Goal: Information Seeking & Learning: Learn about a topic

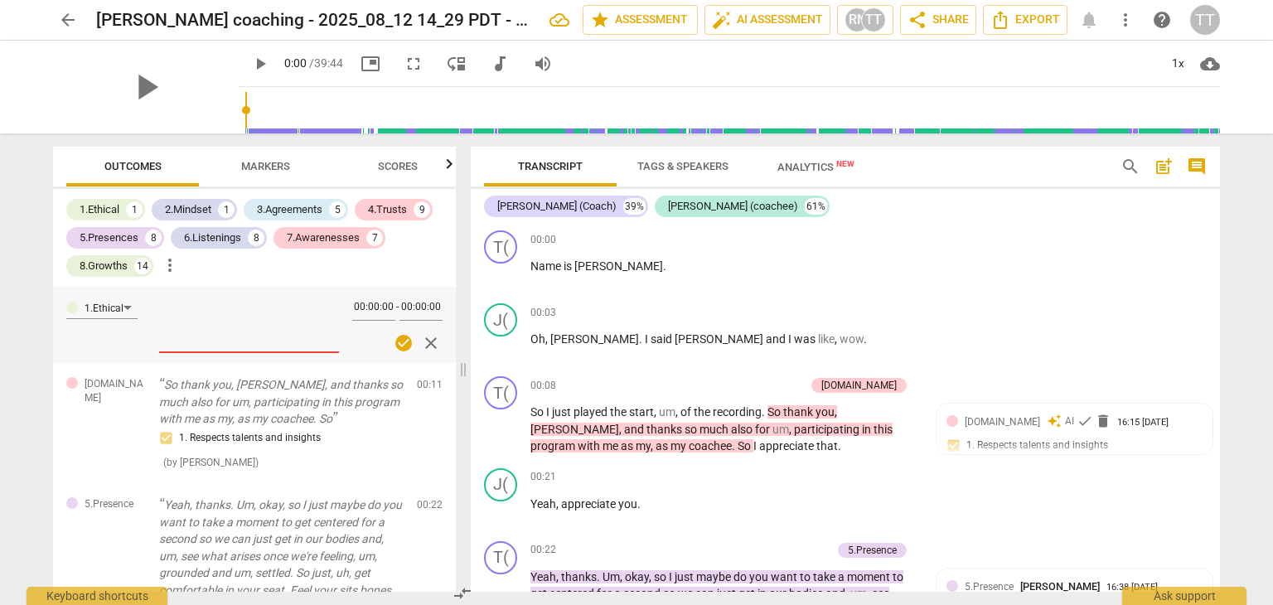
scroll to position [7389, 0]
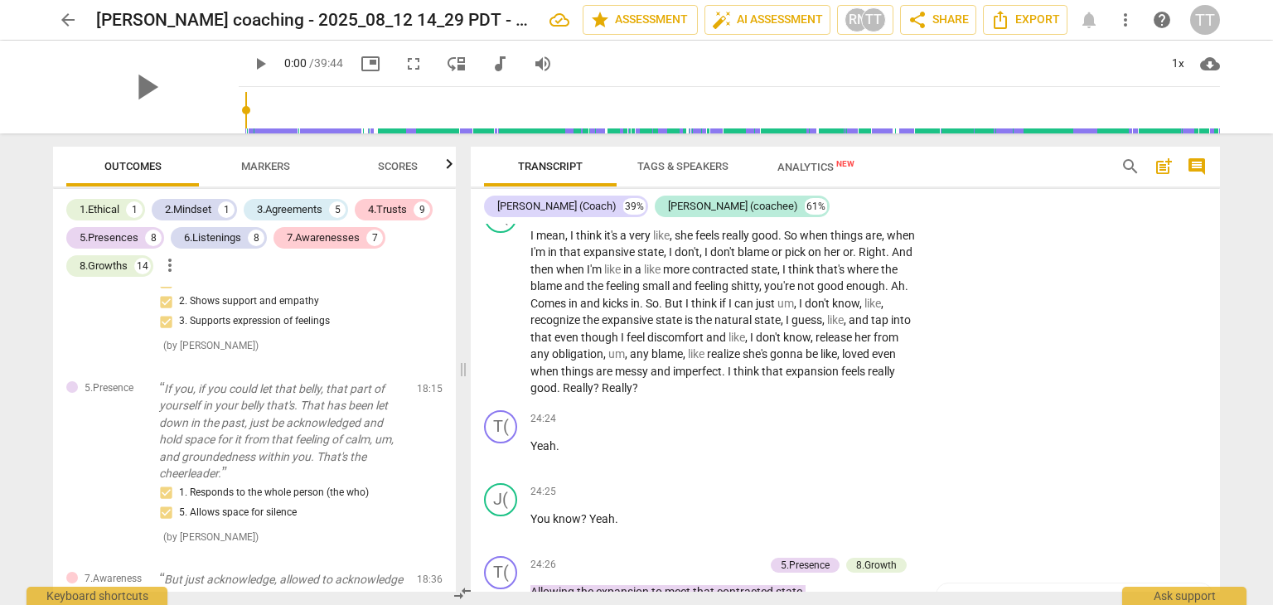
click at [61, 23] on span "arrow_back" at bounding box center [68, 20] width 20 height 20
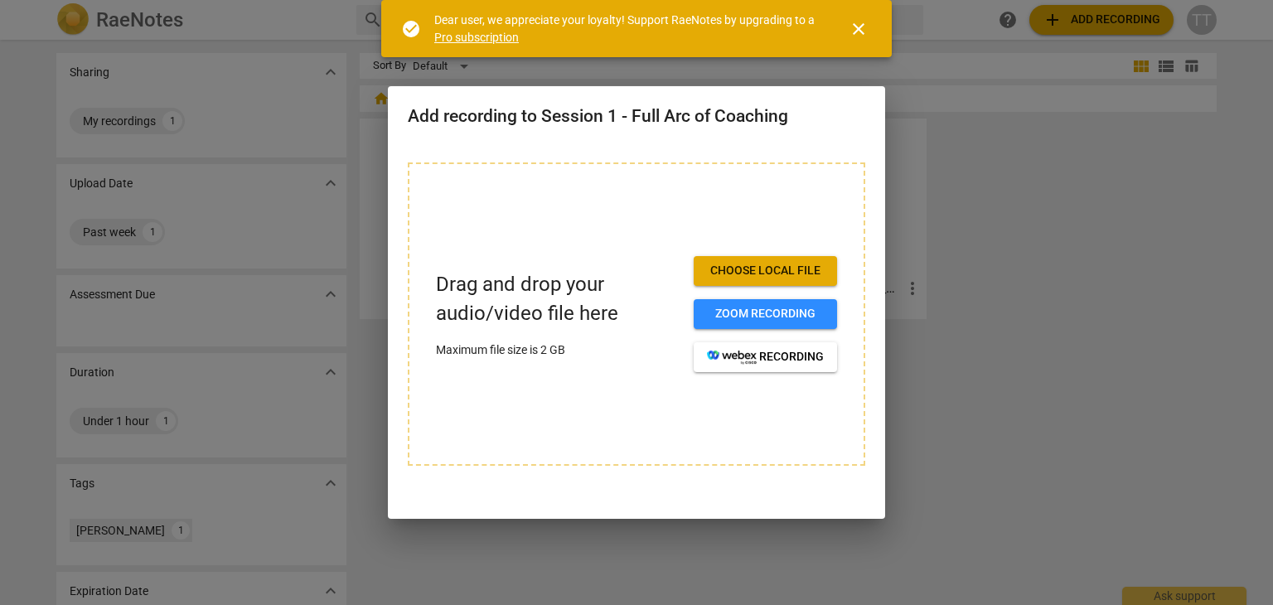
click at [734, 276] on span "Choose local file" at bounding box center [765, 271] width 117 height 17
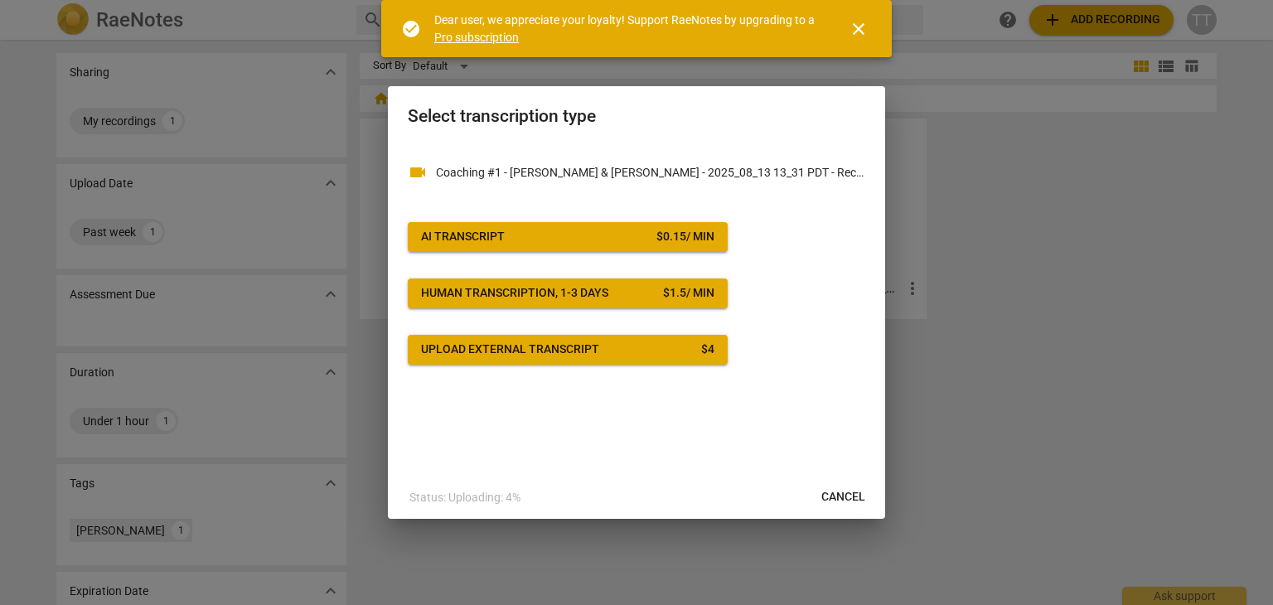
click at [608, 234] on span "AI Transcript $ 0.15 / min" at bounding box center [567, 237] width 293 height 17
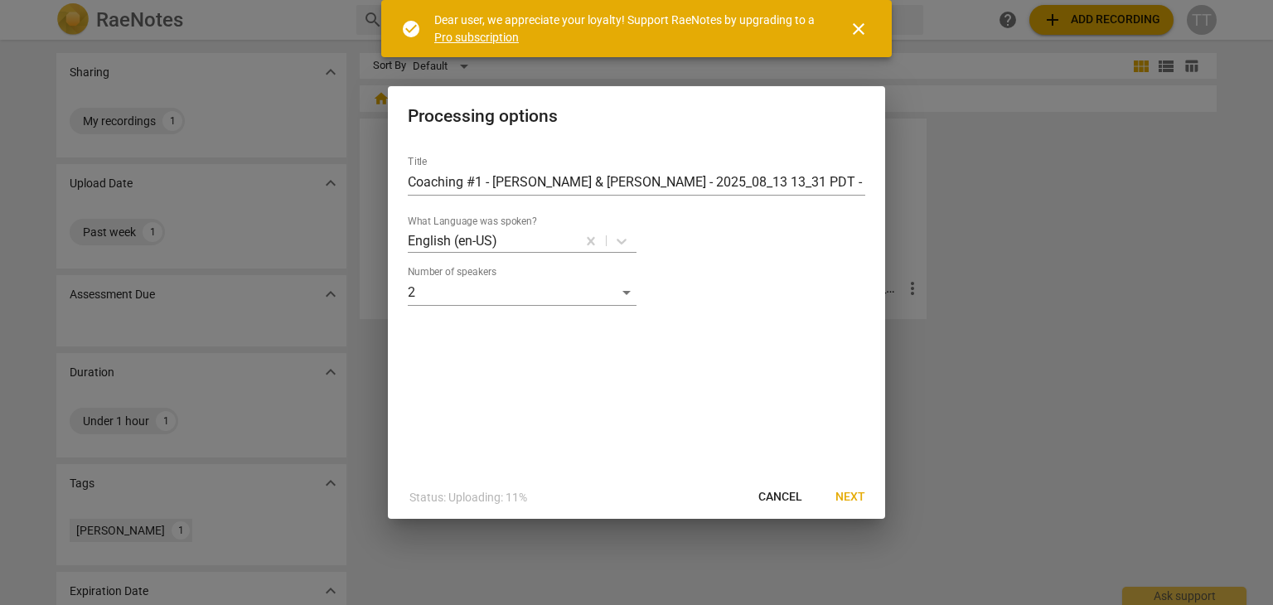
click at [845, 490] on span "Next" at bounding box center [851, 497] width 30 height 17
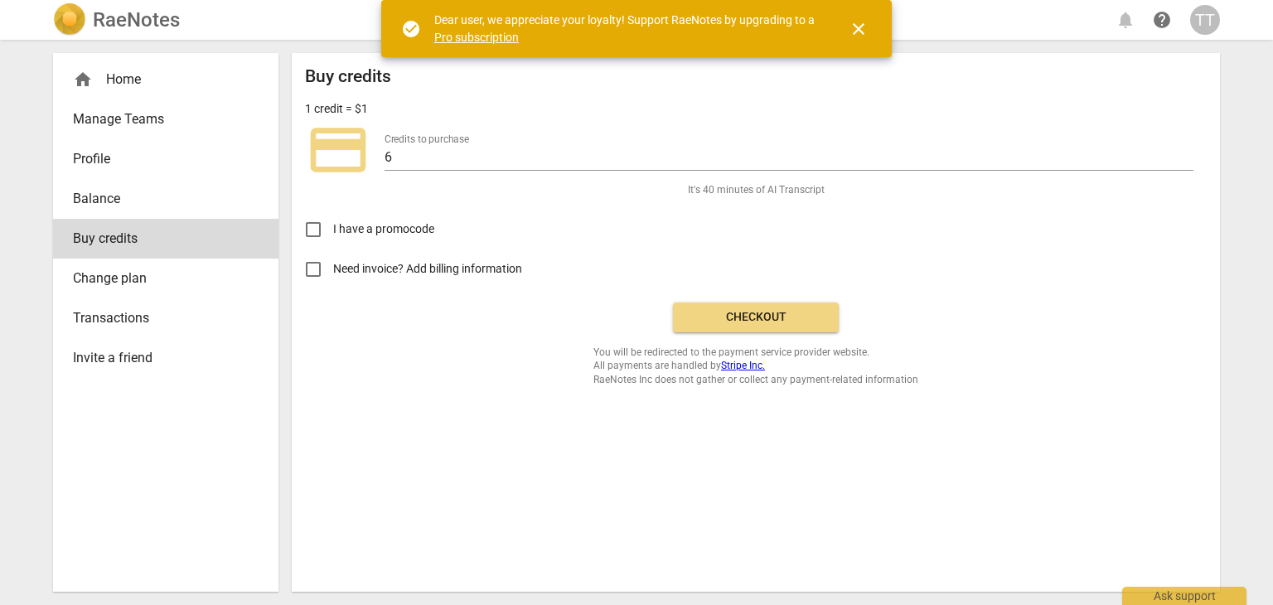
click at [814, 311] on span "Checkout" at bounding box center [755, 317] width 139 height 17
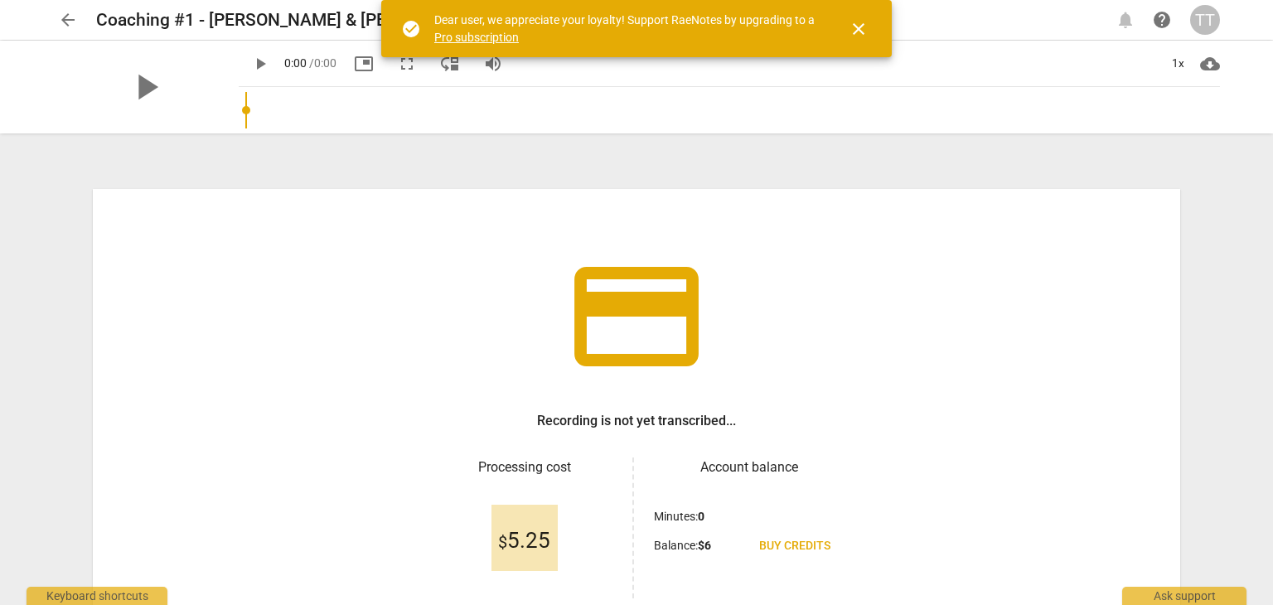
click at [879, 389] on div "credit_card Recording is not yet transcribed... Processing cost $ 5.25 Account …" at bounding box center [637, 442] width 1088 height 506
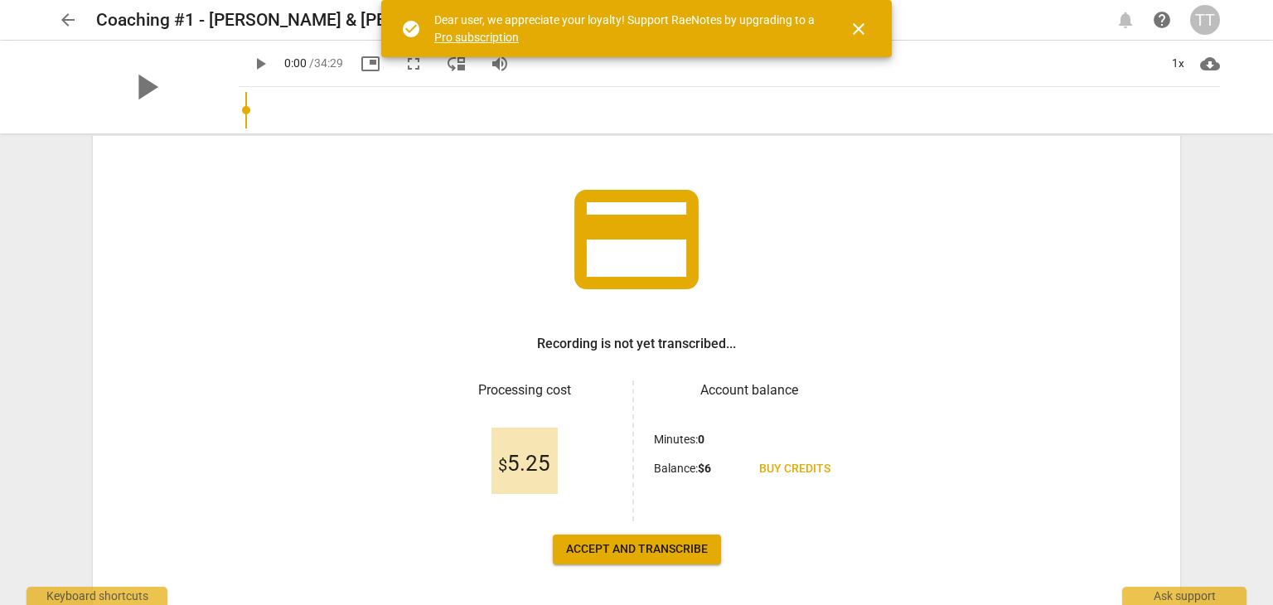
scroll to position [143, 0]
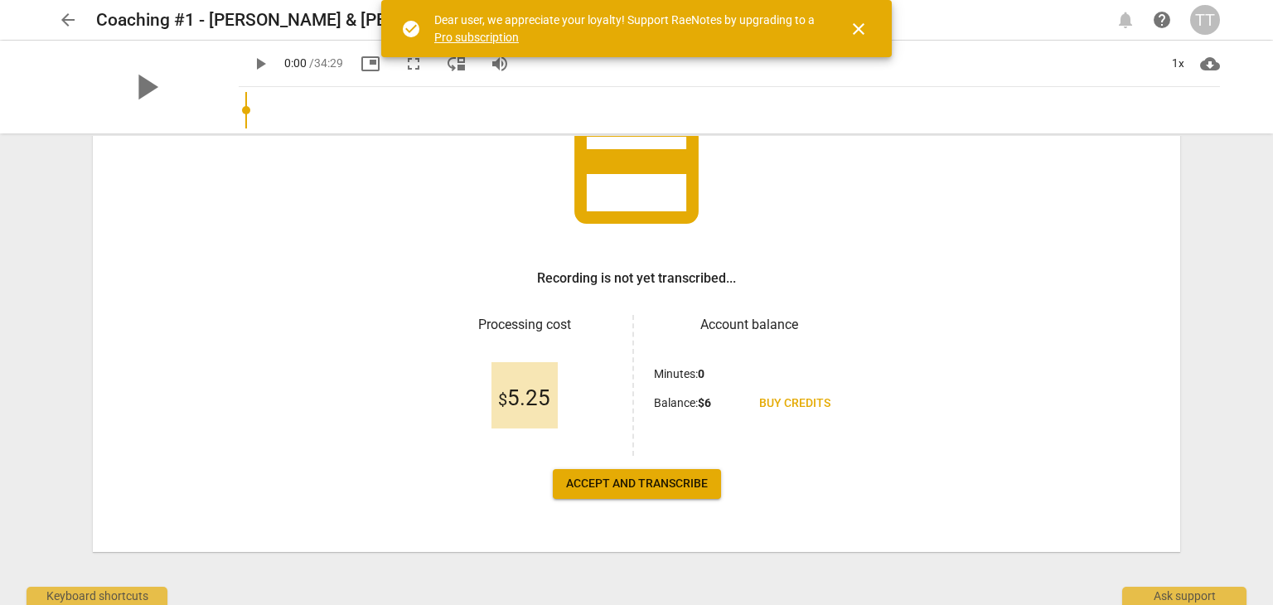
click at [687, 471] on button "Accept and transcribe" at bounding box center [637, 484] width 168 height 30
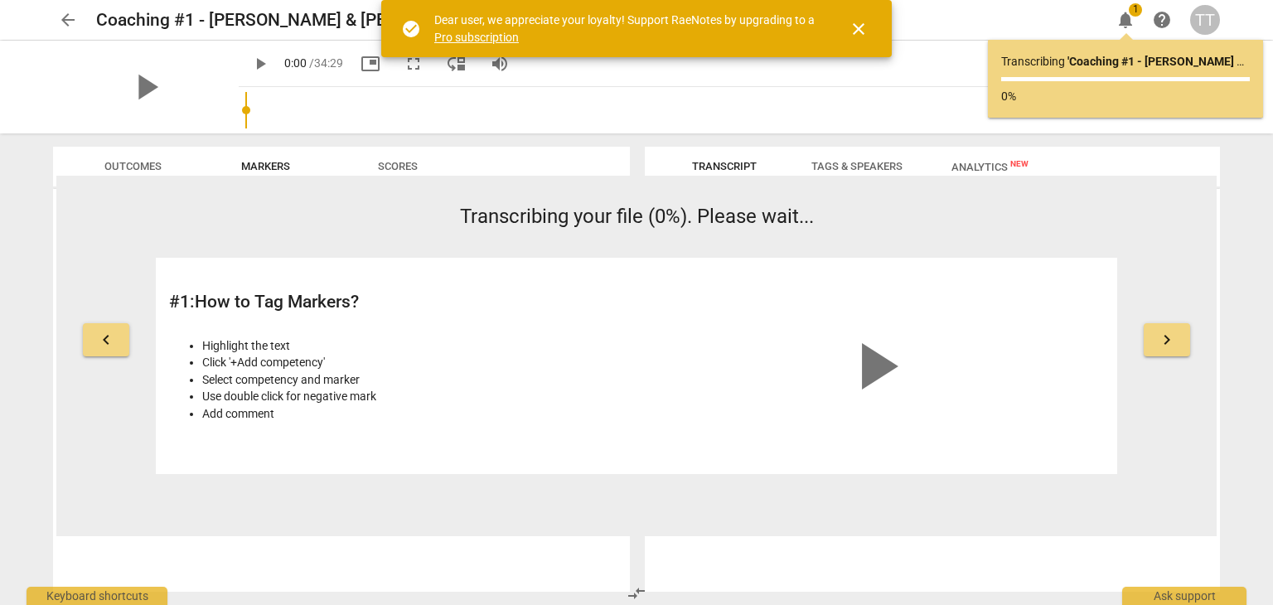
click at [858, 28] on span "close" at bounding box center [859, 29] width 20 height 20
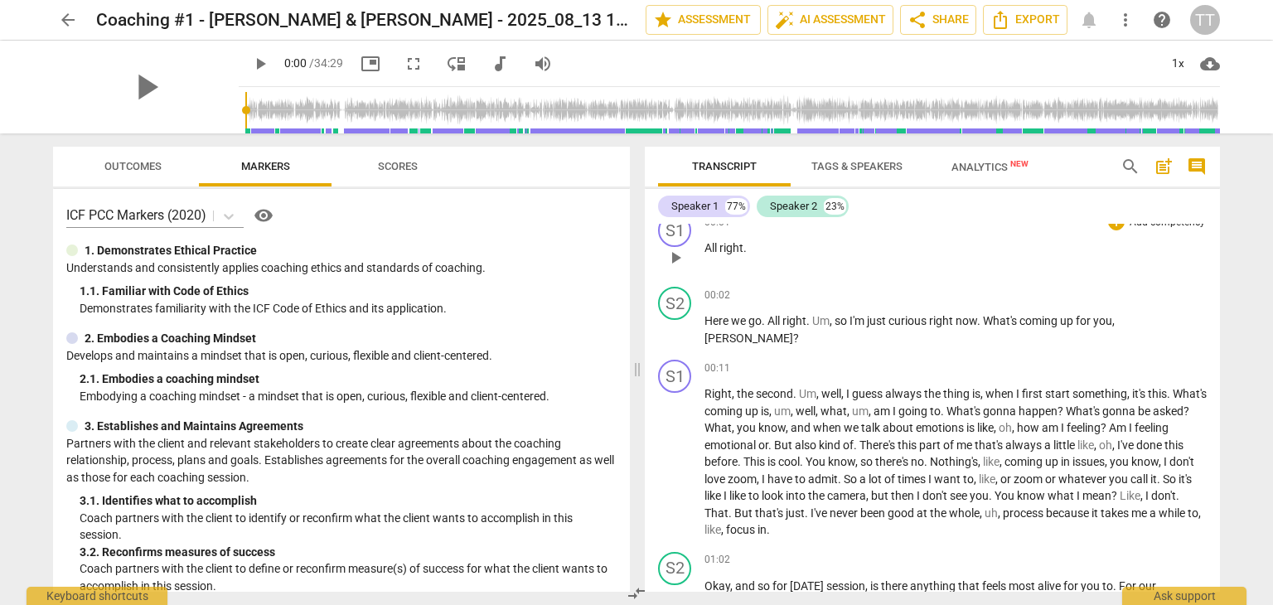
scroll to position [164, 0]
click at [678, 327] on span "play_arrow" at bounding box center [676, 329] width 20 height 20
click at [831, 319] on span "," at bounding box center [832, 319] width 5 height 13
type input "4"
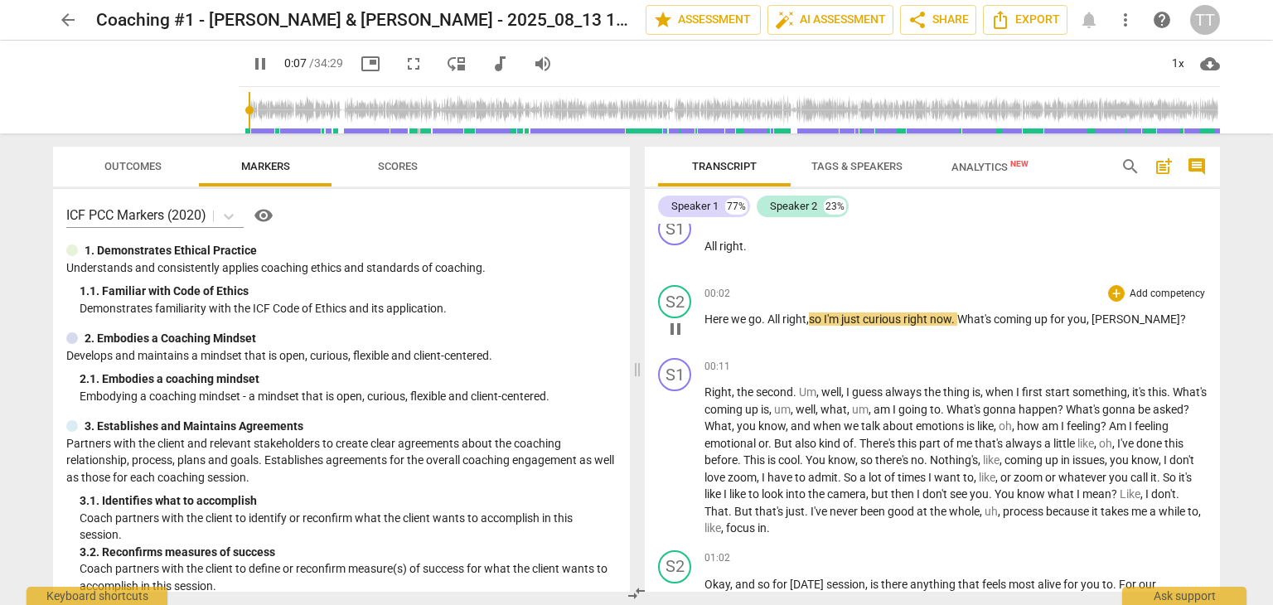
click at [677, 327] on span "pause" at bounding box center [676, 329] width 20 height 20
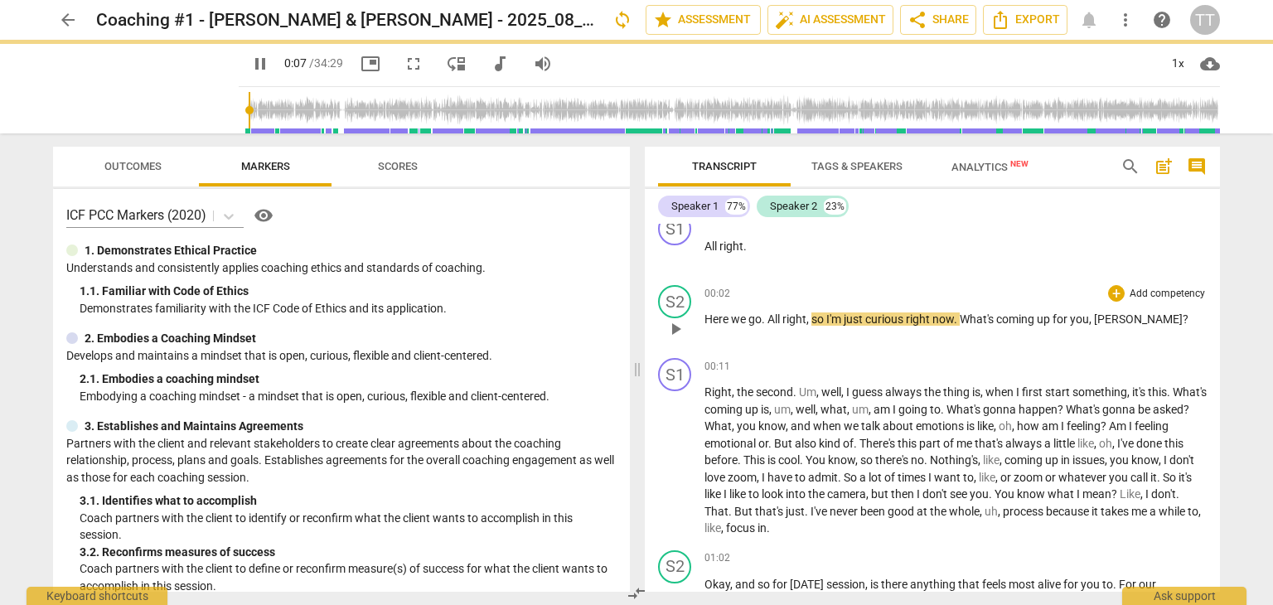
type input "8"
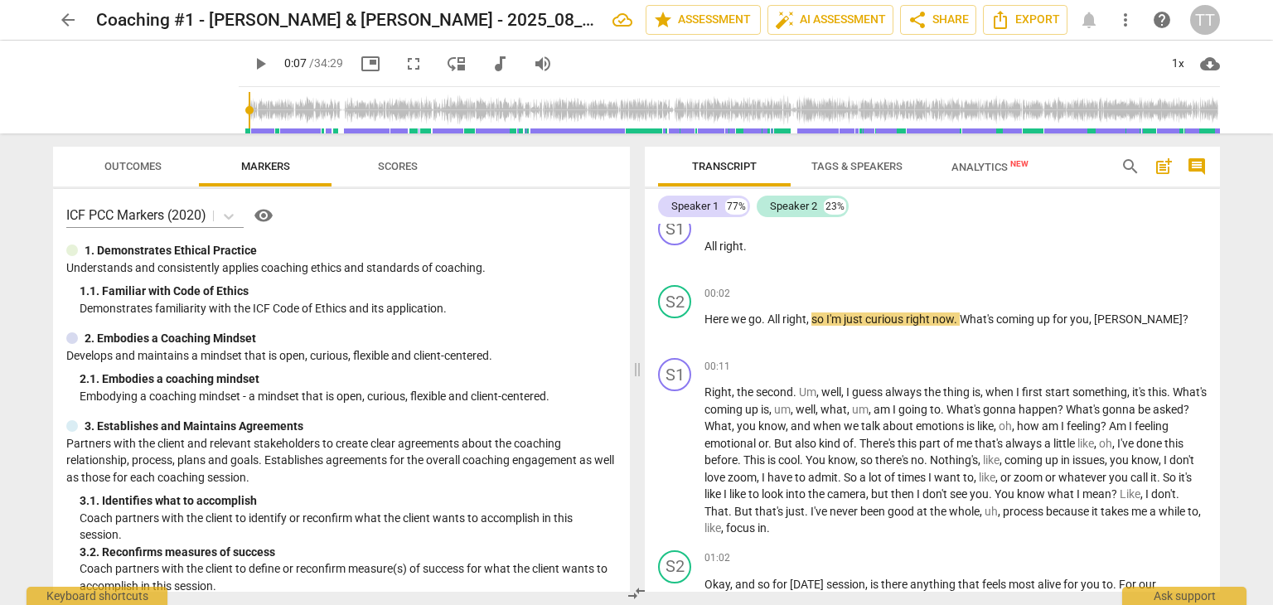
click at [82, 17] on span "arrow_back" at bounding box center [68, 20] width 30 height 20
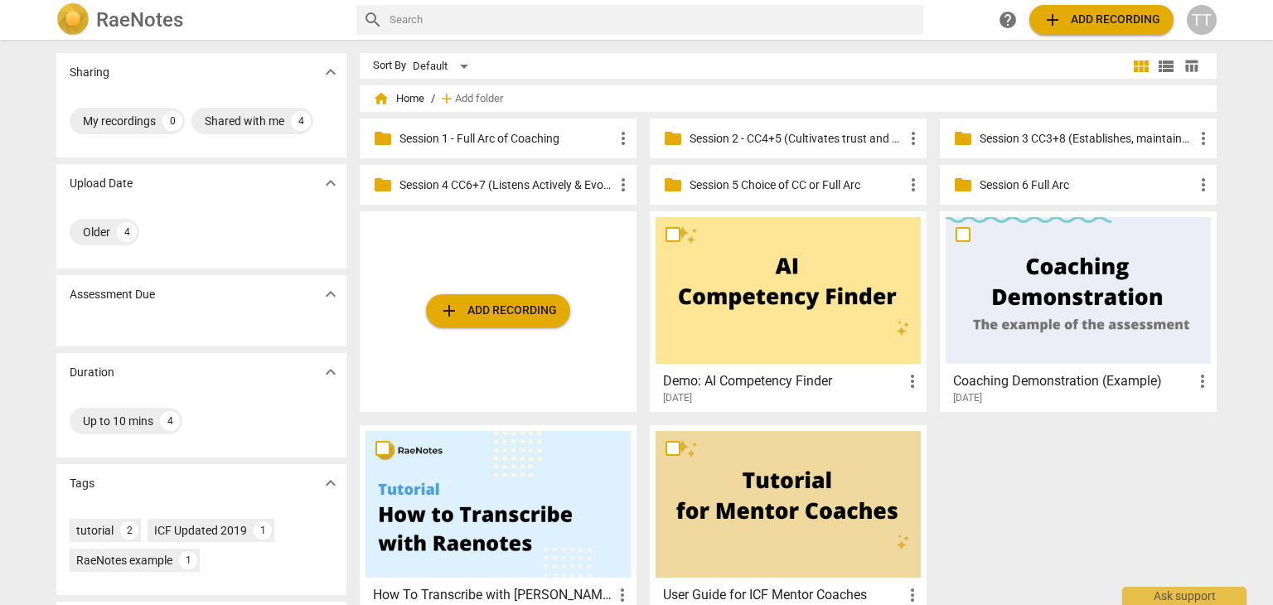
click at [449, 139] on p "Session 1 - Full Arc of Coaching" at bounding box center [507, 138] width 214 height 17
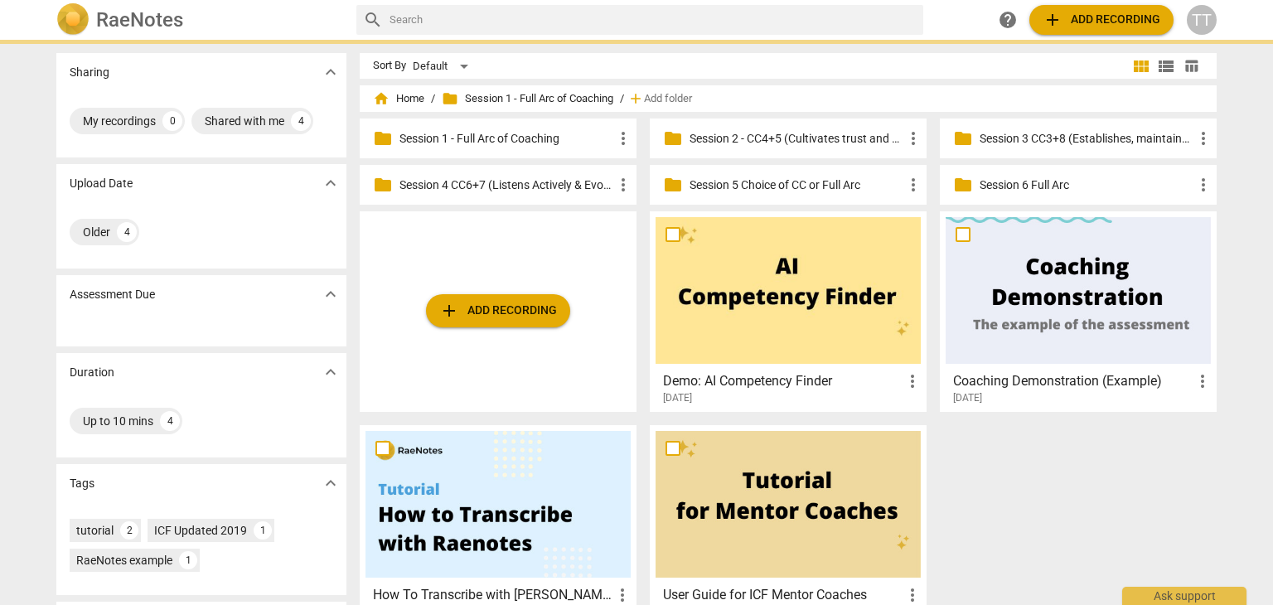
click at [449, 139] on p "Session 1 - Full Arc of Coaching" at bounding box center [507, 138] width 214 height 17
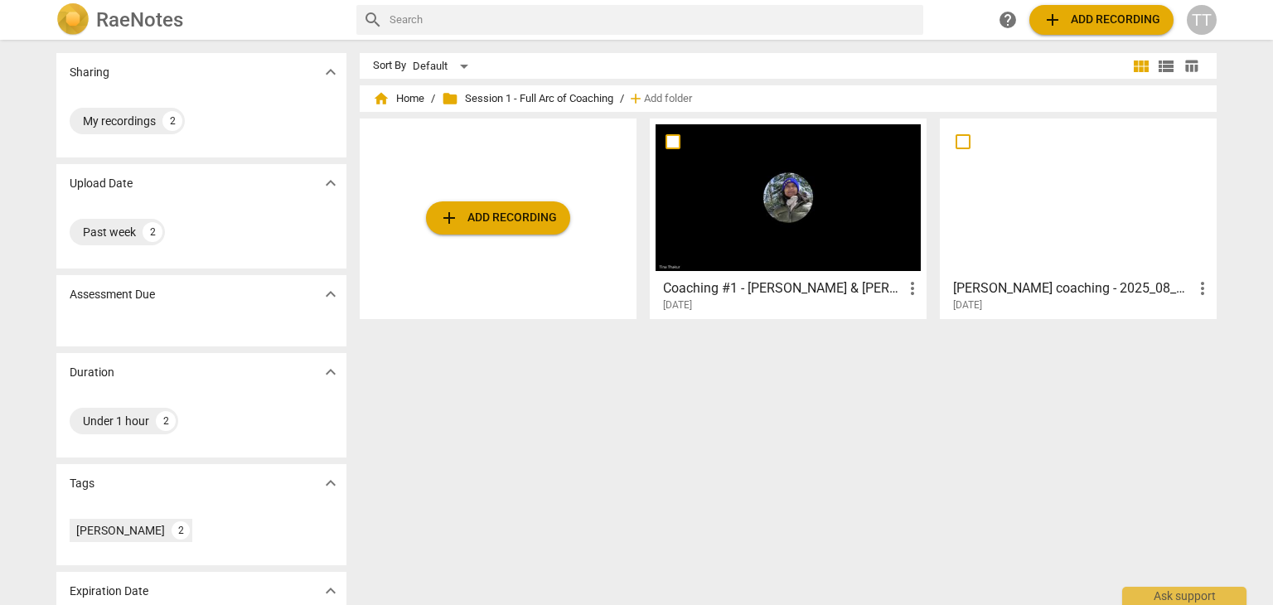
click at [1084, 283] on h3 "[PERSON_NAME] coaching - 2025_08_12 14_29 PDT - Recording" at bounding box center [1073, 289] width 240 height 20
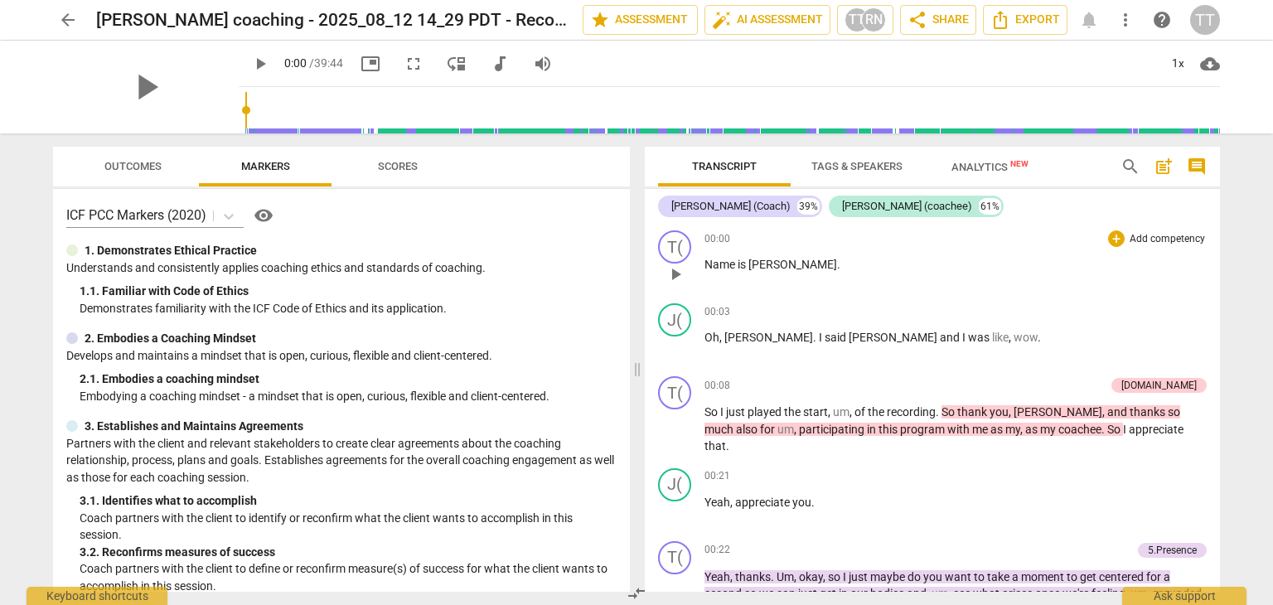
click at [675, 275] on span "play_arrow" at bounding box center [676, 274] width 20 height 20
click at [837, 269] on span "." at bounding box center [838, 264] width 3 height 13
click at [676, 277] on span "pause" at bounding box center [676, 274] width 20 height 20
click at [837, 264] on span "." at bounding box center [838, 264] width 3 height 13
click at [677, 277] on span "play_arrow" at bounding box center [676, 274] width 20 height 20
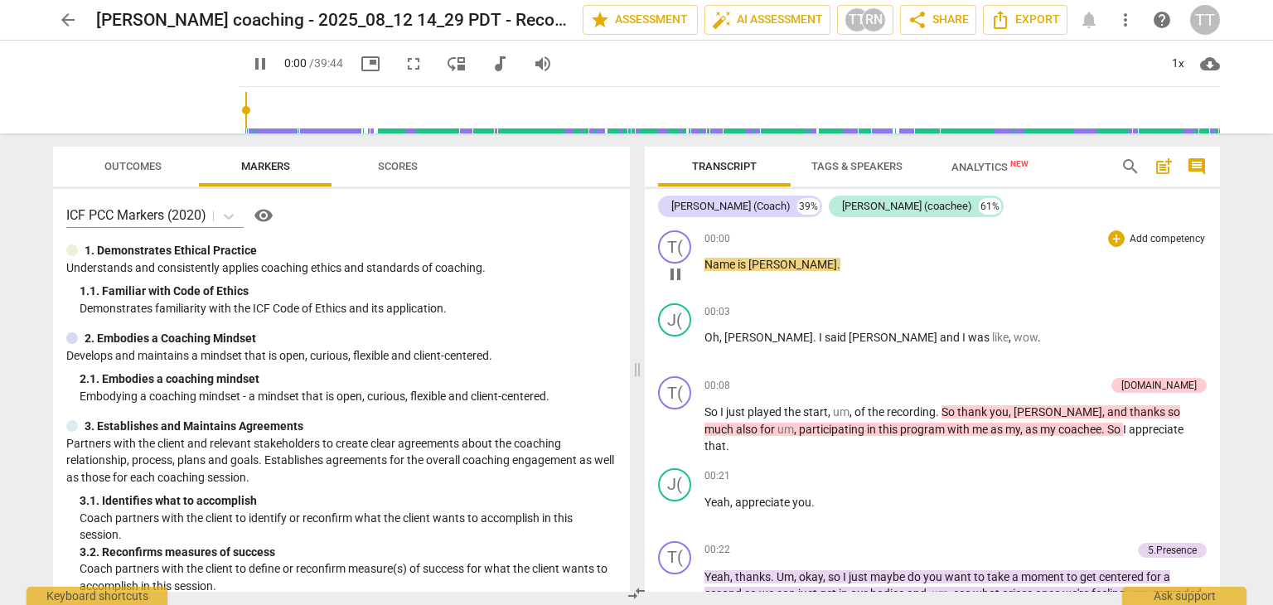
click at [837, 266] on span "." at bounding box center [838, 264] width 3 height 13
type input "1"
click at [679, 281] on span "pause" at bounding box center [676, 274] width 20 height 20
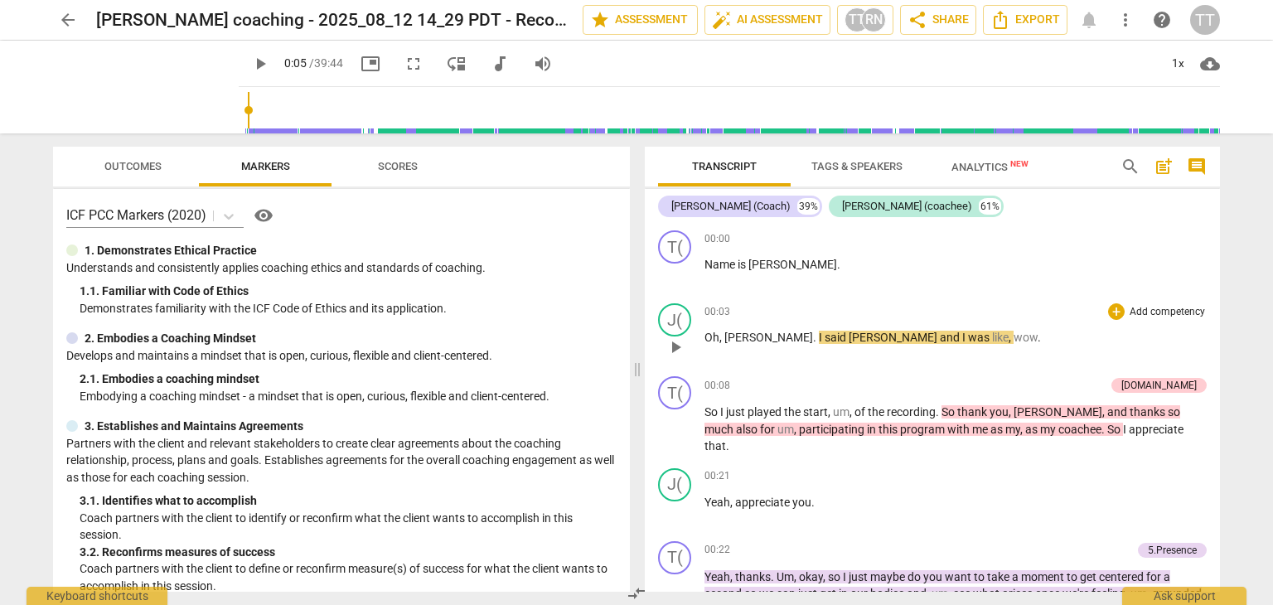
click at [676, 346] on span "play_arrow" at bounding box center [676, 347] width 20 height 20
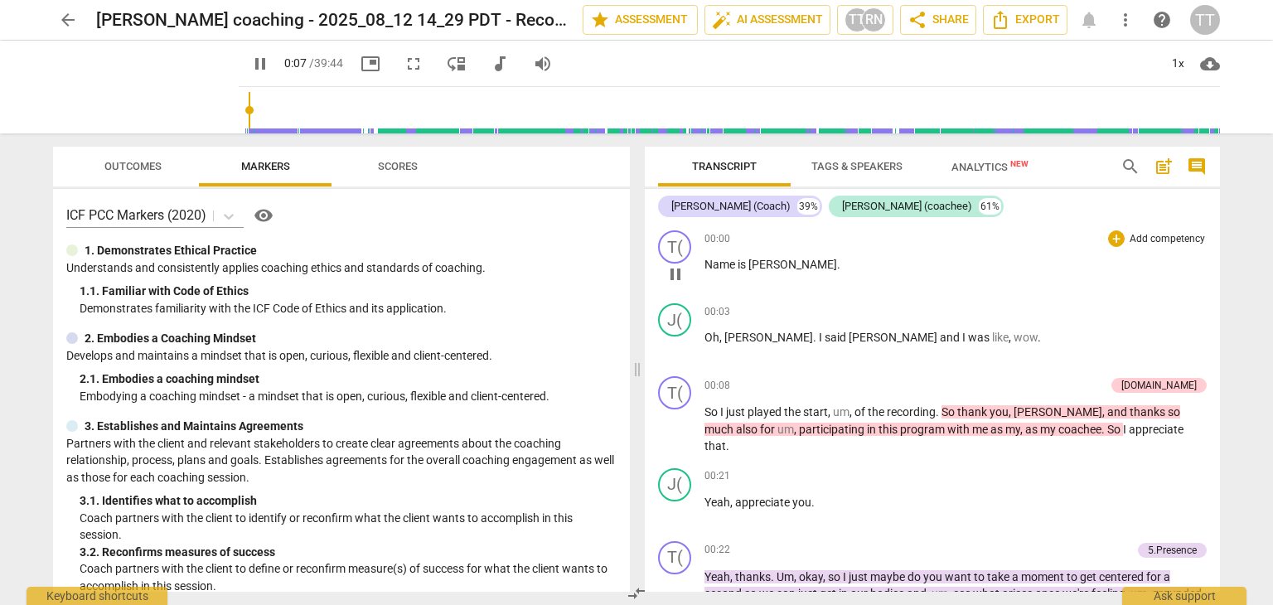
click at [766, 264] on span "[PERSON_NAME]" at bounding box center [793, 264] width 89 height 13
click at [764, 265] on span "[PERSON_NAME]" at bounding box center [793, 264] width 89 height 13
click at [675, 275] on span "pause" at bounding box center [676, 274] width 20 height 20
click at [837, 266] on span "." at bounding box center [838, 264] width 3 height 13
click at [744, 266] on span "is" at bounding box center [743, 264] width 11 height 13
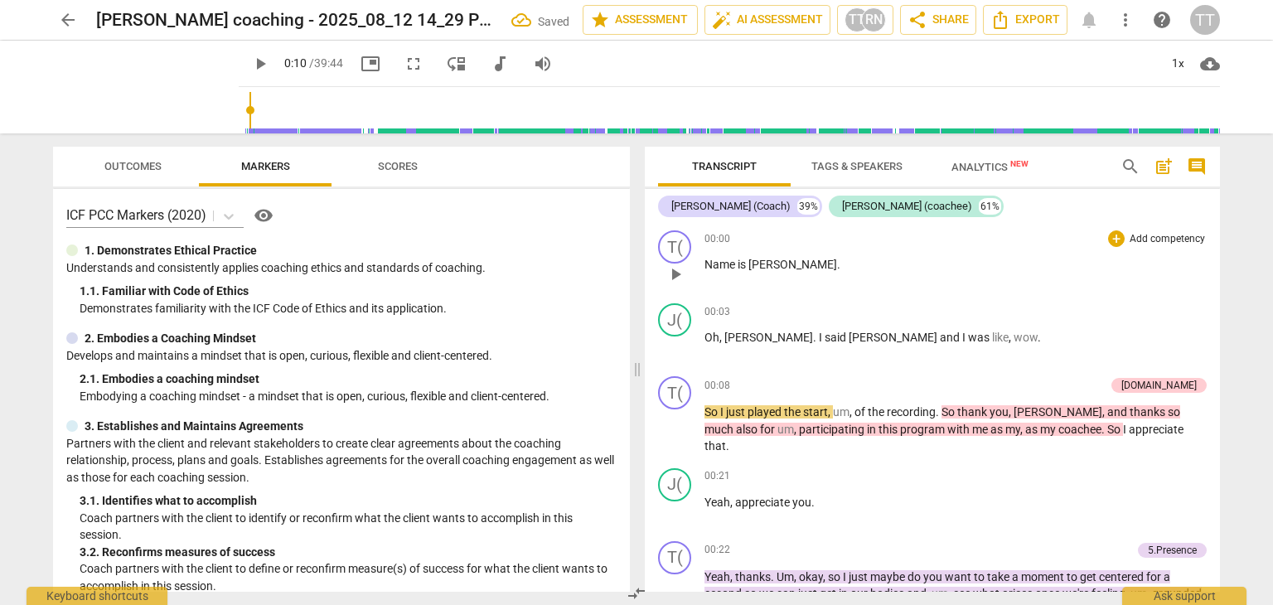
click at [681, 272] on span "play_arrow" at bounding box center [676, 274] width 20 height 20
click at [749, 267] on span "[PERSON_NAME]" at bounding box center [793, 264] width 89 height 13
type input "2"
click at [749, 269] on span "[PERSON_NAME]" at bounding box center [793, 264] width 89 height 13
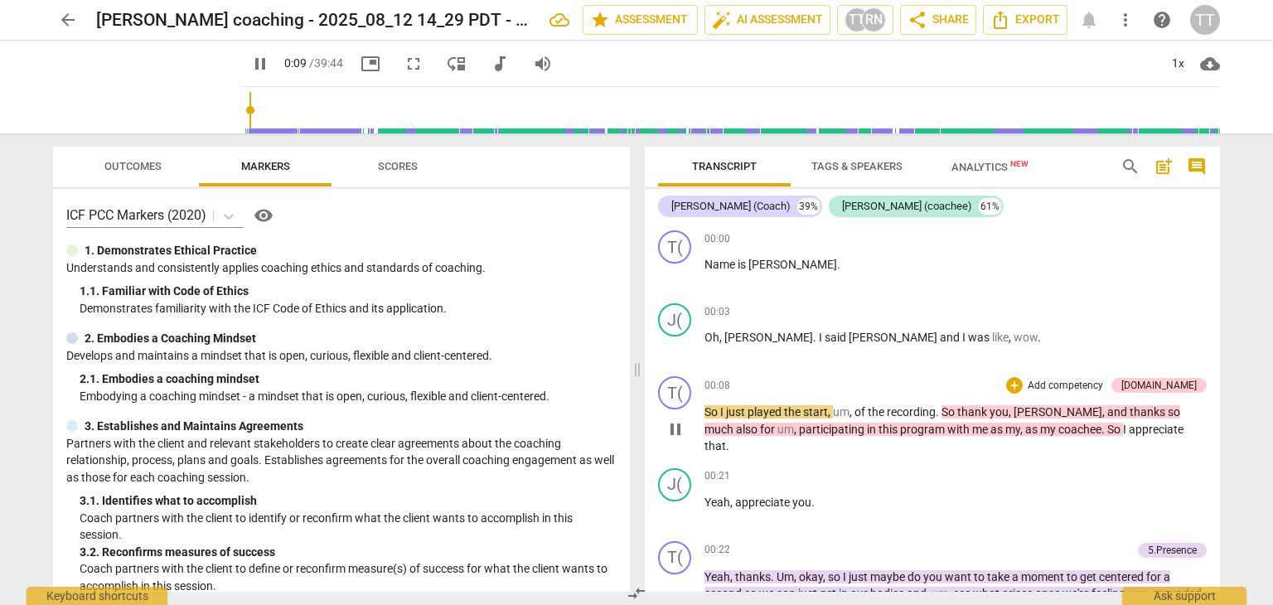
click at [853, 410] on span "," at bounding box center [852, 411] width 5 height 13
click at [676, 419] on span "pause" at bounding box center [676, 429] width 20 height 20
type input "12"
click at [846, 409] on span "um" at bounding box center [841, 411] width 17 height 13
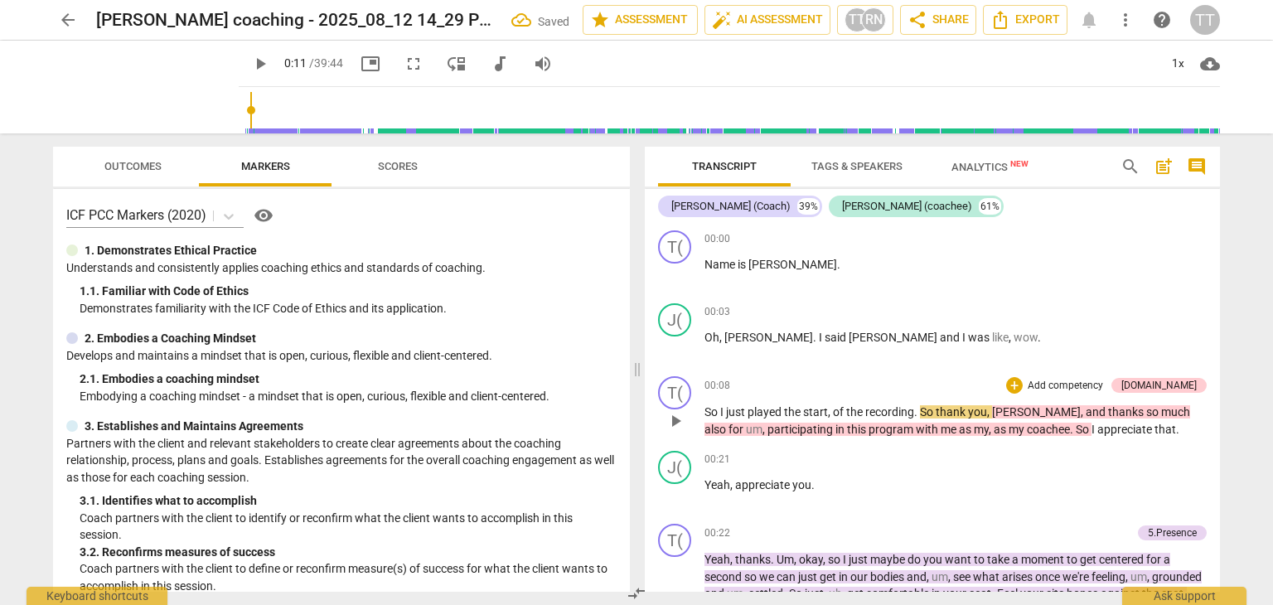
click at [686, 439] on div "T( play_arrow pause 00:08 + Add competency 4.Trust keyboard_arrow_right So I ju…" at bounding box center [932, 407] width 575 height 75
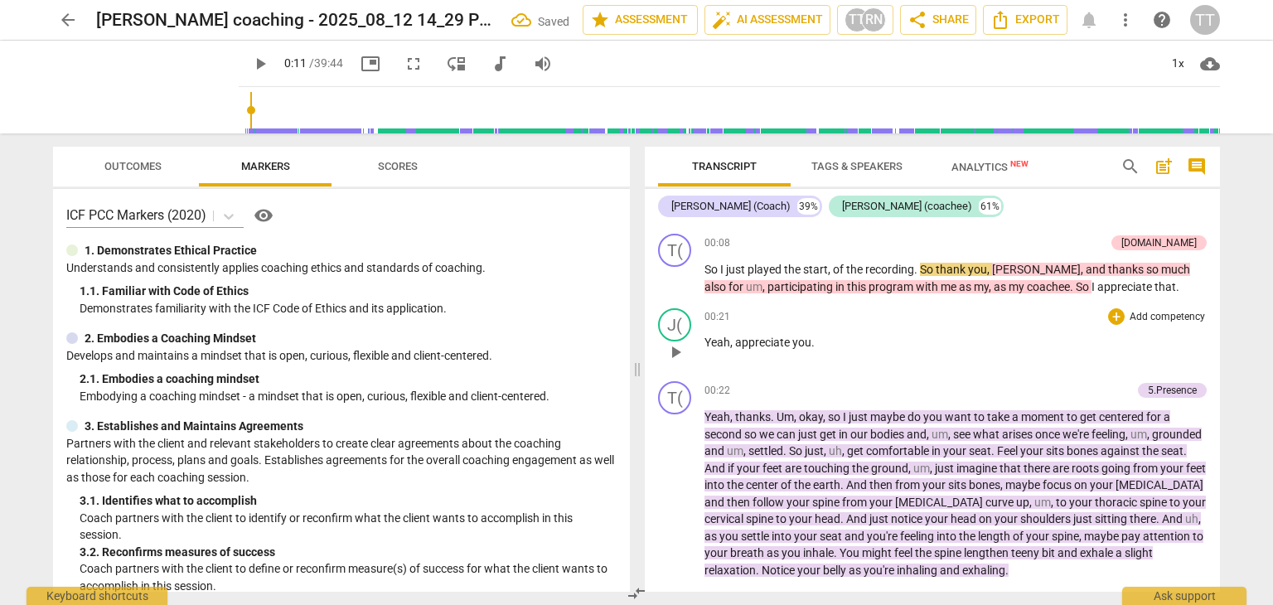
scroll to position [153, 0]
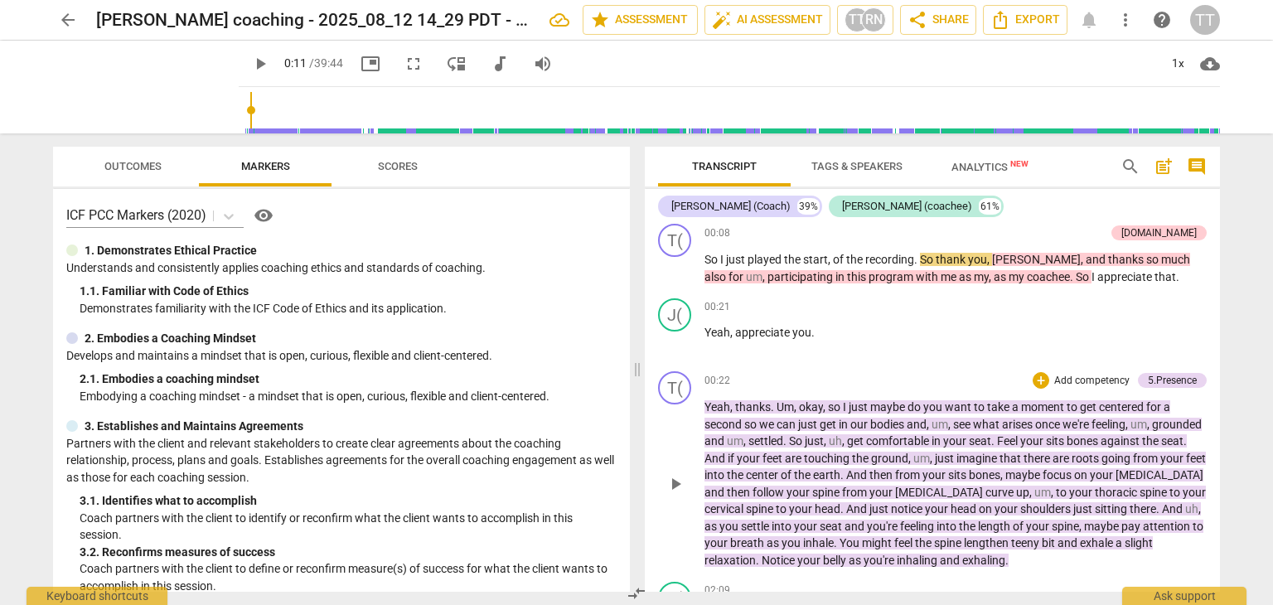
click at [681, 474] on span "play_arrow" at bounding box center [676, 484] width 20 height 20
click at [681, 477] on span "pause" at bounding box center [676, 484] width 20 height 20
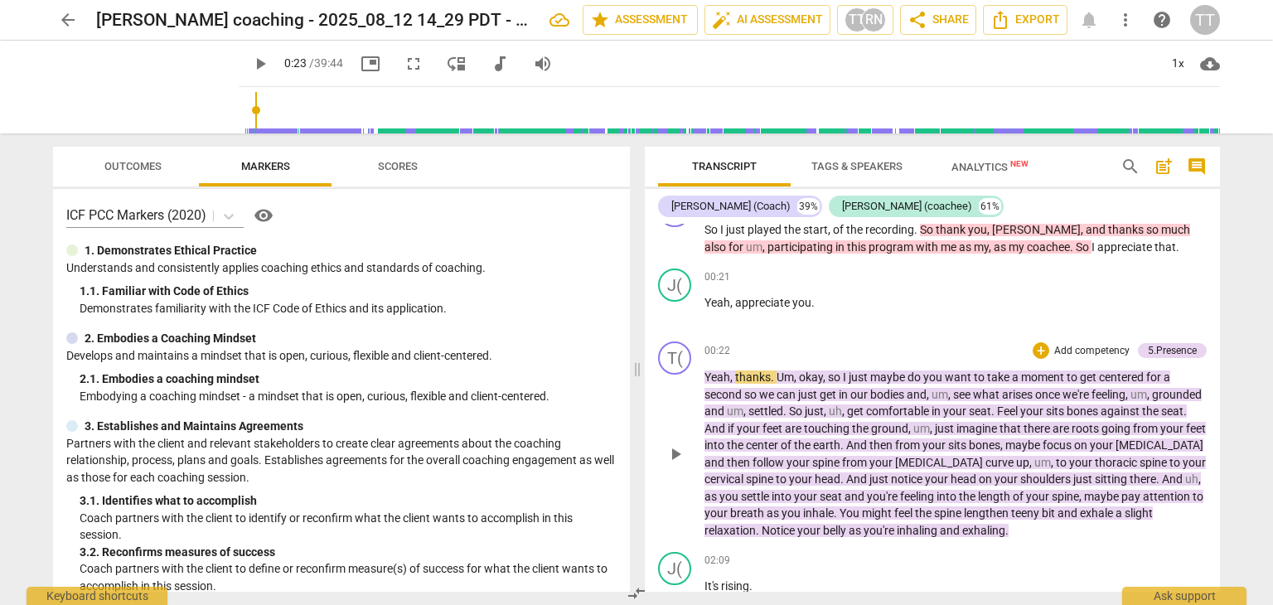
scroll to position [182, 0]
click at [685, 450] on span "play_arrow" at bounding box center [676, 455] width 20 height 20
click at [797, 375] on span "," at bounding box center [796, 377] width 5 height 13
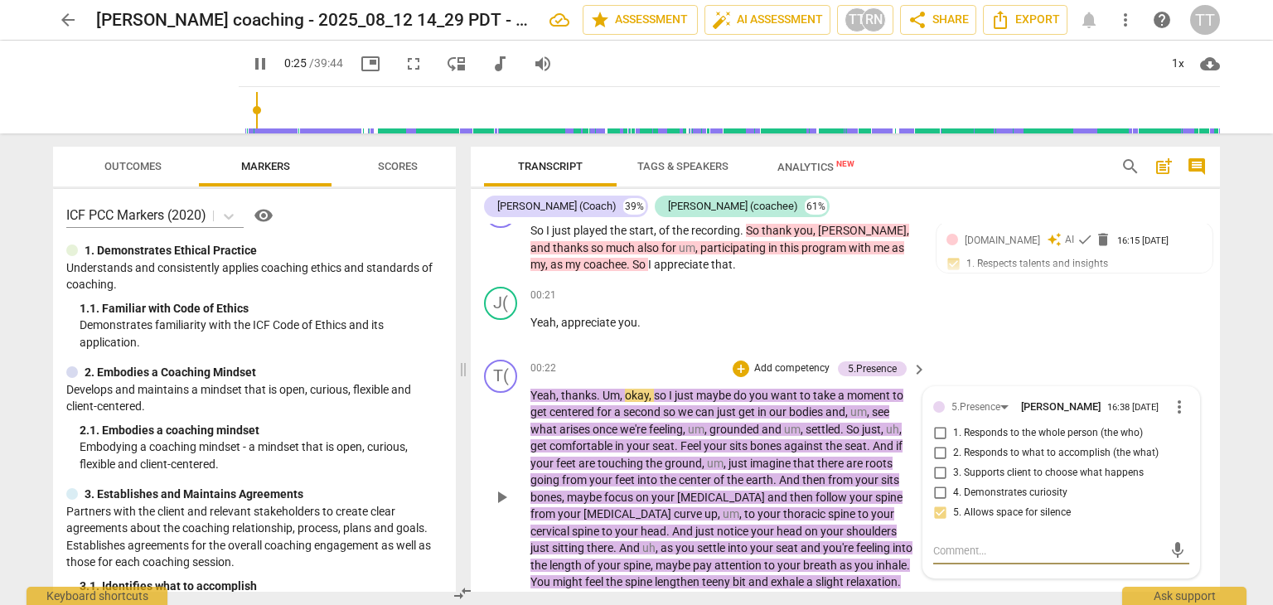
click at [893, 541] on span "into" at bounding box center [903, 547] width 20 height 13
type input "26"
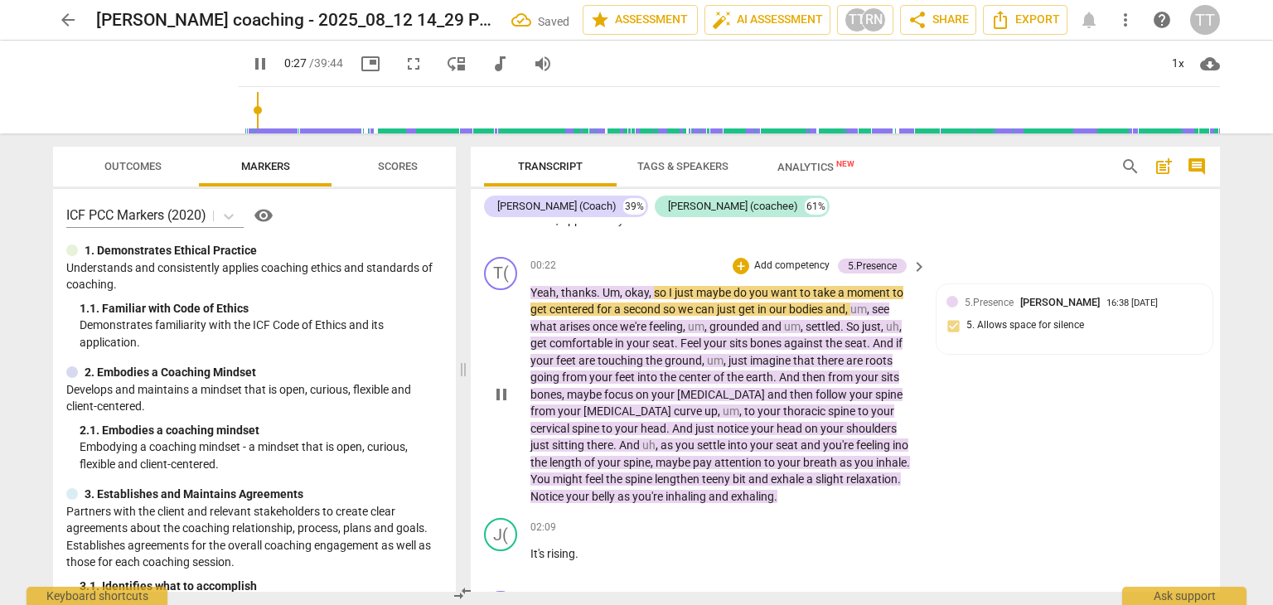
scroll to position [279, 0]
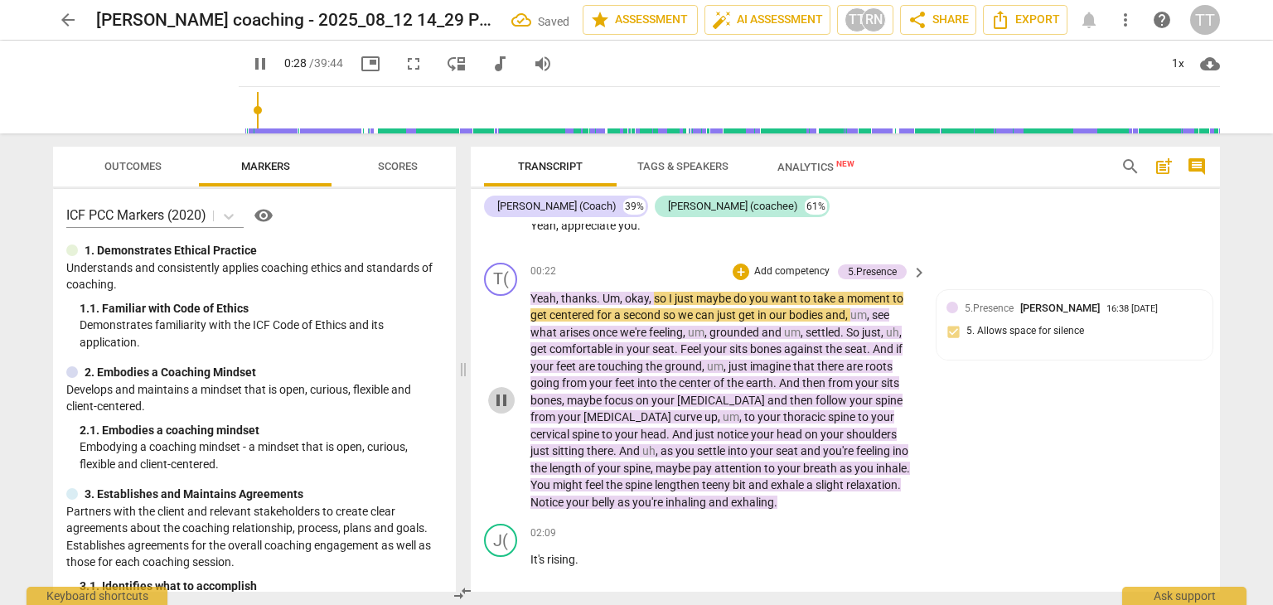
click at [506, 400] on span "pause" at bounding box center [502, 400] width 20 height 20
type input "29"
click at [620, 293] on span "," at bounding box center [622, 298] width 5 height 13
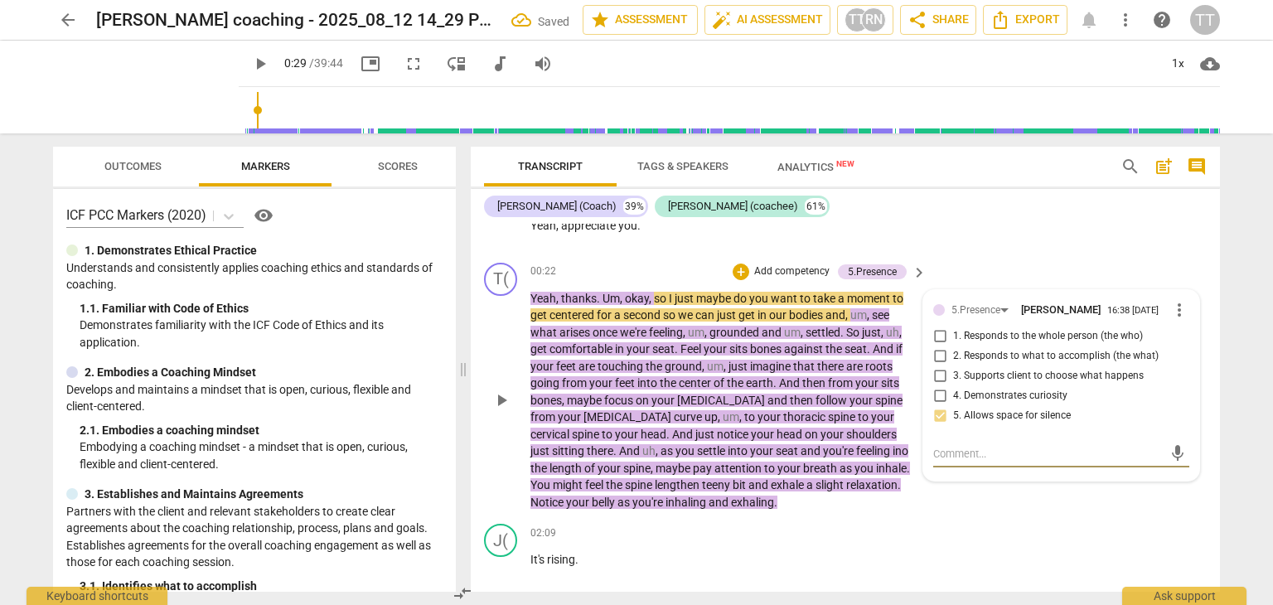
click at [620, 293] on span "," at bounding box center [622, 298] width 5 height 13
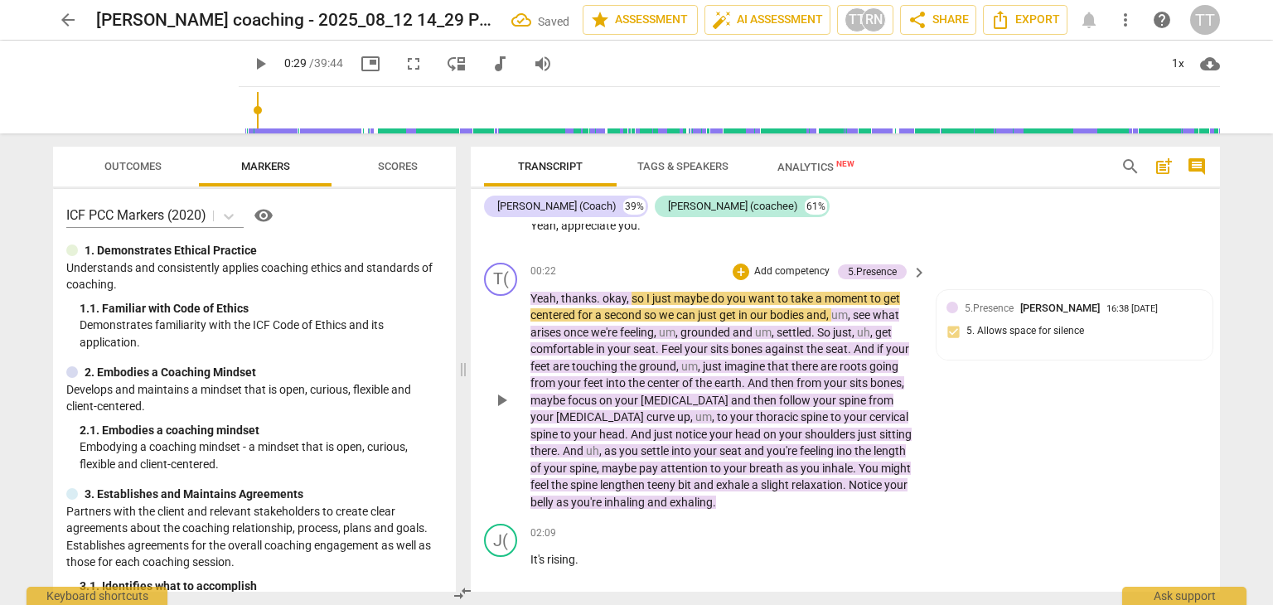
click at [852, 316] on span "," at bounding box center [850, 314] width 5 height 13
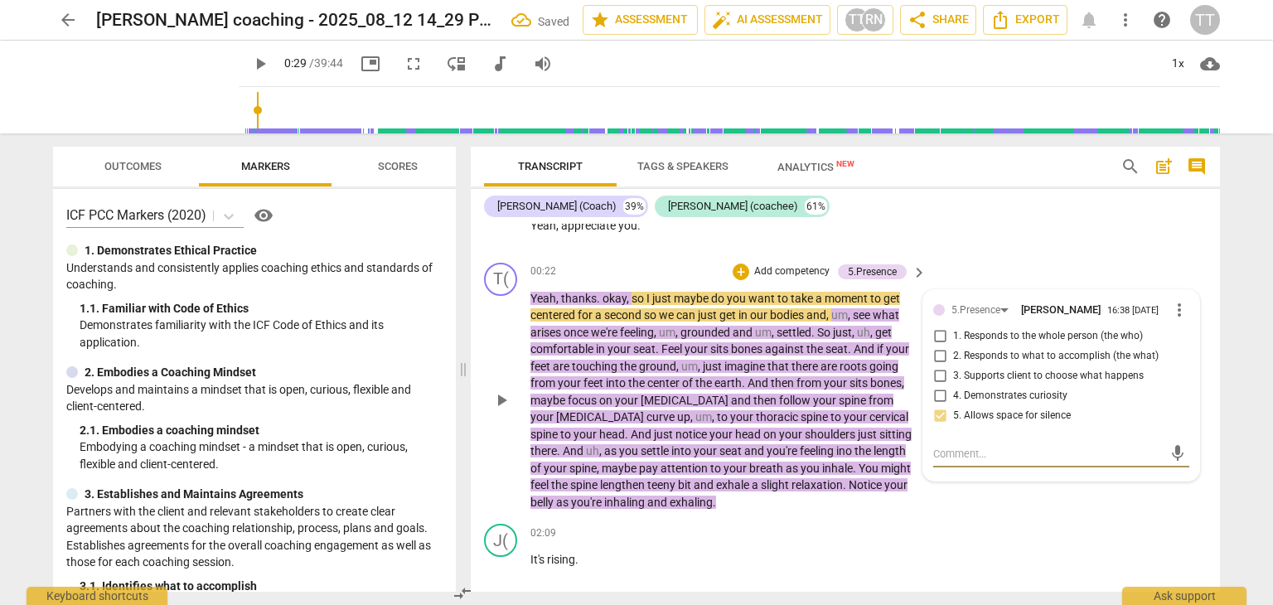
click at [852, 316] on span "," at bounding box center [850, 314] width 5 height 13
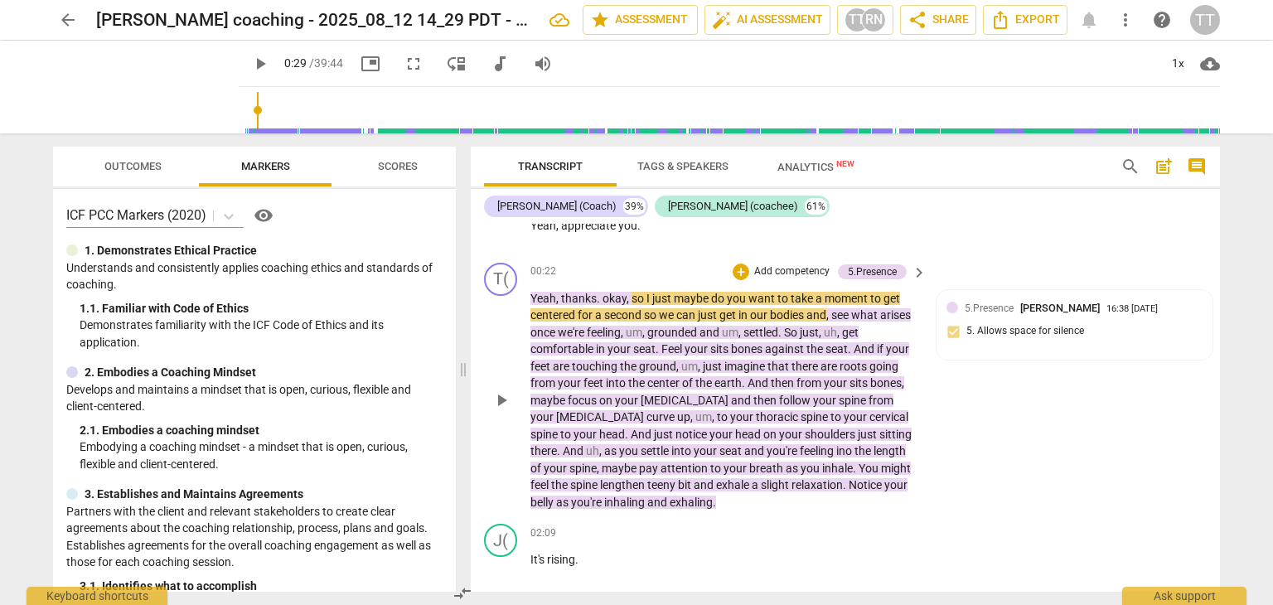
click at [842, 333] on span "," at bounding box center [839, 332] width 5 height 13
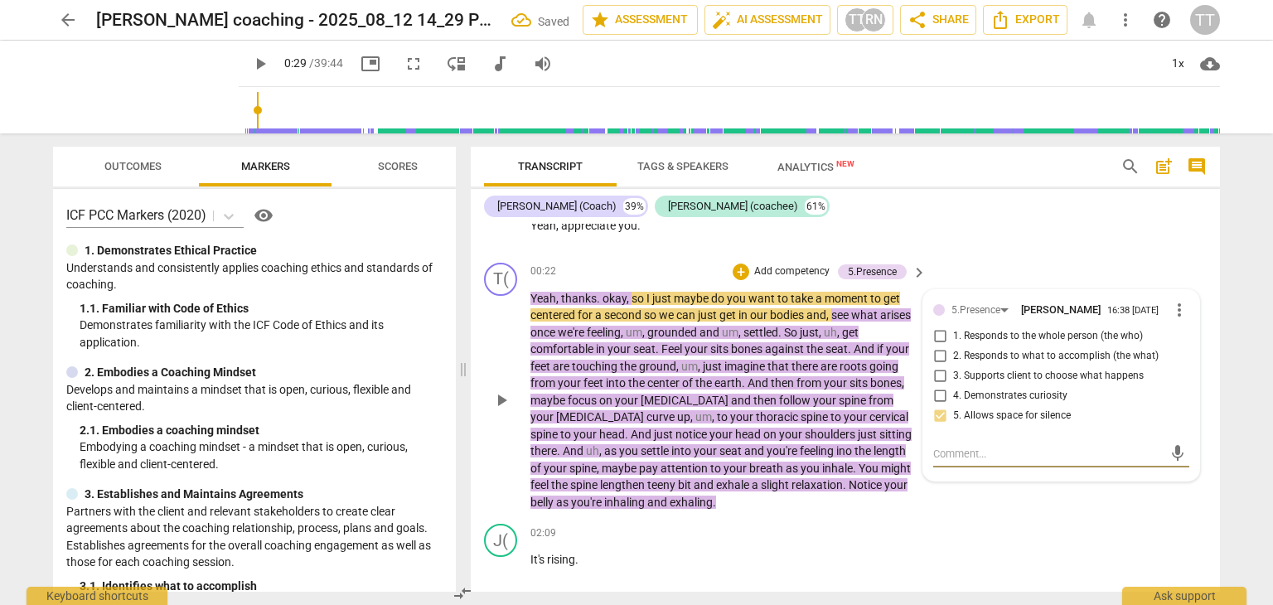
click at [642, 329] on span "um" at bounding box center [634, 332] width 17 height 13
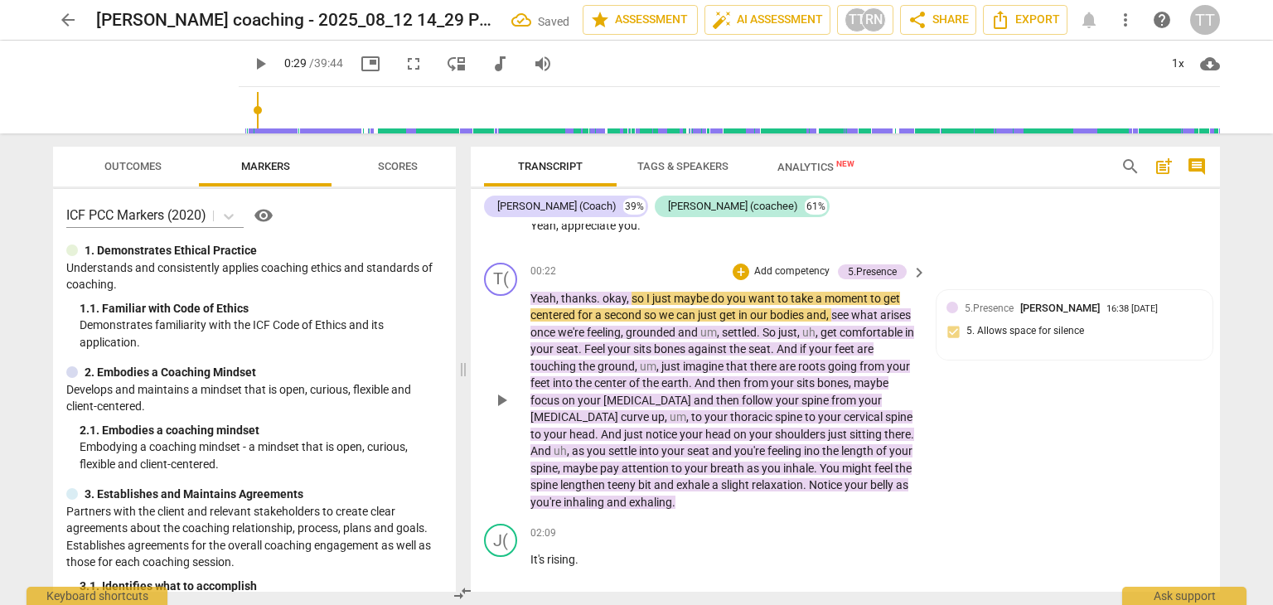
click at [722, 330] on span "," at bounding box center [719, 332] width 5 height 13
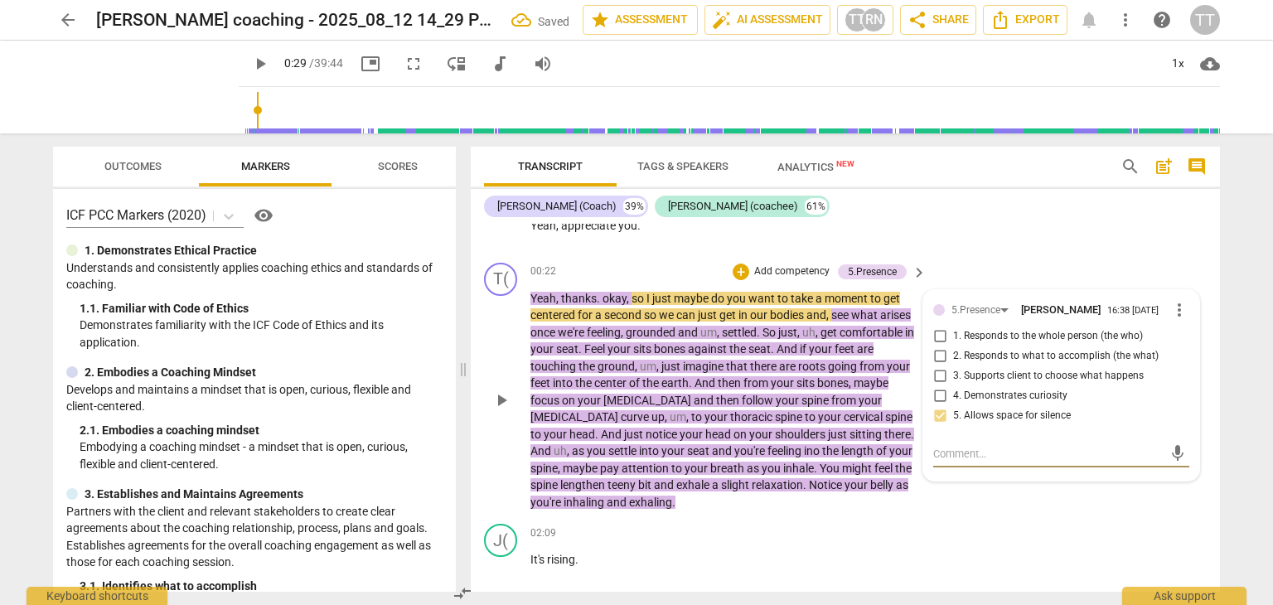
click at [722, 330] on span "," at bounding box center [719, 332] width 5 height 13
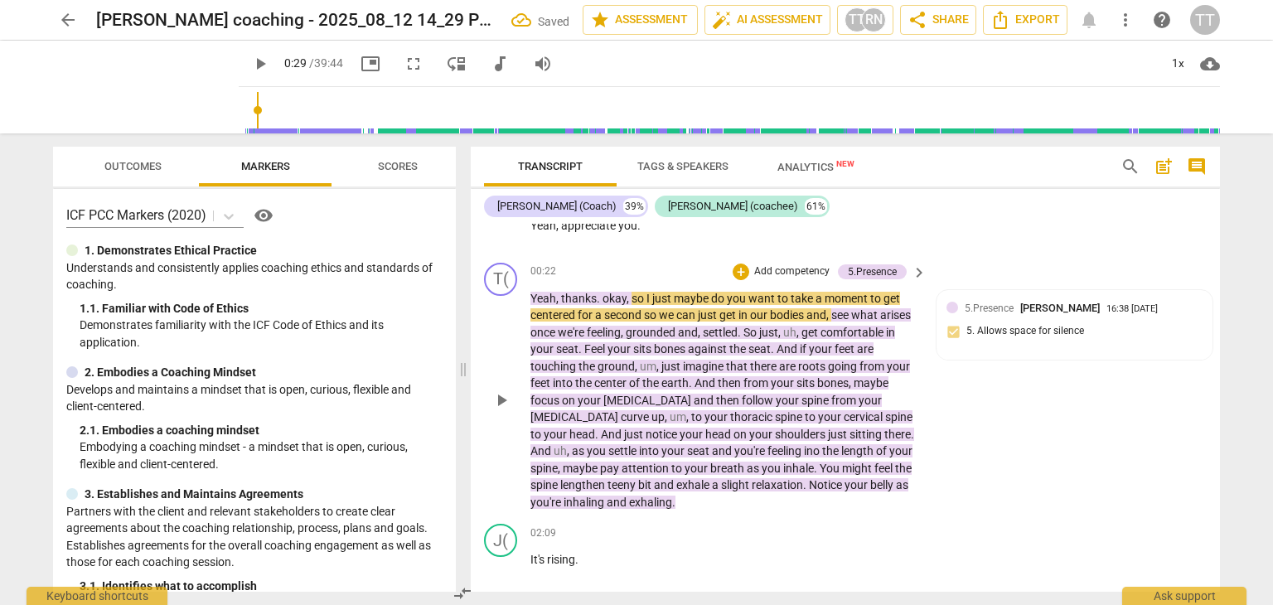
click at [797, 329] on span "uh" at bounding box center [789, 332] width 13 height 13
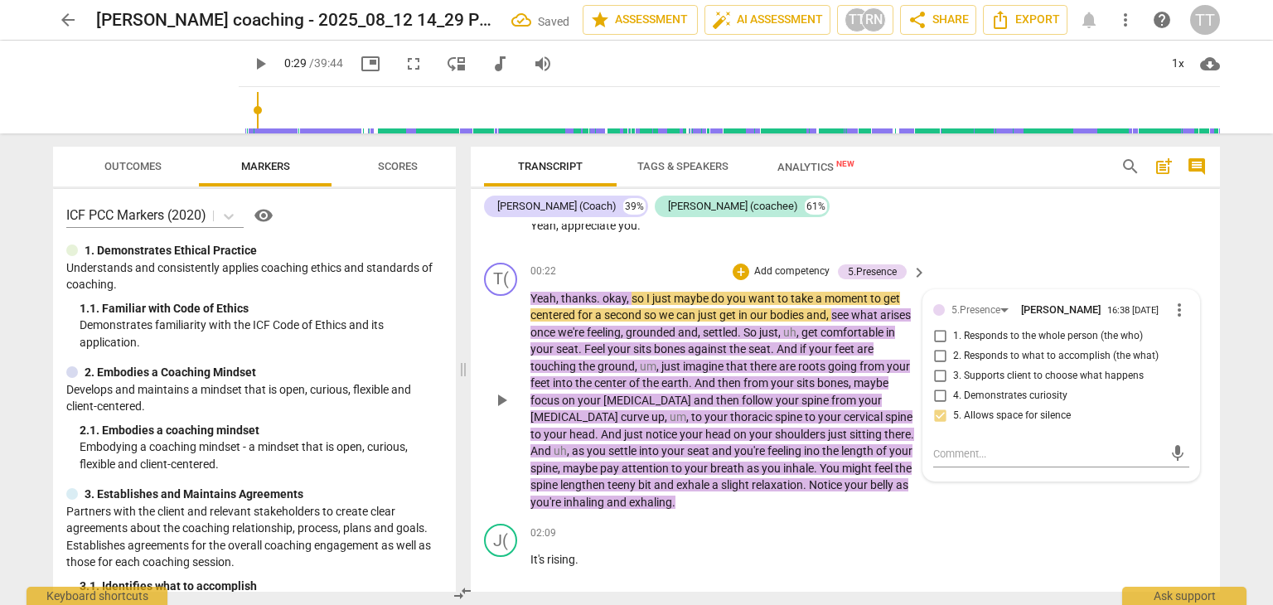
click at [797, 331] on span "uh" at bounding box center [789, 332] width 13 height 13
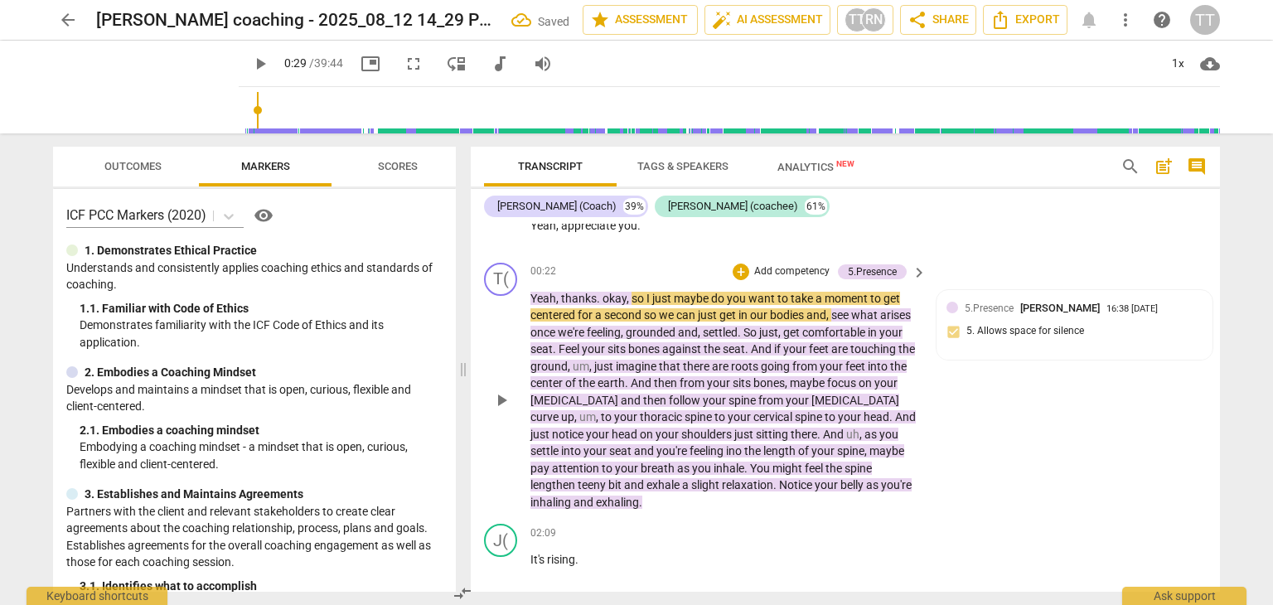
click at [589, 361] on span "um" at bounding box center [581, 366] width 17 height 13
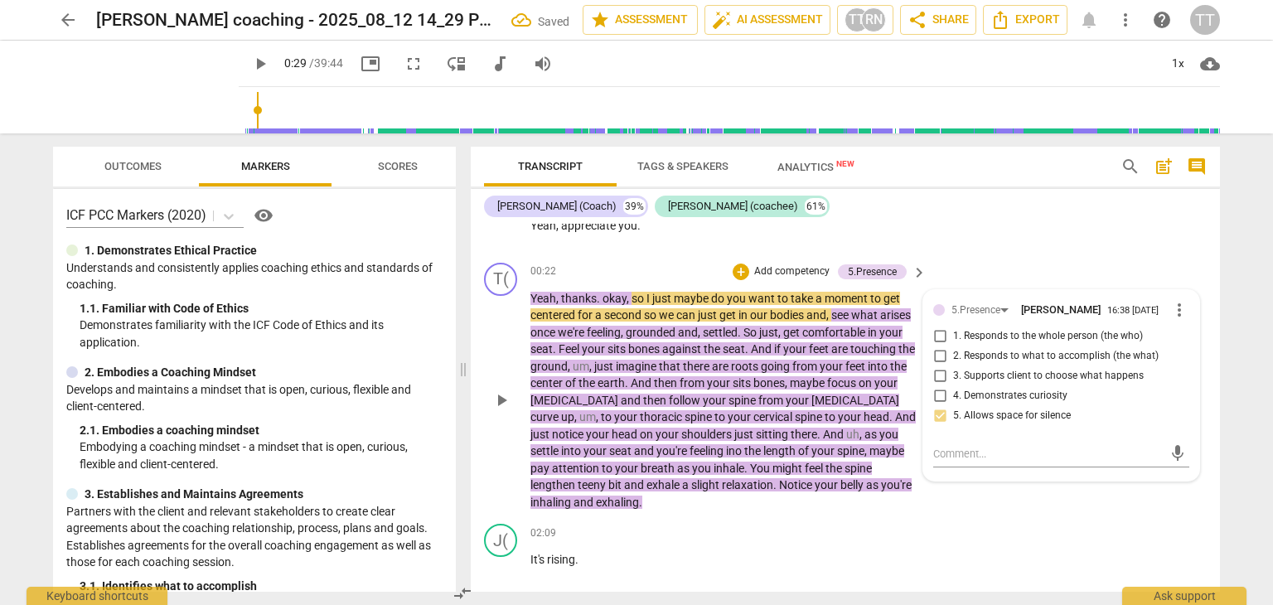
click at [589, 362] on span "um" at bounding box center [581, 366] width 17 height 13
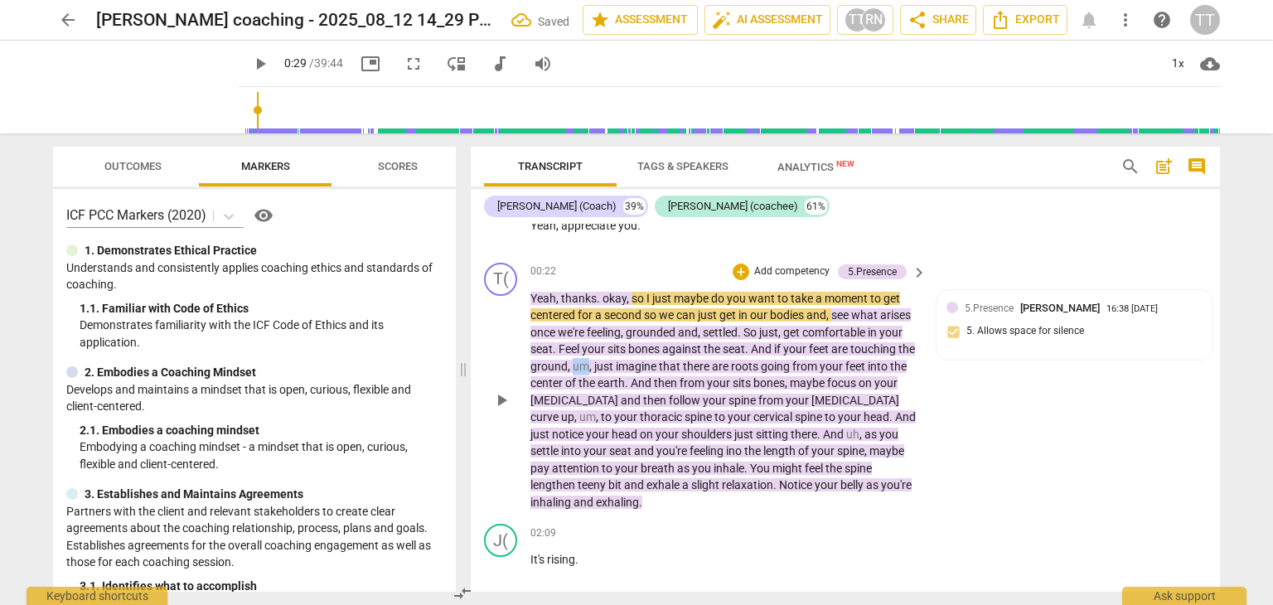
click at [589, 362] on span "um" at bounding box center [581, 366] width 17 height 13
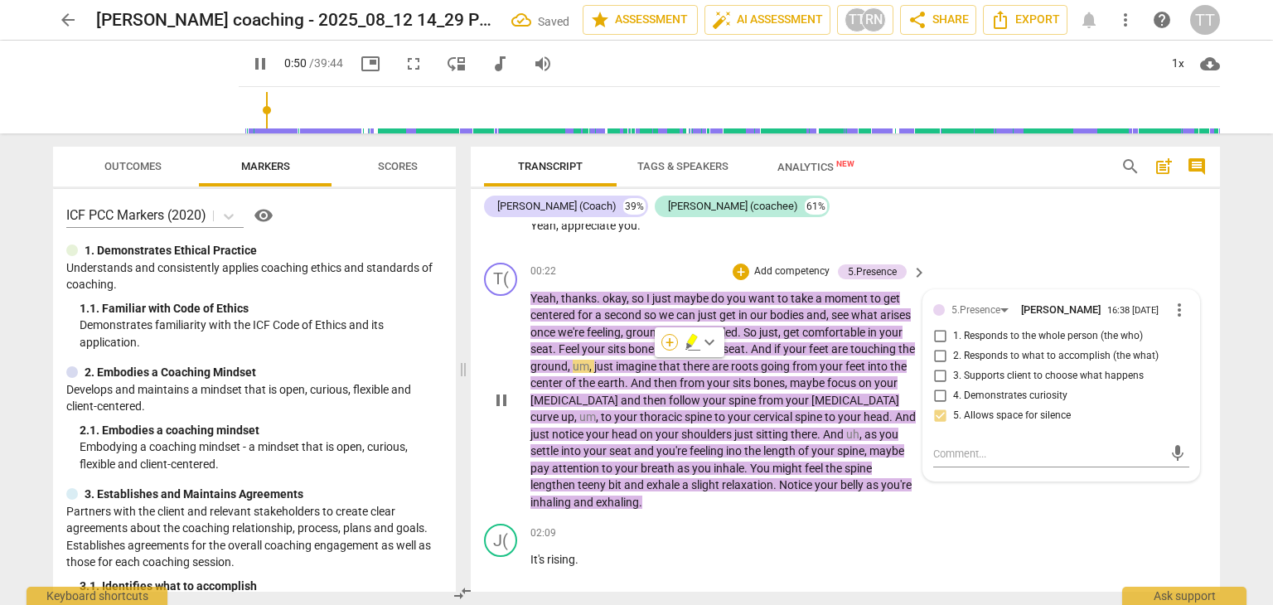
click at [670, 347] on div "+" at bounding box center [670, 342] width 17 height 17
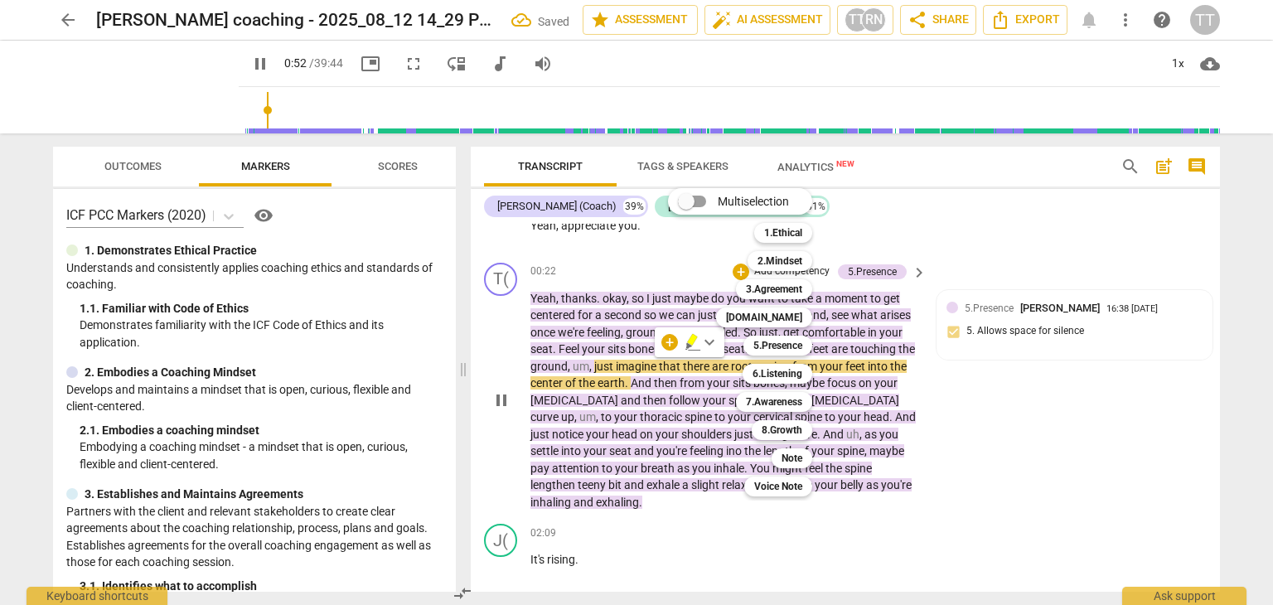
click at [659, 347] on div at bounding box center [636, 302] width 1273 height 605
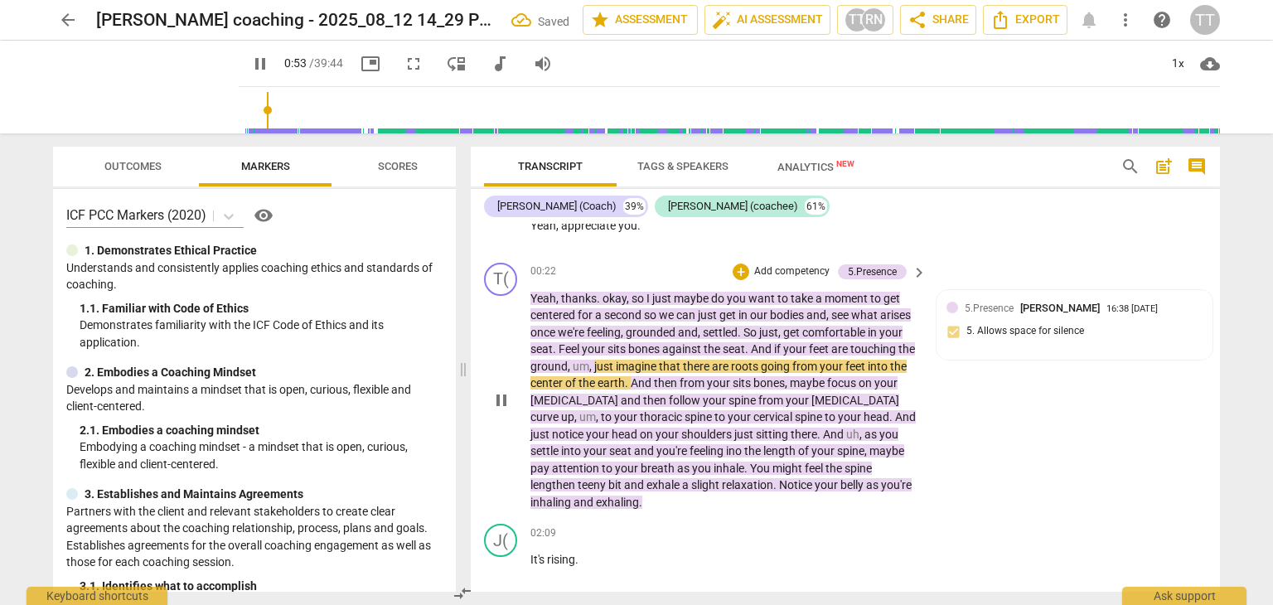
click at [589, 362] on span "um" at bounding box center [581, 366] width 17 height 13
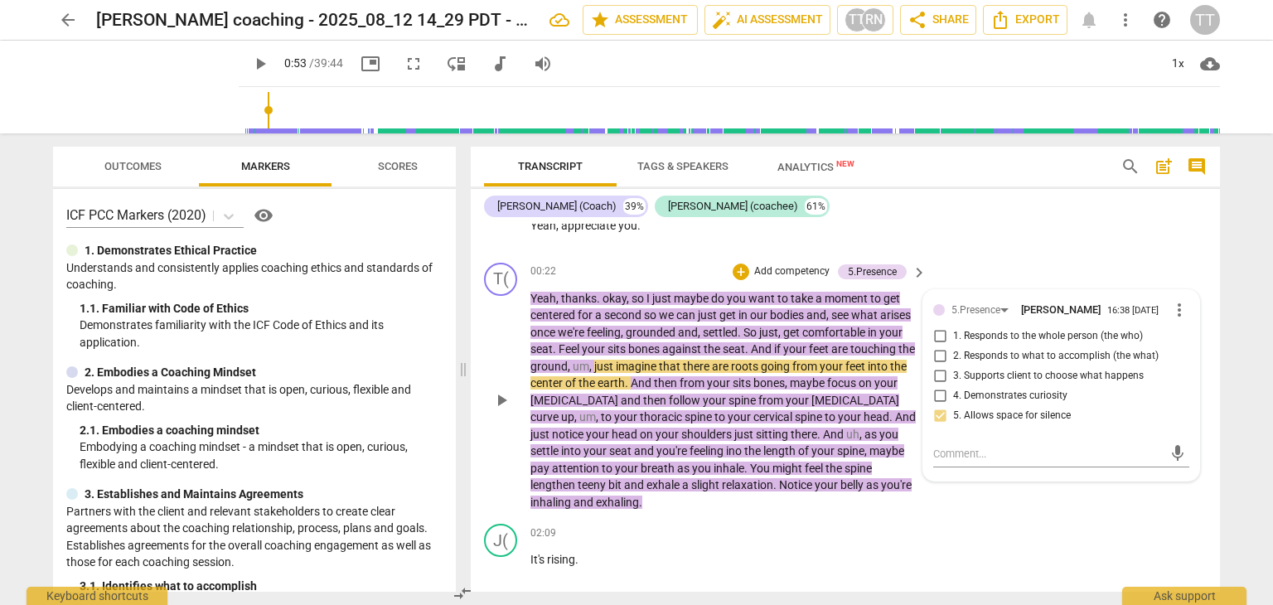
click at [589, 362] on span "um" at bounding box center [581, 366] width 17 height 13
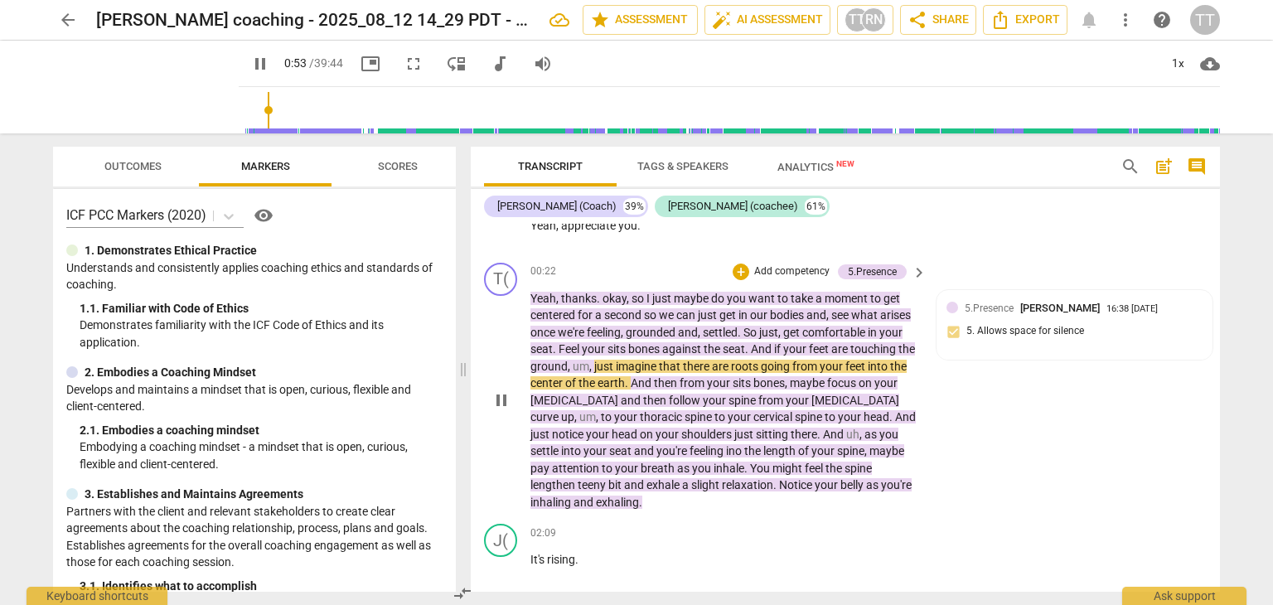
type input "54"
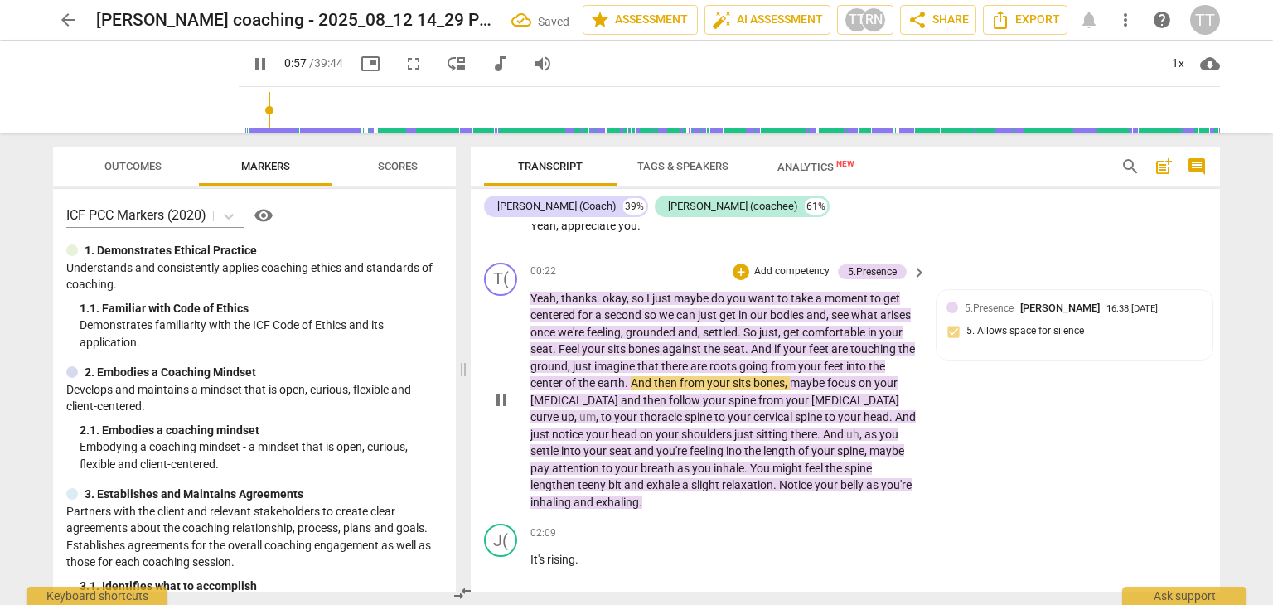
click at [596, 410] on span "um" at bounding box center [587, 416] width 17 height 13
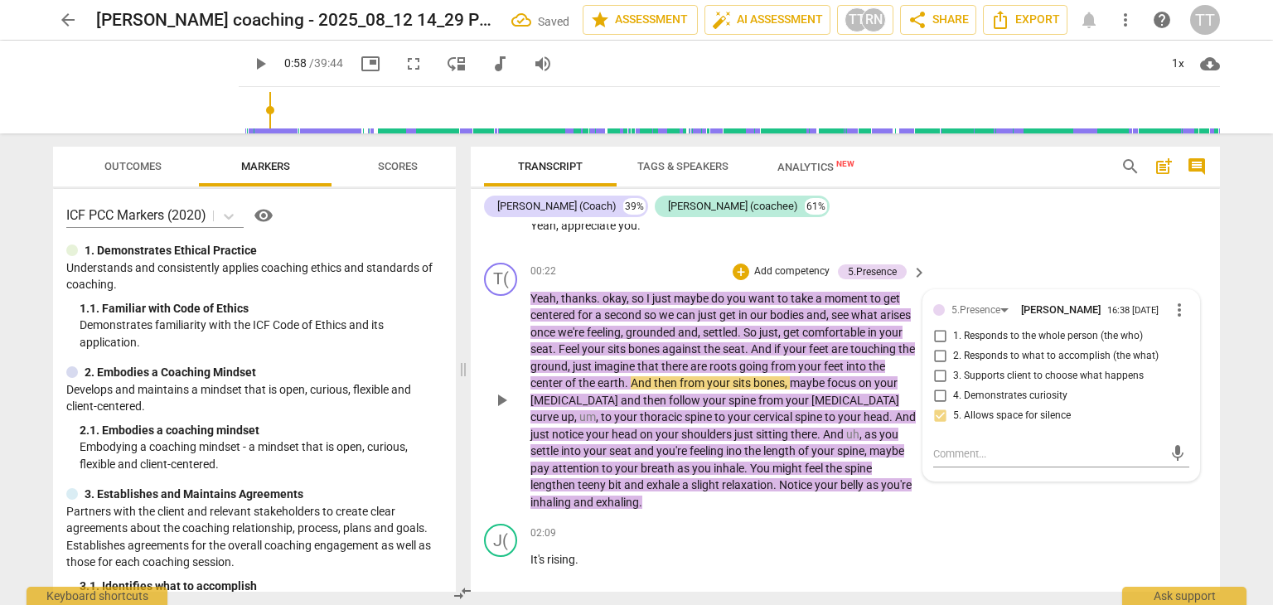
click at [596, 410] on span "um" at bounding box center [587, 416] width 17 height 13
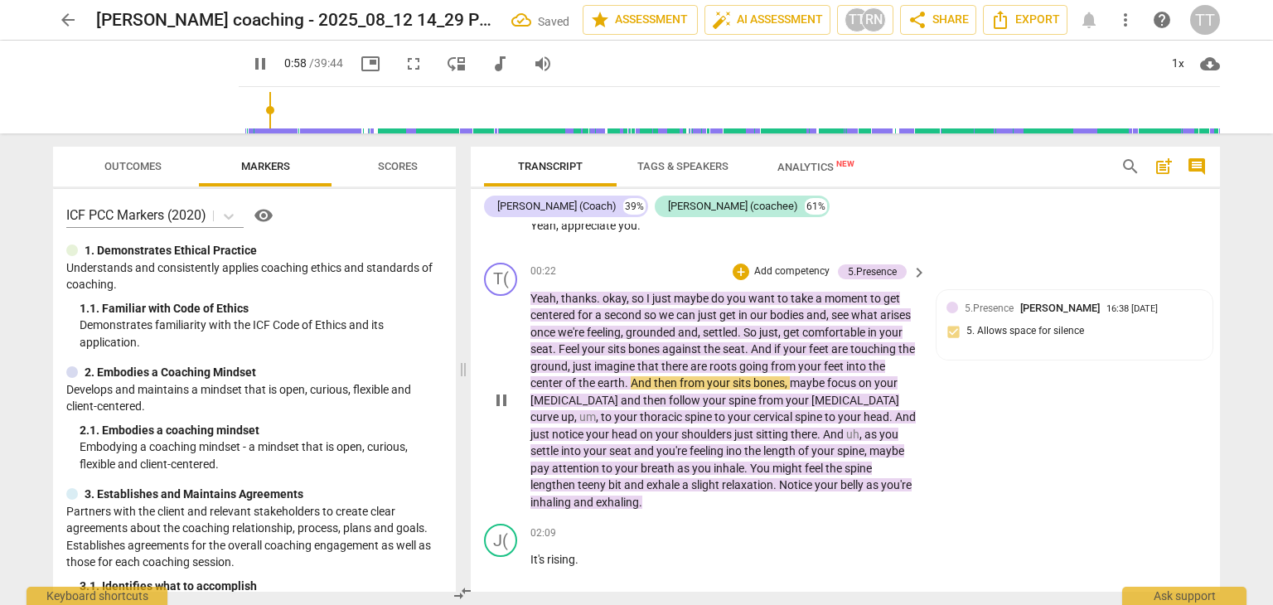
type input "59"
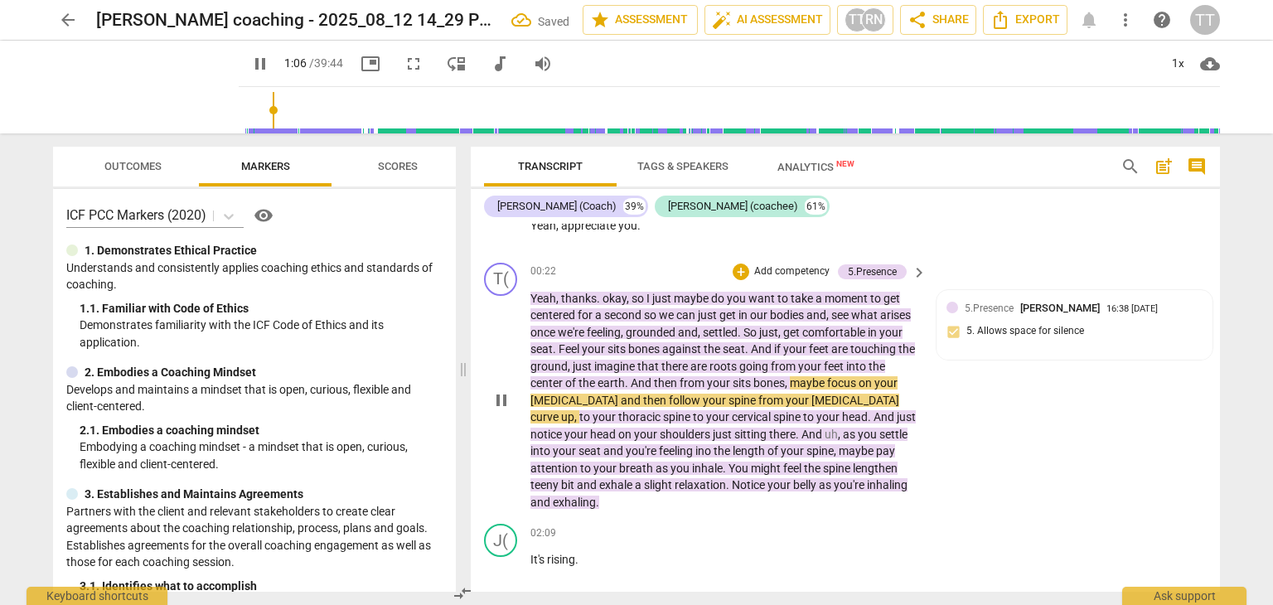
click at [825, 435] on span "uh" at bounding box center [831, 434] width 13 height 13
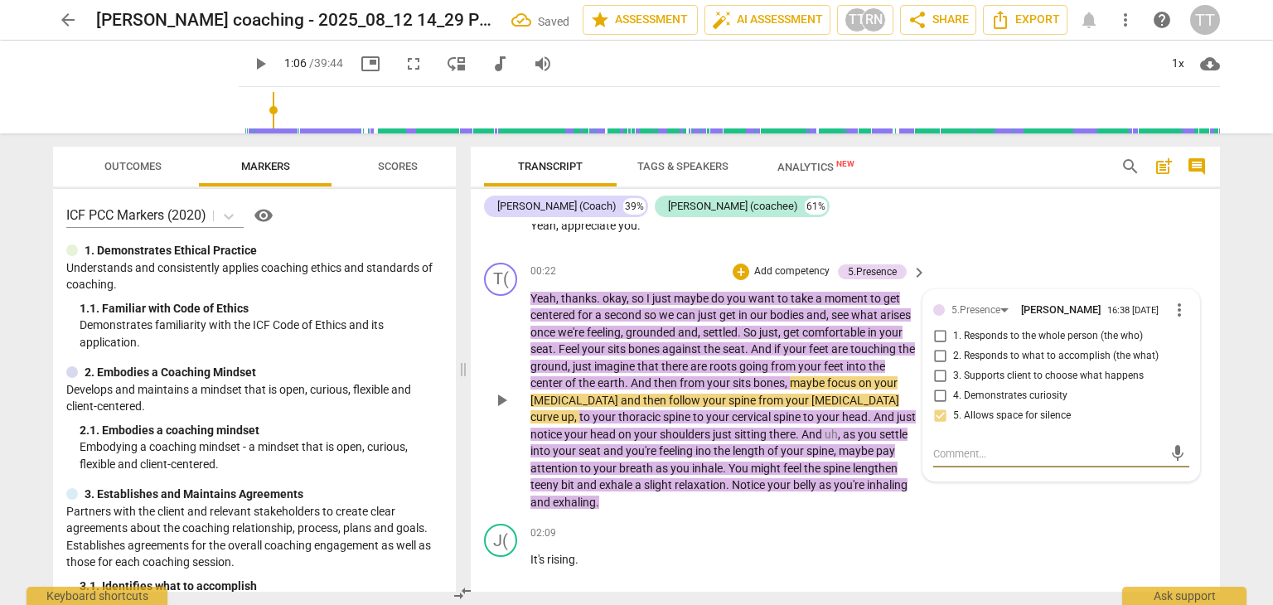
click at [825, 435] on span "uh" at bounding box center [831, 434] width 13 height 13
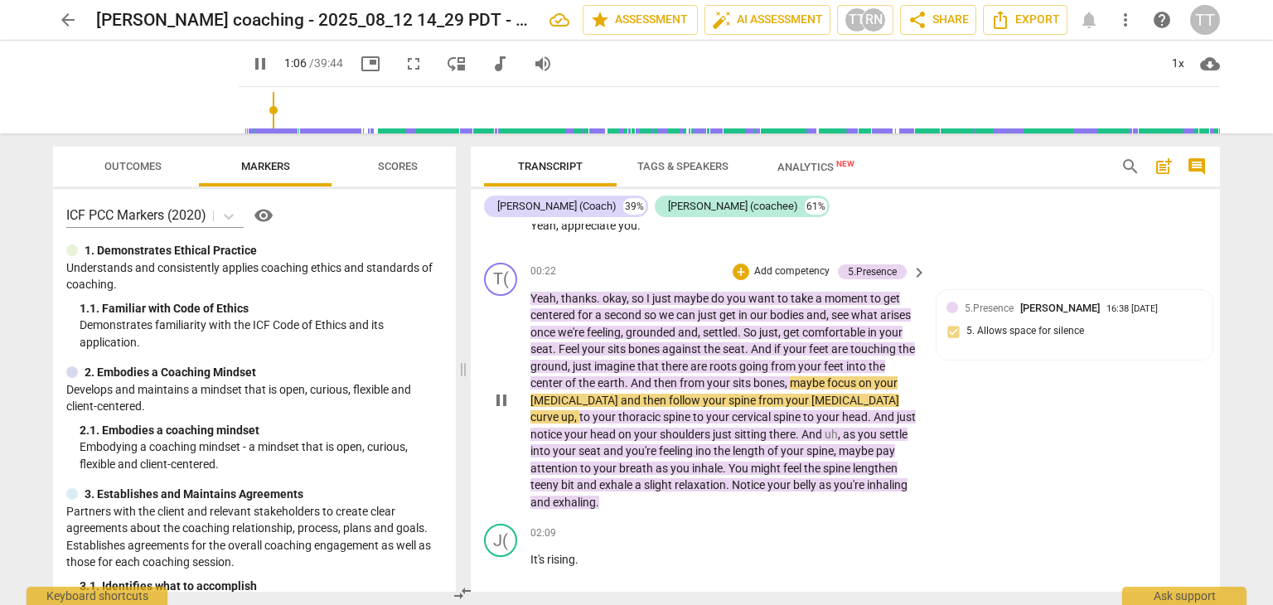
type input "67"
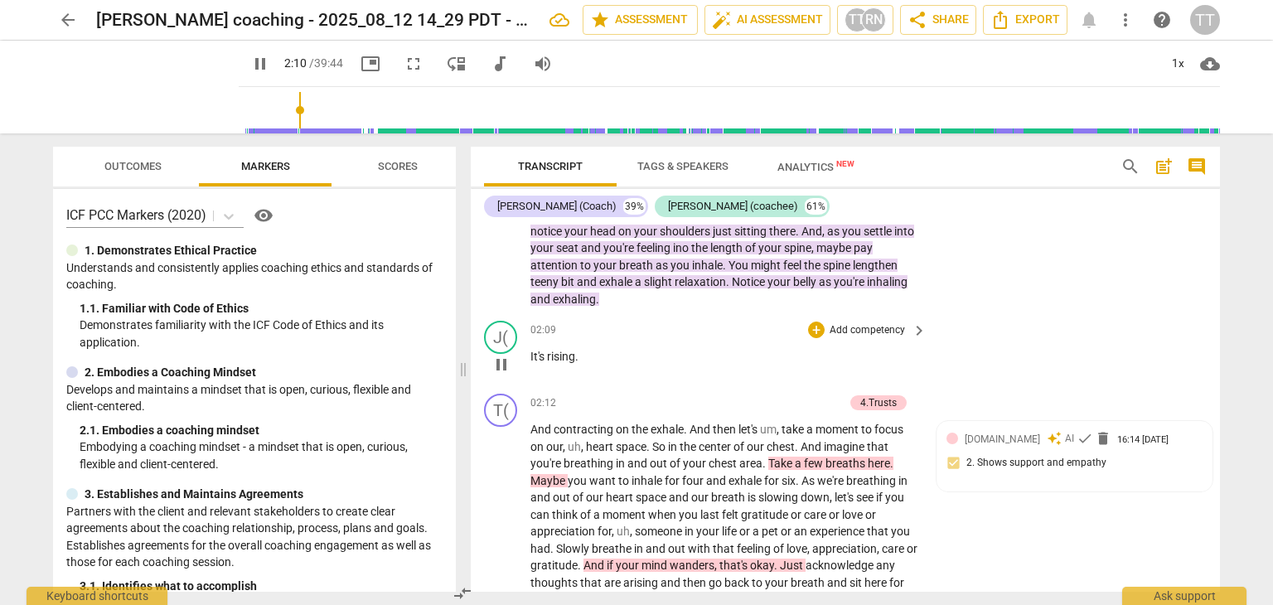
scroll to position [519, 0]
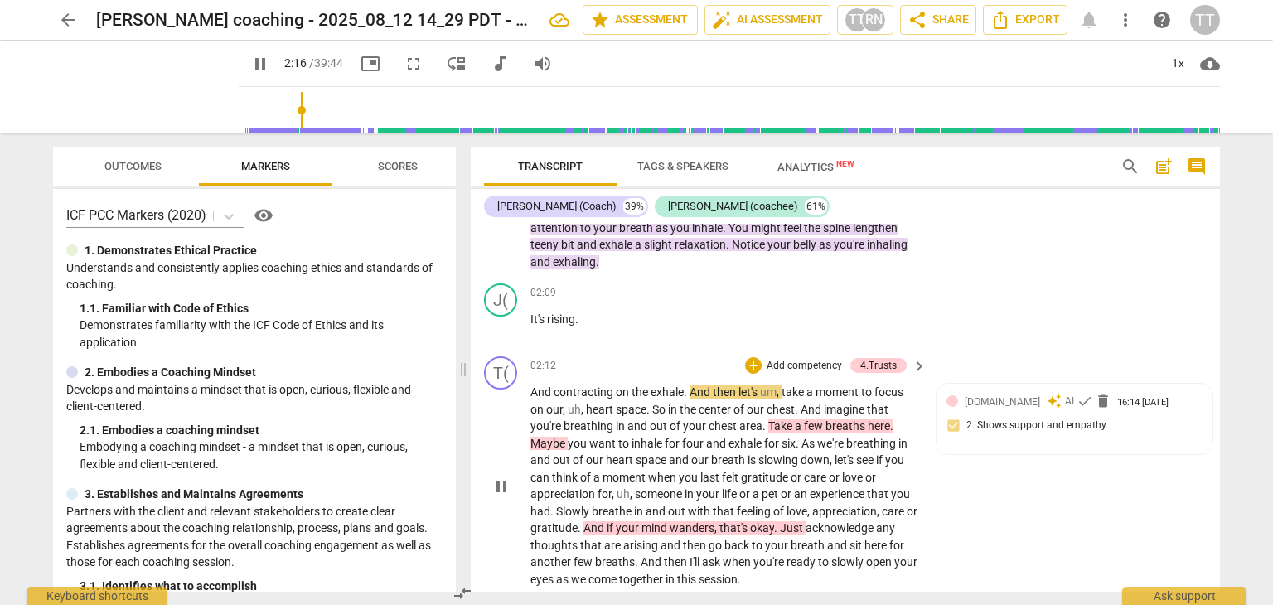
click at [778, 385] on span "," at bounding box center [779, 391] width 5 height 13
type input "137"
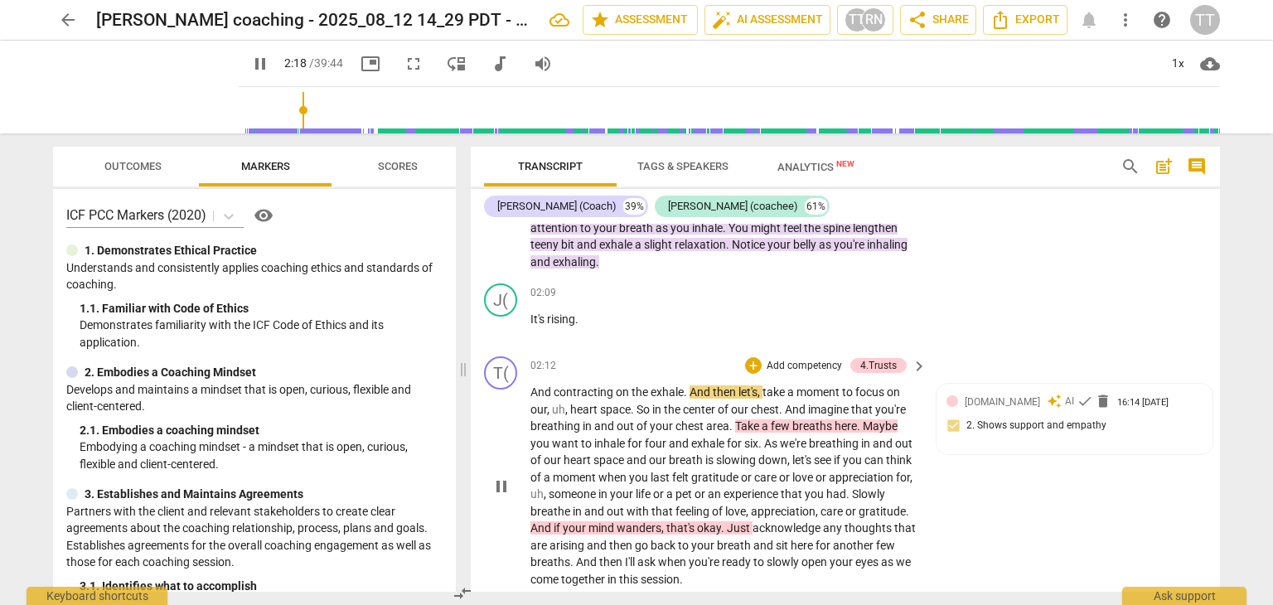
click at [570, 403] on span "heart" at bounding box center [585, 409] width 30 height 13
click at [549, 487] on span "," at bounding box center [546, 493] width 5 height 13
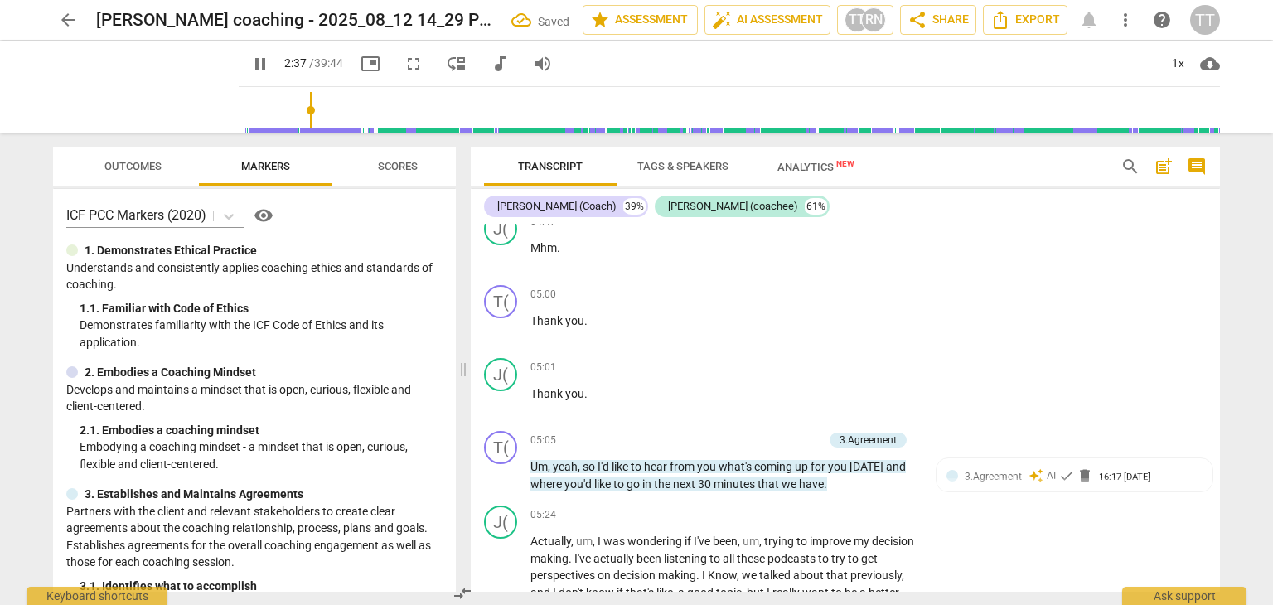
scroll to position [909, 0]
click at [554, 459] on span "yeah" at bounding box center [565, 465] width 25 height 13
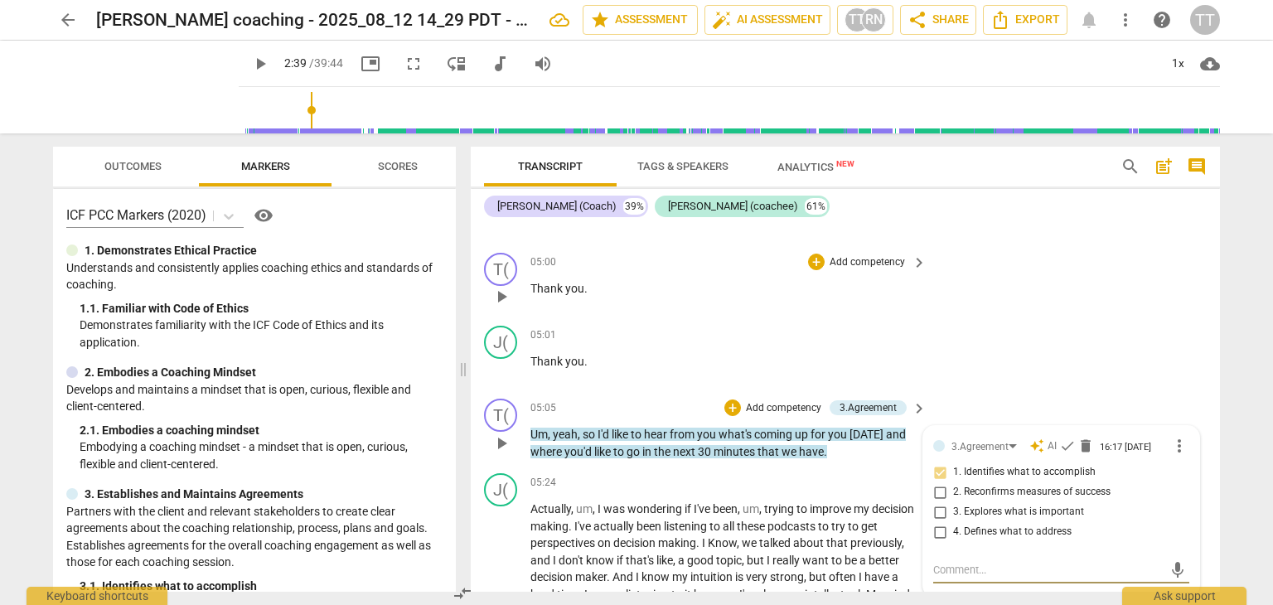
scroll to position [942, 0]
click at [503, 432] on span "play_arrow" at bounding box center [502, 442] width 20 height 20
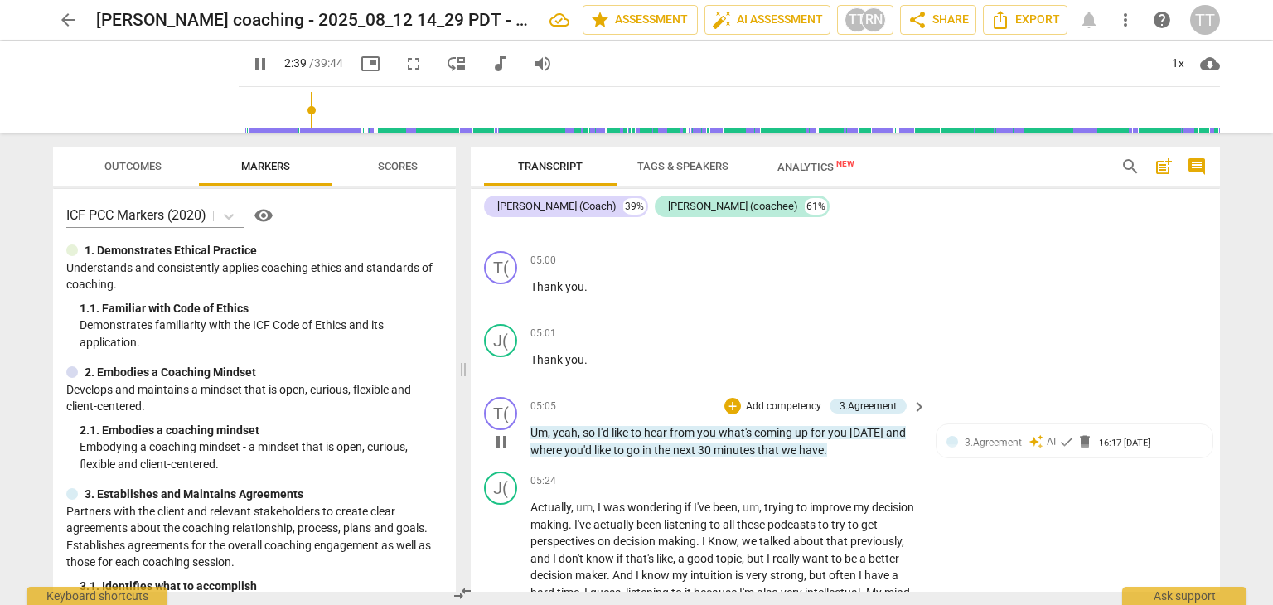
click at [553, 426] on span "yeah" at bounding box center [565, 432] width 25 height 13
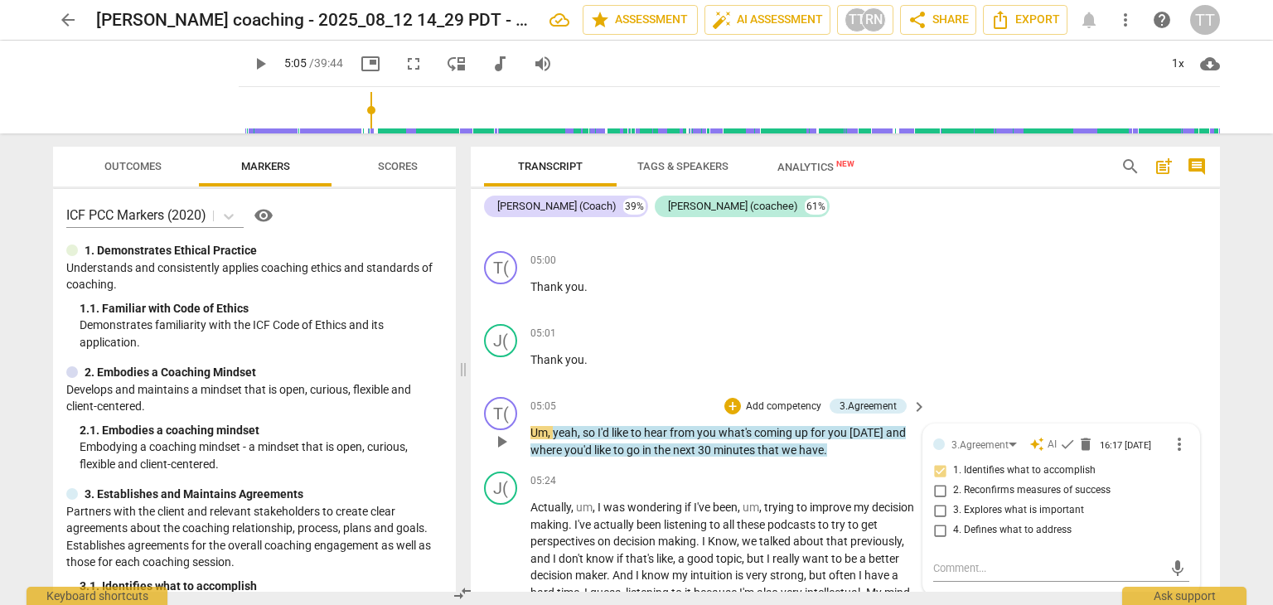
click at [553, 426] on span "yeah" at bounding box center [565, 432] width 25 height 13
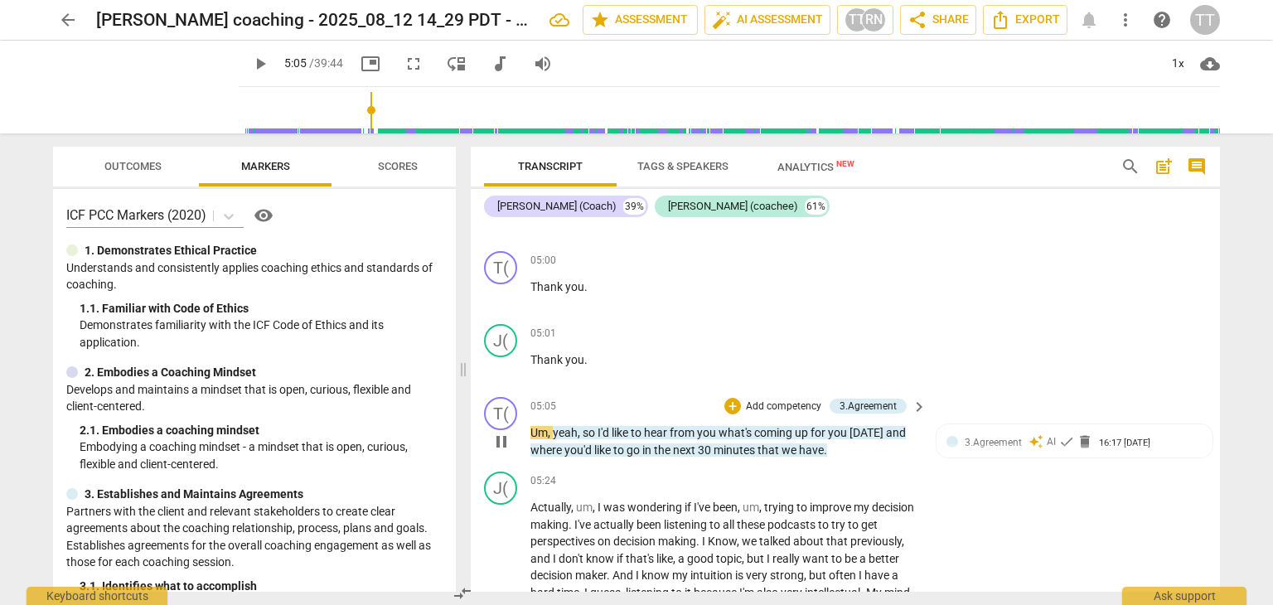
type input "305"
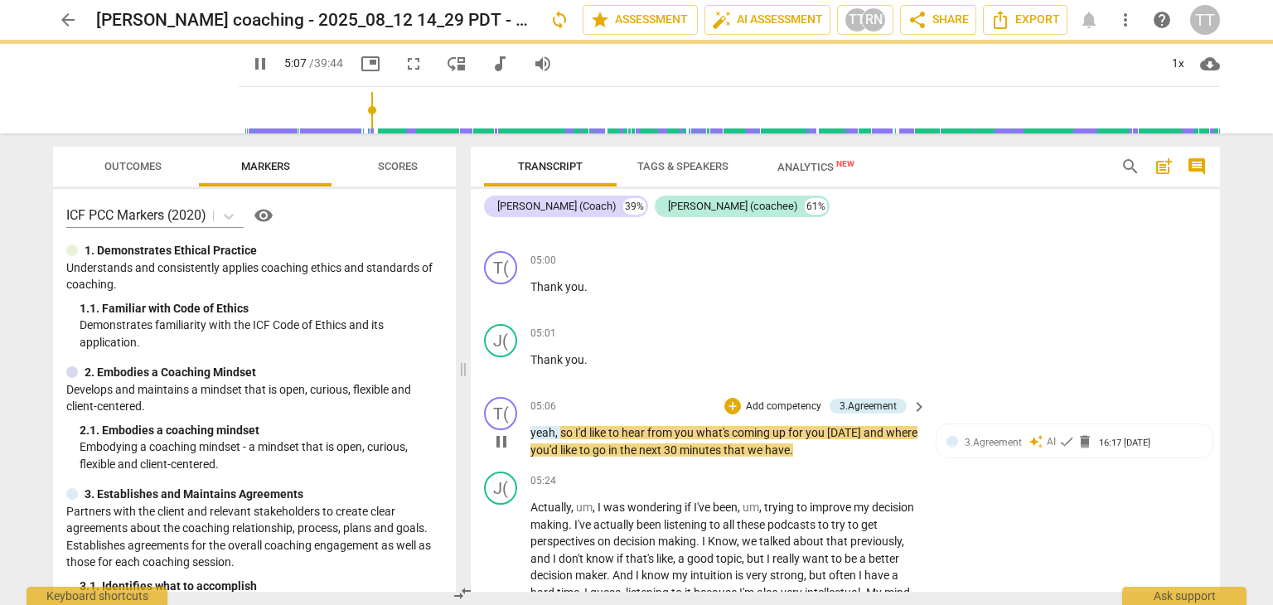
click at [507, 432] on span "pause" at bounding box center [502, 442] width 20 height 20
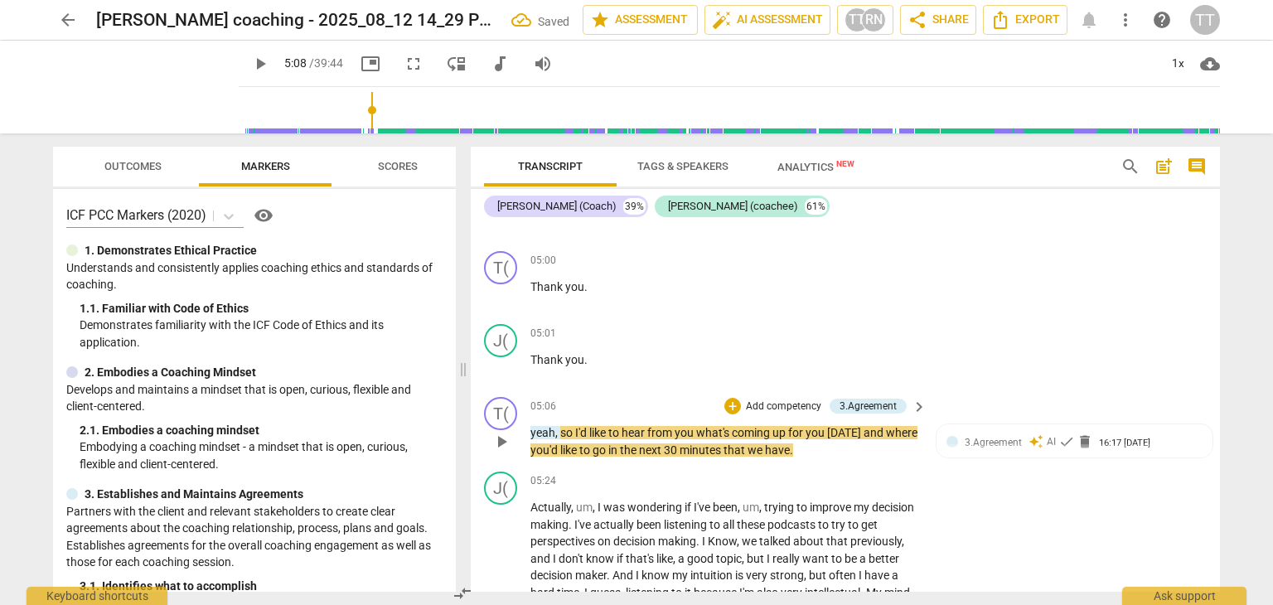
click at [507, 432] on span "play_arrow" at bounding box center [502, 442] width 20 height 20
click at [531, 426] on span "yeah" at bounding box center [543, 432] width 25 height 13
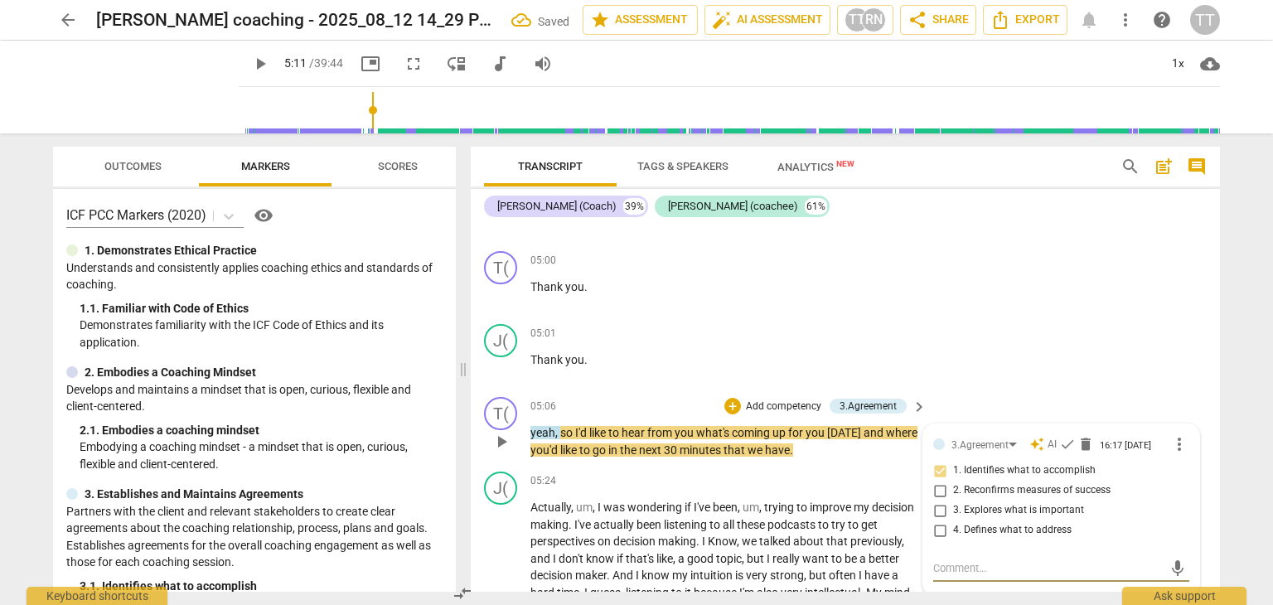
click at [504, 432] on span "play_arrow" at bounding box center [502, 442] width 20 height 20
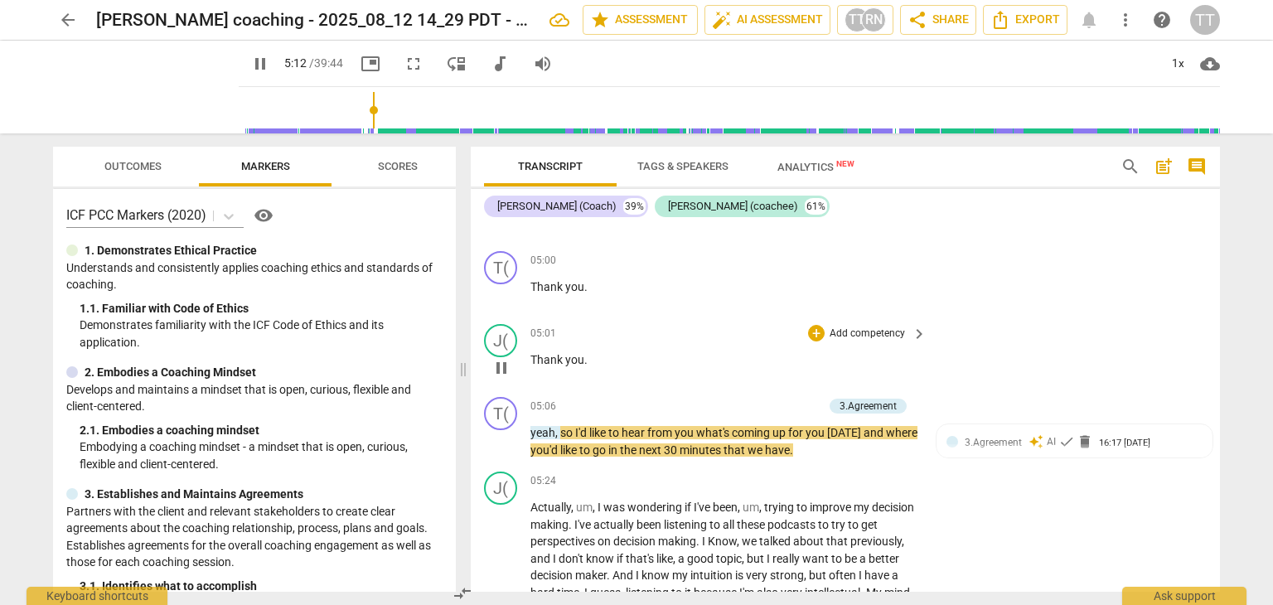
click at [497, 358] on span "pause" at bounding box center [502, 368] width 20 height 20
click at [509, 358] on span "play_arrow" at bounding box center [502, 368] width 20 height 20
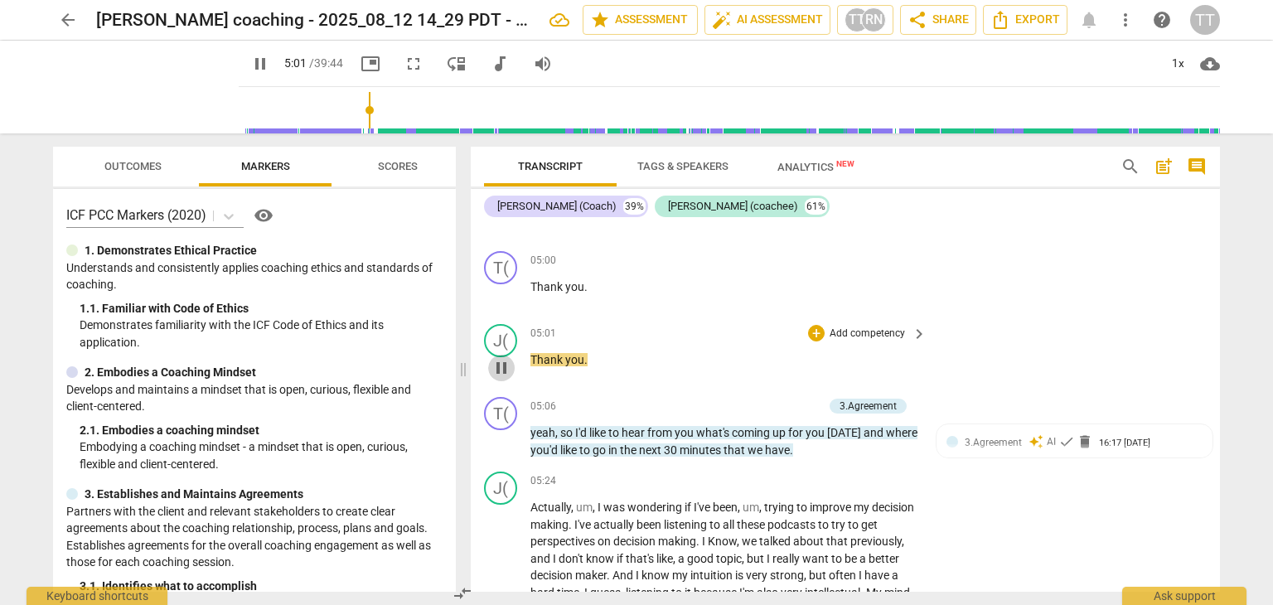
click at [505, 358] on span "pause" at bounding box center [502, 368] width 20 height 20
click at [505, 358] on span "play_arrow" at bounding box center [502, 368] width 20 height 20
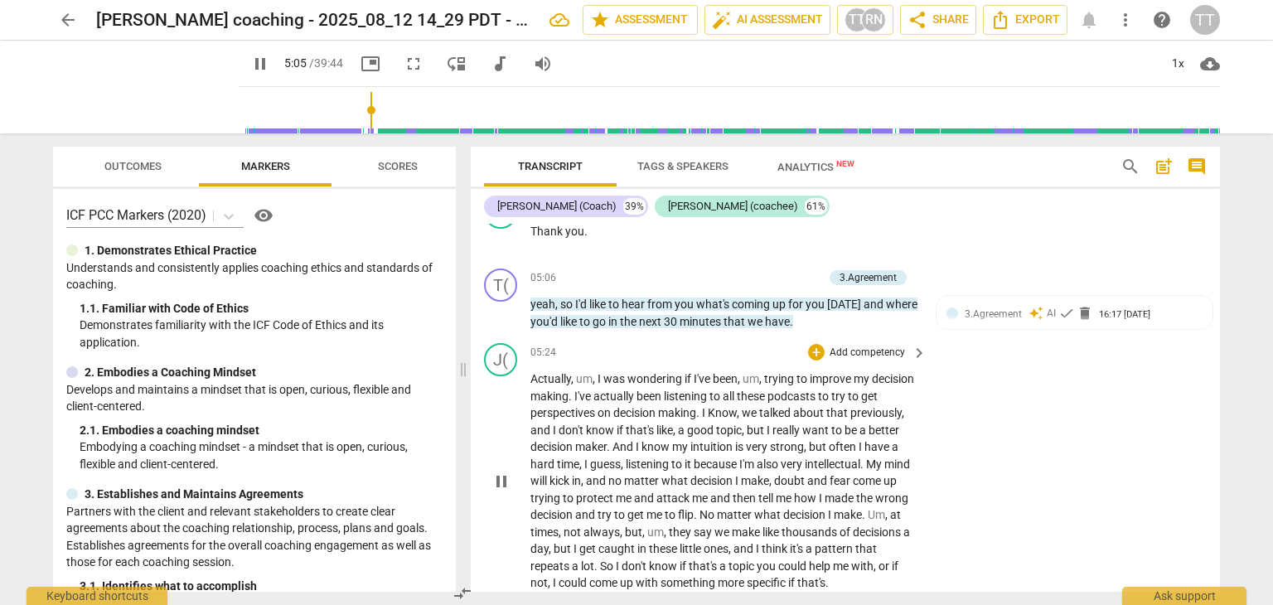
scroll to position [1069, 0]
click at [594, 374] on span "," at bounding box center [595, 380] width 5 height 13
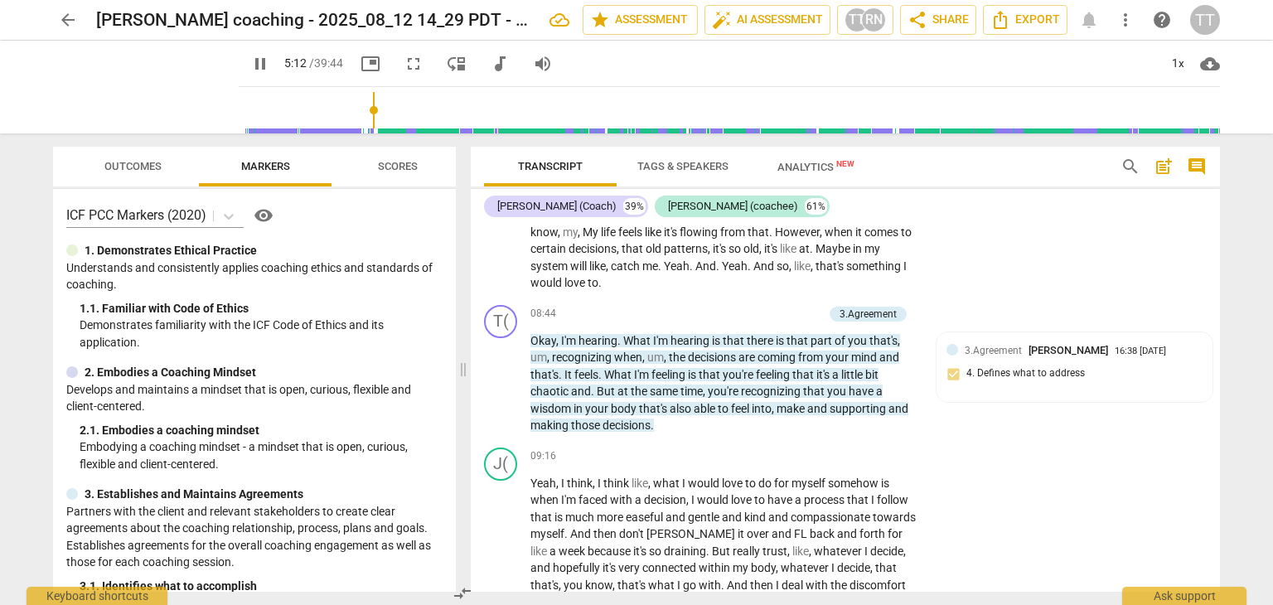
scroll to position [1896, 0]
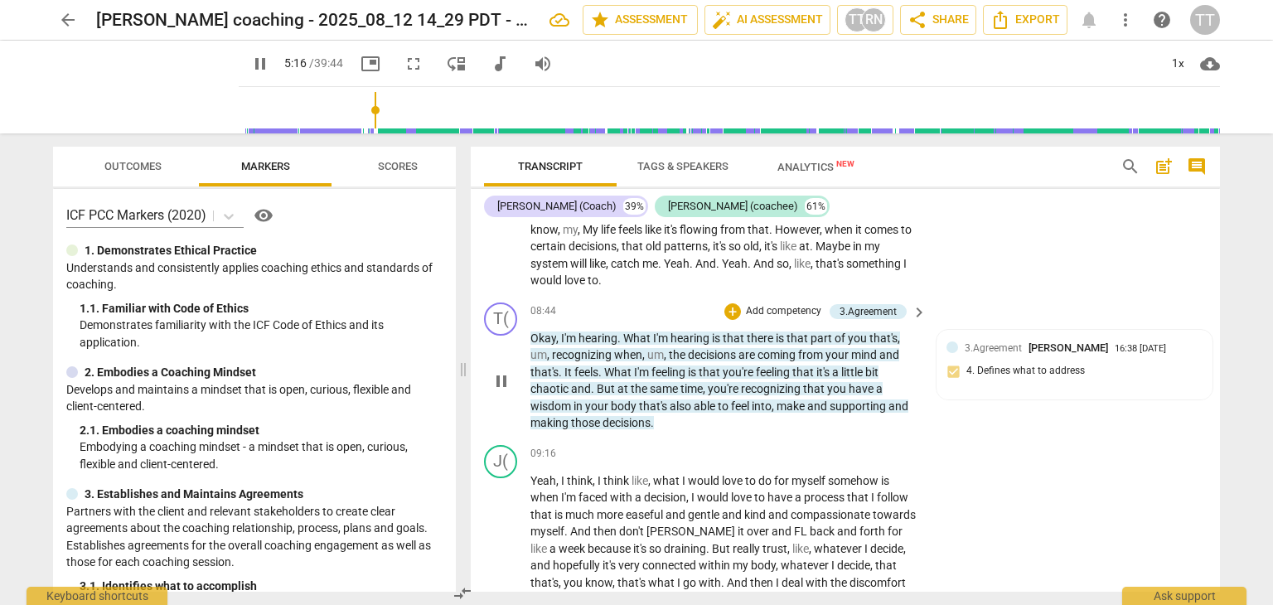
click at [545, 350] on span "um" at bounding box center [539, 354] width 17 height 13
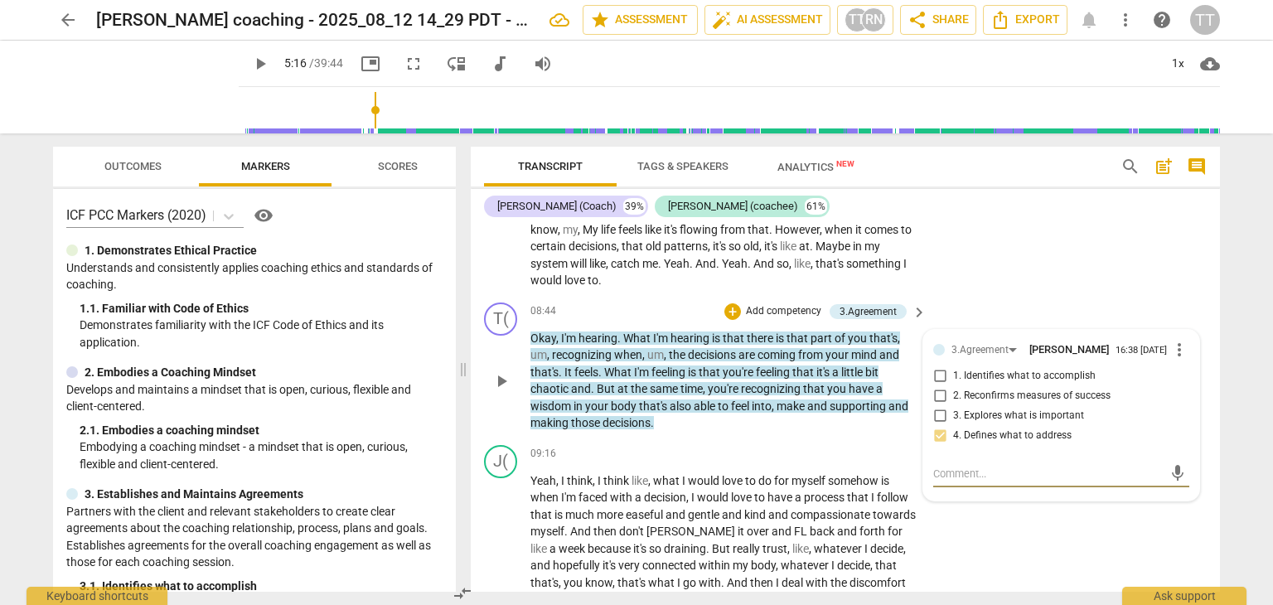
click at [545, 350] on span "um" at bounding box center [539, 354] width 17 height 13
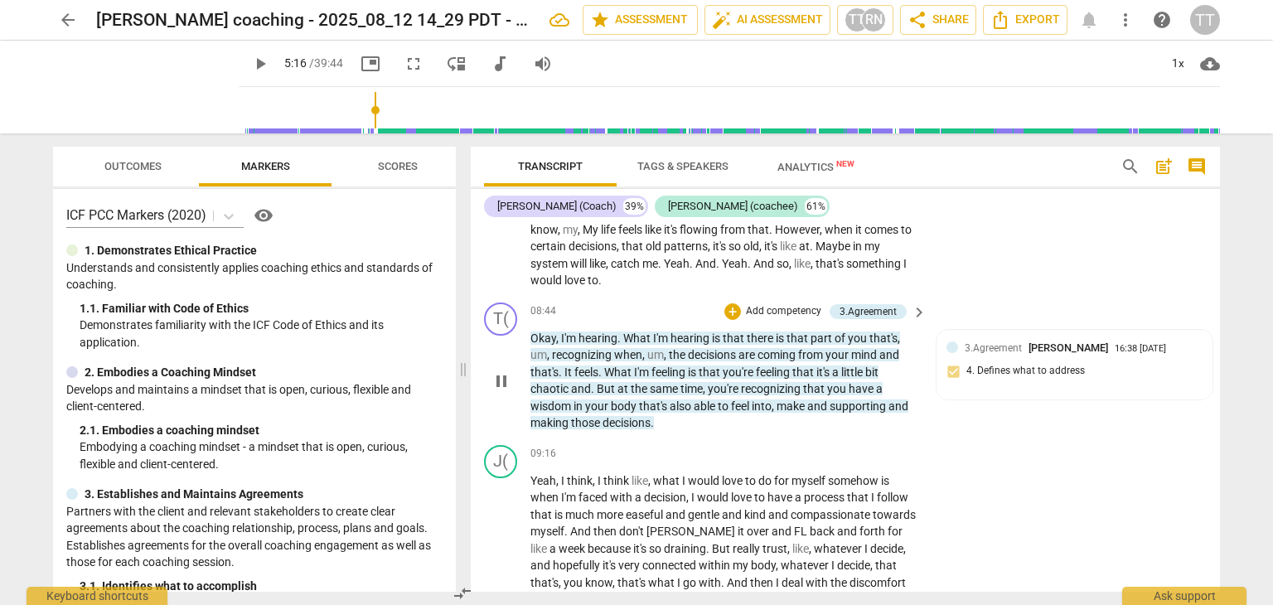
type input "317"
click at [646, 351] on span "," at bounding box center [644, 354] width 5 height 13
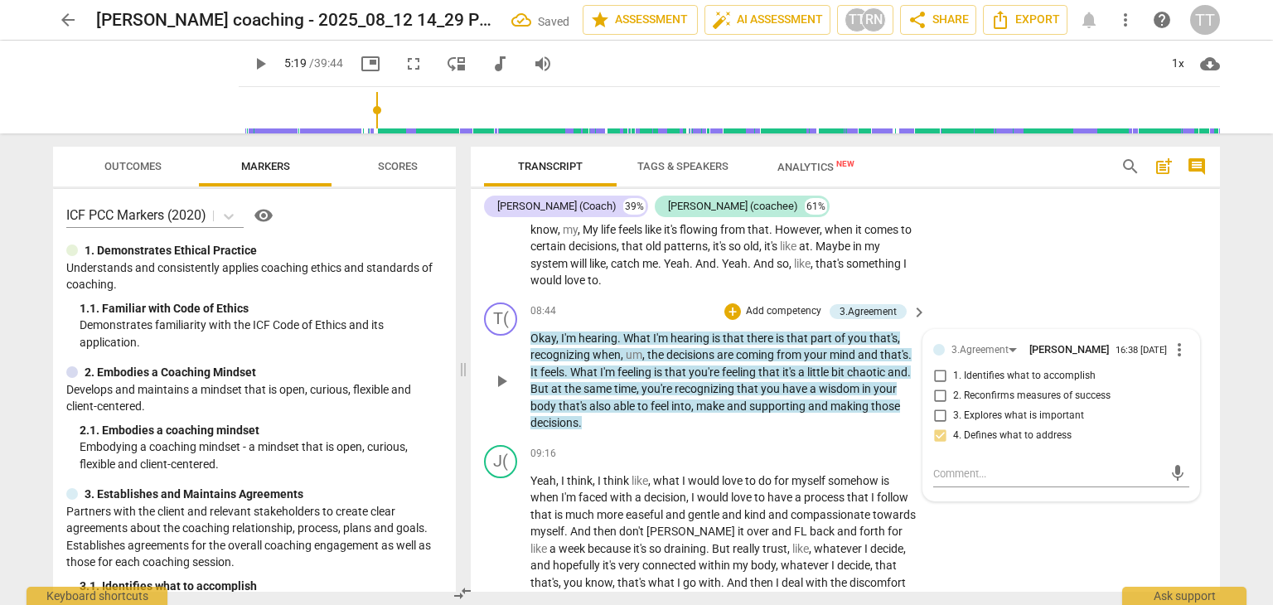
click at [646, 351] on span "," at bounding box center [644, 354] width 5 height 13
type input "320"
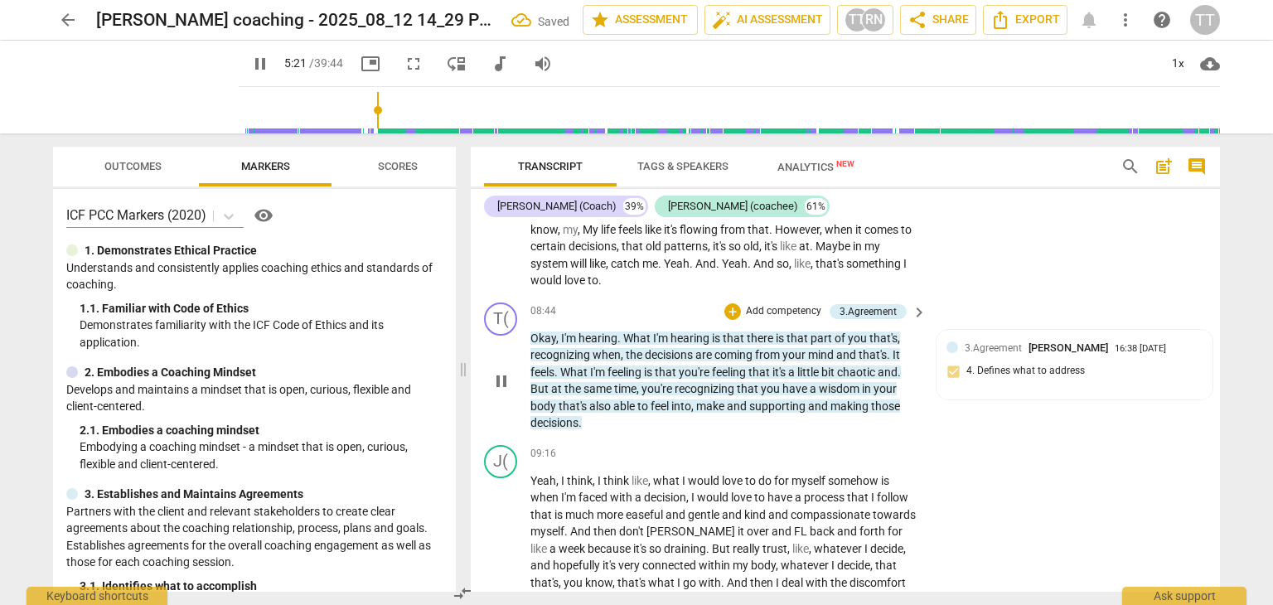
click at [498, 378] on span "pause" at bounding box center [502, 381] width 20 height 20
click at [507, 375] on span "play_arrow" at bounding box center [502, 381] width 20 height 20
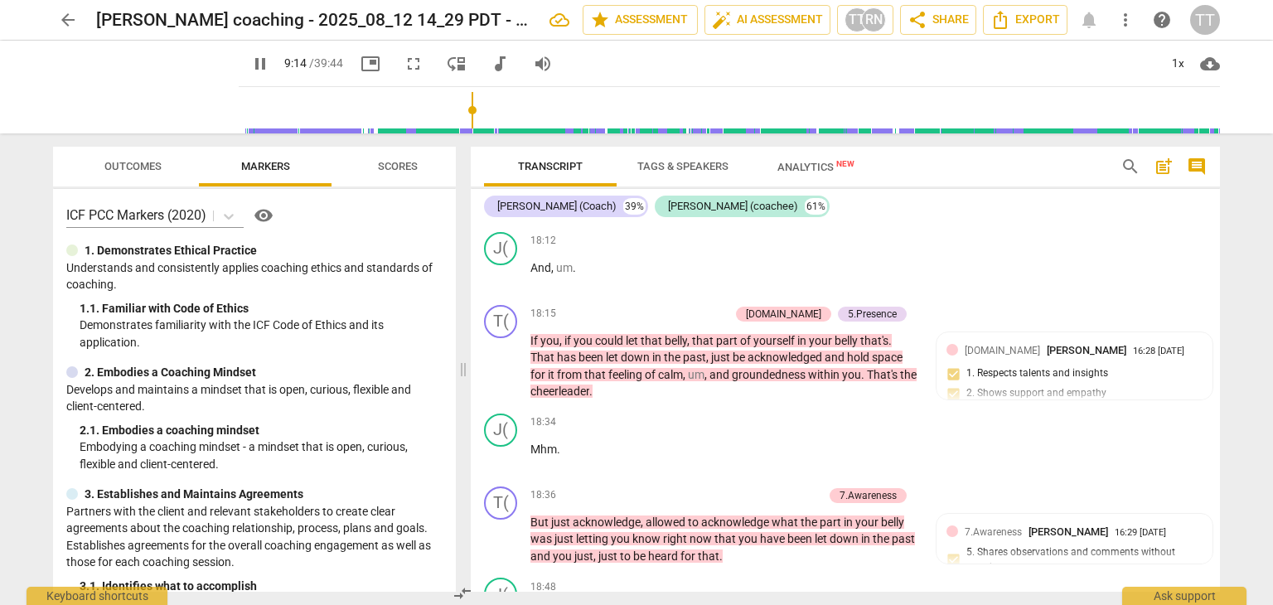
scroll to position [5636, 0]
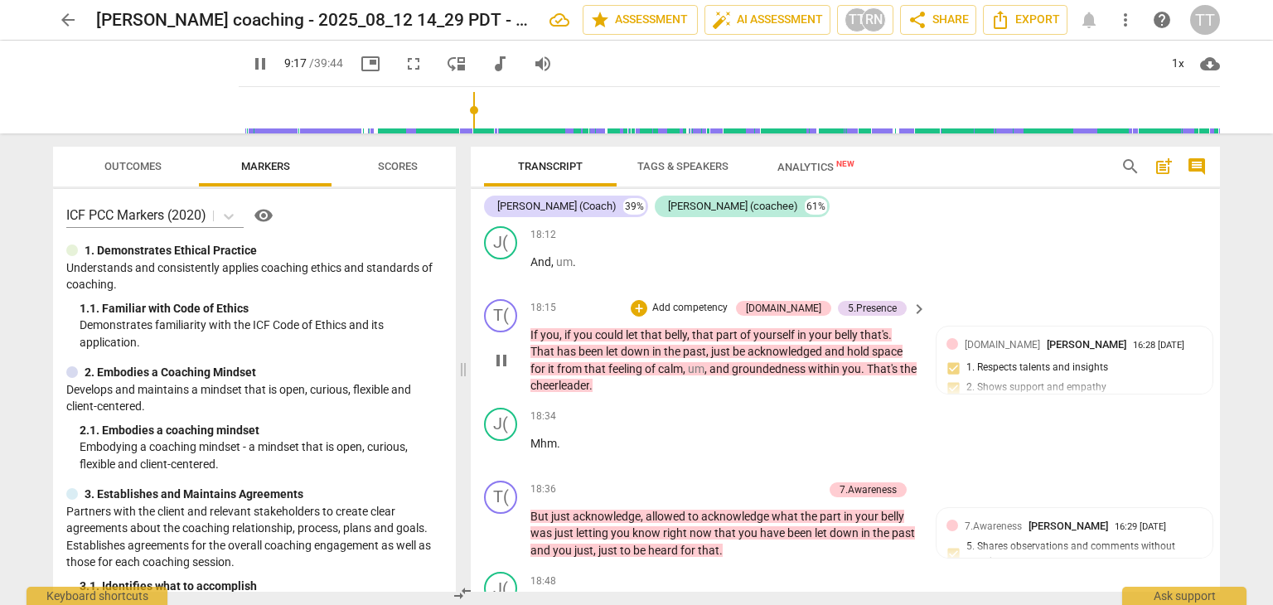
click at [710, 395] on p "If you , if you could let that belly , that part of yourself in your belly that…" at bounding box center [725, 361] width 388 height 68
type input "558"
click at [721, 426] on div "18:34 + Add competency keyboard_arrow_right" at bounding box center [730, 417] width 398 height 18
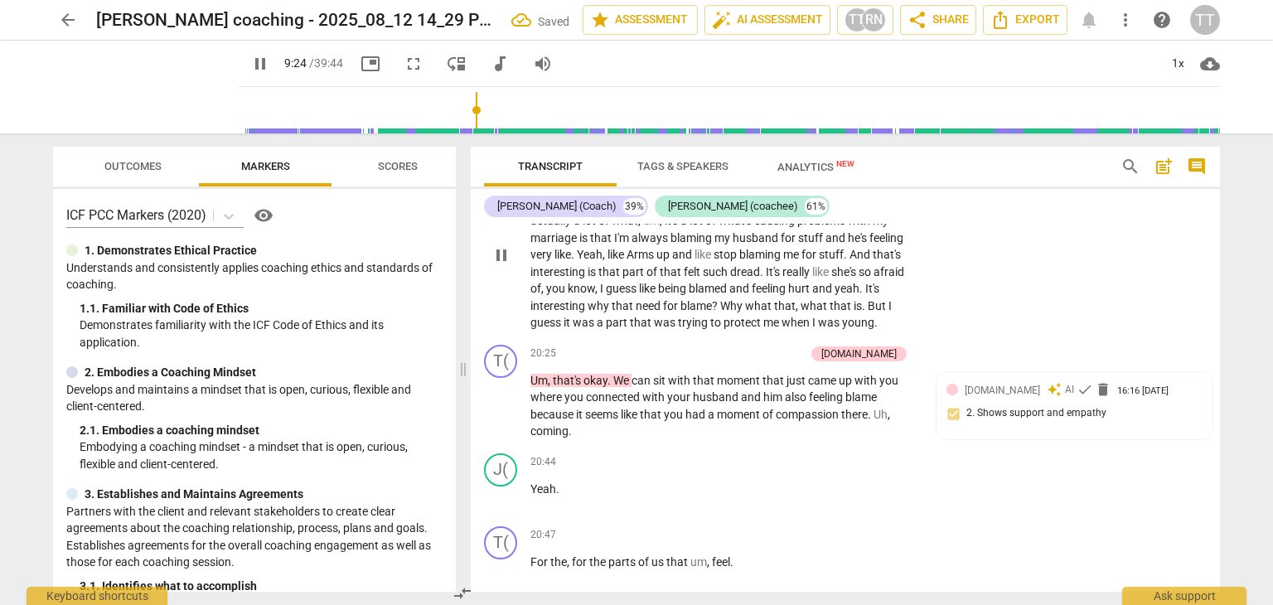
scroll to position [6250, 0]
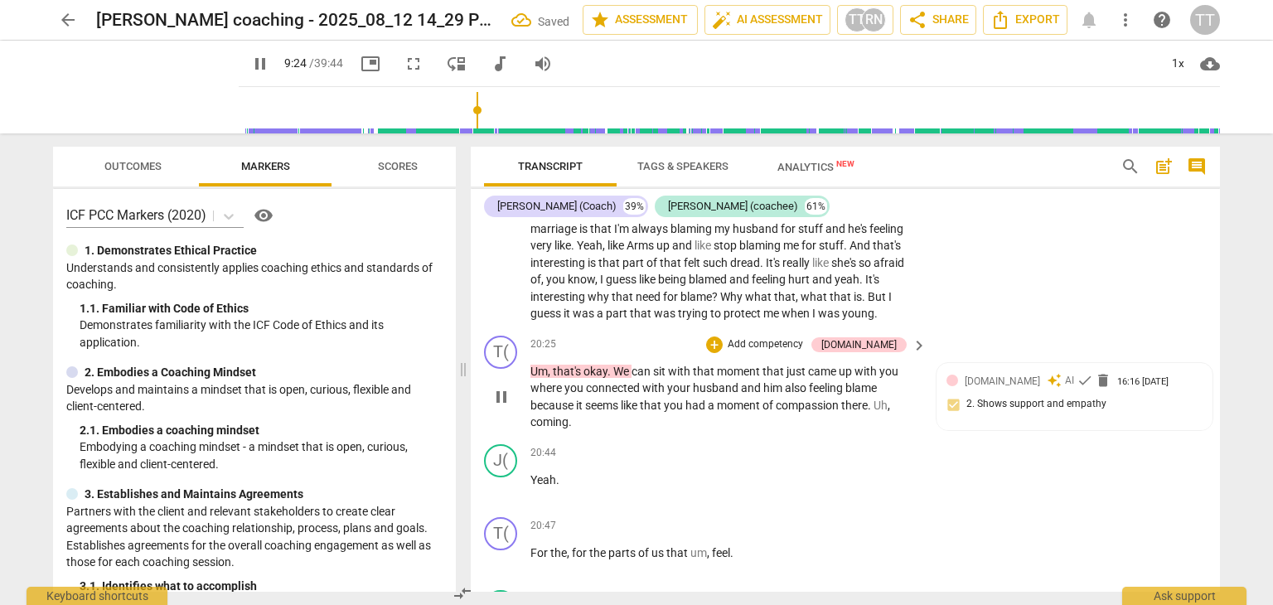
click at [560, 378] on span "that's" at bounding box center [568, 371] width 31 height 13
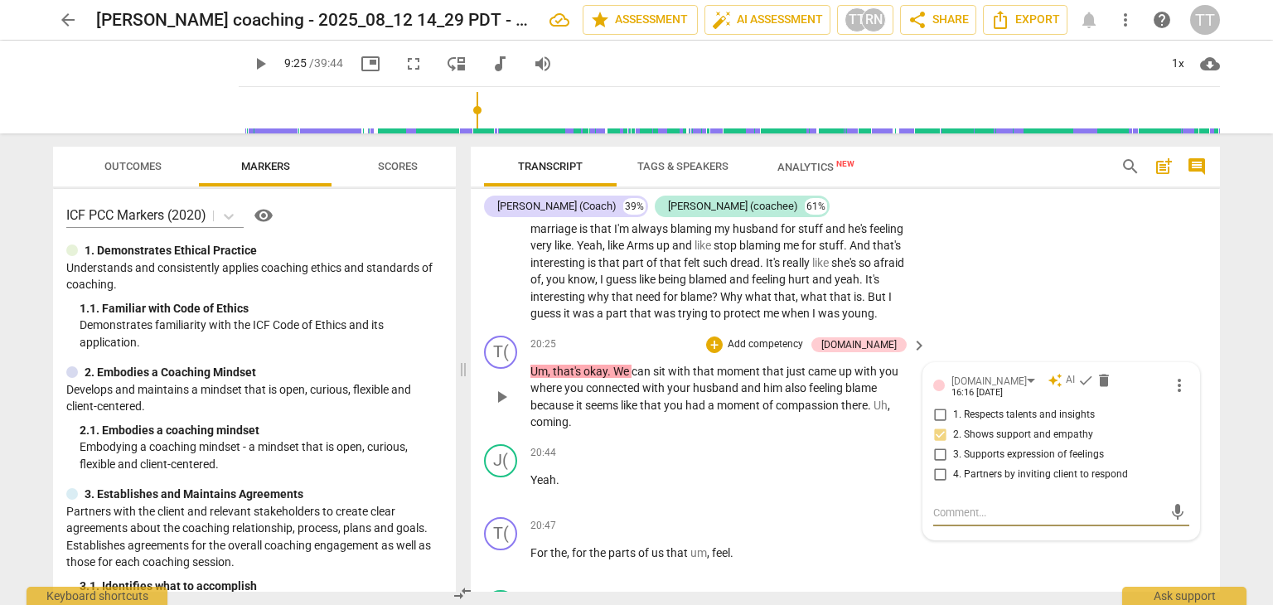
click at [550, 378] on span "," at bounding box center [550, 371] width 5 height 13
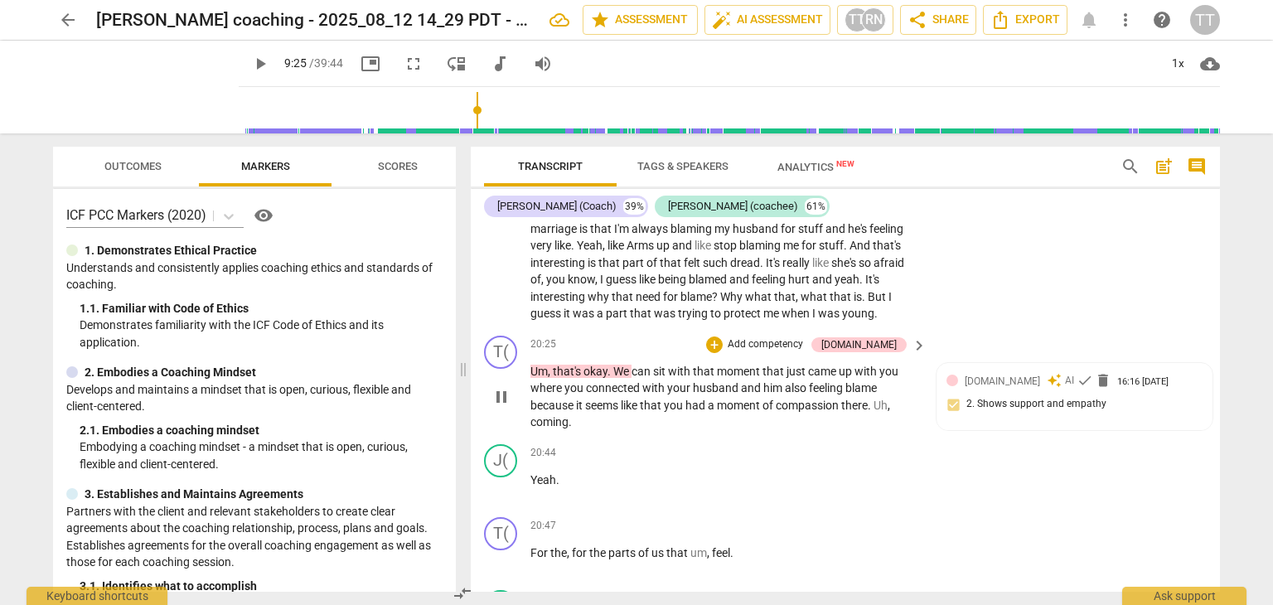
type input "566"
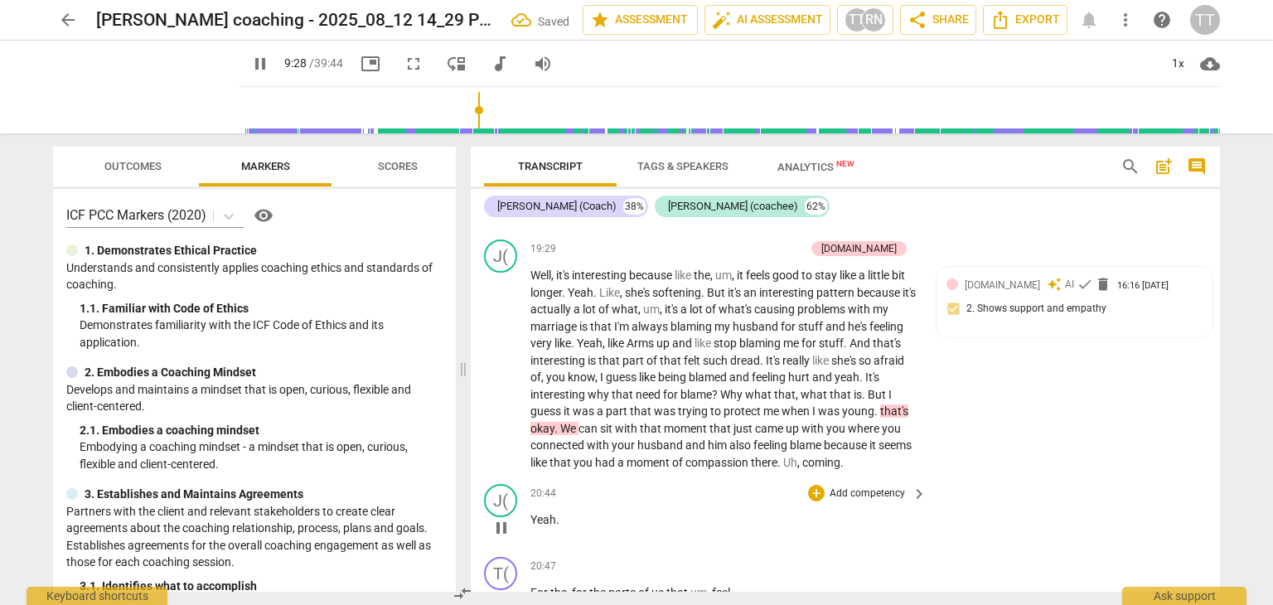
scroll to position [6151, 0]
click at [878, 419] on span "." at bounding box center [878, 411] width 6 height 13
click at [890, 436] on span "you" at bounding box center [891, 429] width 19 height 13
click at [841, 470] on span "coming" at bounding box center [821, 463] width 38 height 13
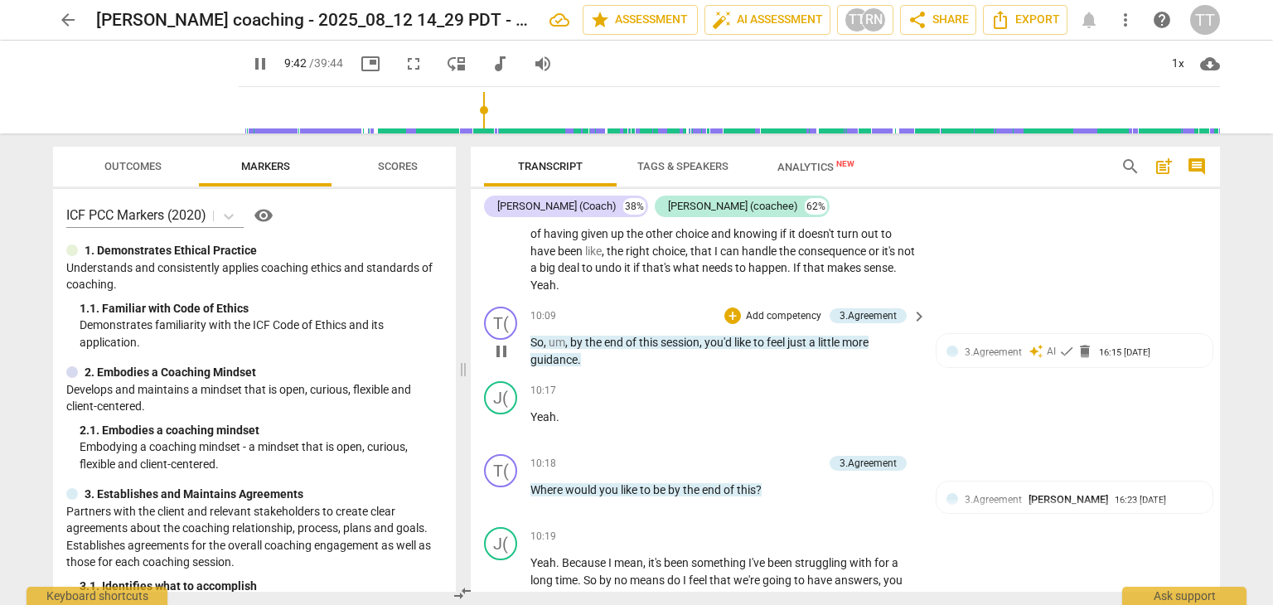
scroll to position [2322, 0]
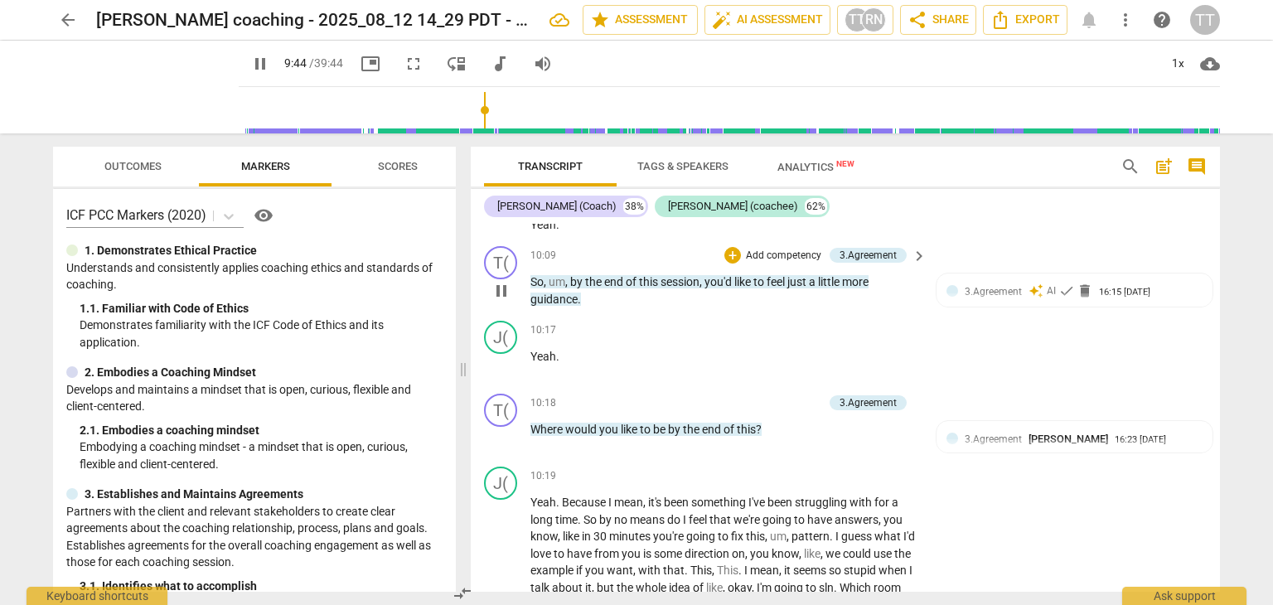
click at [503, 283] on span "pause" at bounding box center [502, 291] width 20 height 20
click at [503, 283] on span "play_arrow" at bounding box center [502, 291] width 20 height 20
click at [563, 275] on span "um" at bounding box center [557, 281] width 17 height 13
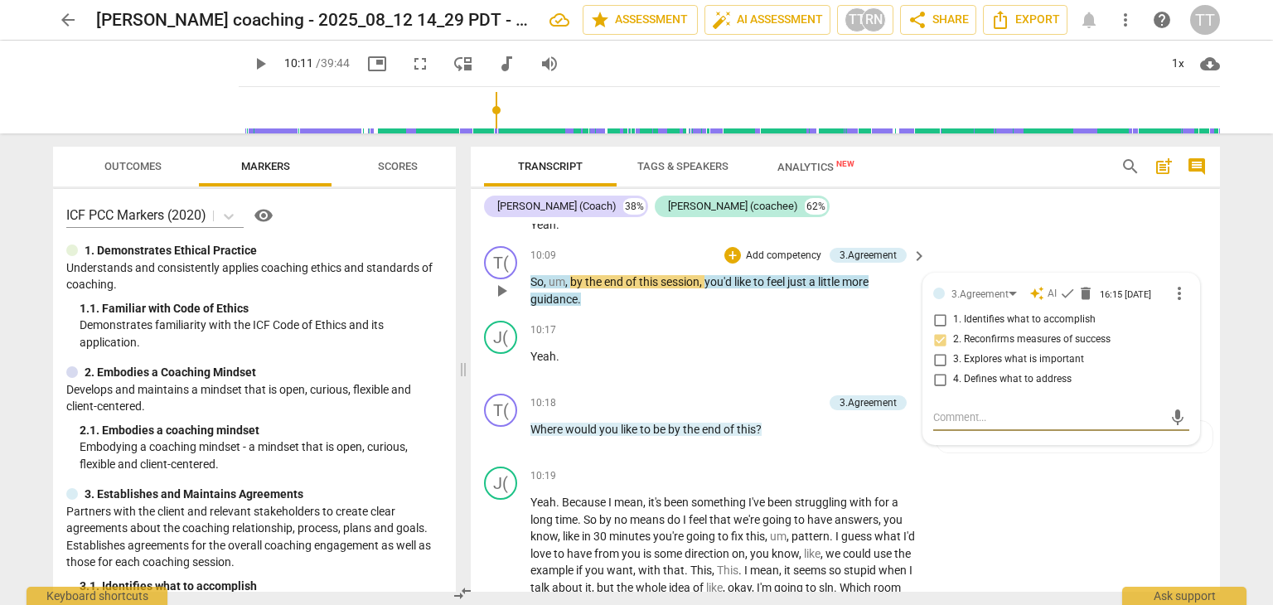
click at [563, 275] on span "um" at bounding box center [557, 281] width 17 height 13
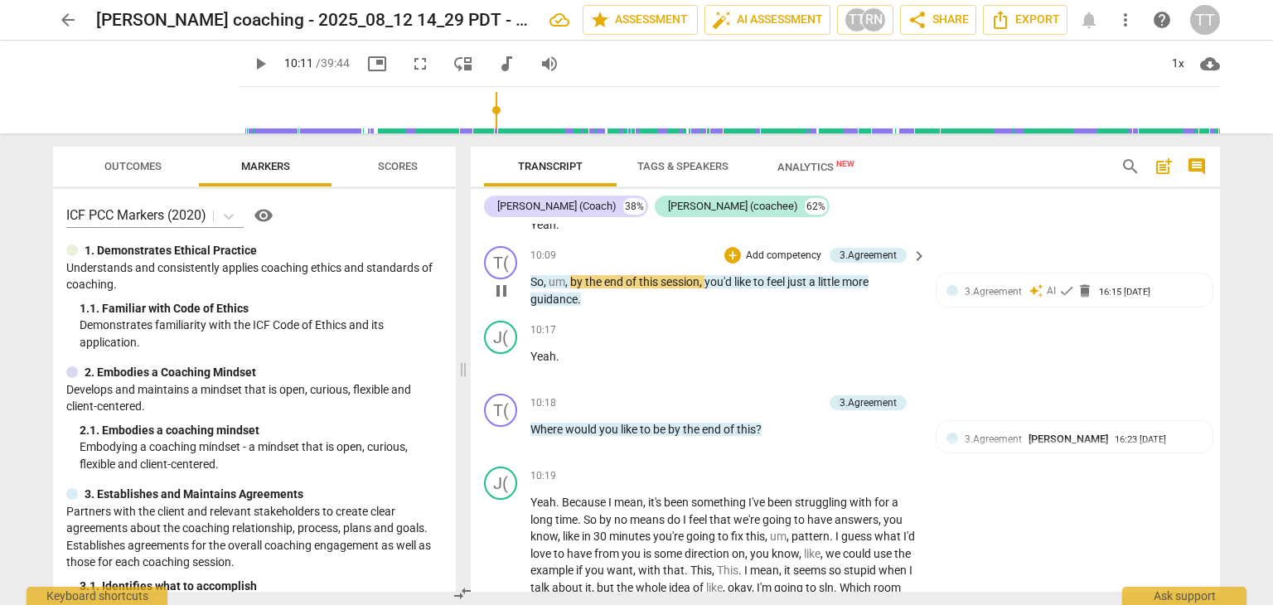
type input "611"
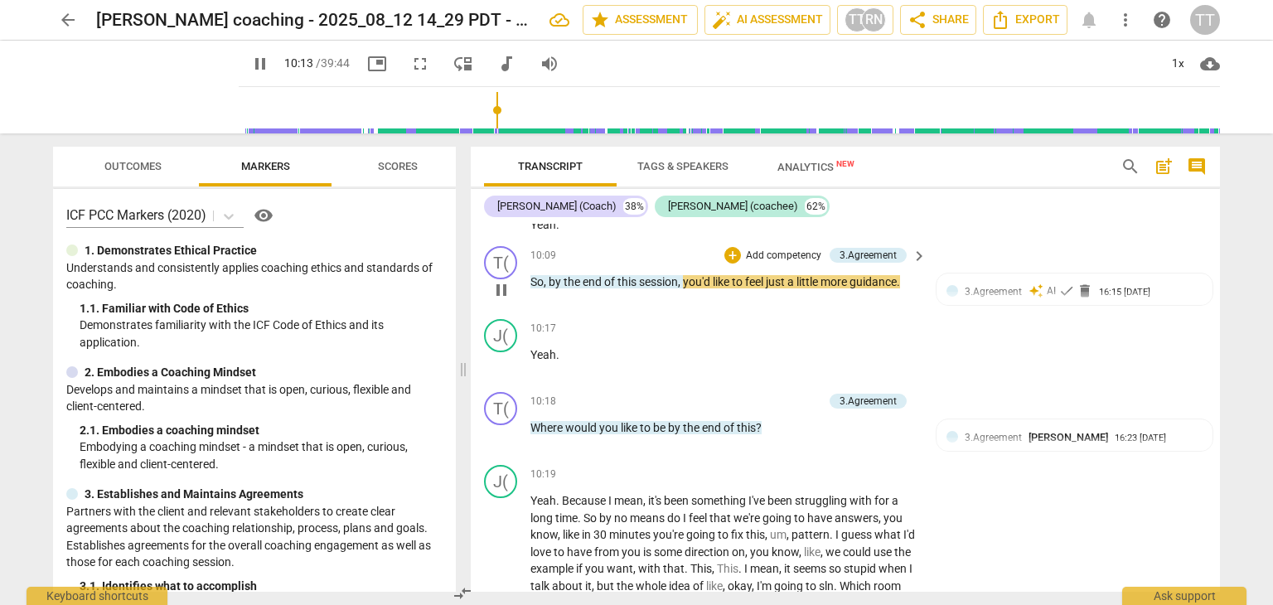
click at [545, 275] on span "," at bounding box center [546, 281] width 5 height 13
click at [503, 289] on span "play_arrow" at bounding box center [502, 290] width 20 height 20
click at [545, 277] on span "," at bounding box center [546, 281] width 5 height 13
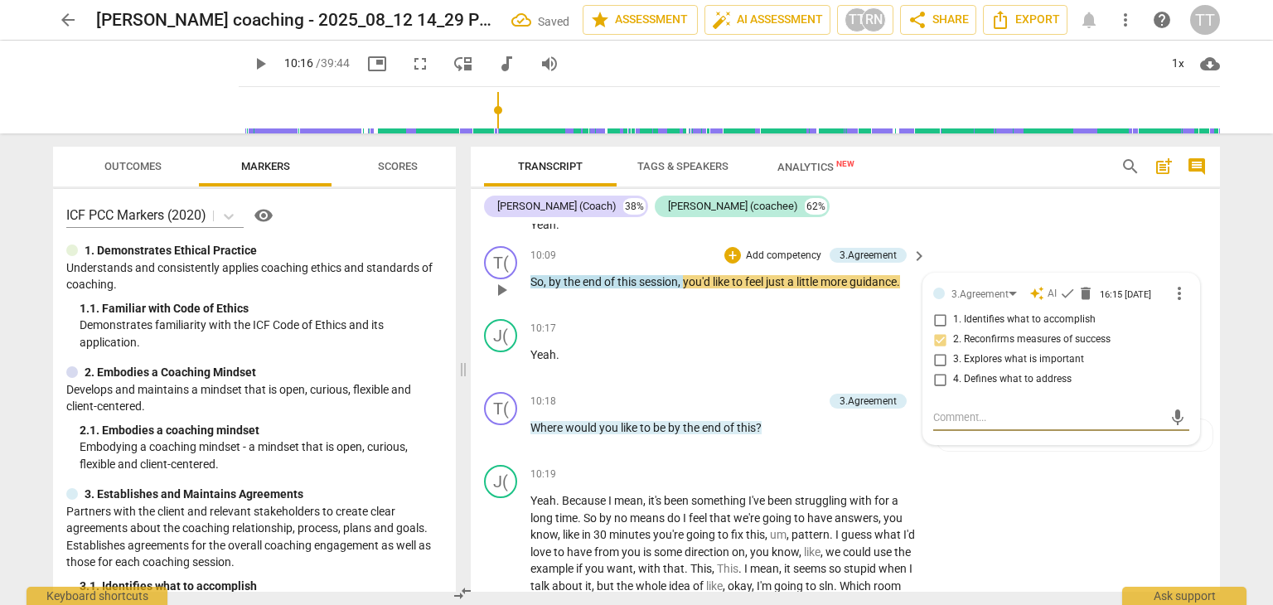
click at [501, 290] on span "play_arrow" at bounding box center [502, 290] width 20 height 20
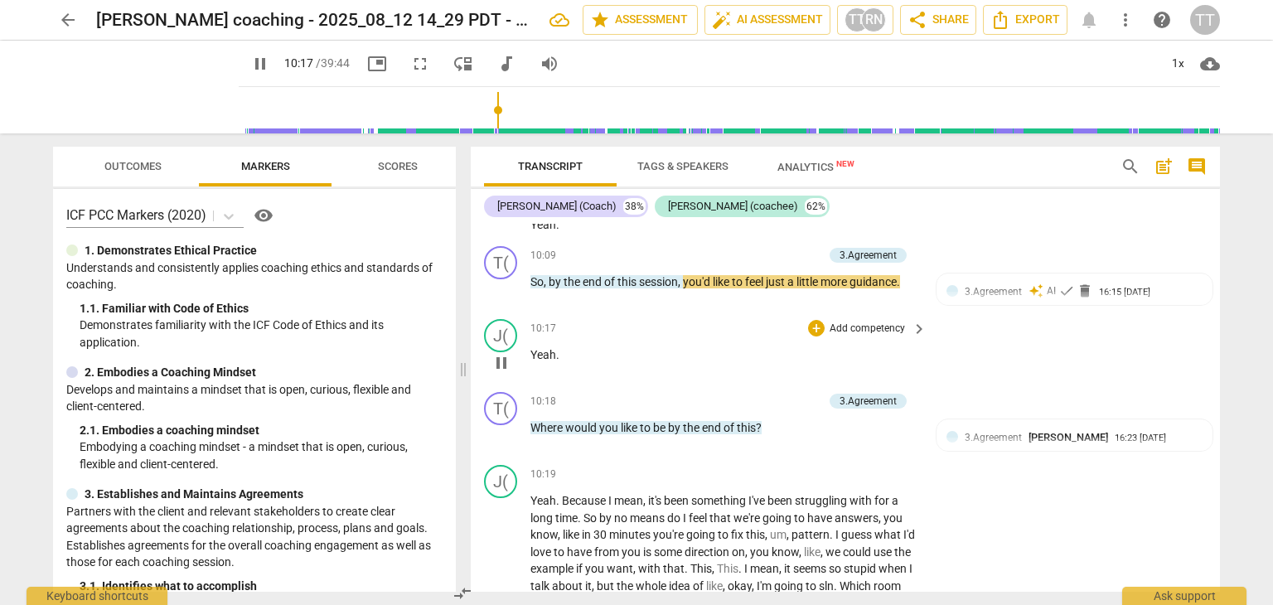
scroll to position [2286, 0]
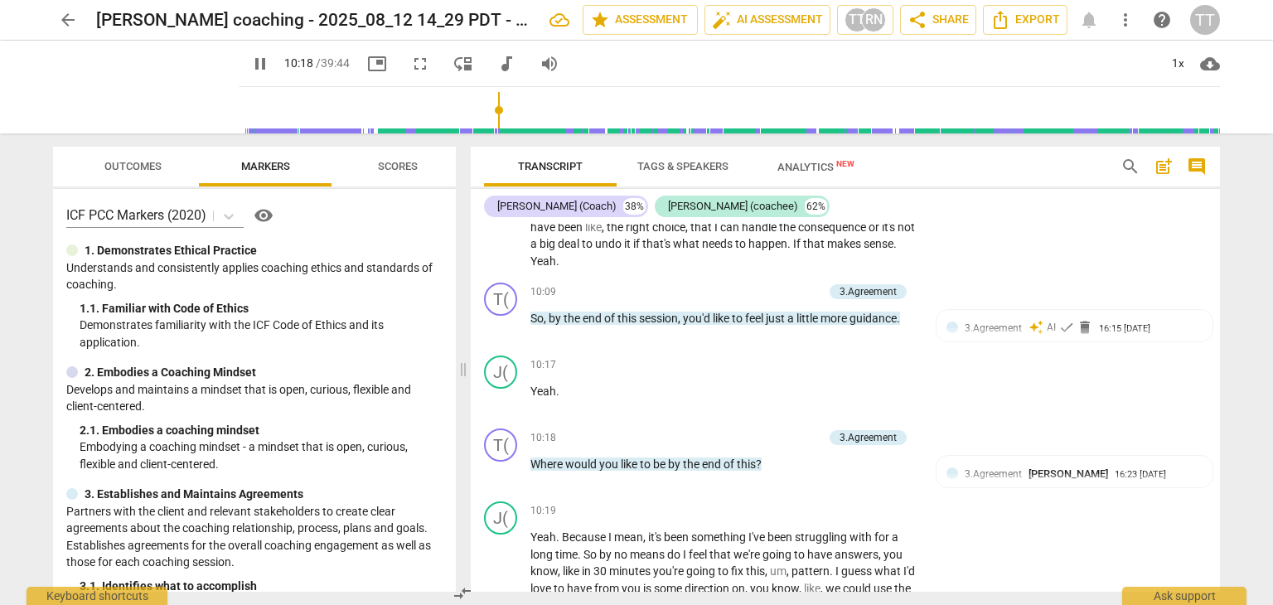
click at [541, 259] on span "Yeah" at bounding box center [544, 261] width 26 height 13
click at [558, 237] on span "deal" at bounding box center [570, 243] width 24 height 13
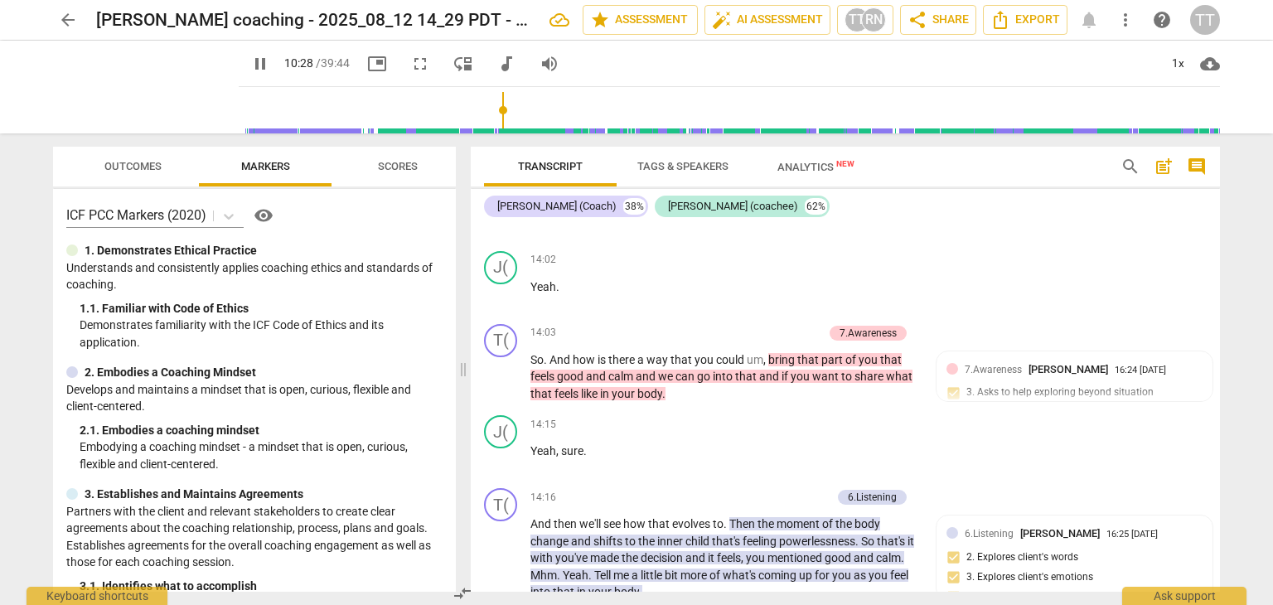
scroll to position [3658, 0]
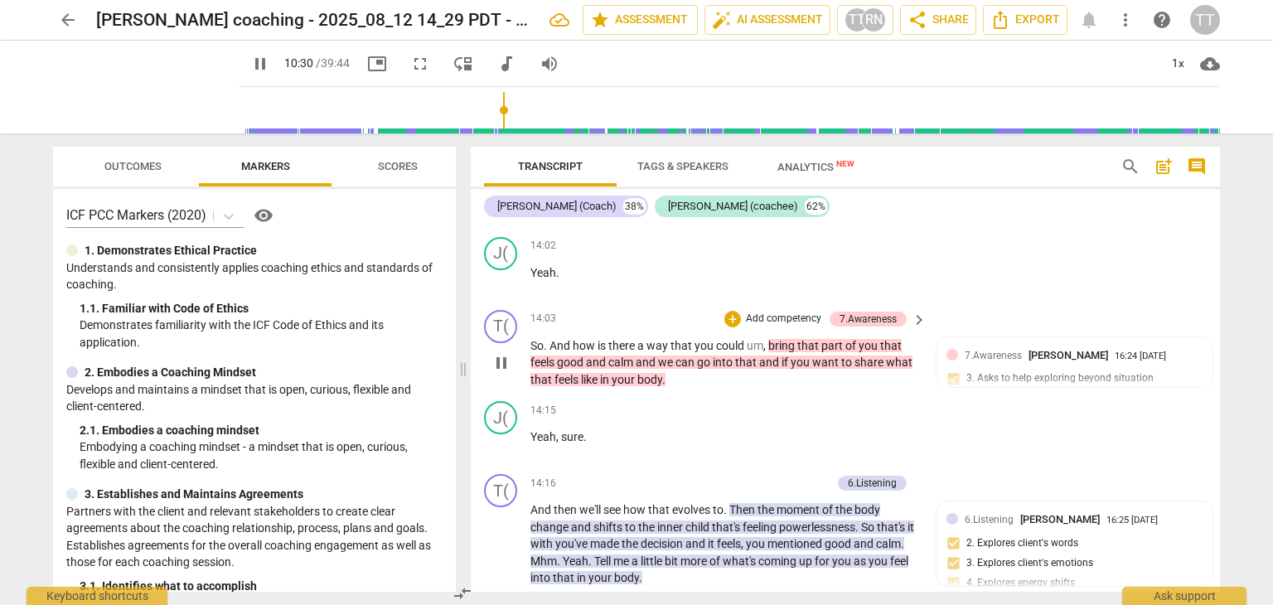
click at [541, 352] on span "So" at bounding box center [537, 345] width 13 height 13
click at [756, 350] on span "um" at bounding box center [755, 345] width 17 height 13
click at [767, 352] on span "," at bounding box center [766, 345] width 5 height 13
type input "633"
click at [783, 395] on div "T( play_arrow pause 14:03 + Add competency 7.Awareness keyboard_arrow_right So …" at bounding box center [845, 349] width 749 height 92
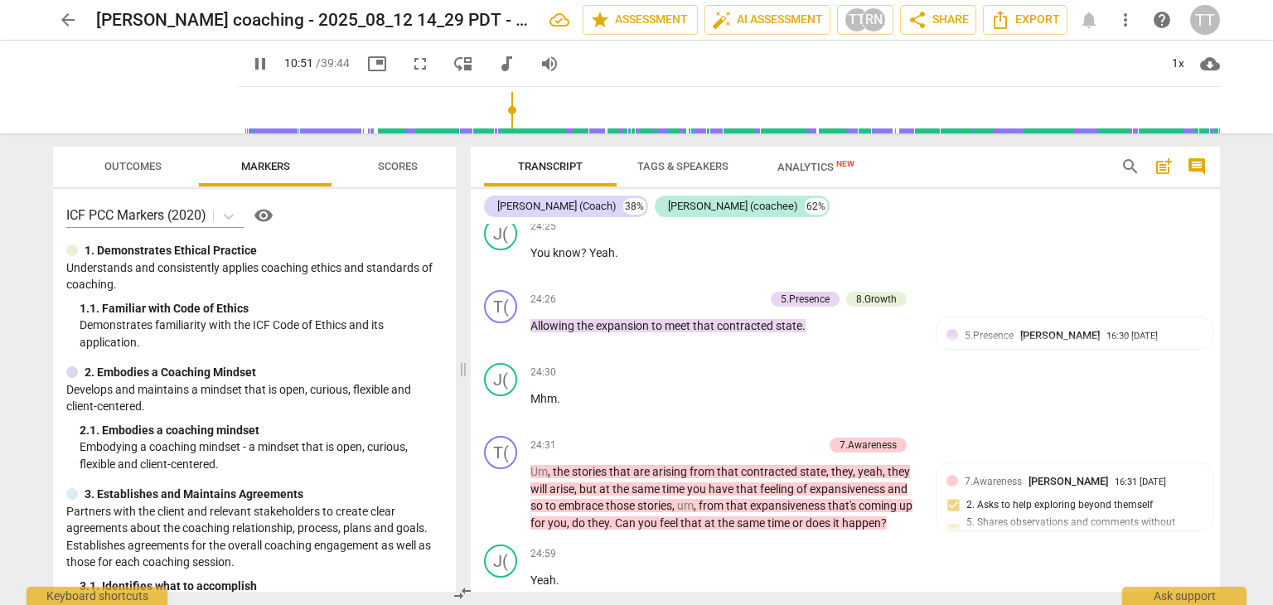
scroll to position [7599, 0]
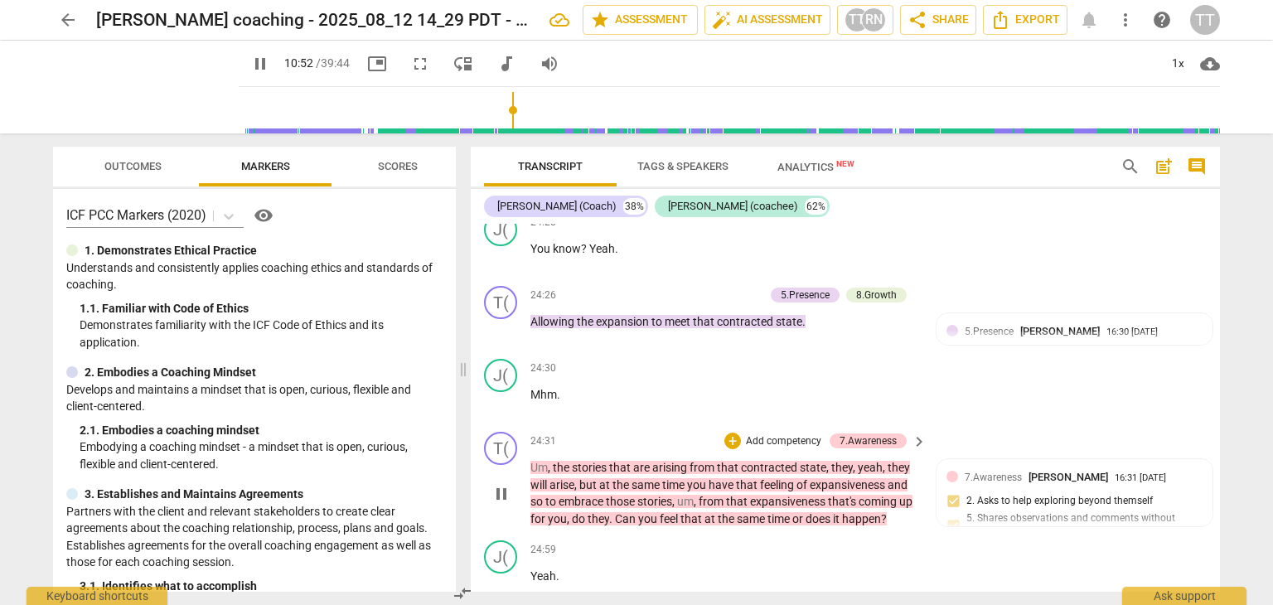
click at [545, 474] on span "Um" at bounding box center [539, 467] width 17 height 13
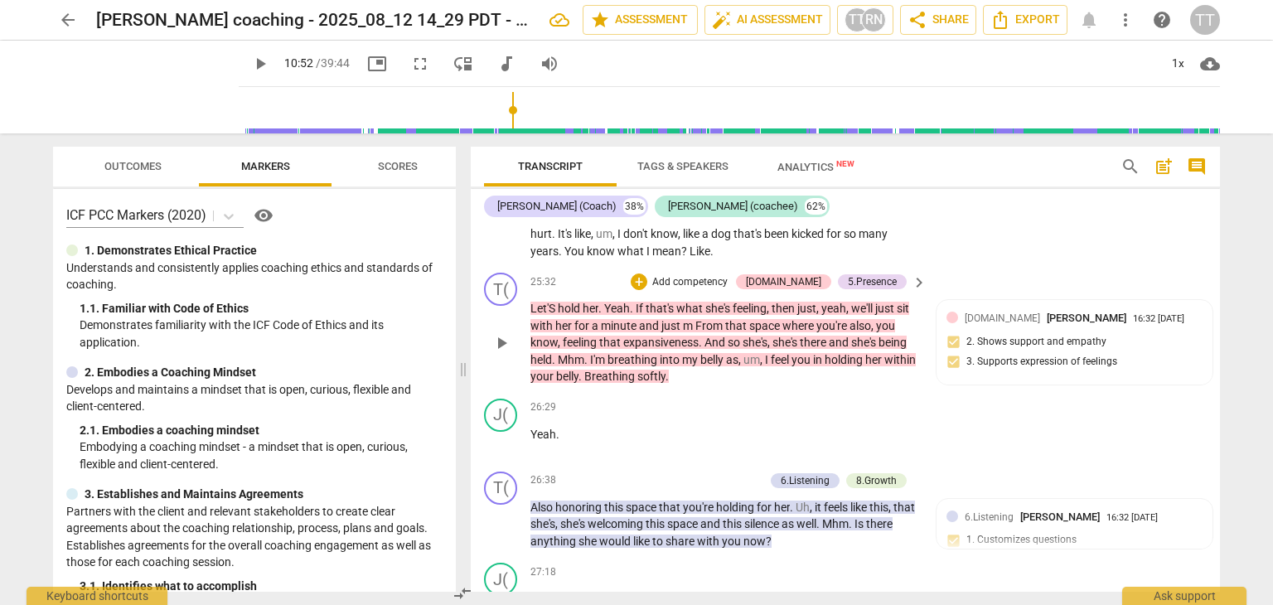
scroll to position [8157, 0]
click at [762, 365] on span "," at bounding box center [762, 357] width 5 height 13
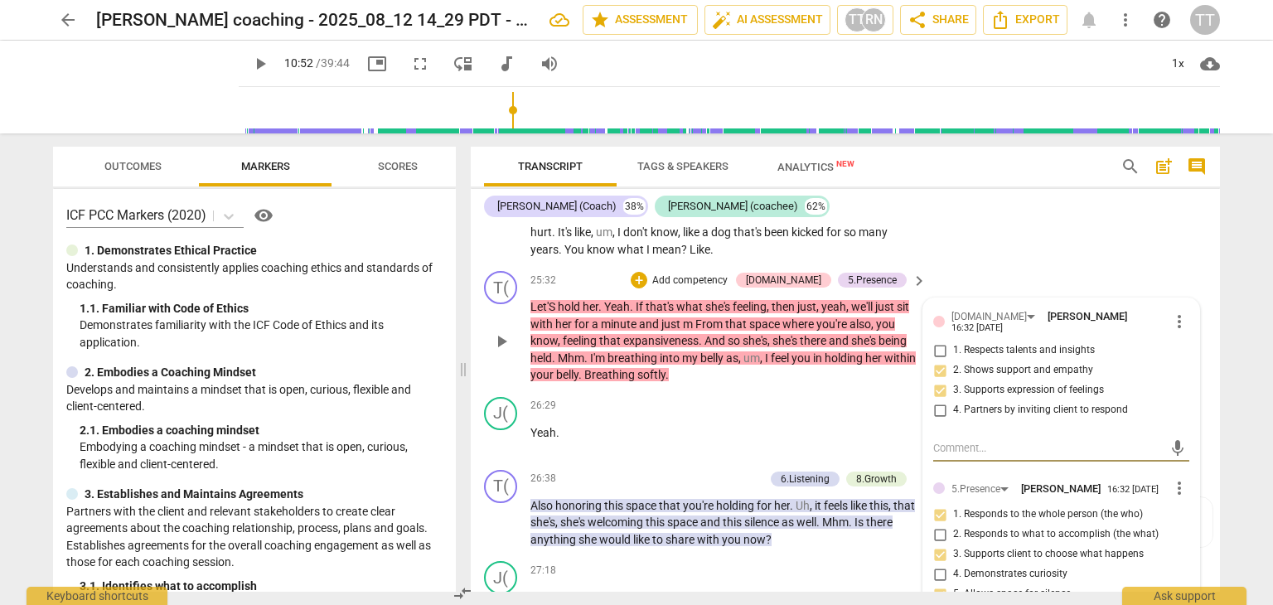
click at [763, 365] on span "," at bounding box center [762, 357] width 5 height 13
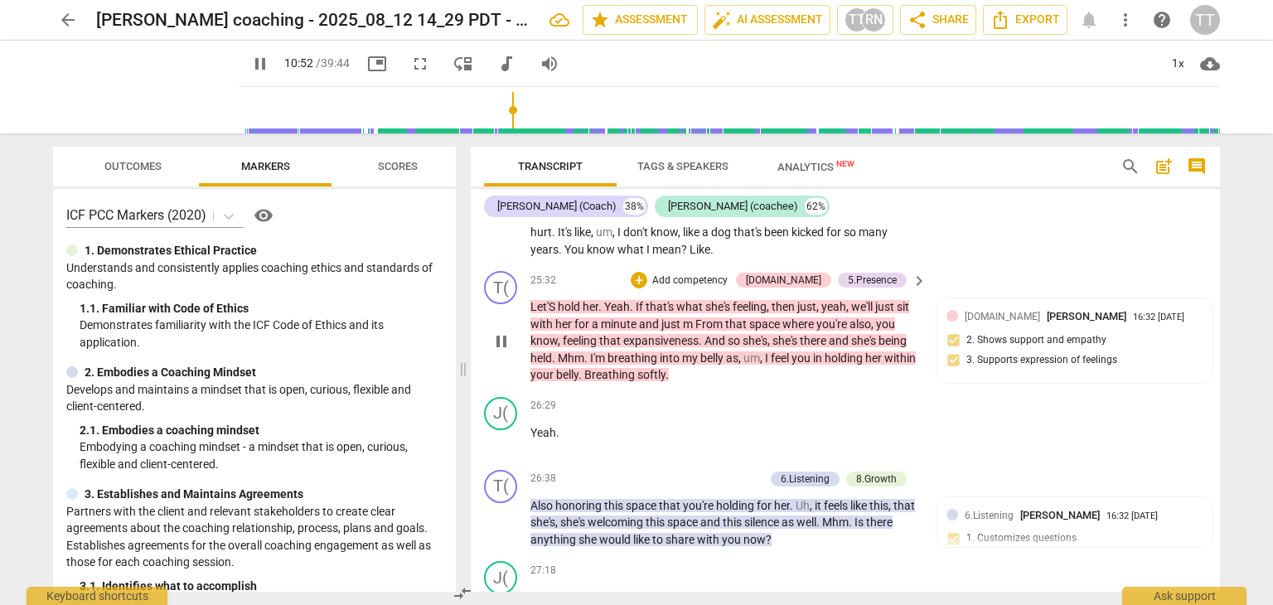
type input "653"
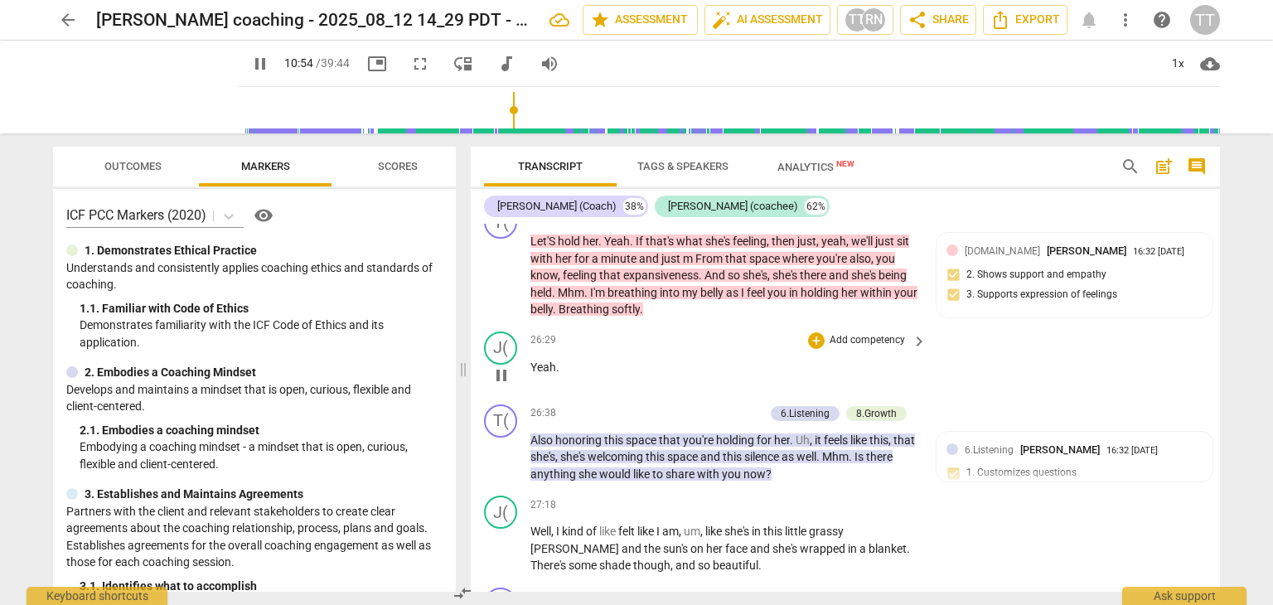
scroll to position [8224, 0]
click at [779, 409] on div "T( play_arrow pause 26:38 + Add competency 6.Listening 8.Growth keyboard_arrow_…" at bounding box center [845, 443] width 749 height 92
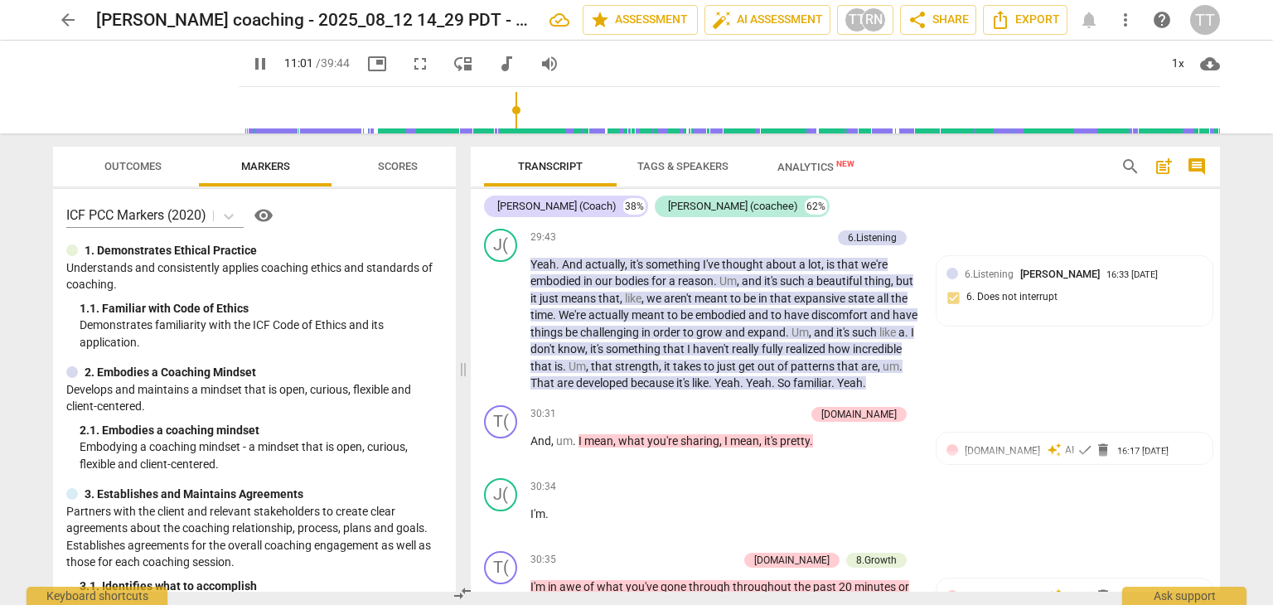
scroll to position [9261, 0]
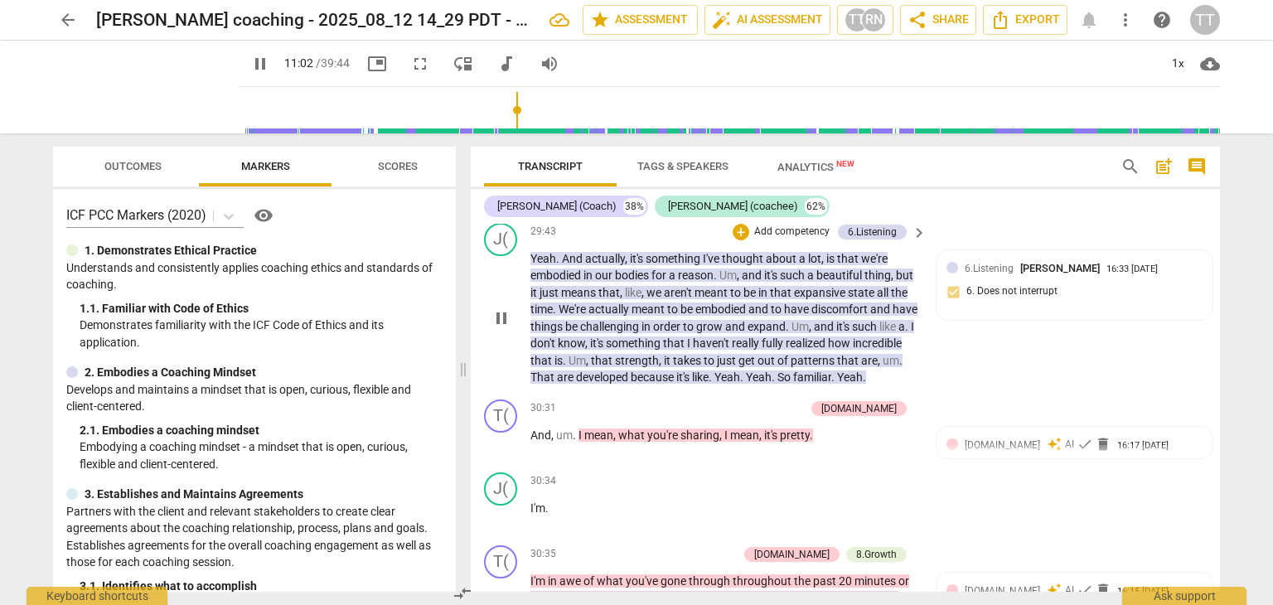
click at [737, 282] on span "Um" at bounding box center [728, 275] width 17 height 13
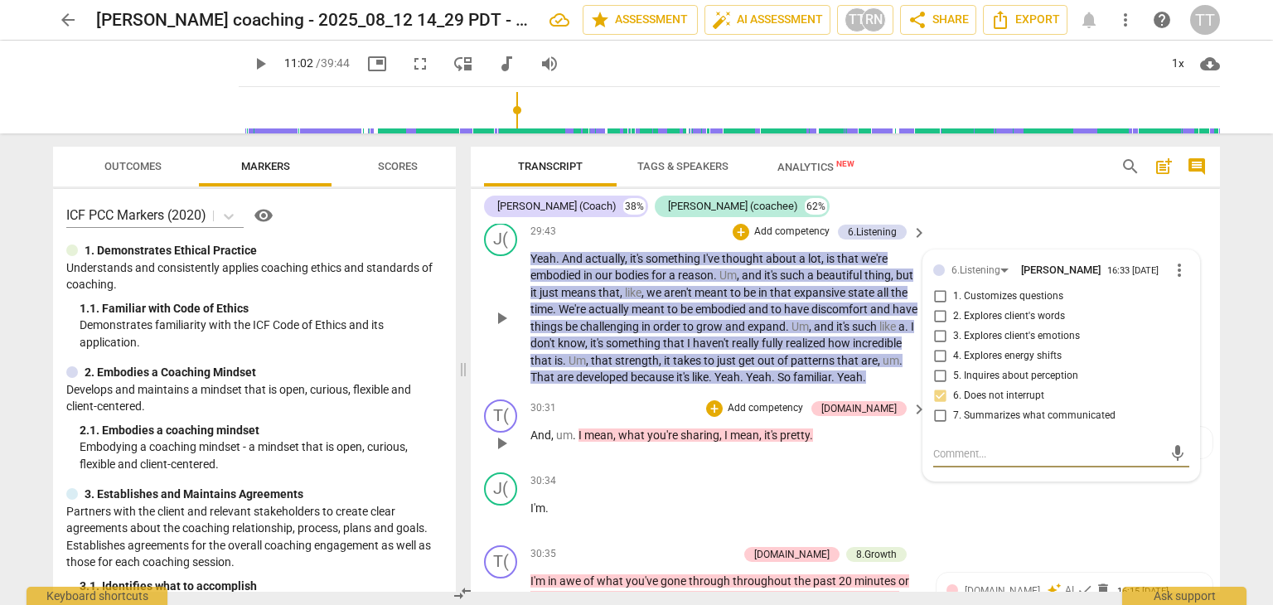
click at [570, 442] on span "um" at bounding box center [564, 435] width 17 height 13
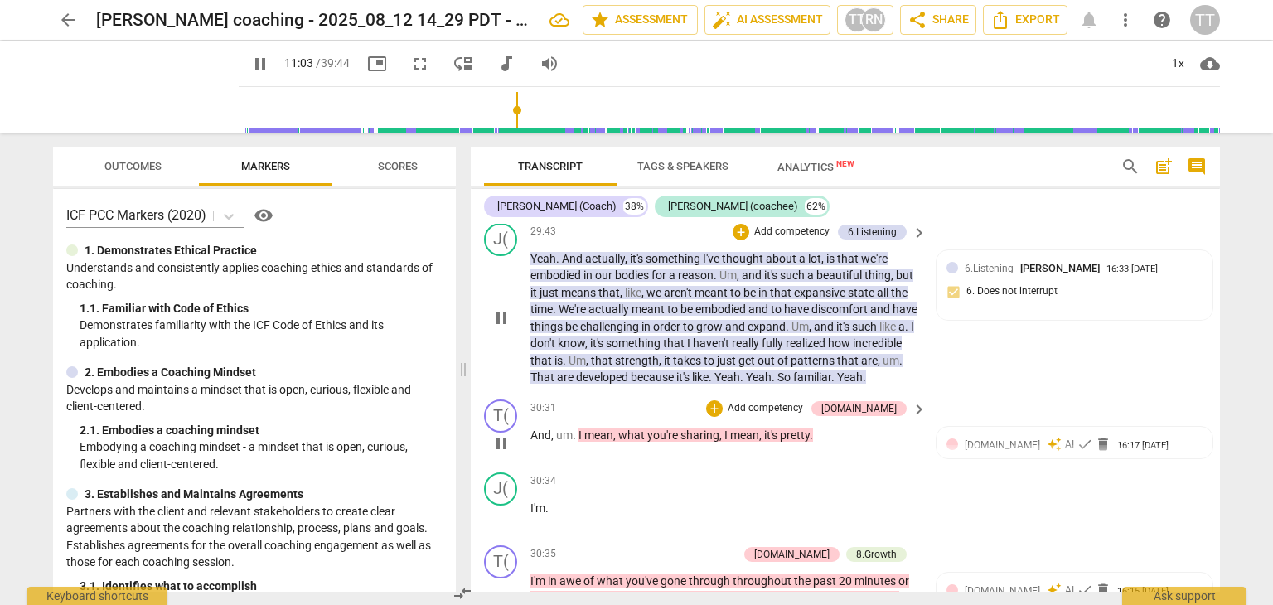
click at [579, 442] on span "I" at bounding box center [582, 435] width 6 height 13
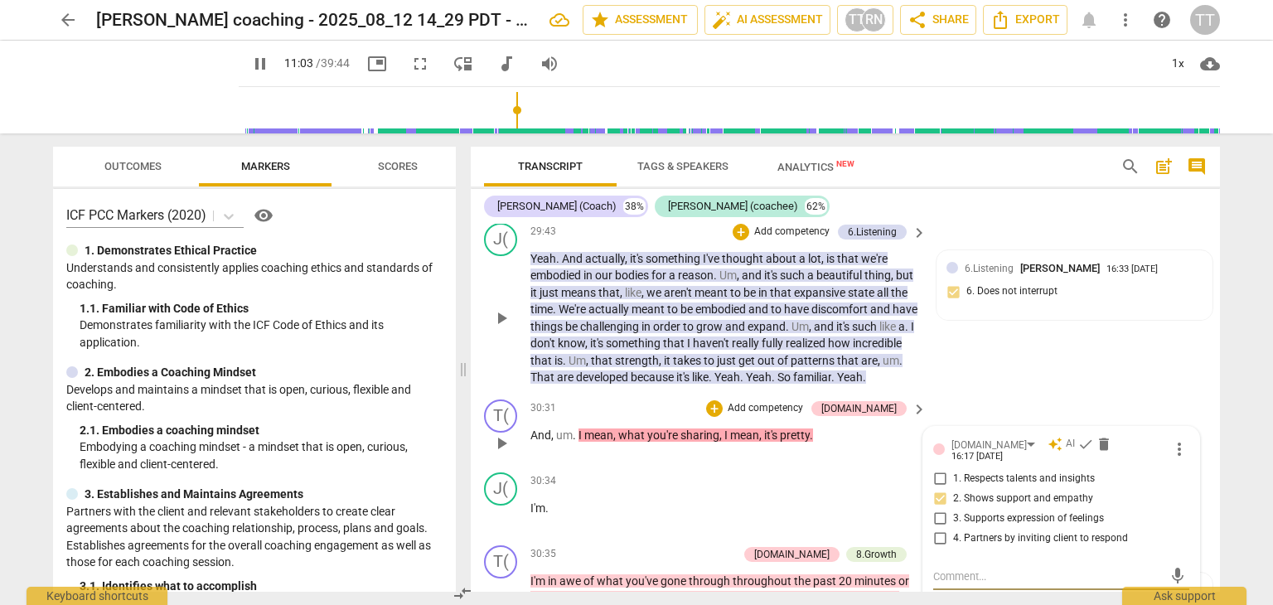
scroll to position [9272, 0]
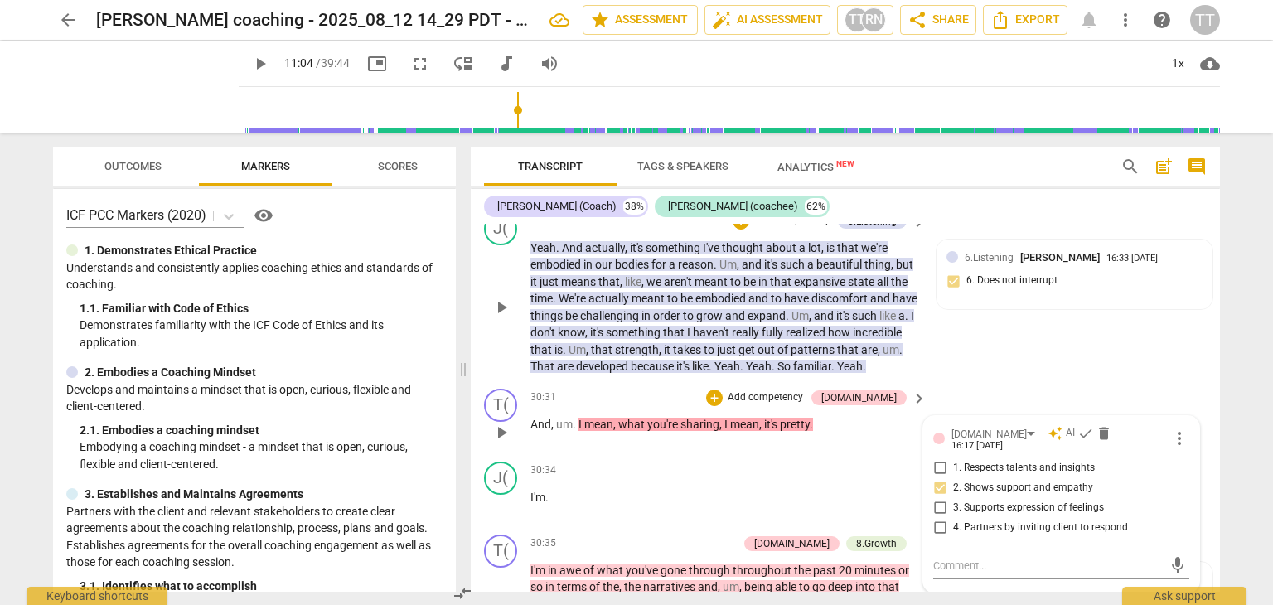
click at [578, 448] on div "30:31 + Add competency 4.Trust keyboard_arrow_right And , um . I mean , what yo…" at bounding box center [730, 419] width 398 height 60
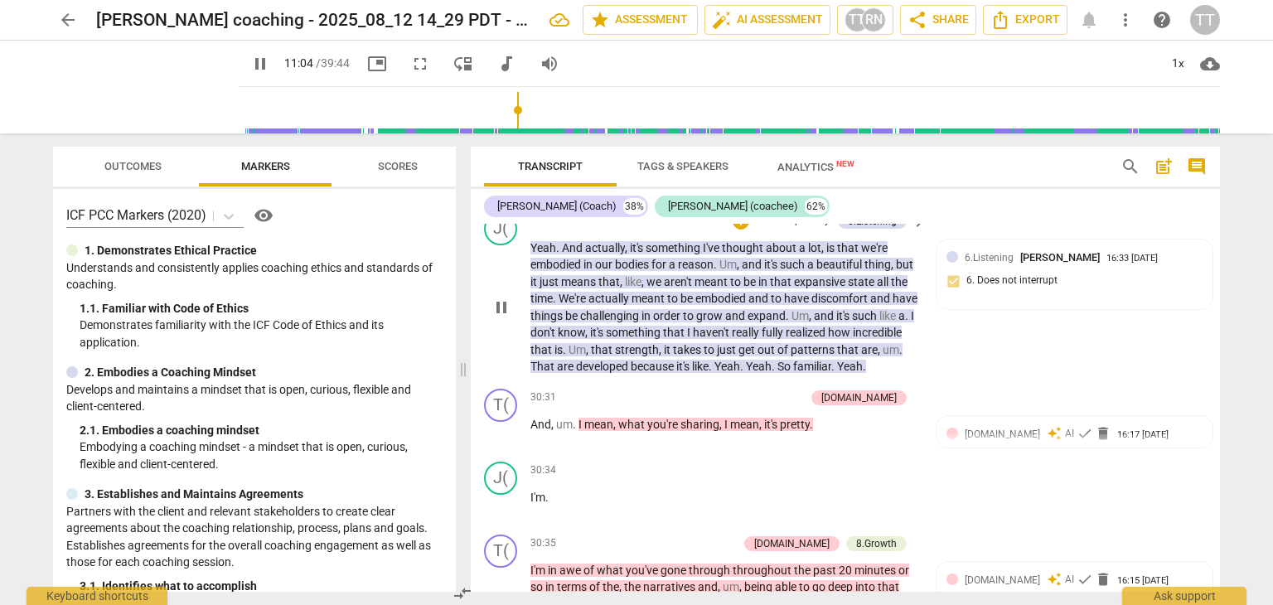
click at [570, 431] on span "um" at bounding box center [564, 424] width 17 height 13
type input "665"
click at [535, 431] on span "." at bounding box center [534, 424] width 6 height 13
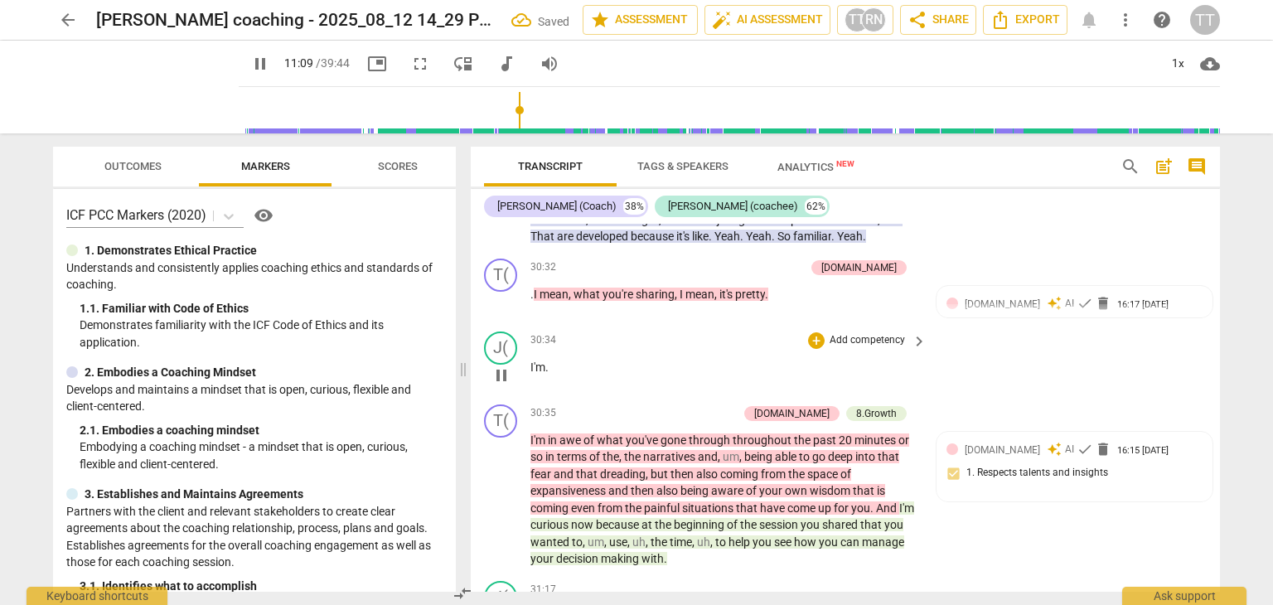
scroll to position [9413, 0]
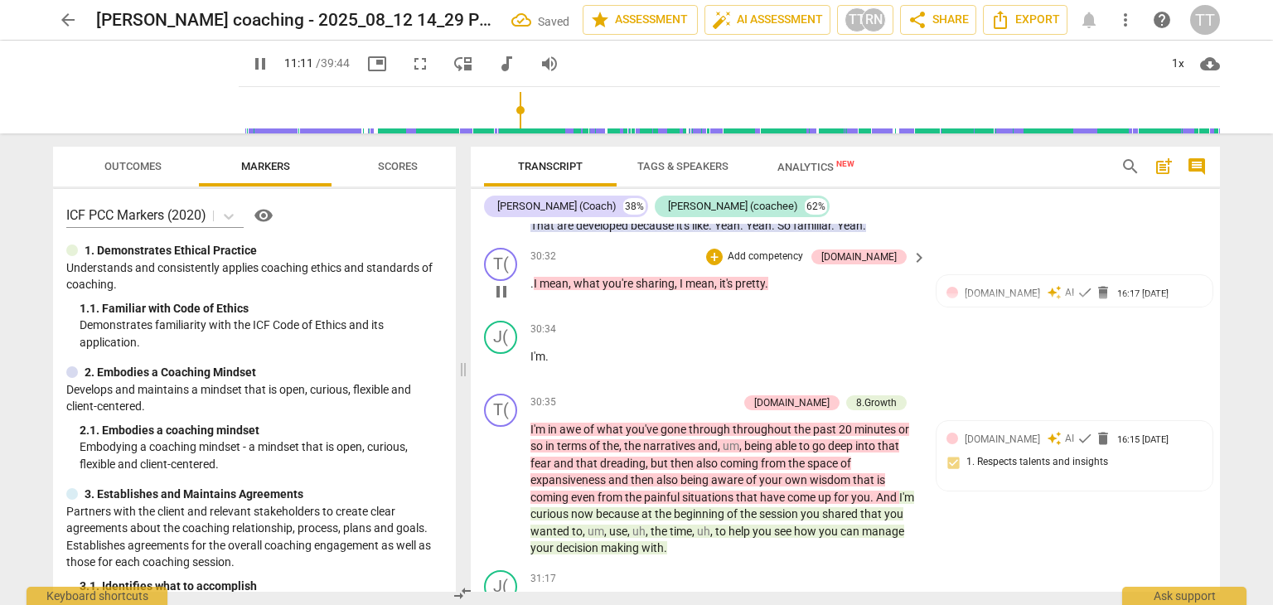
click at [507, 302] on span "pause" at bounding box center [502, 292] width 20 height 20
click at [507, 302] on span "play_arrow" at bounding box center [502, 292] width 20 height 20
click at [507, 302] on span "pause" at bounding box center [502, 292] width 20 height 20
click at [507, 302] on span "play_arrow" at bounding box center [502, 292] width 20 height 20
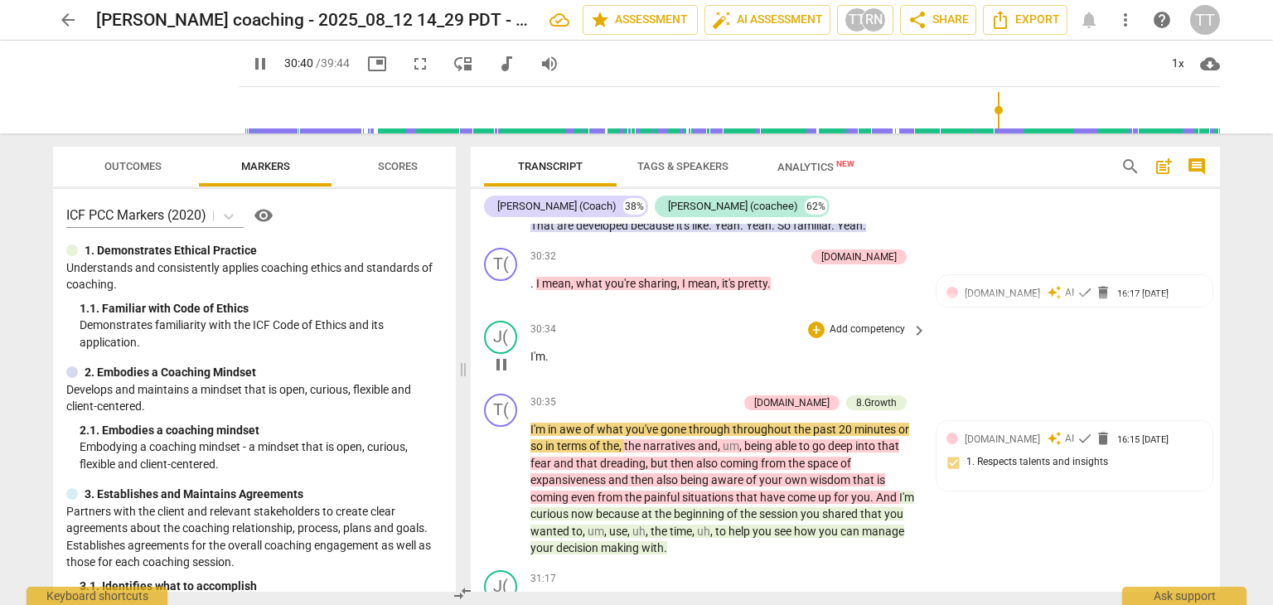
click at [538, 363] on span "I'm" at bounding box center [538, 356] width 15 height 13
click at [552, 366] on p "I'm ." at bounding box center [725, 356] width 388 height 17
type input "1841"
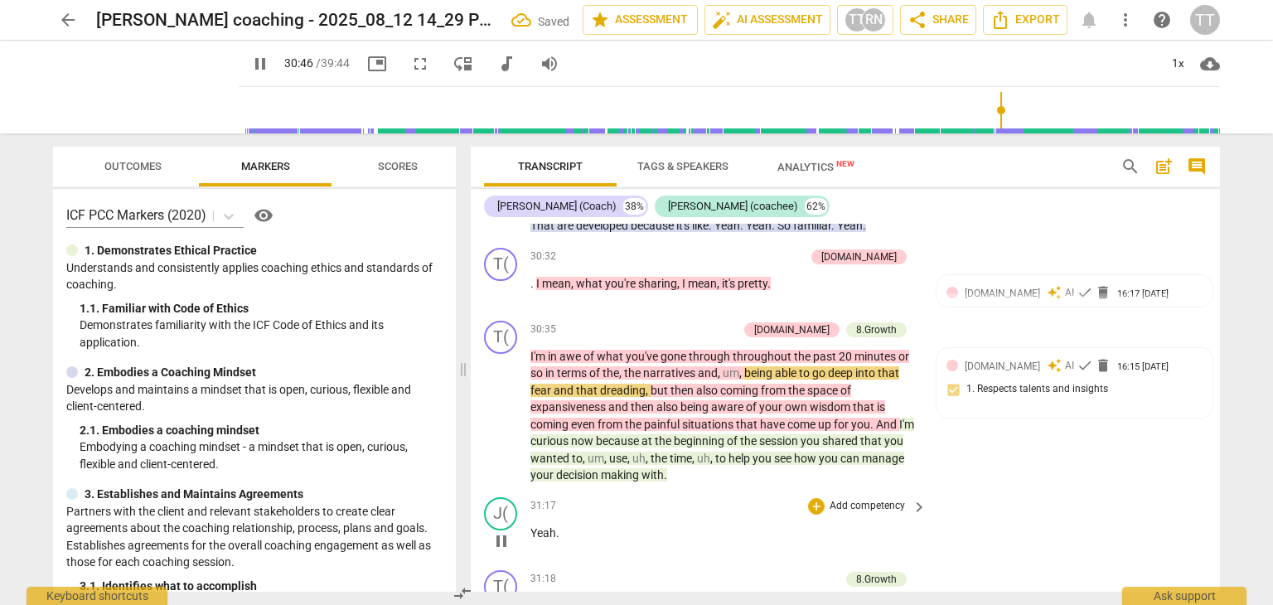
click at [680, 547] on div "31:17 + Add competency keyboard_arrow_right Yeah ." at bounding box center [730, 527] width 398 height 60
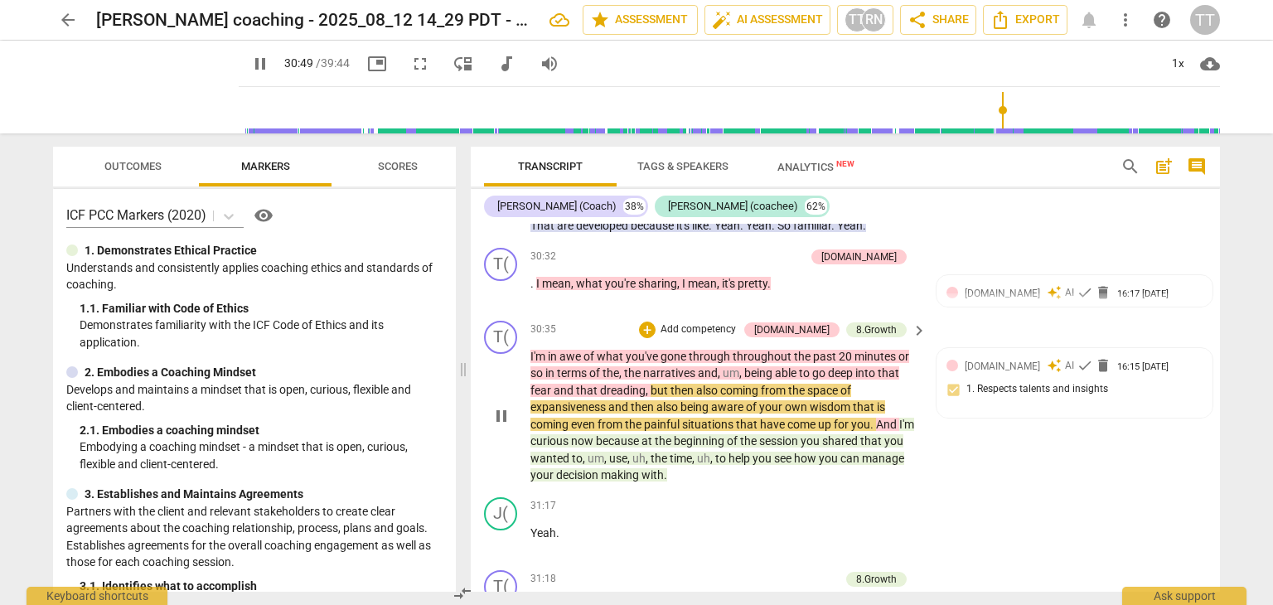
click at [604, 465] on span "um" at bounding box center [596, 458] width 17 height 13
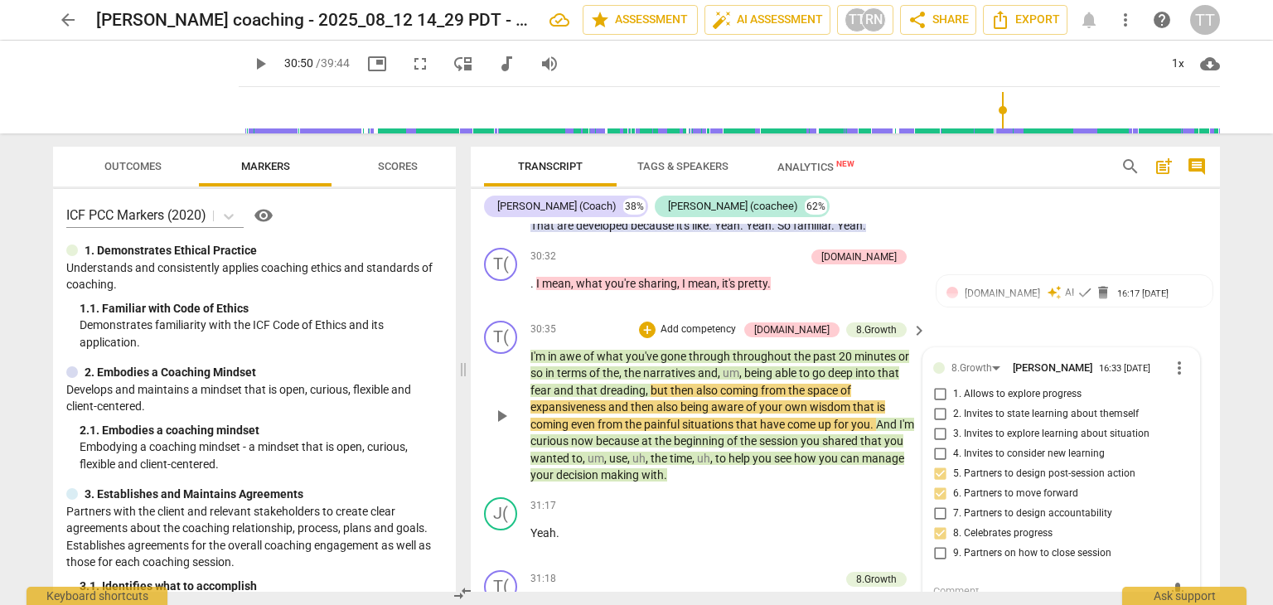
scroll to position [9621, 0]
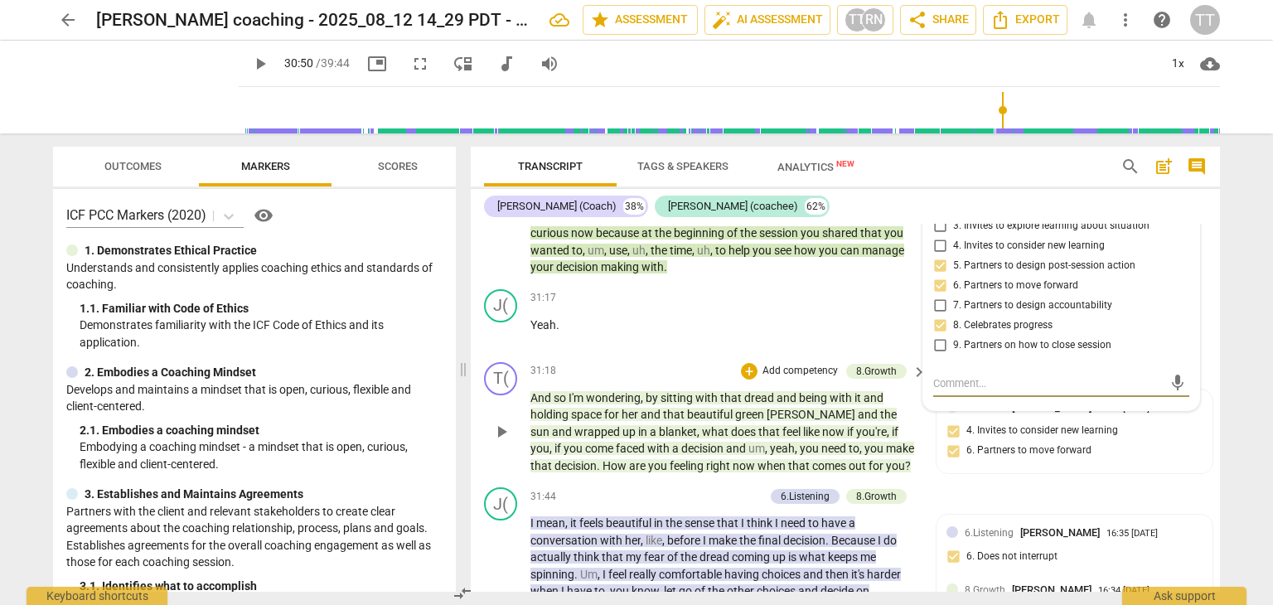
click at [504, 442] on span "play_arrow" at bounding box center [502, 432] width 20 height 20
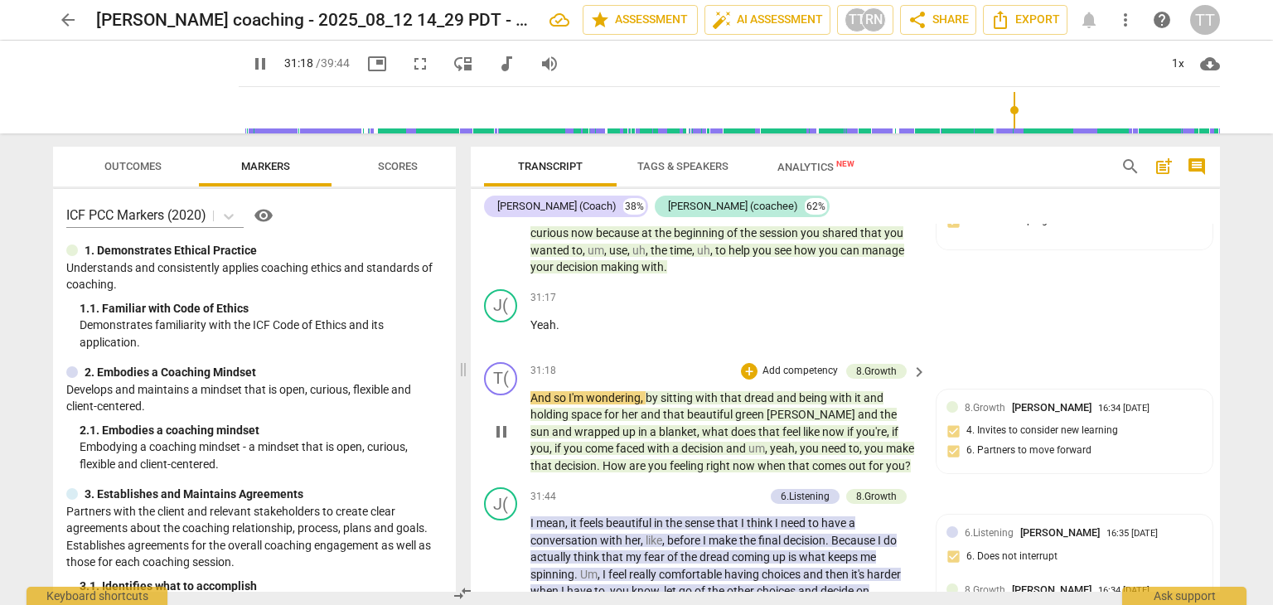
click at [504, 442] on span "pause" at bounding box center [502, 432] width 20 height 20
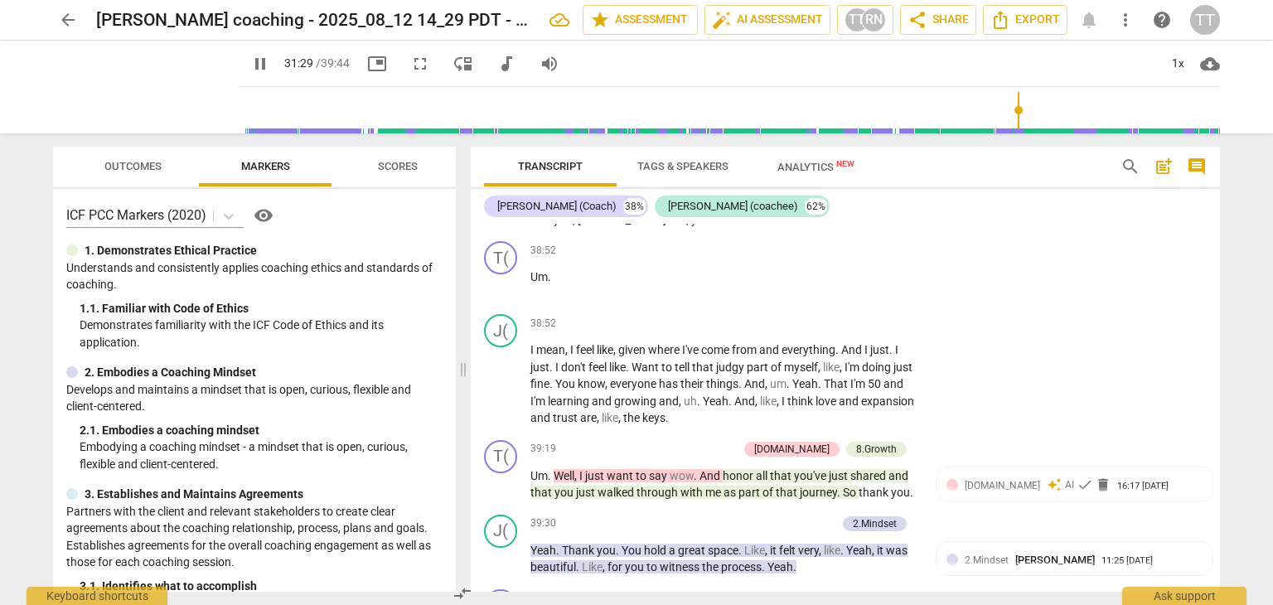
scroll to position [12240, 0]
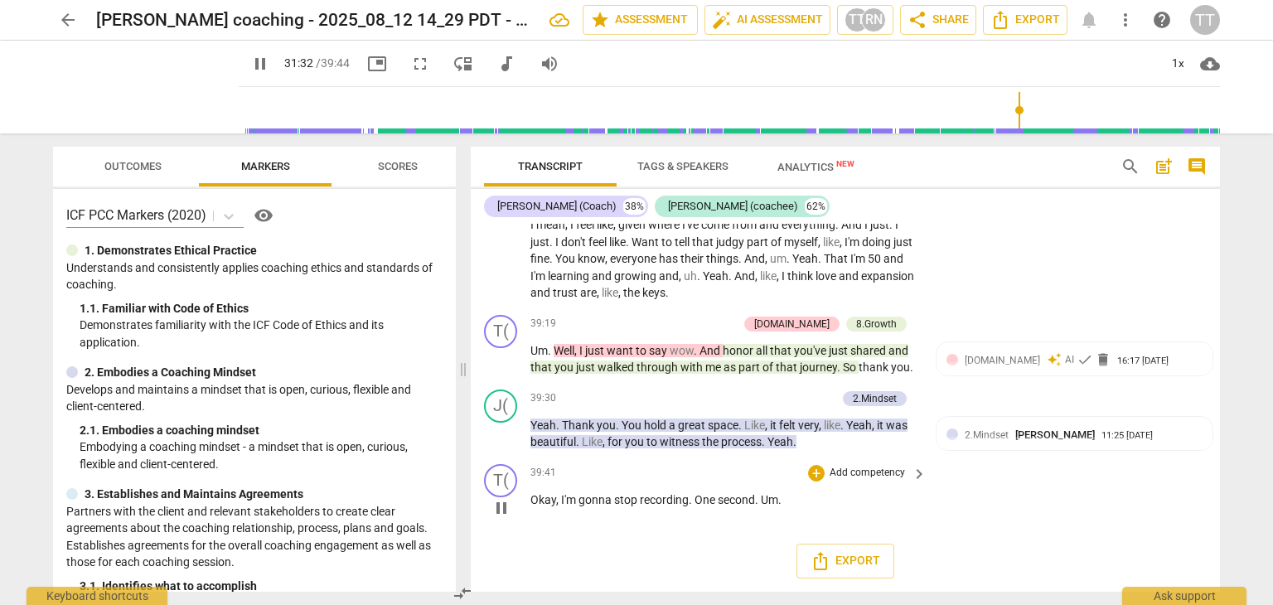
click at [772, 502] on span "Um" at bounding box center [769, 499] width 17 height 13
click at [775, 502] on span "Um" at bounding box center [769, 499] width 17 height 13
type input "1893"
click at [618, 576] on div "Export" at bounding box center [845, 561] width 749 height 61
click at [548, 351] on span "." at bounding box center [551, 350] width 6 height 13
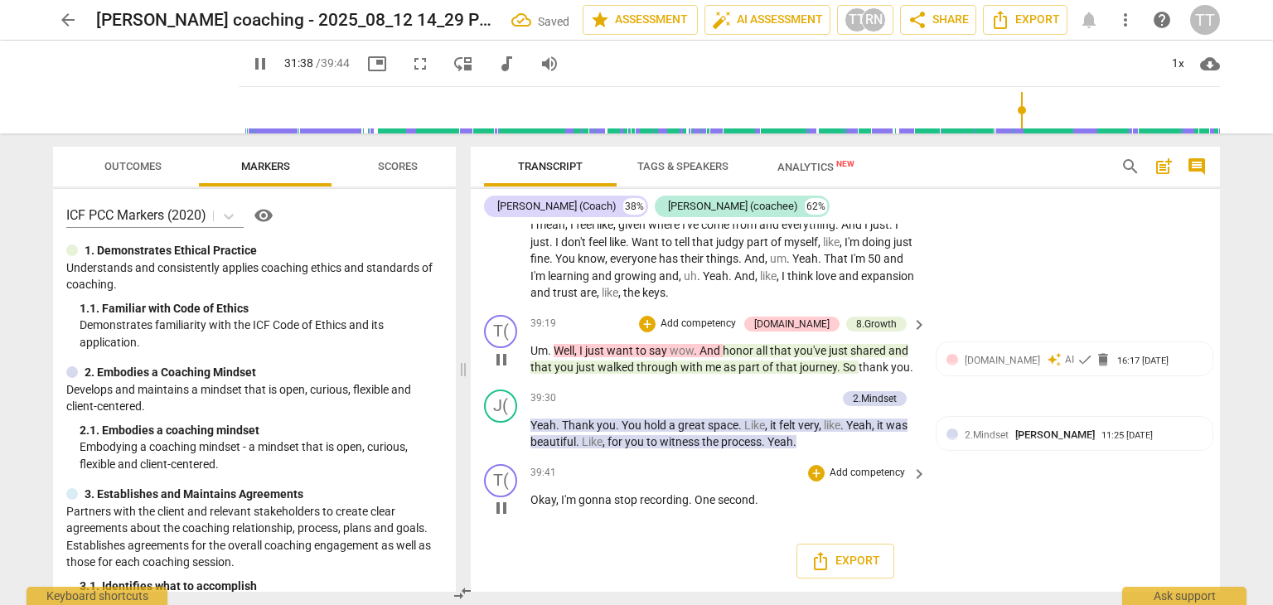
click at [552, 352] on span "." at bounding box center [551, 350] width 6 height 13
type input "1898"
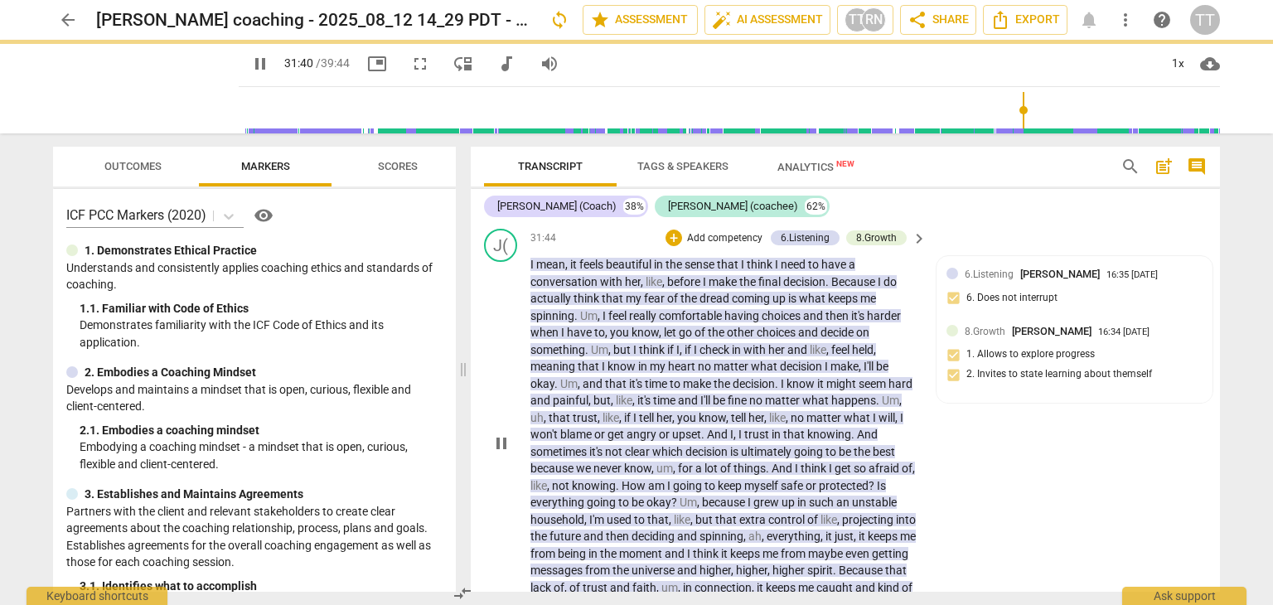
click at [1029, 252] on div "J( play_arrow pause 31:44 + Add competency 6.Listening 8.Growth keyboard_arrow_…" at bounding box center [845, 429] width 749 height 414
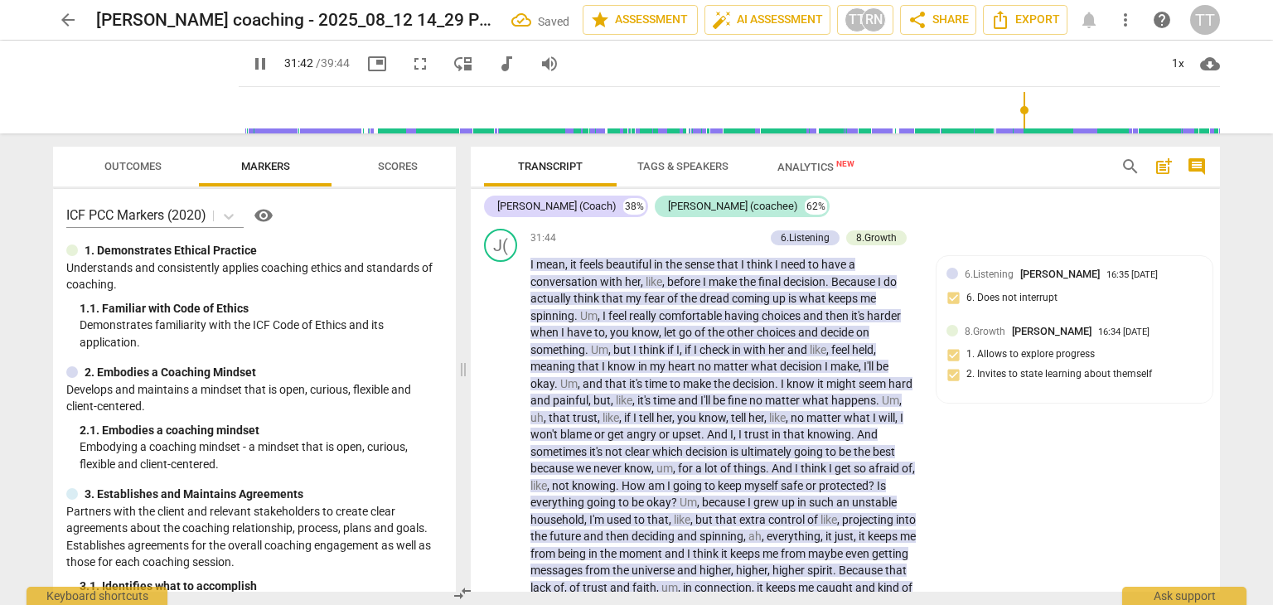
type input "1903"
click at [65, 14] on span "arrow_back" at bounding box center [68, 20] width 20 height 20
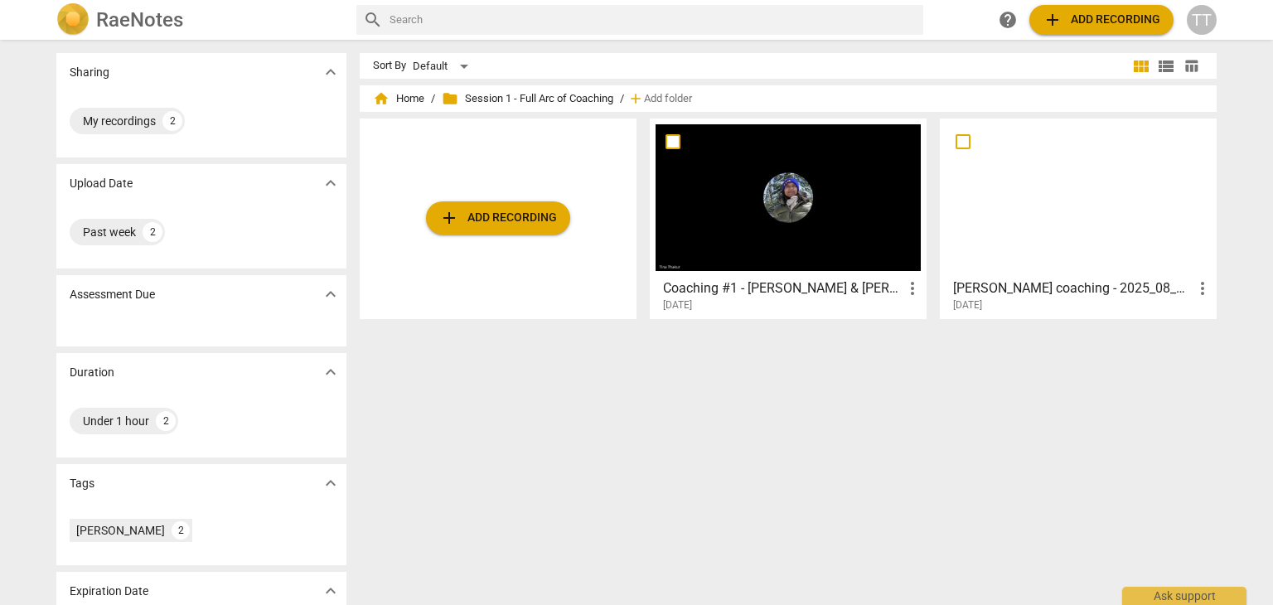
click at [692, 308] on span "2025-08-13" at bounding box center [677, 305] width 29 height 14
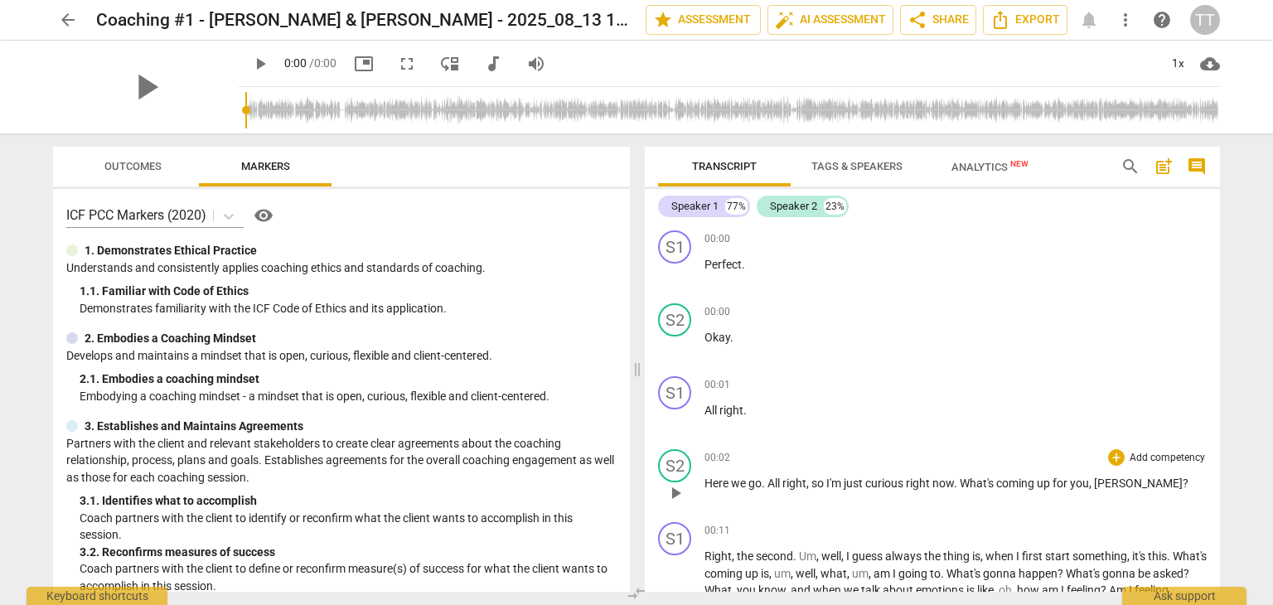
scroll to position [19, 0]
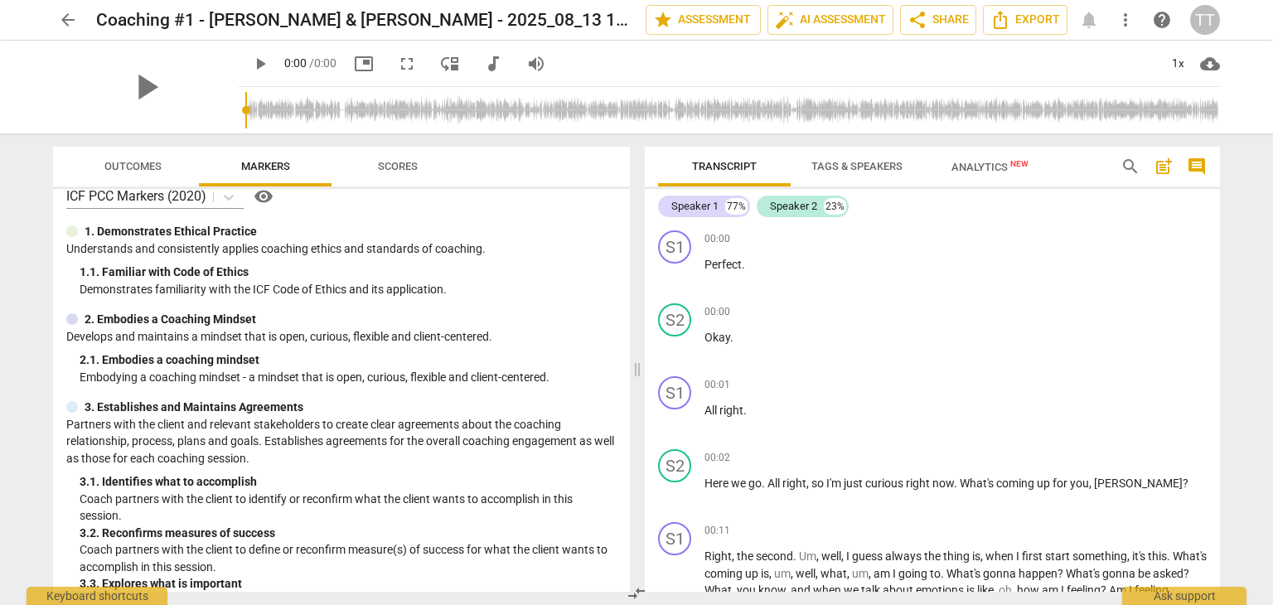
click at [985, 172] on span "Analytics New" at bounding box center [990, 167] width 77 height 12
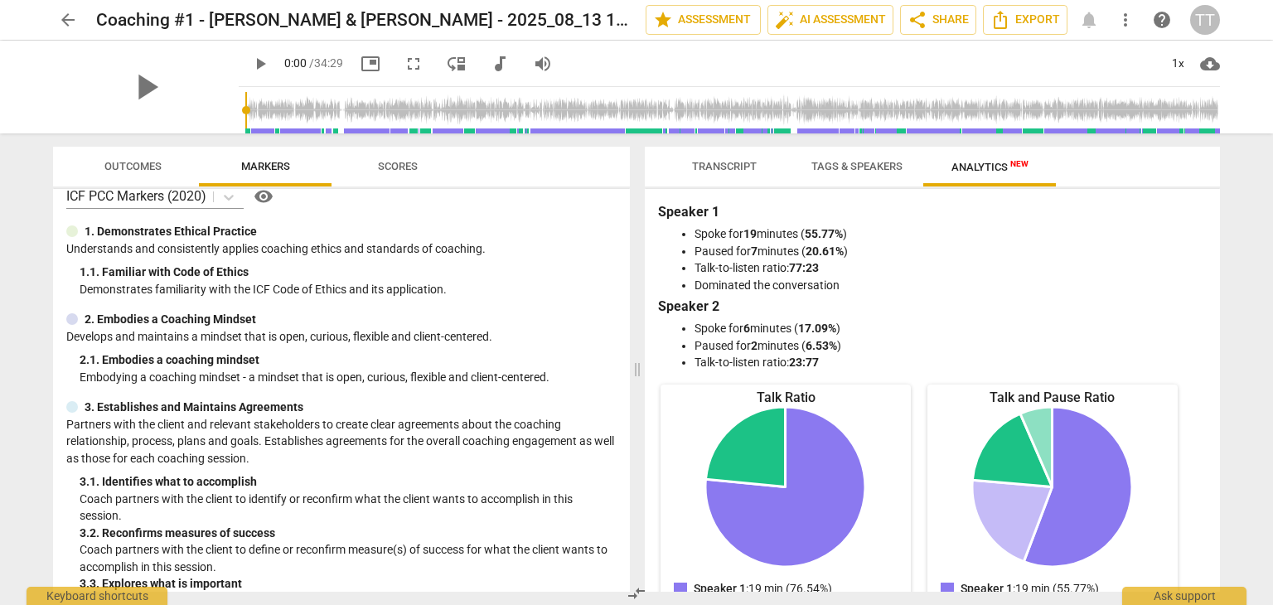
click at [715, 167] on span "Transcript" at bounding box center [724, 166] width 65 height 12
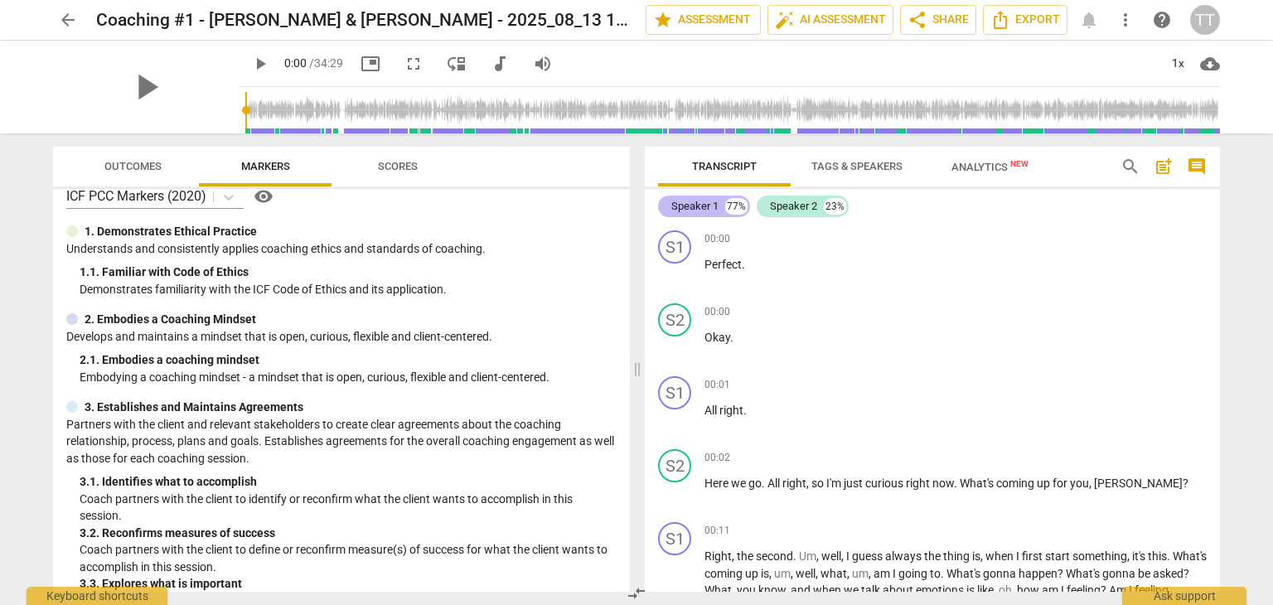
click at [710, 202] on div "Speaker 1" at bounding box center [694, 206] width 47 height 17
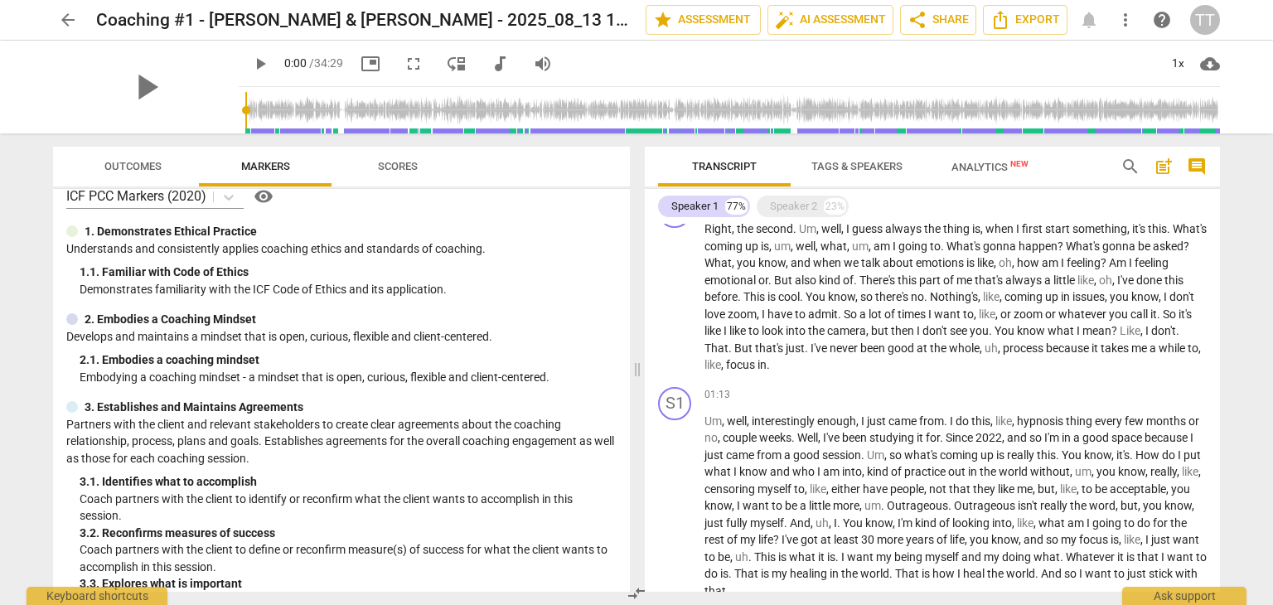
scroll to position [0, 0]
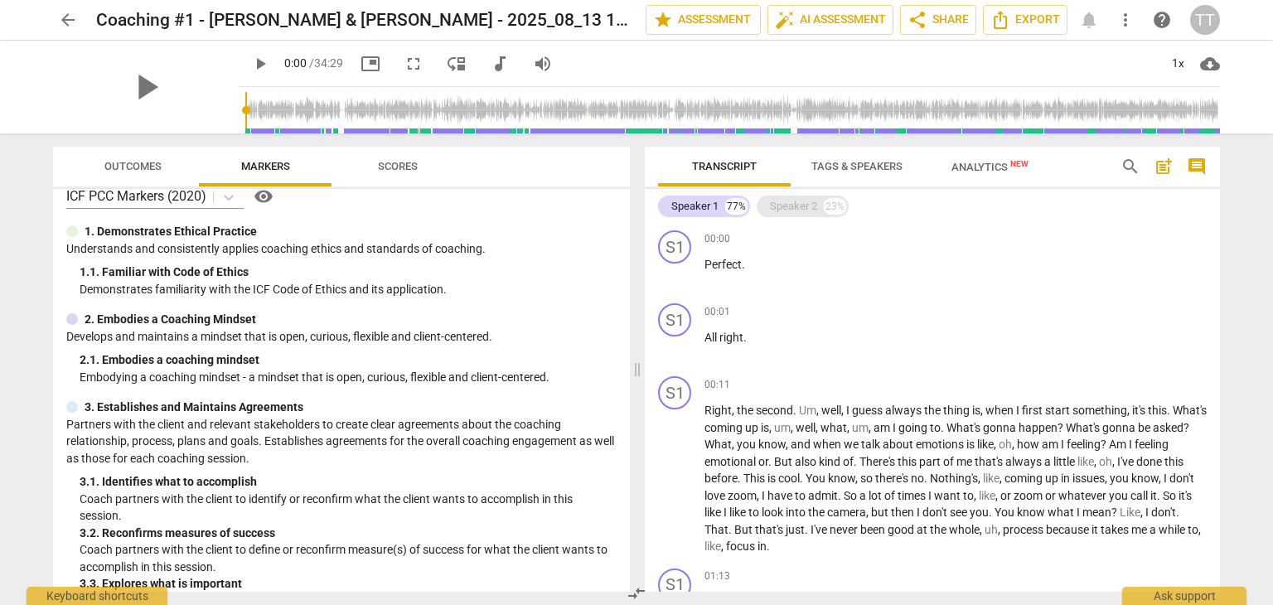
click at [789, 209] on div "Speaker 2" at bounding box center [793, 206] width 47 height 17
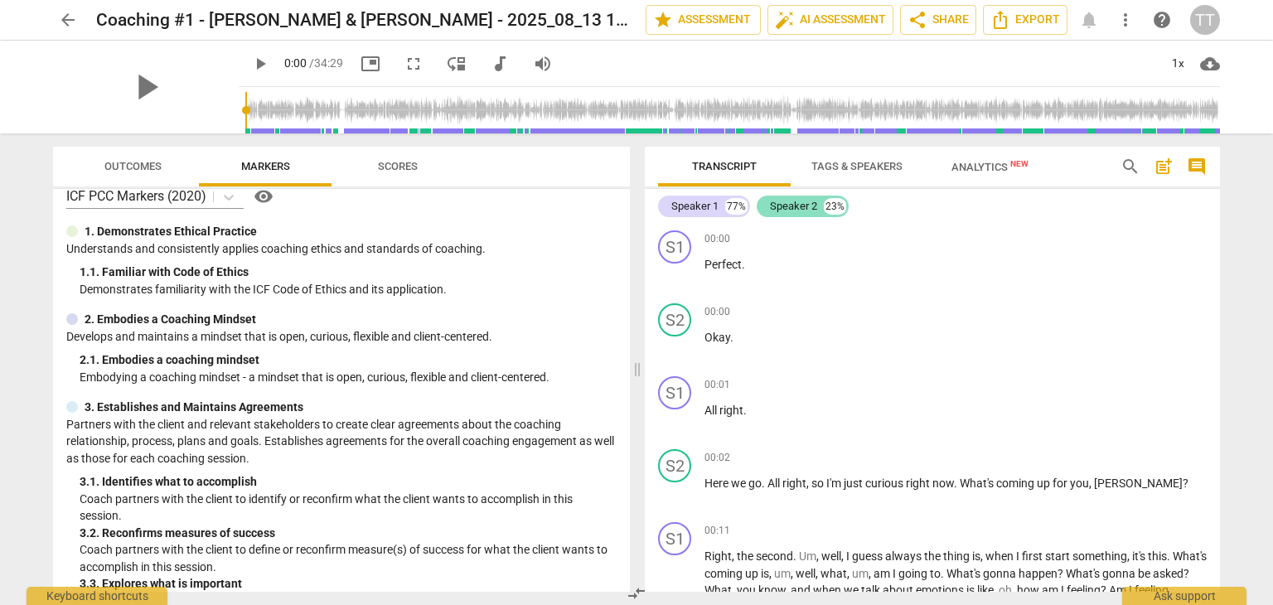
click at [797, 214] on div "Speaker 2" at bounding box center [793, 206] width 47 height 17
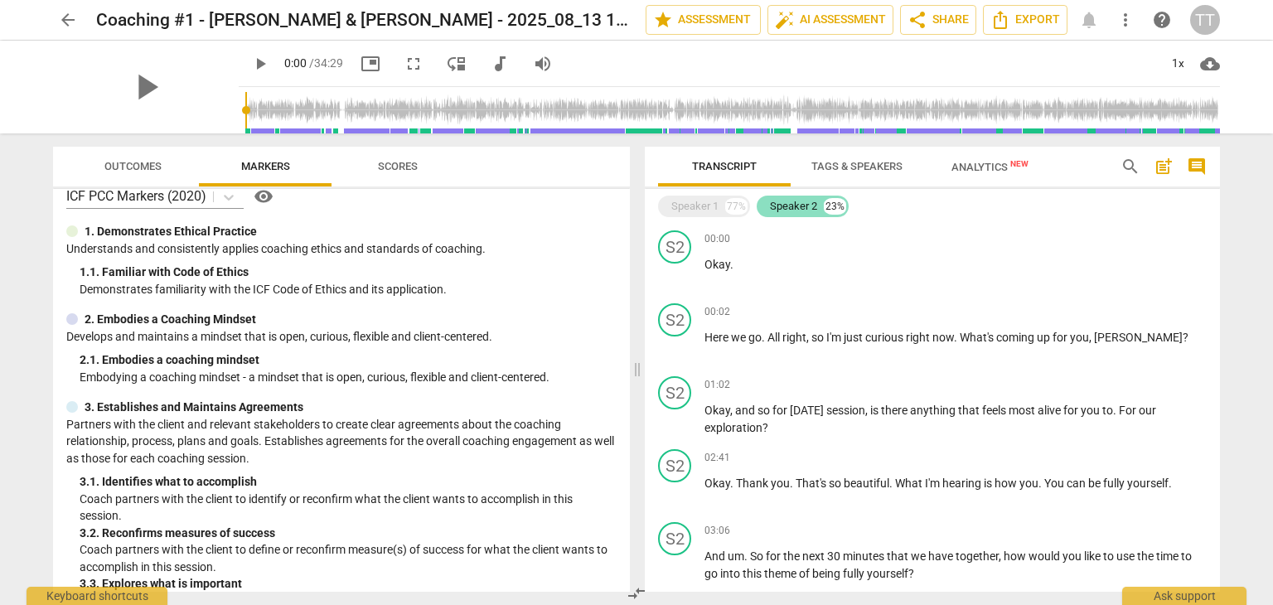
click at [797, 212] on div "Speaker 2" at bounding box center [793, 206] width 47 height 17
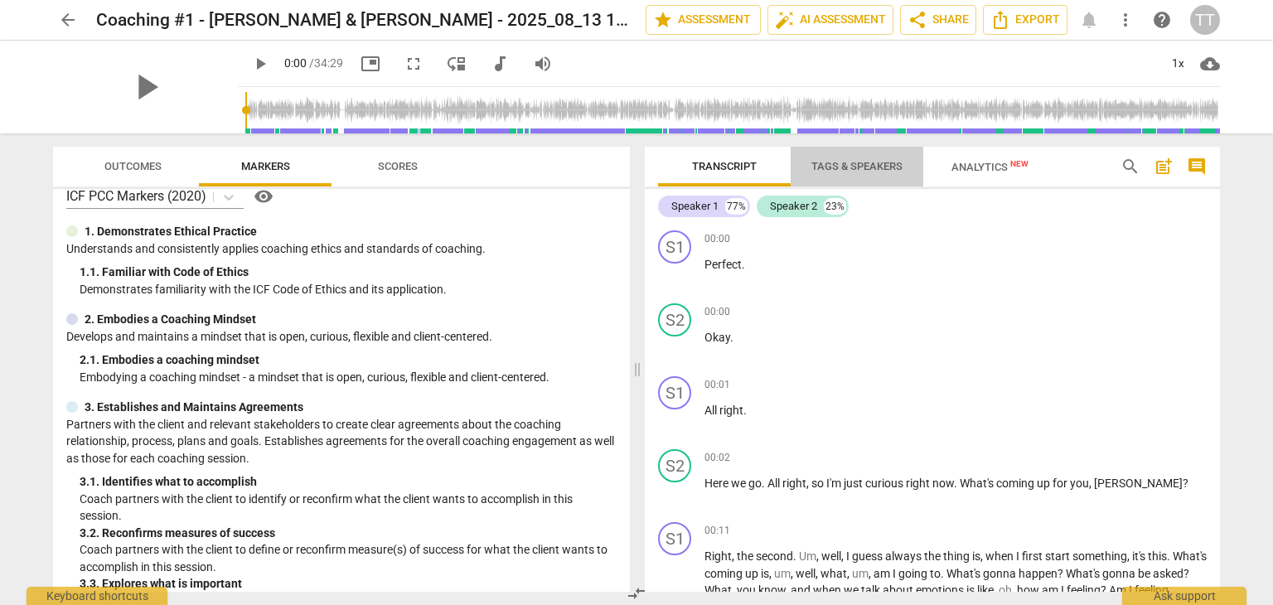
click at [882, 174] on span "Tags & Speakers" at bounding box center [857, 167] width 131 height 22
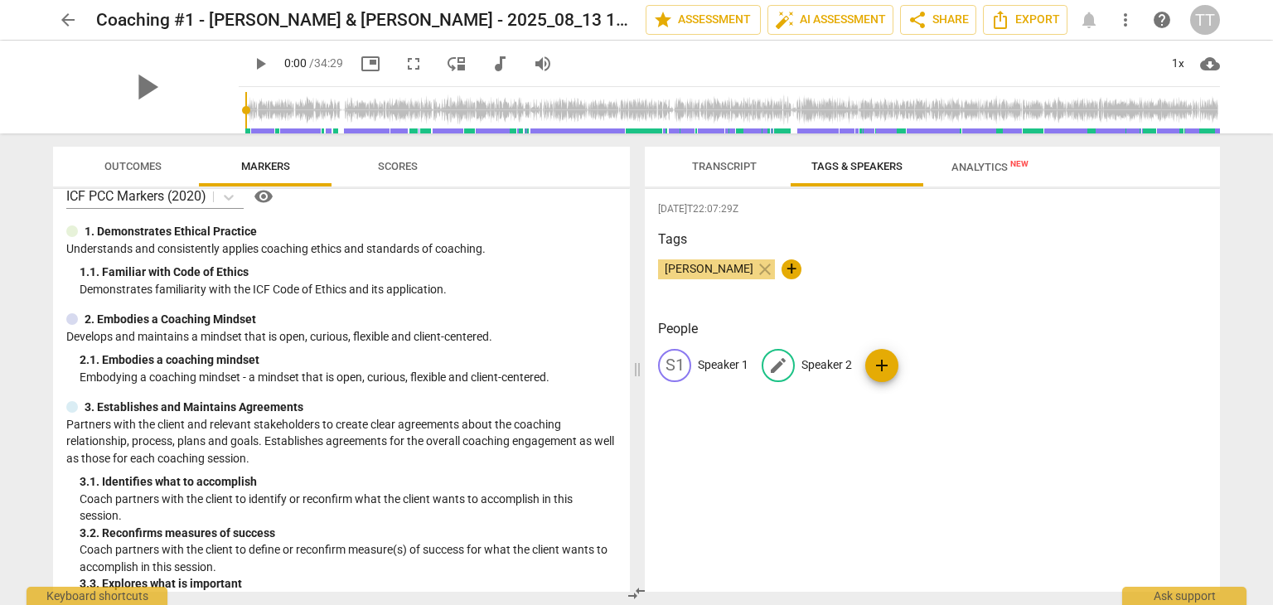
click at [783, 369] on span "edit" at bounding box center [778, 366] width 20 height 20
click at [837, 378] on div "edit Speaker 2" at bounding box center [807, 365] width 90 height 33
type input "Tina"
click at [733, 367] on p "Speaker 1" at bounding box center [723, 364] width 51 height 17
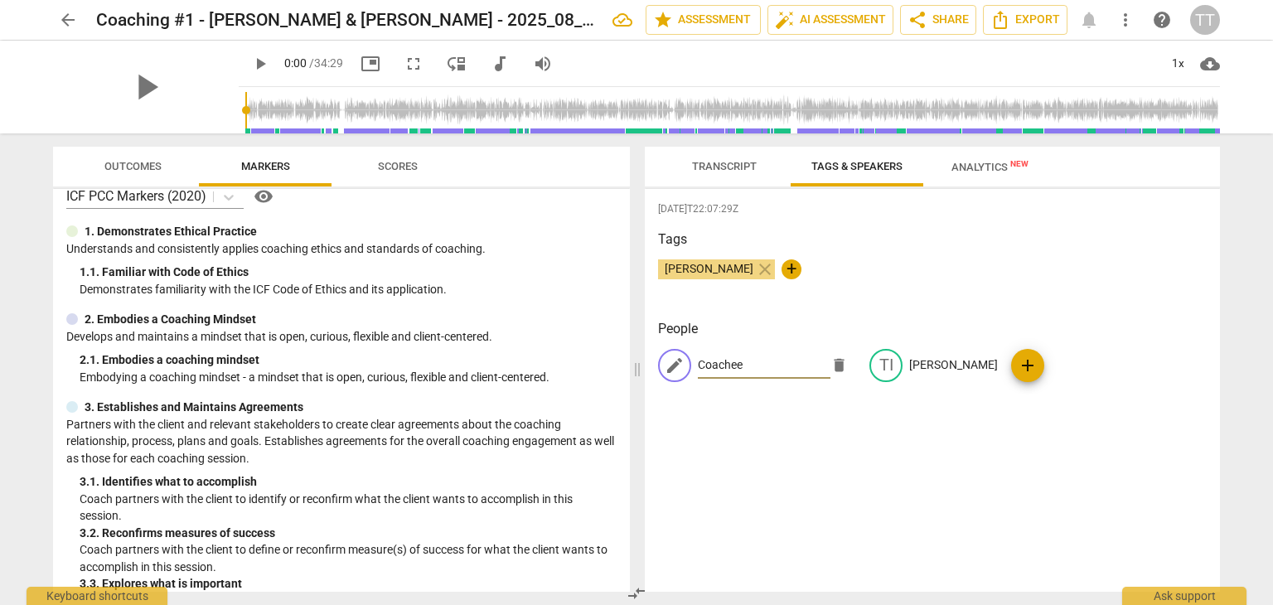
type input "Coachee"
click at [687, 466] on div "2025-08-13T22:07:29Z Tags Tina Thakur close + People edit Coachee delete TI Tin…" at bounding box center [932, 390] width 575 height 403
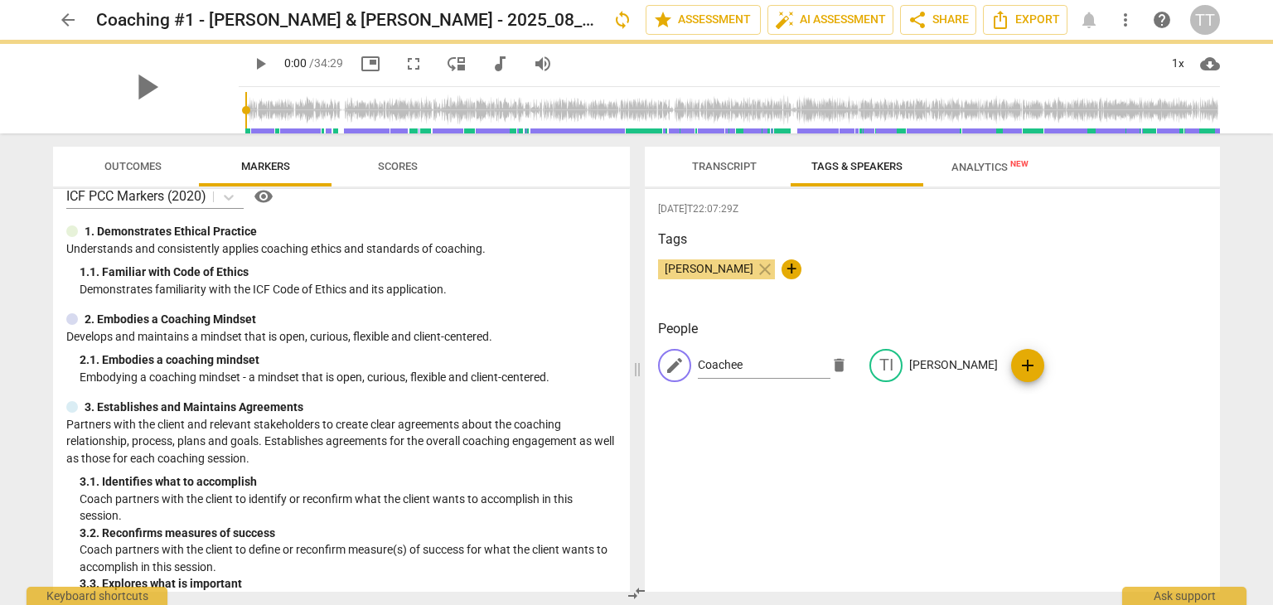
click at [1095, 307] on div "2025-08-13T22:07:29Z Tags Tina Thakur close + People edit Coachee delete TI Tin…" at bounding box center [932, 390] width 575 height 403
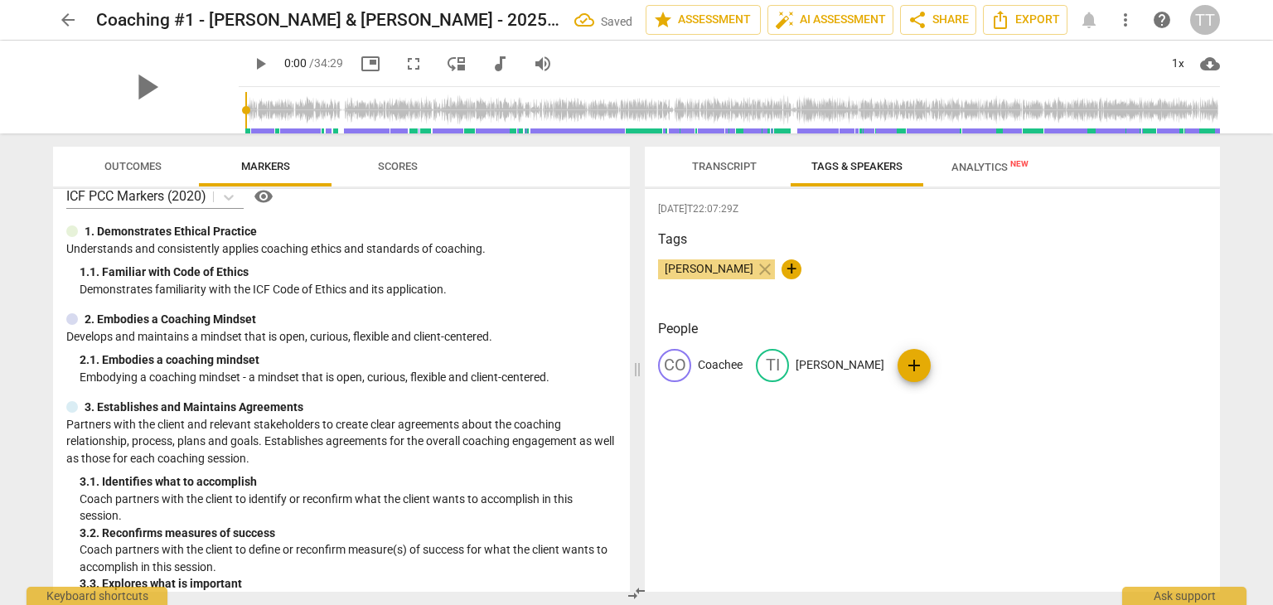
click at [1099, 361] on div "CO Coachee TI Tina add" at bounding box center [932, 372] width 549 height 46
click at [742, 161] on span "Transcript" at bounding box center [724, 166] width 65 height 12
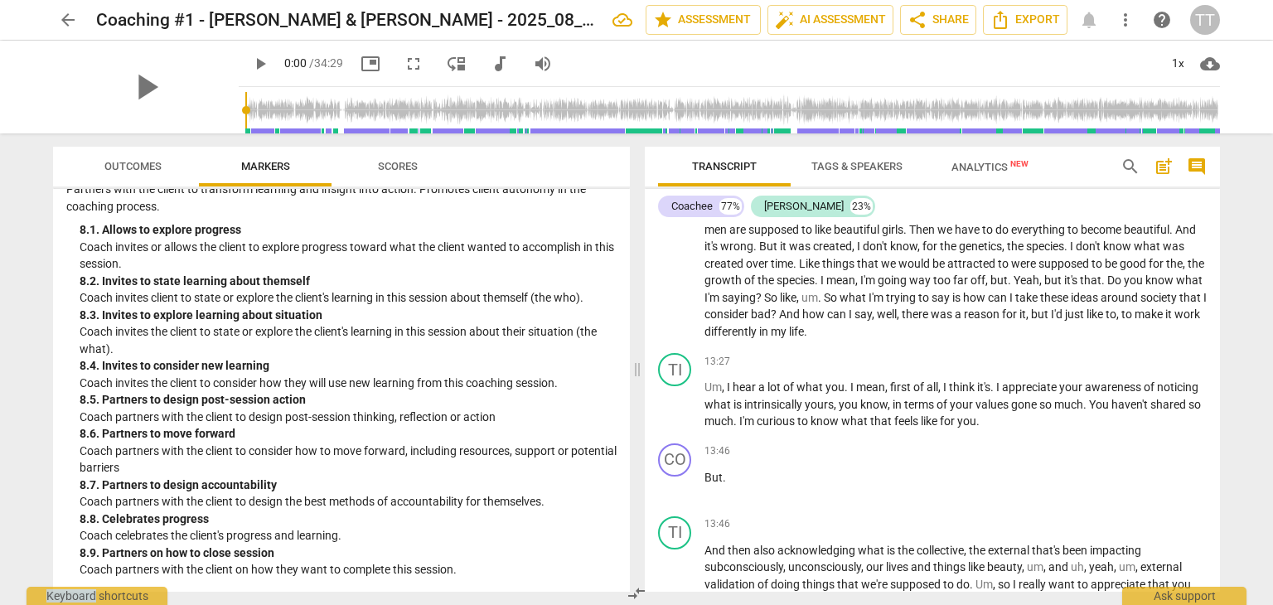
scroll to position [1849, 0]
click at [857, 23] on span "auto_fix_high AI Assessment" at bounding box center [830, 20] width 111 height 20
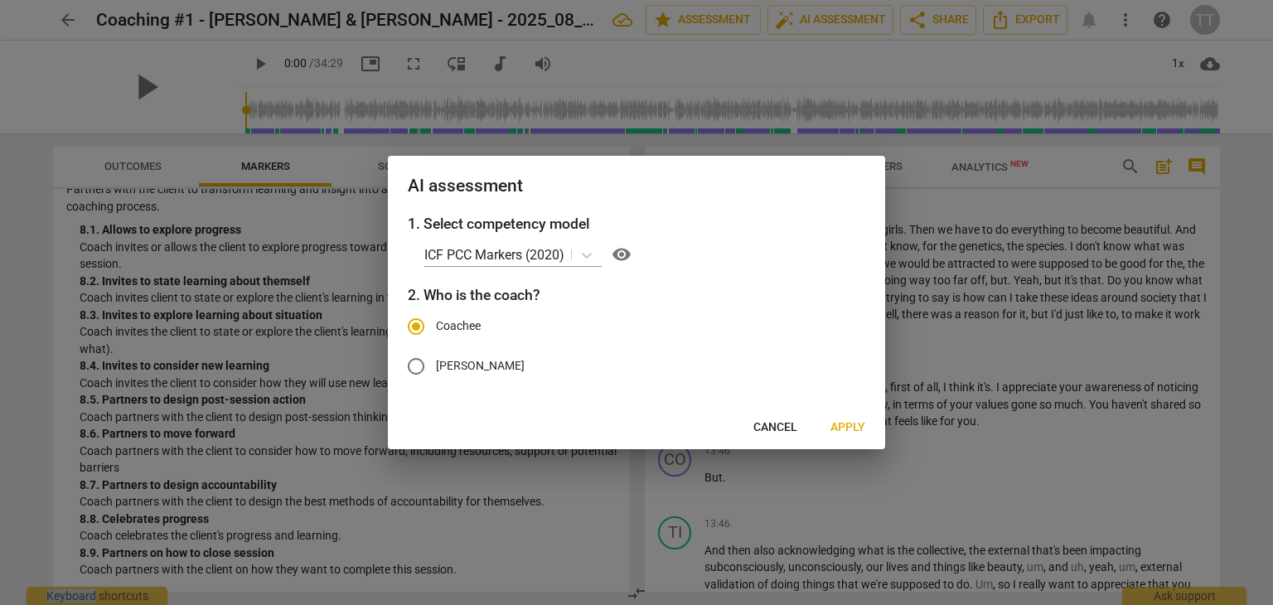
click at [445, 367] on span "Tina" at bounding box center [480, 365] width 89 height 17
click at [436, 367] on input "Tina" at bounding box center [416, 367] width 40 height 40
radio input "true"
radio input "false"
click at [846, 434] on span "Apply" at bounding box center [848, 427] width 35 height 17
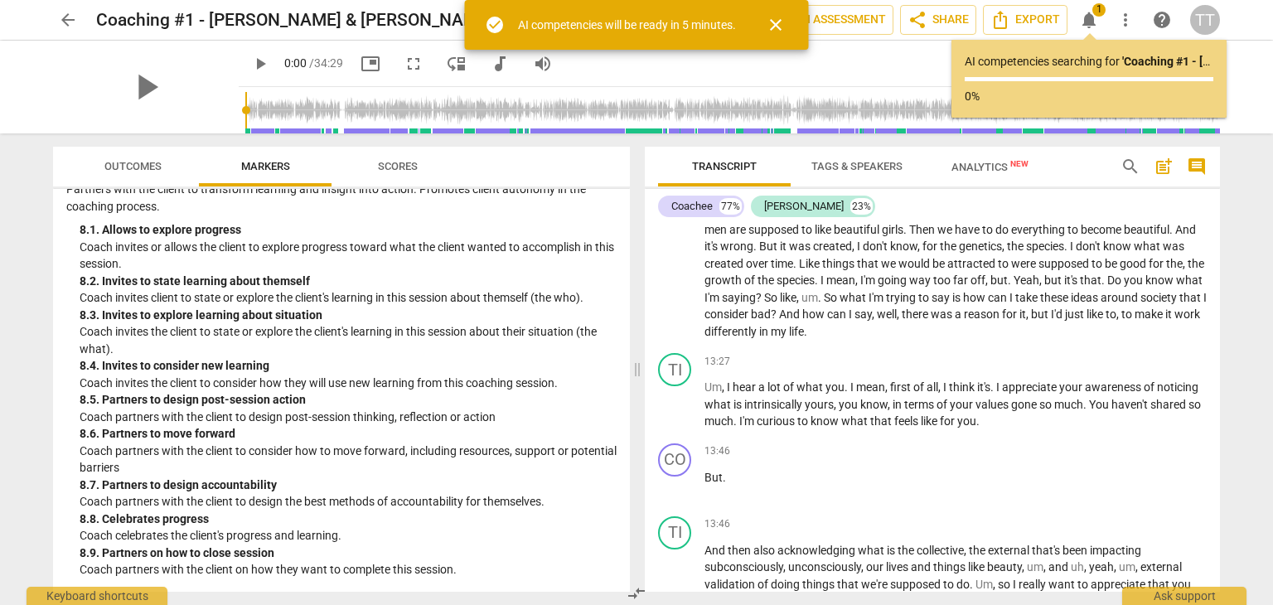
click at [841, 428] on span "know" at bounding box center [826, 420] width 31 height 13
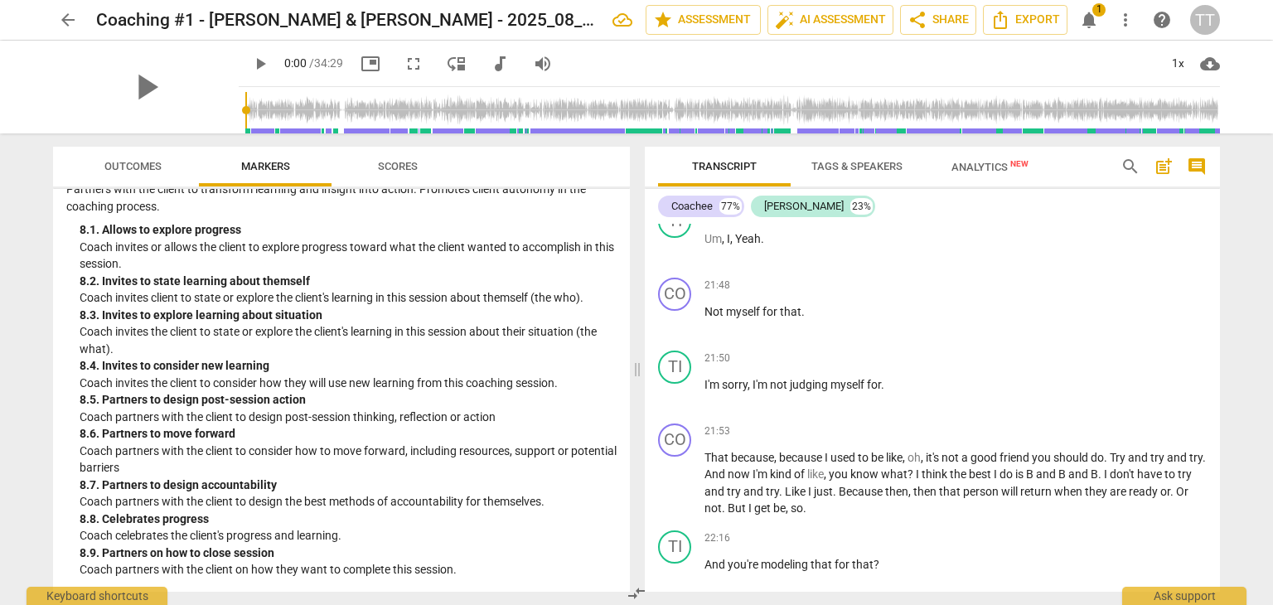
scroll to position [6120, 0]
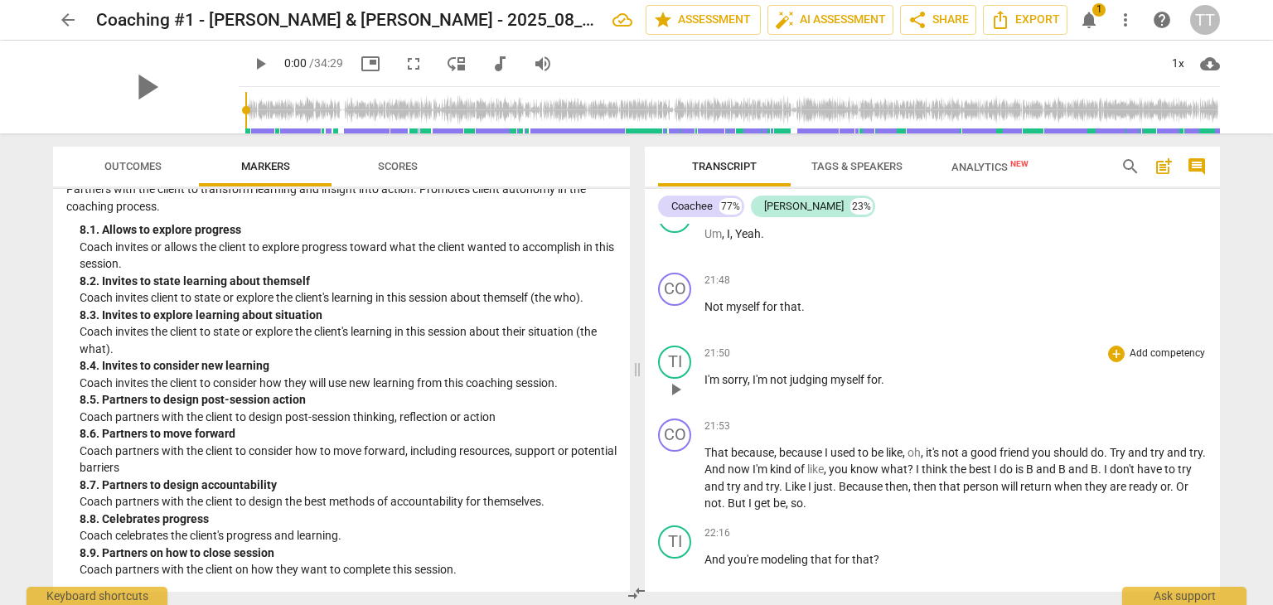
click at [676, 400] on span "play_arrow" at bounding box center [676, 390] width 20 height 20
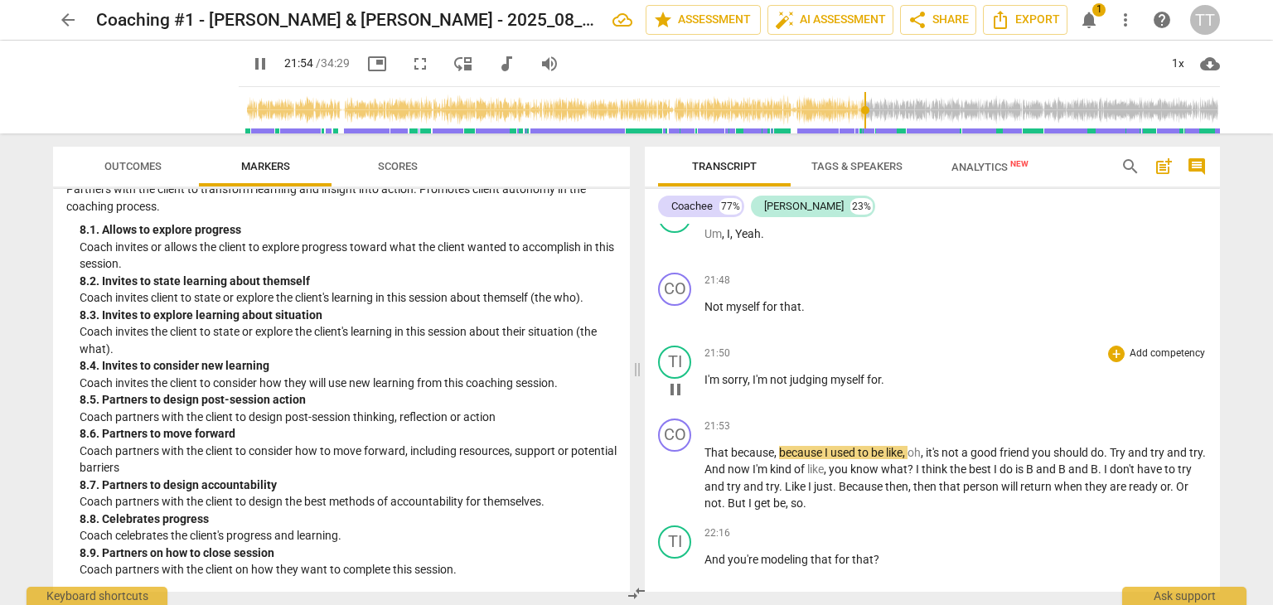
click at [759, 386] on span "I'm" at bounding box center [761, 379] width 17 height 13
click at [753, 386] on span "I'm" at bounding box center [761, 379] width 17 height 13
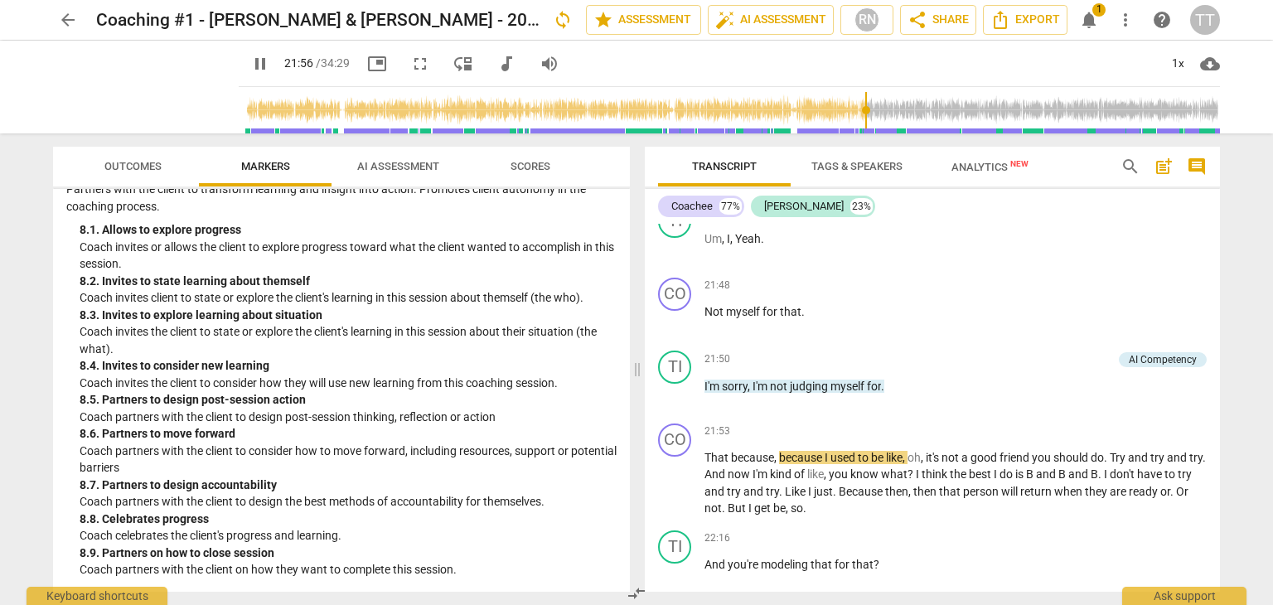
scroll to position [6125, 0]
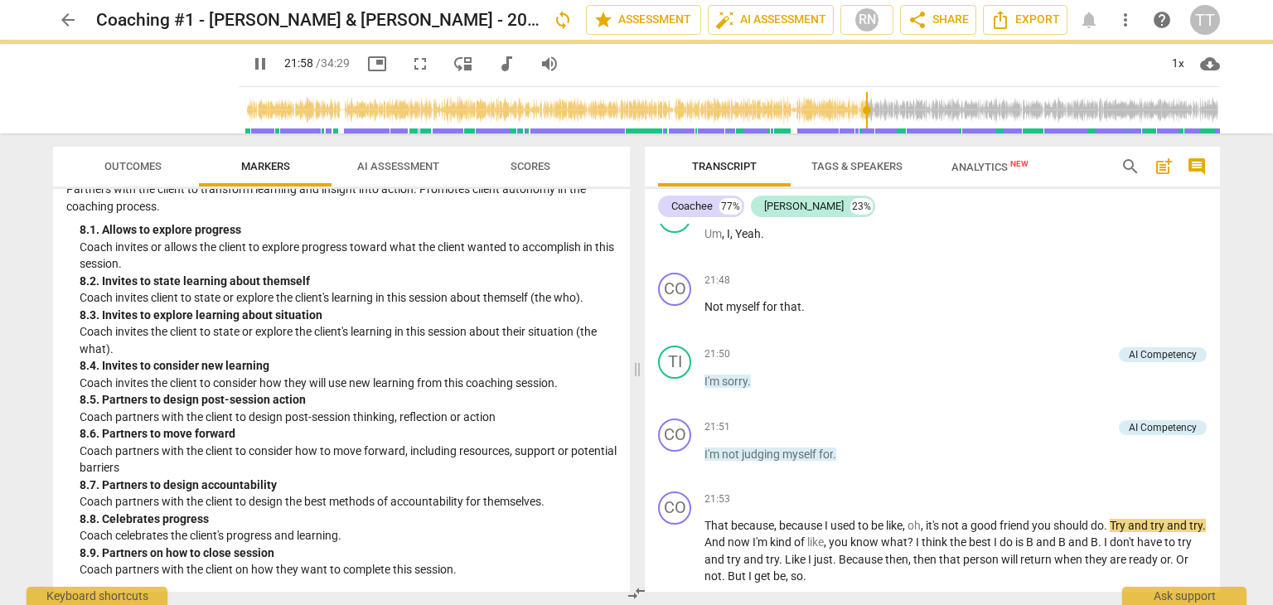
click at [760, 390] on p "I'm sorry ." at bounding box center [956, 381] width 502 height 17
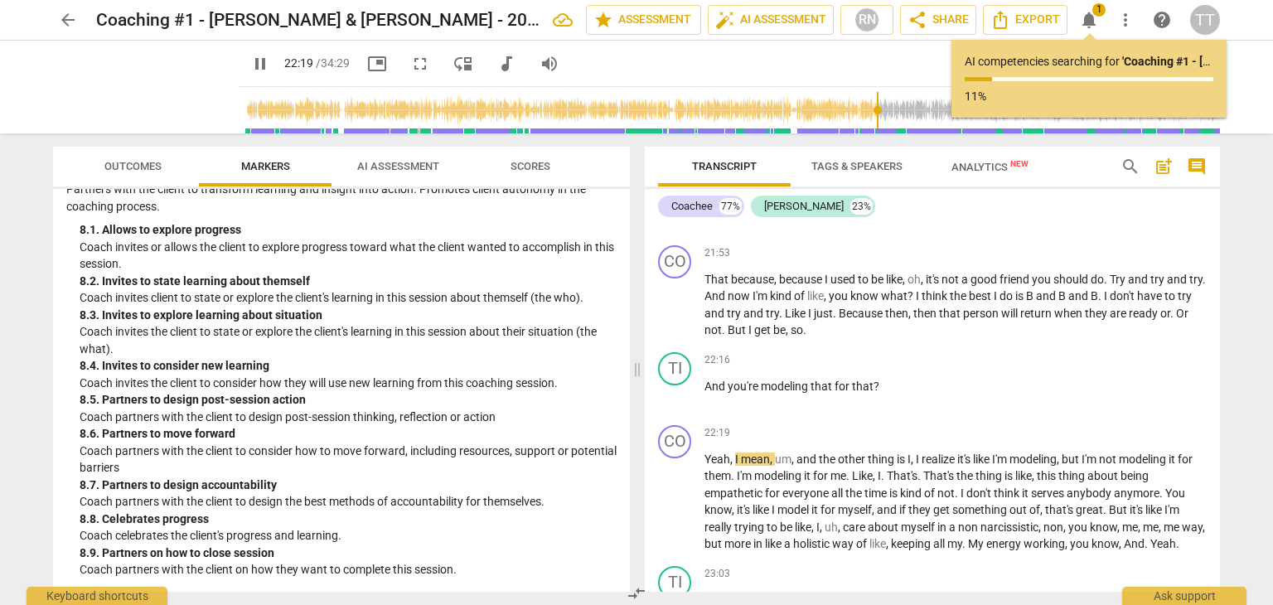
scroll to position [6367, 0]
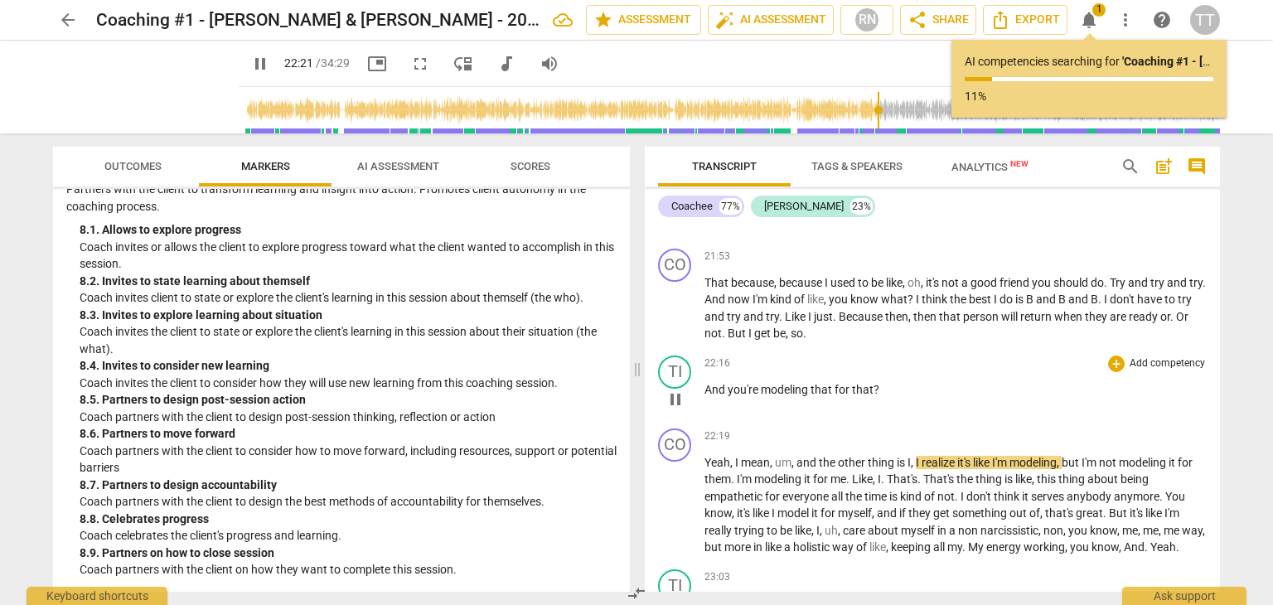
click at [874, 396] on span "?" at bounding box center [877, 389] width 6 height 13
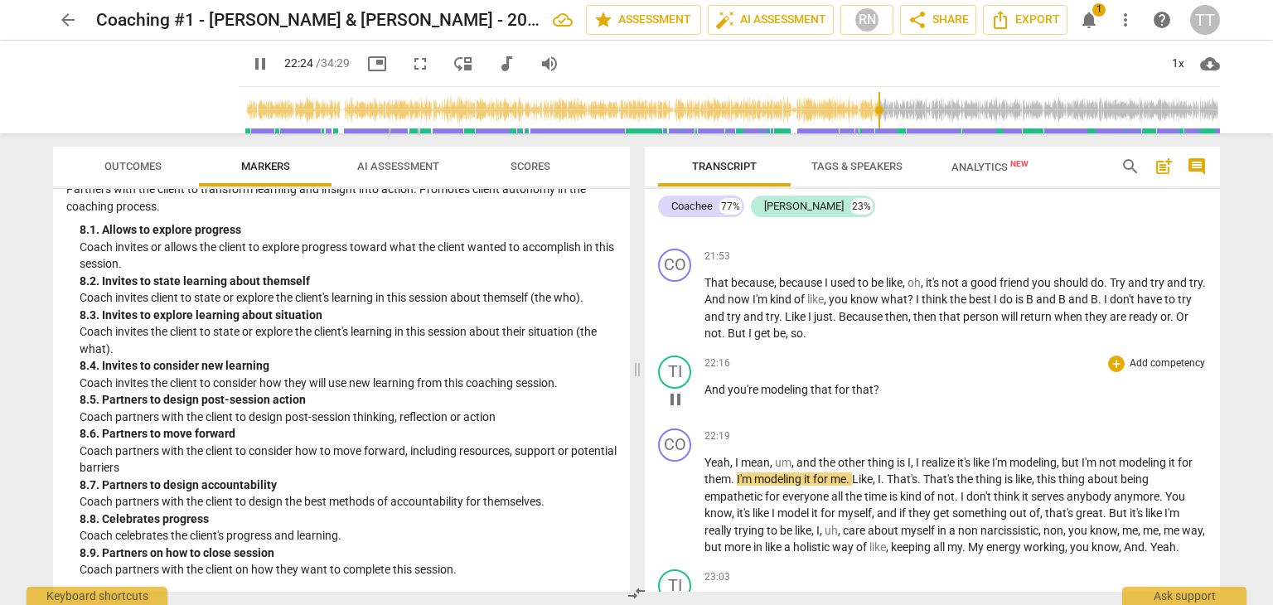
type input "1345"
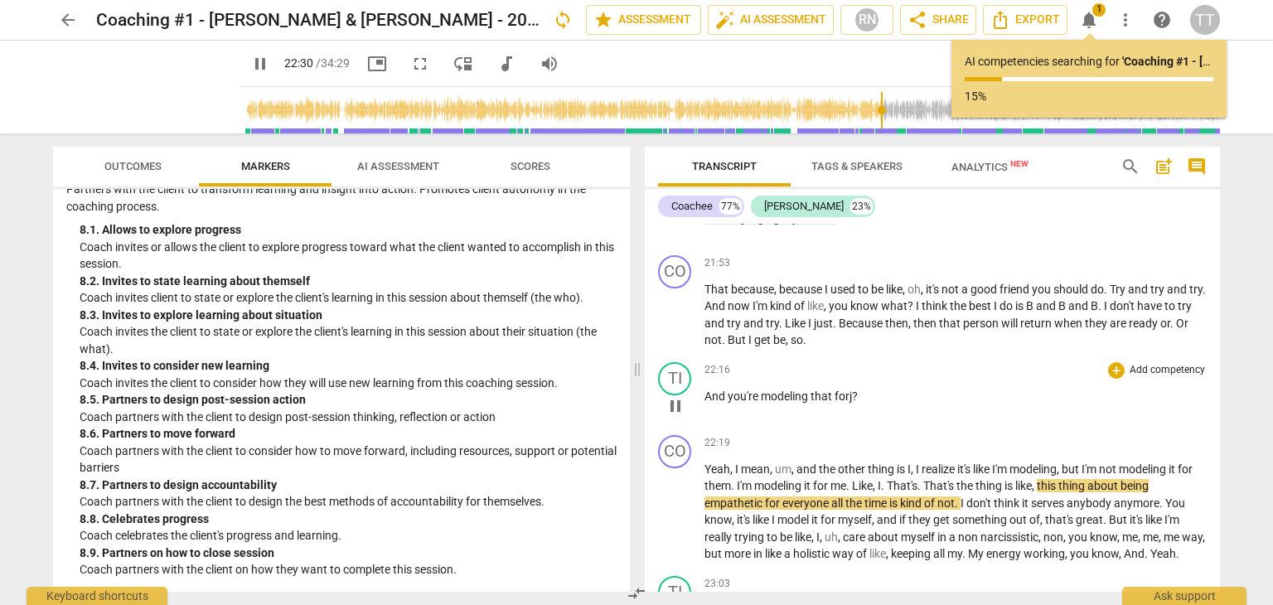
scroll to position [6374, 0]
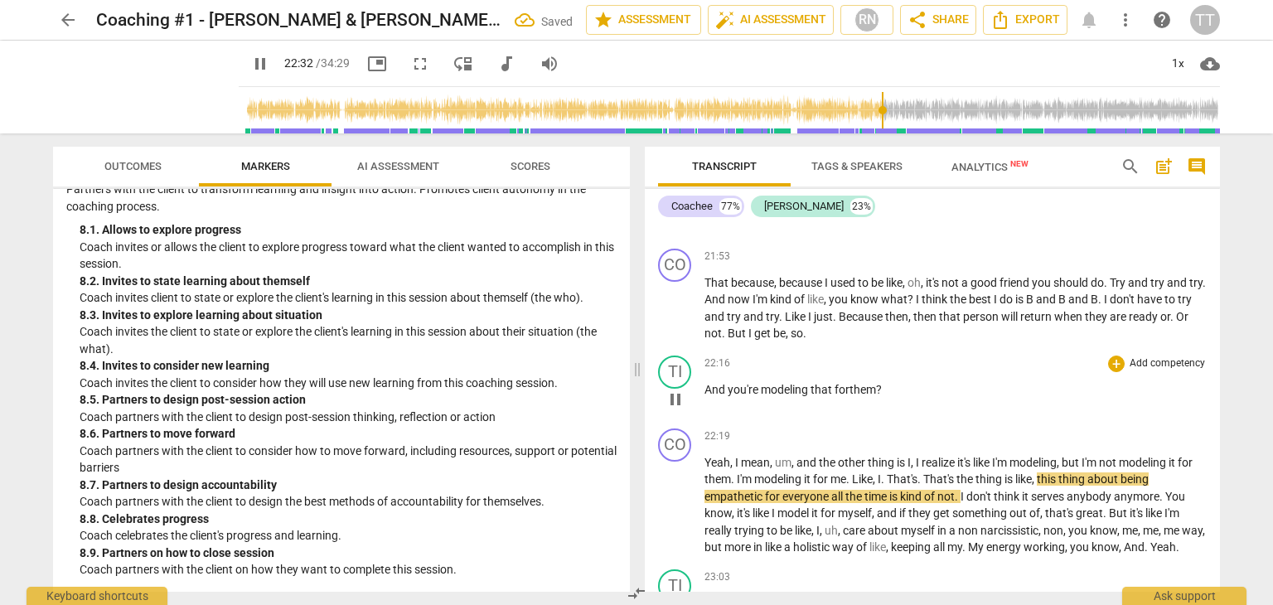
click at [906, 415] on div "22:16 + Add competency keyboard_arrow_right And you're modeling that for them ?" at bounding box center [956, 386] width 502 height 60
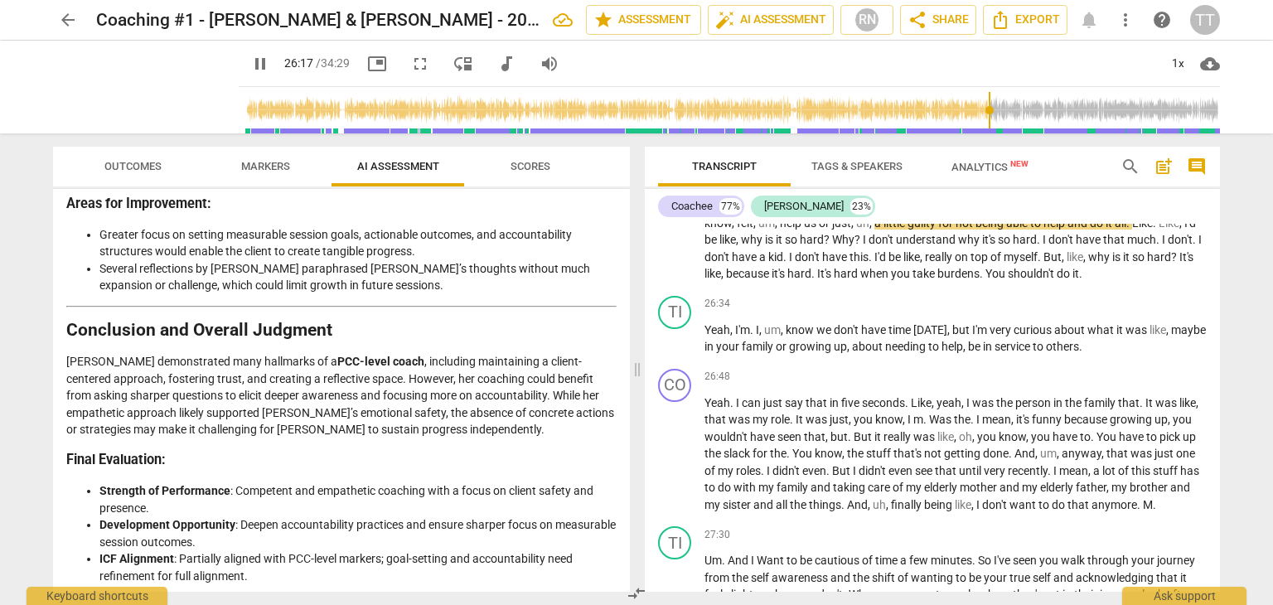
scroll to position [3482, 0]
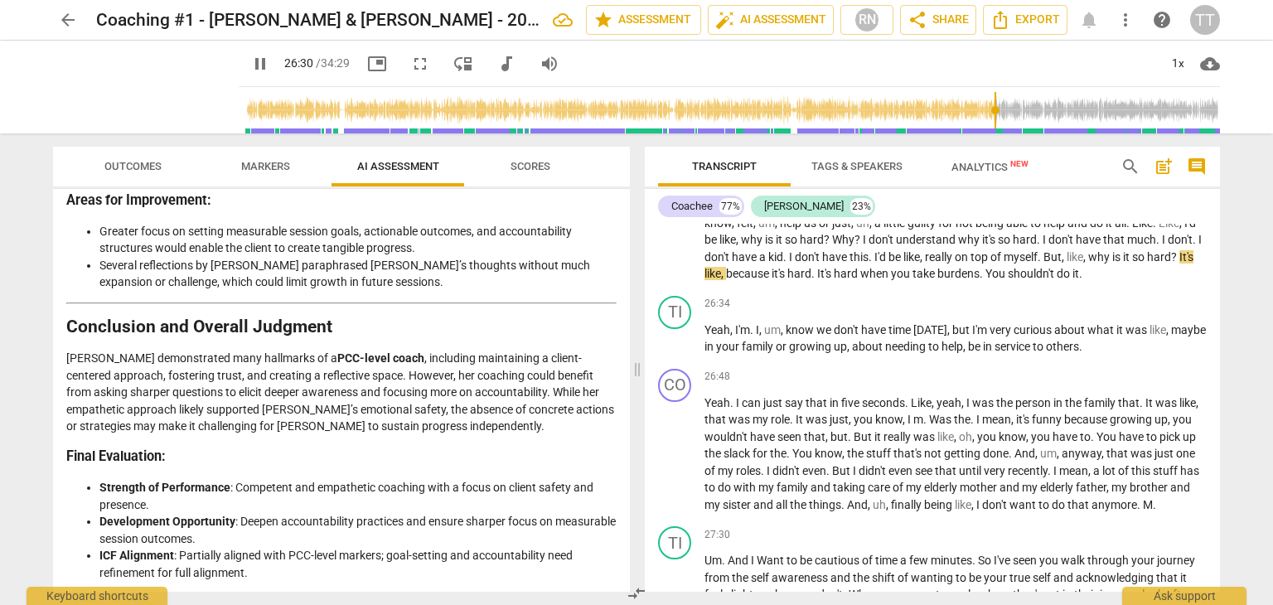
type input "1591"
click at [65, 22] on span "arrow_back" at bounding box center [68, 20] width 20 height 20
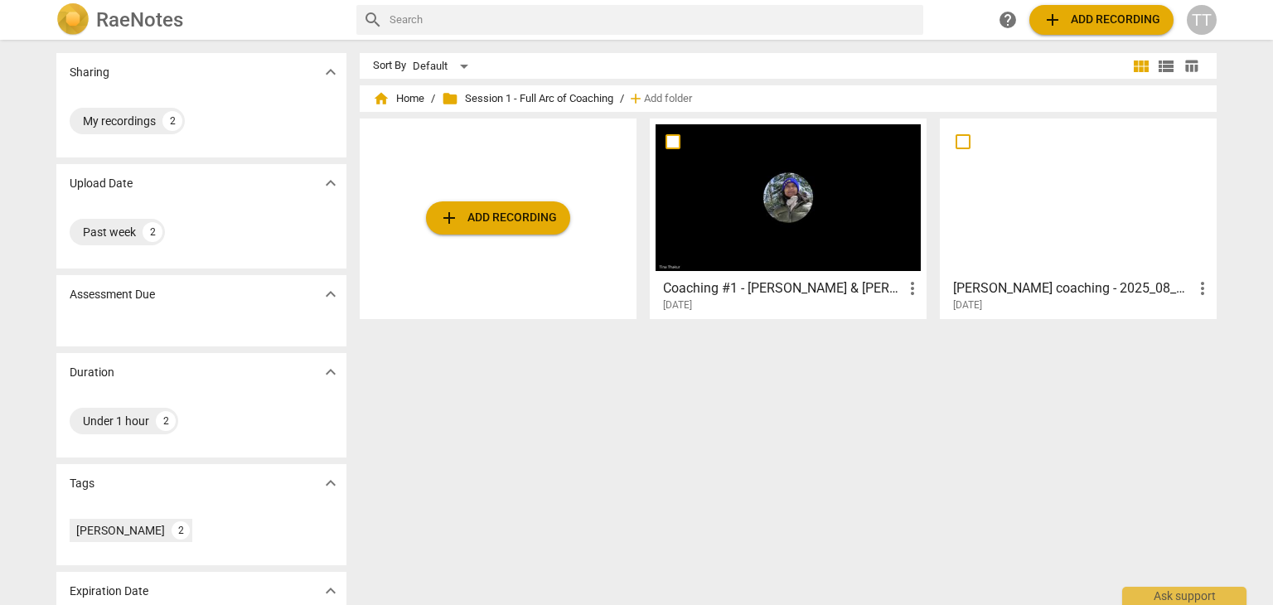
click at [1004, 294] on h3 "[PERSON_NAME] coaching - 2025_08_12 14_29 PDT - Recording" at bounding box center [1073, 289] width 240 height 20
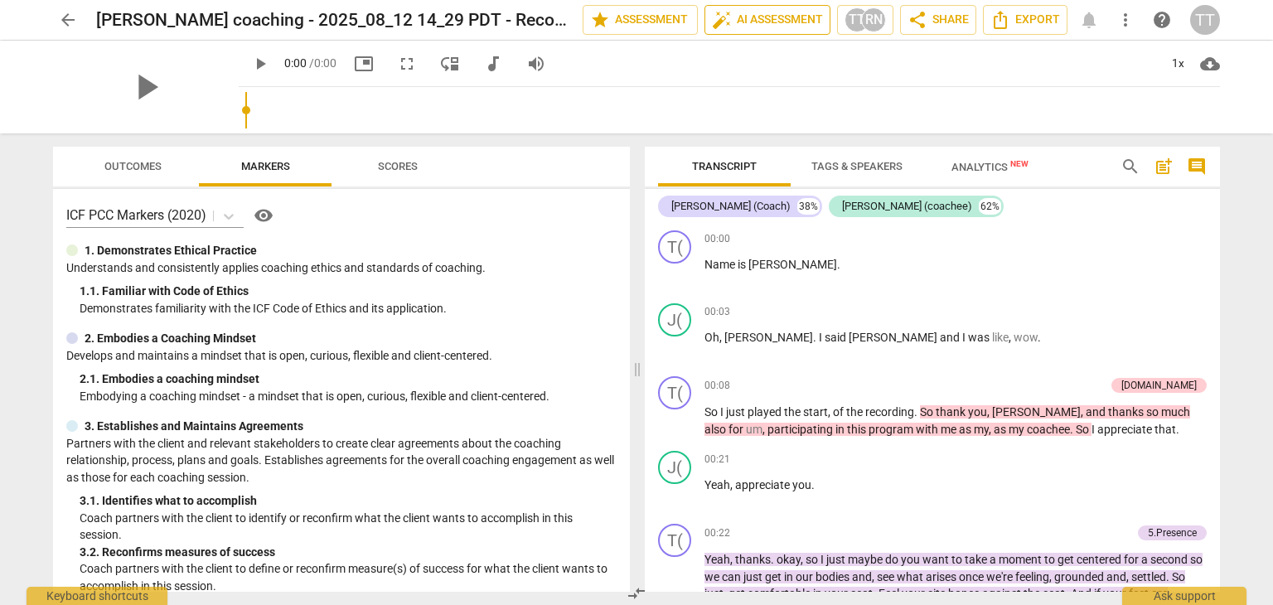
click at [734, 23] on span "auto_fix_high AI Assessment" at bounding box center [767, 20] width 111 height 20
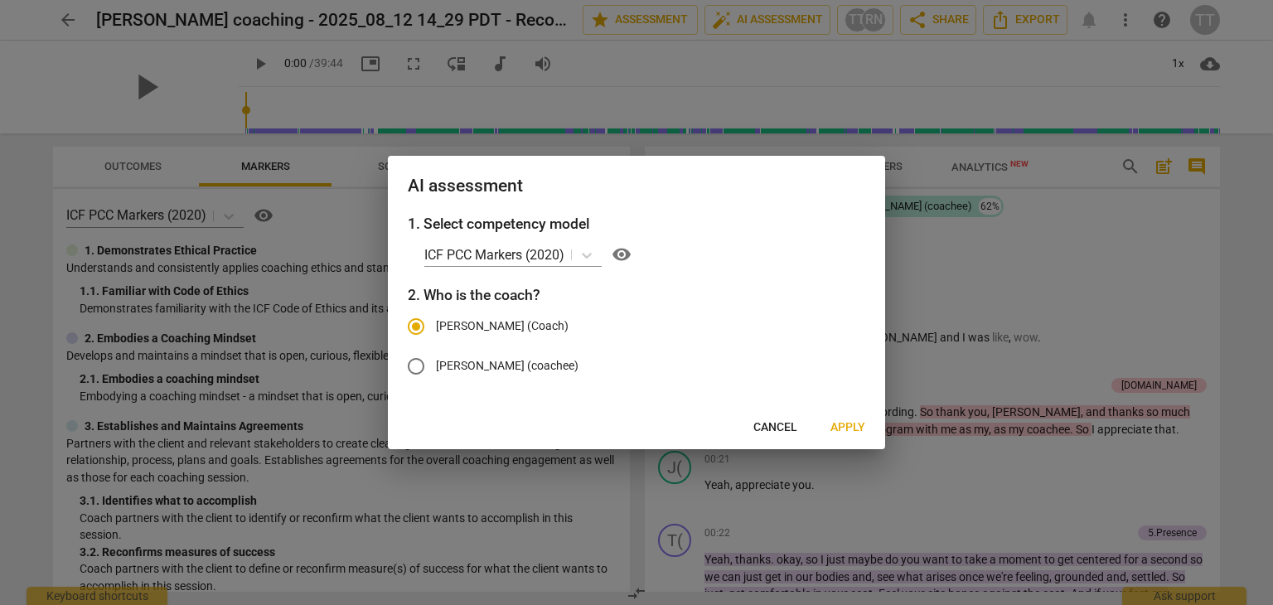
click at [845, 426] on span "Apply" at bounding box center [848, 427] width 35 height 17
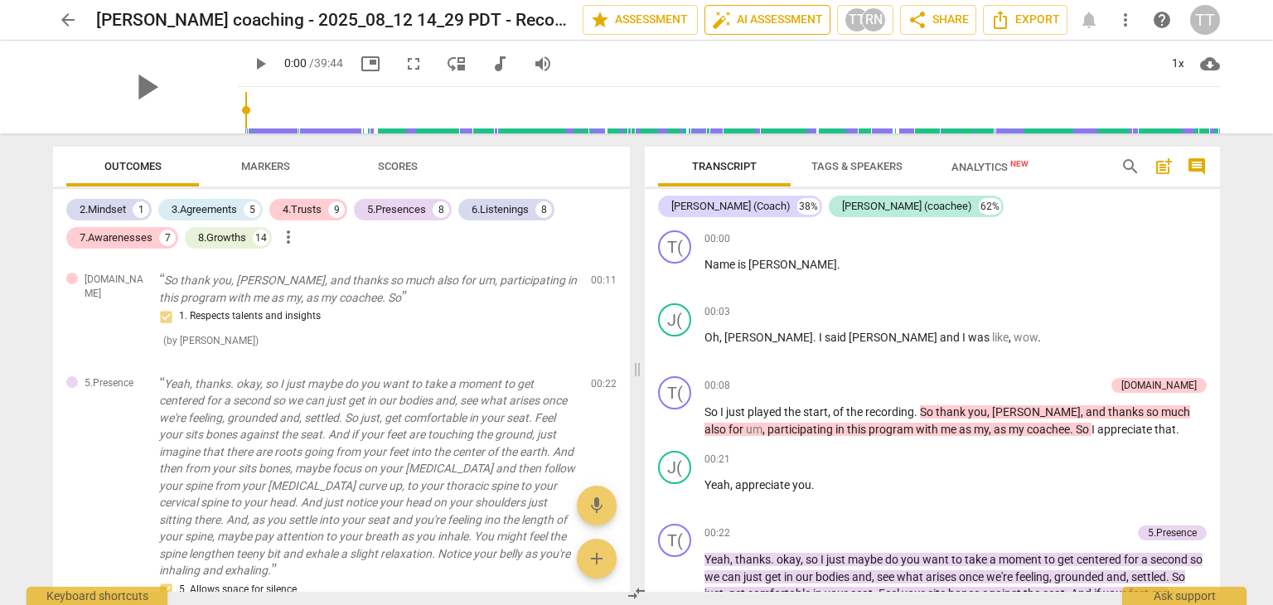
click at [808, 6] on button "auto_fix_high AI Assessment" at bounding box center [768, 20] width 126 height 30
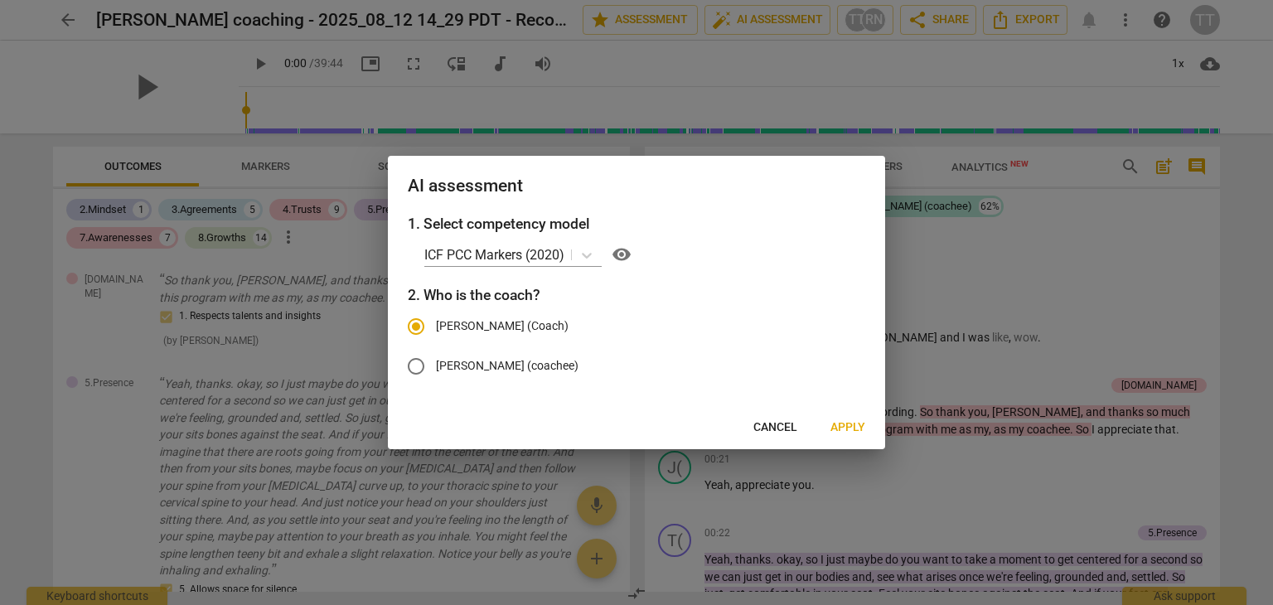
click at [850, 419] on span "Apply" at bounding box center [848, 427] width 35 height 17
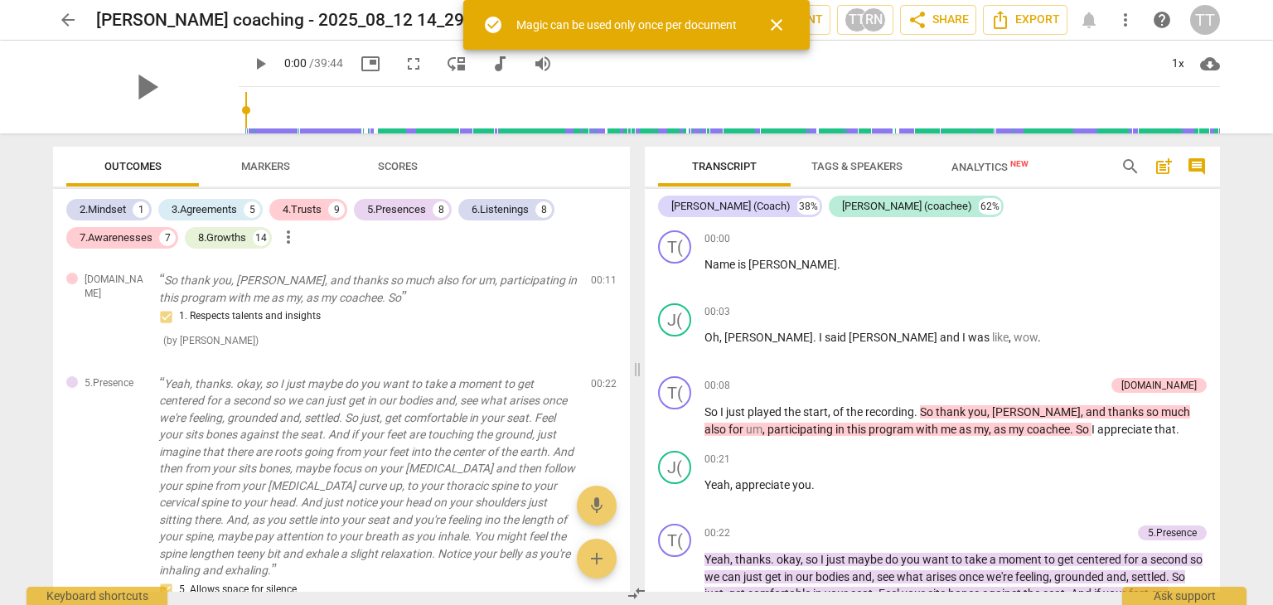
click at [774, 27] on span "close" at bounding box center [777, 25] width 20 height 20
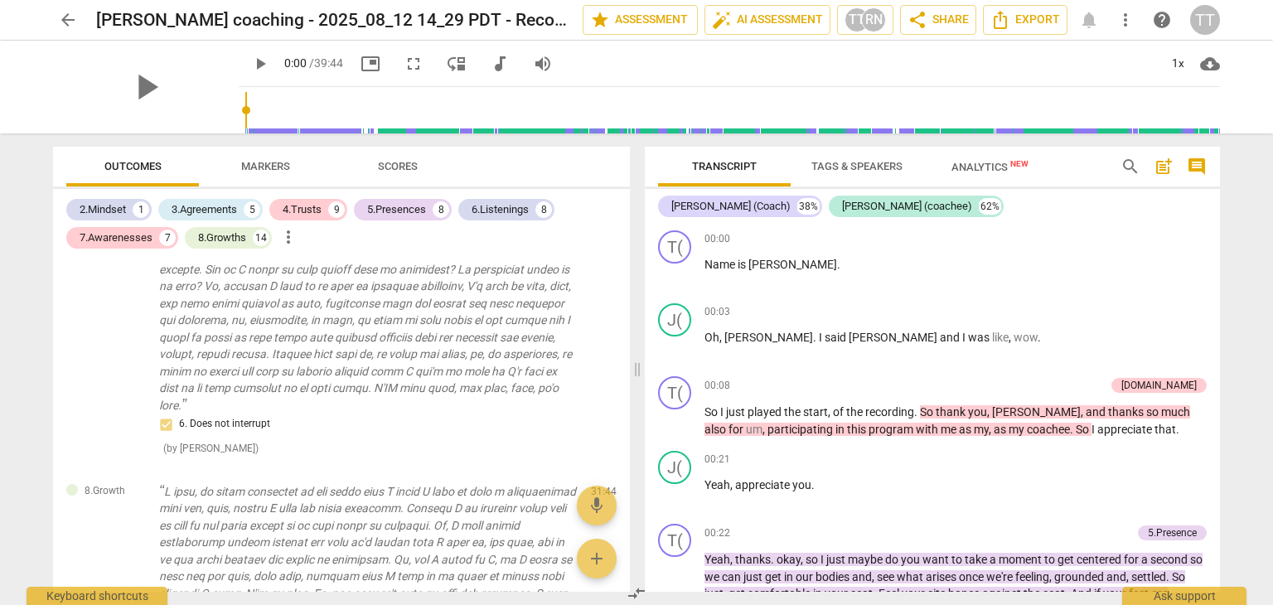
scroll to position [7828, 0]
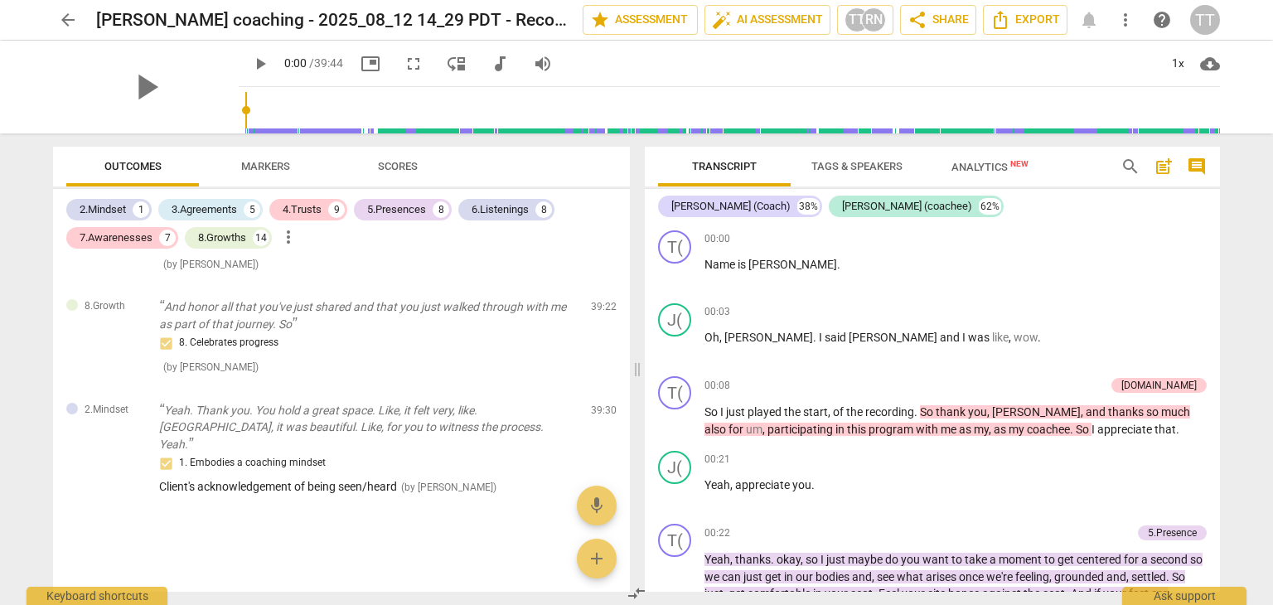
click at [71, 22] on span "arrow_back" at bounding box center [68, 20] width 20 height 20
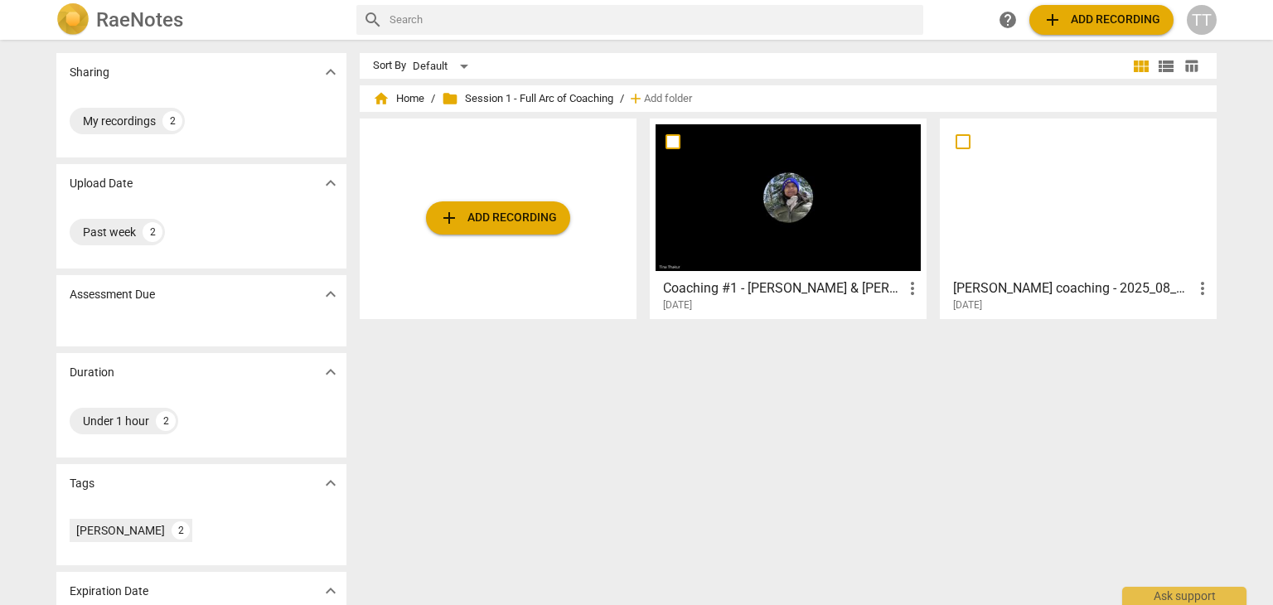
click at [824, 310] on div "2025-08-13" at bounding box center [792, 305] width 259 height 14
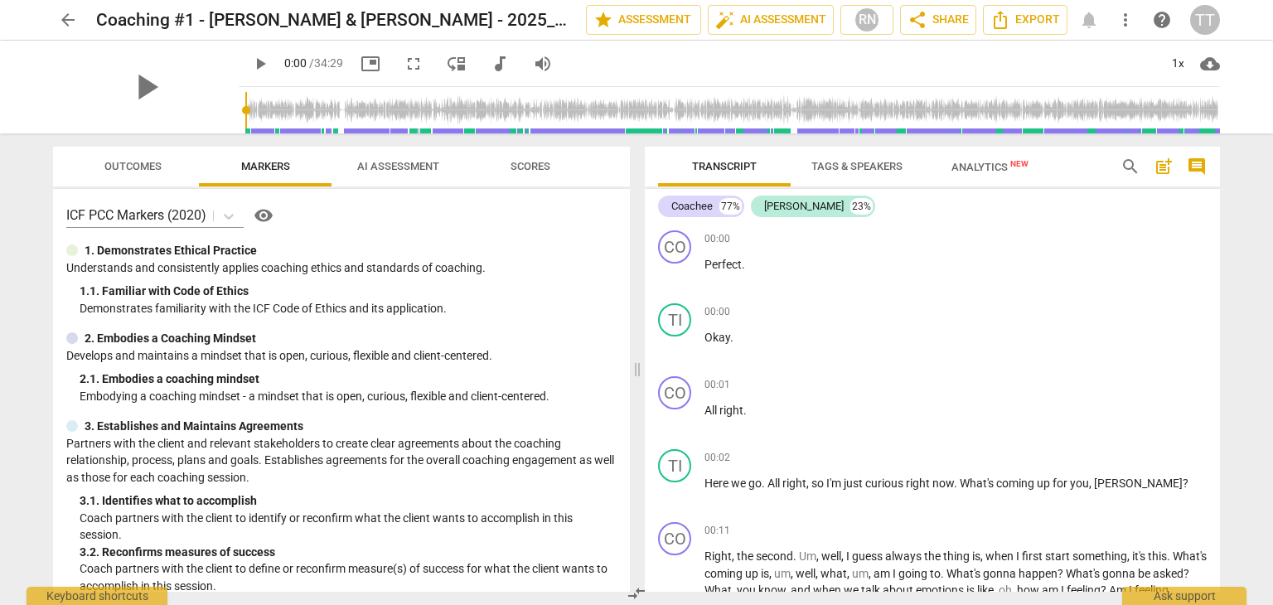
click at [396, 164] on span "AI Assessment" at bounding box center [398, 166] width 82 height 12
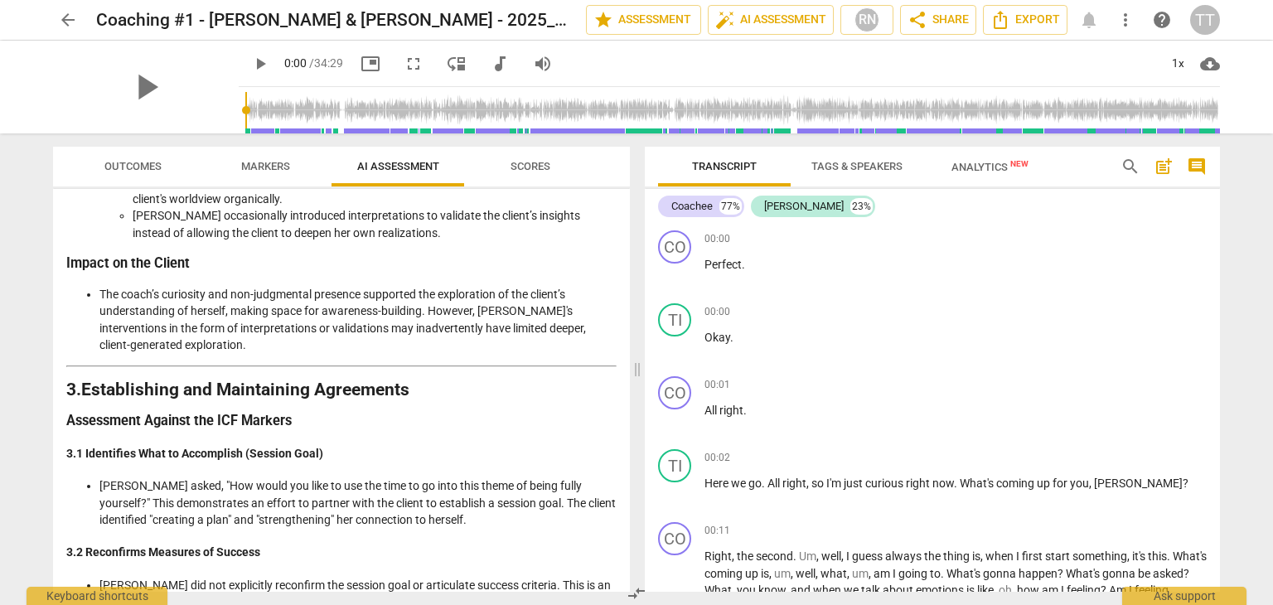
scroll to position [661, 0]
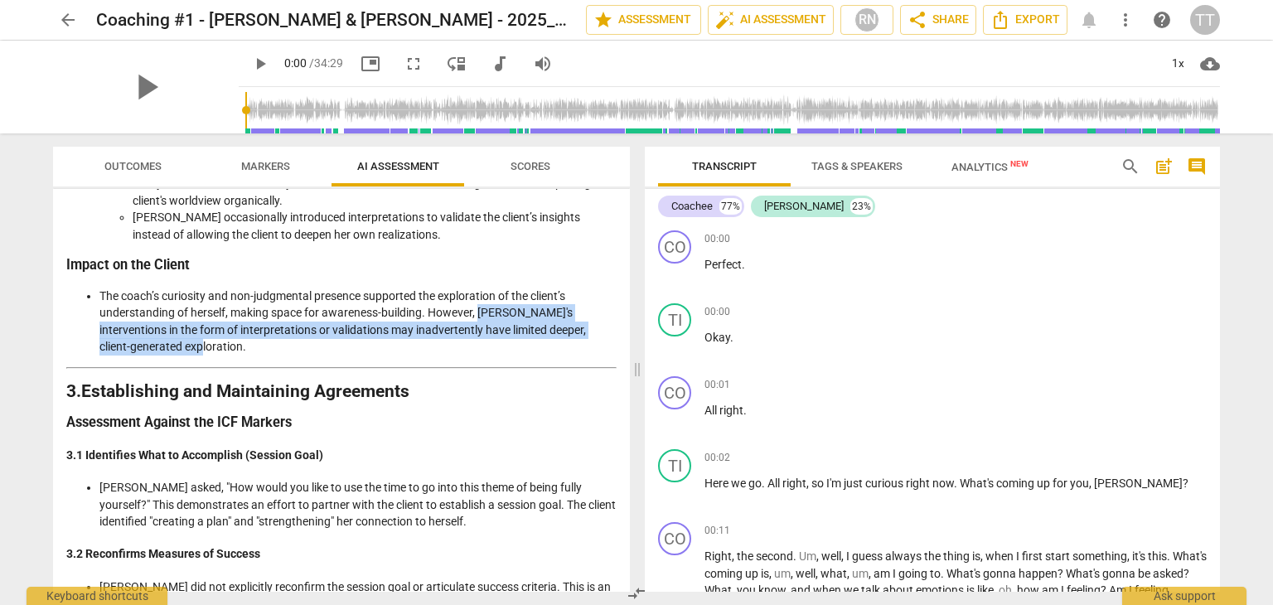
drag, startPoint x: 479, startPoint y: 310, endPoint x: 502, endPoint y: 342, distance: 39.8
click at [502, 342] on li "The coach’s curiosity and non-judgmental presence supported the exploration of …" at bounding box center [357, 322] width 517 height 68
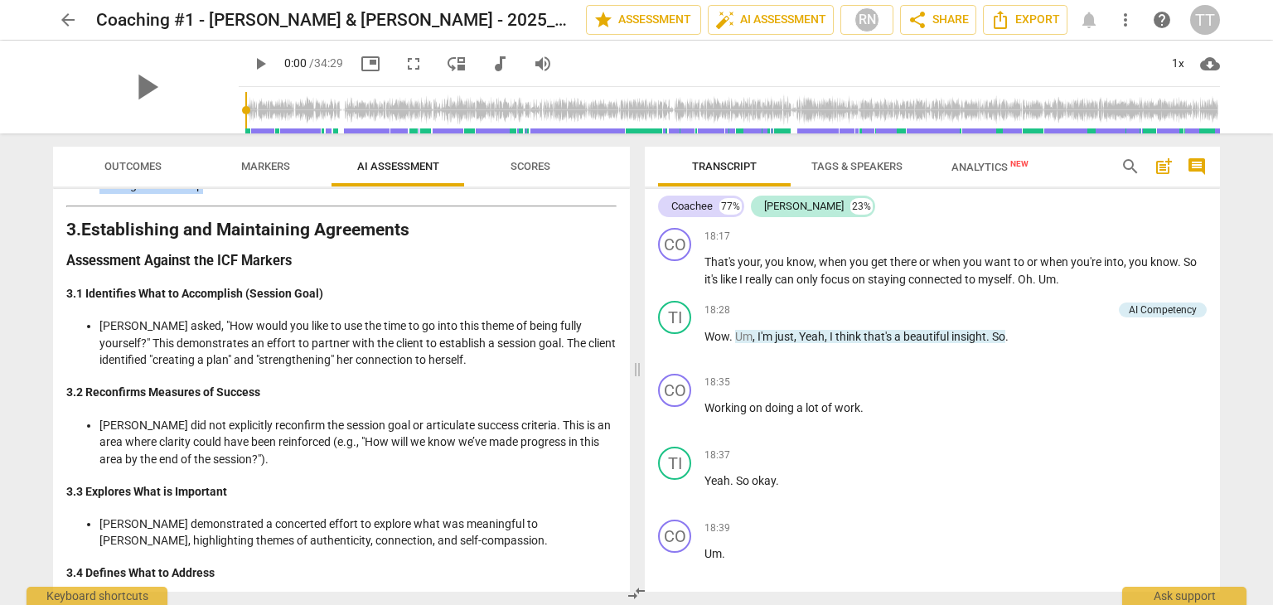
scroll to position [827, 0]
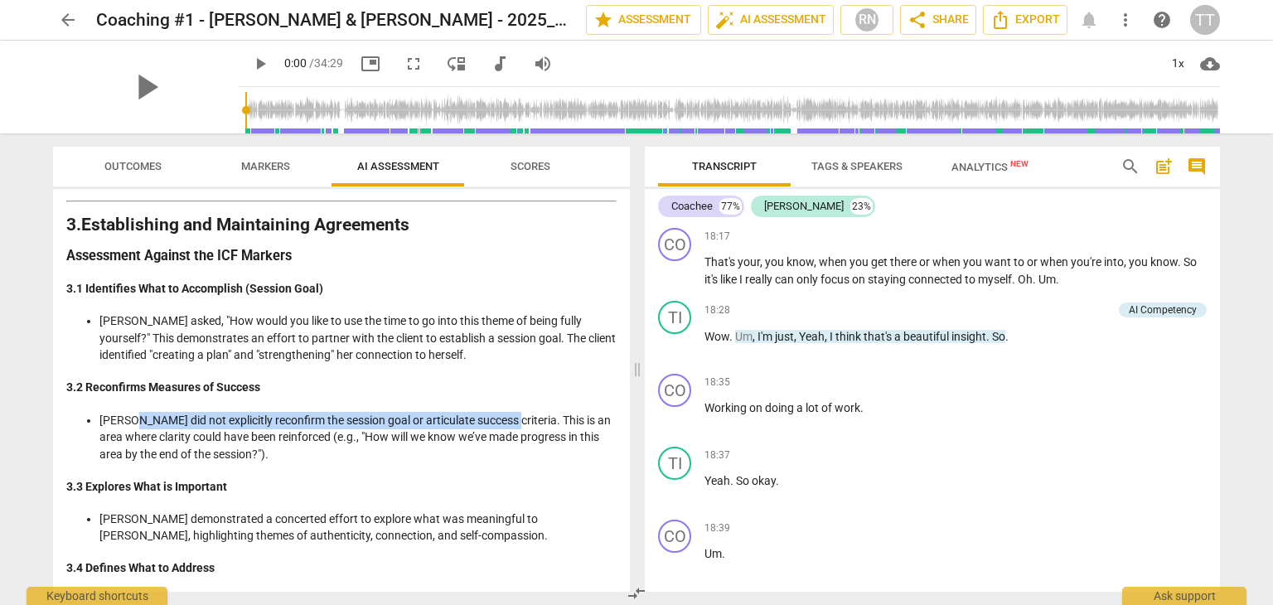
drag, startPoint x: 128, startPoint y: 419, endPoint x: 501, endPoint y: 411, distance: 372.3
click at [501, 412] on li "Tina did not explicitly reconfirm the session goal or articulate success criter…" at bounding box center [357, 437] width 517 height 51
copy li "id not explicitly reconfirm the session goal or articulate success criteria."
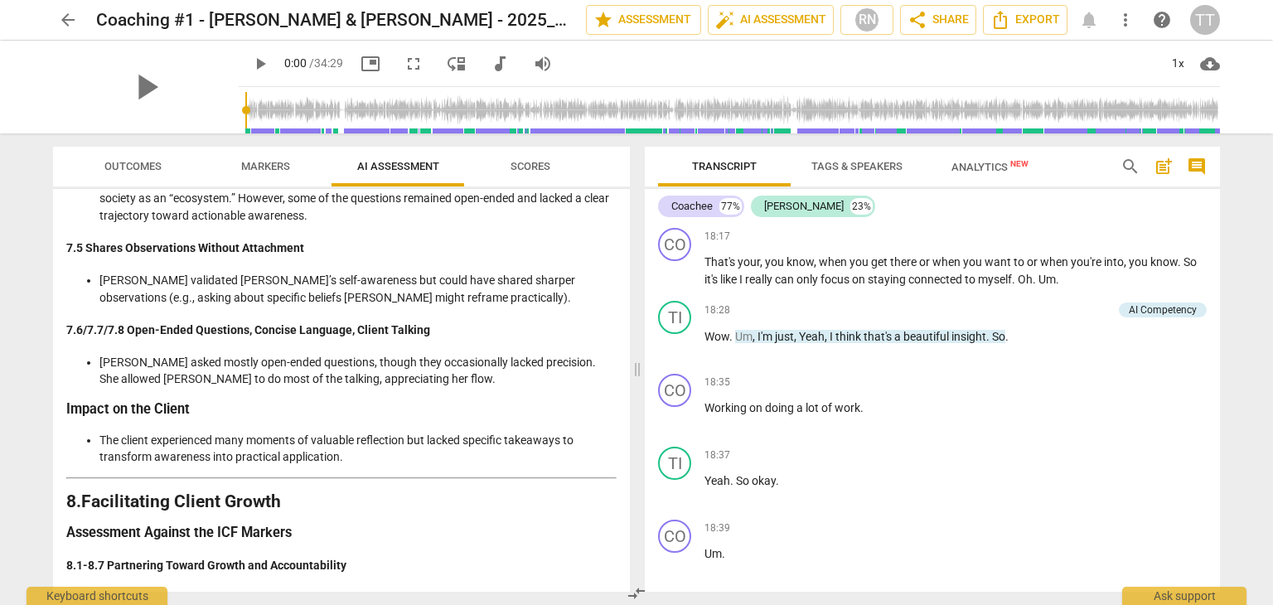
scroll to position [2724, 0]
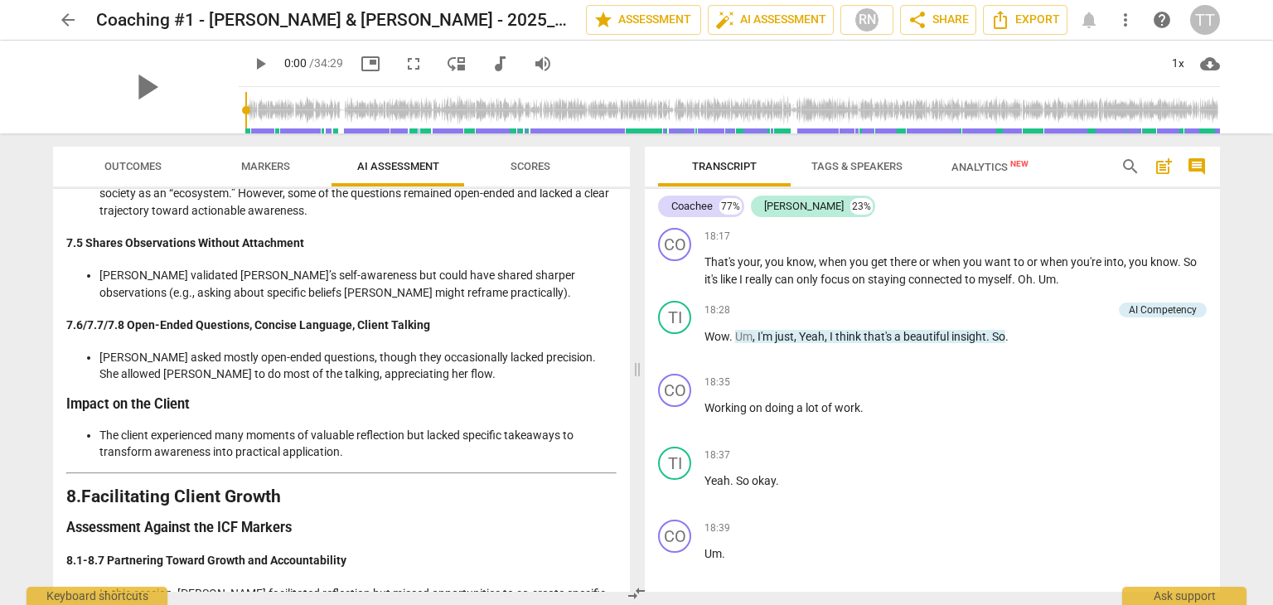
click at [310, 351] on li "Tina asked mostly open-ended questions, though they occasionally lacked precisi…" at bounding box center [357, 366] width 517 height 34
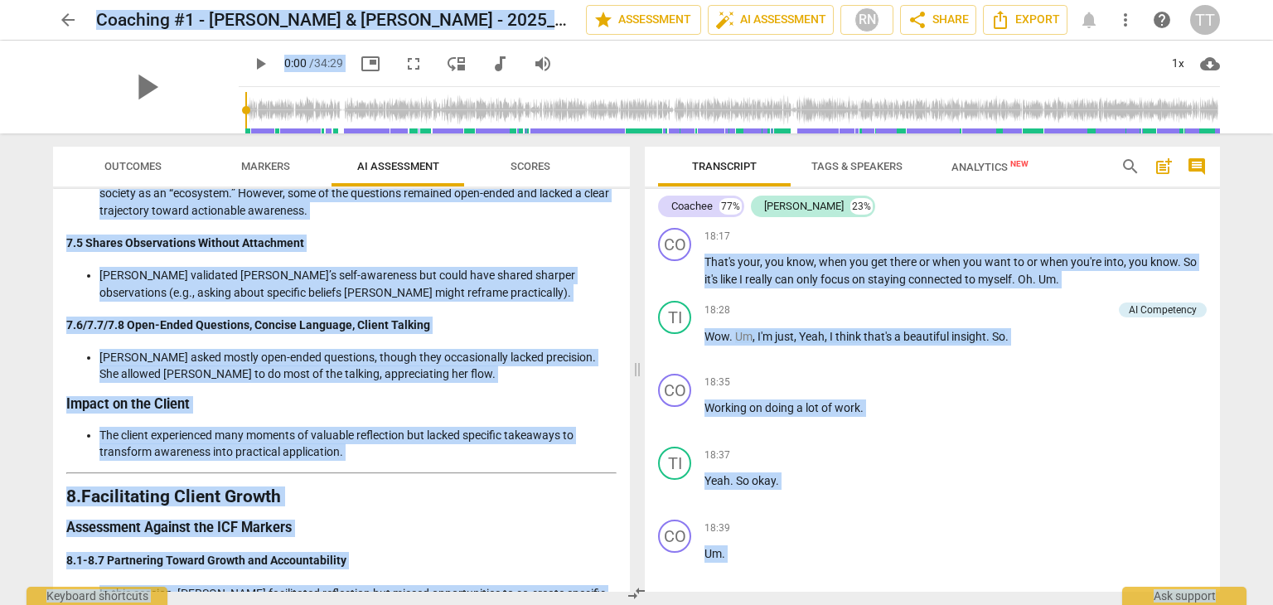
click at [308, 355] on li "Tina asked mostly open-ended questions, though they occasionally lacked precisi…" at bounding box center [357, 366] width 517 height 34
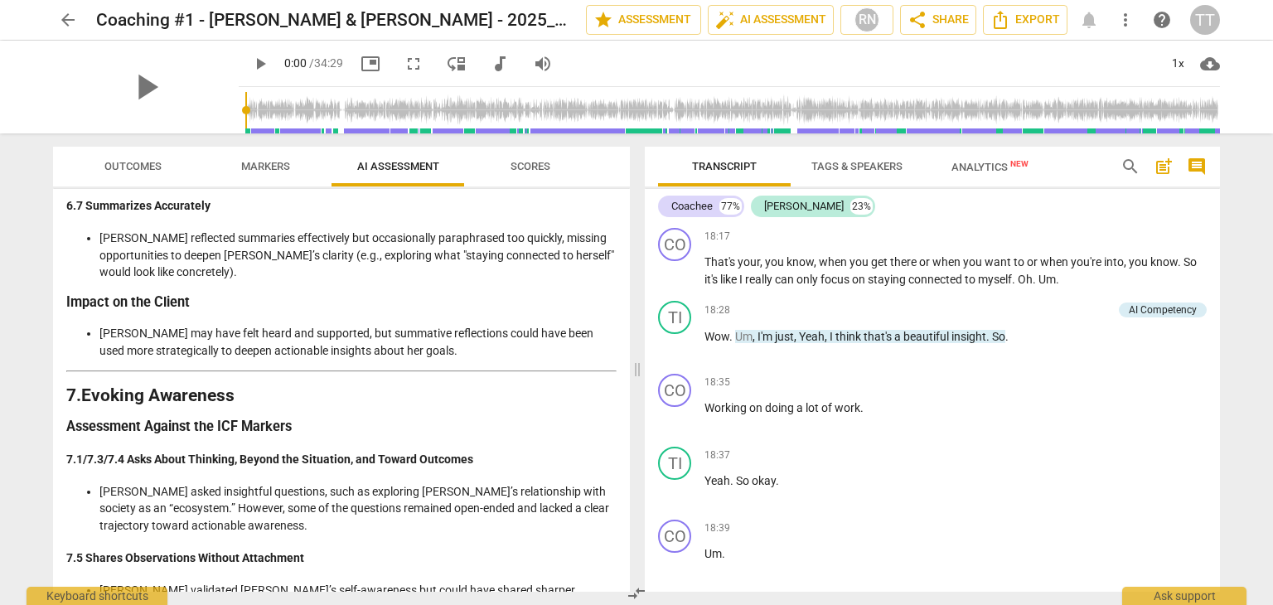
scroll to position [3482, 0]
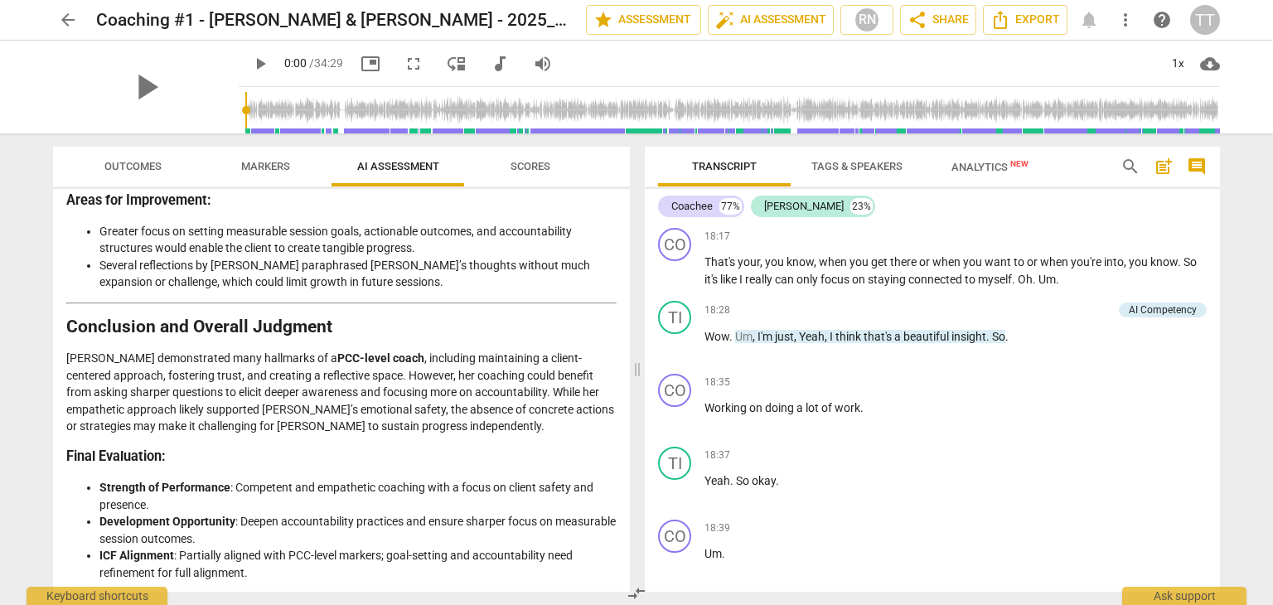
click at [539, 168] on span "Scores" at bounding box center [531, 166] width 40 height 12
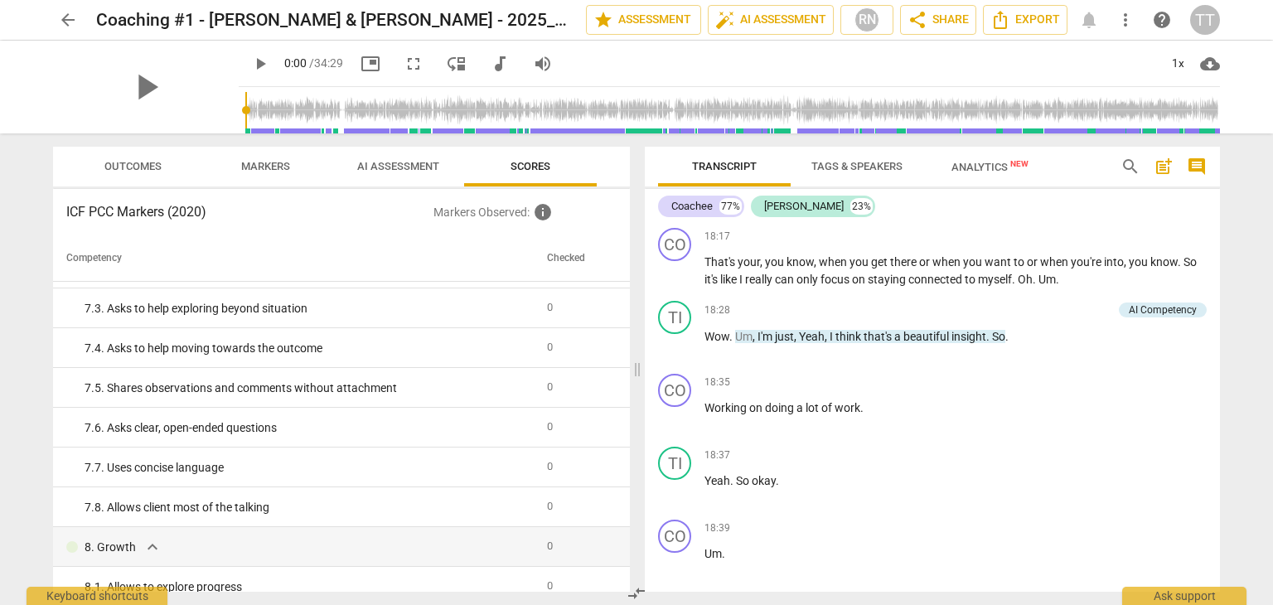
scroll to position [1234, 0]
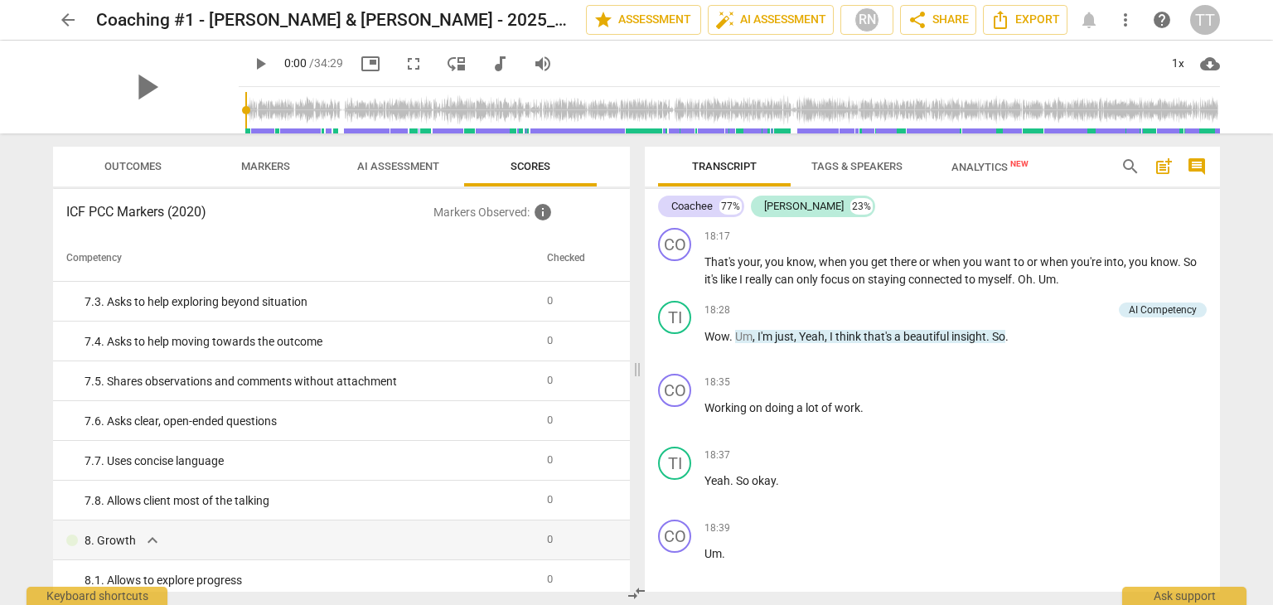
click at [150, 175] on span "Outcomes" at bounding box center [133, 167] width 97 height 22
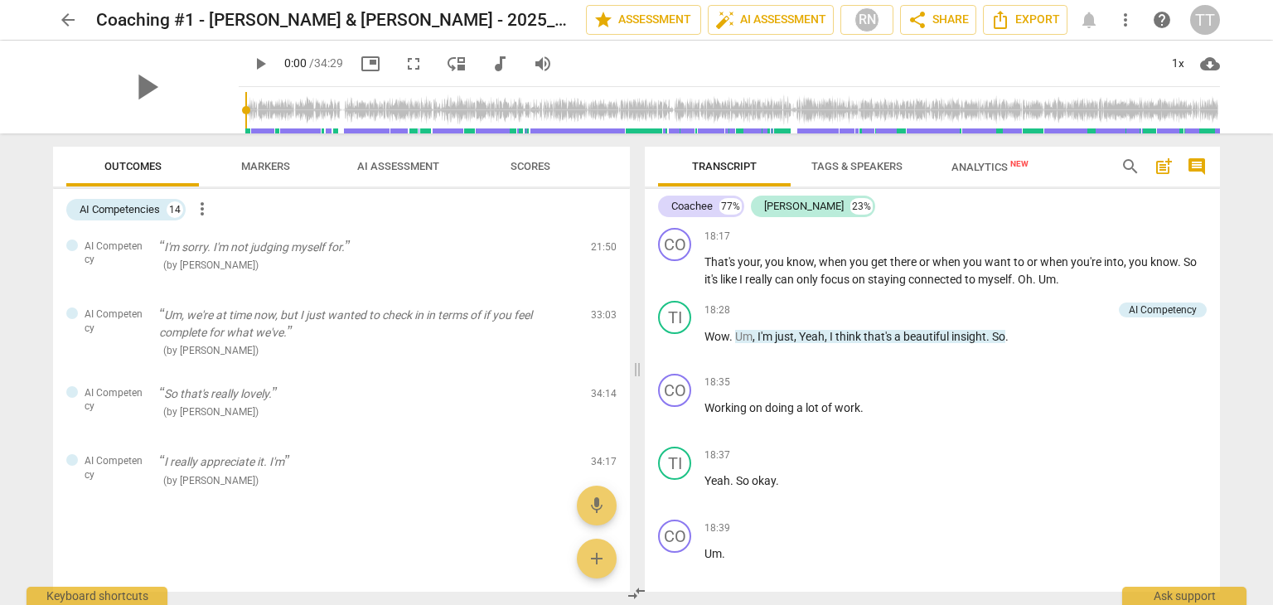
scroll to position [0, 0]
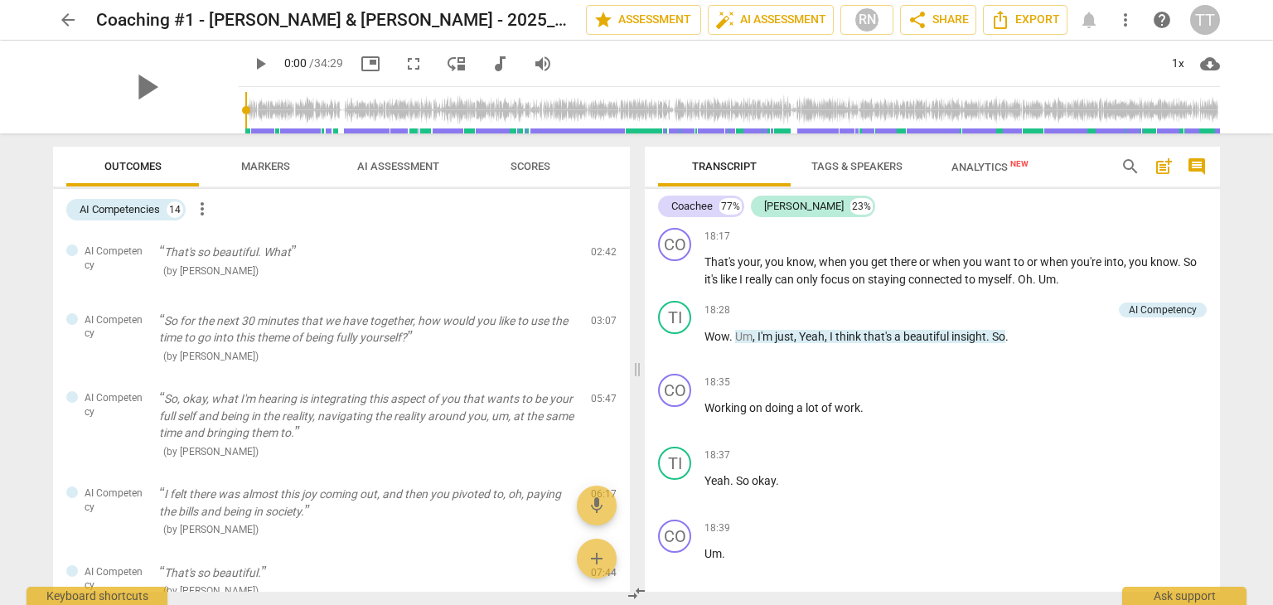
click at [257, 162] on span "Markers" at bounding box center [265, 166] width 49 height 12
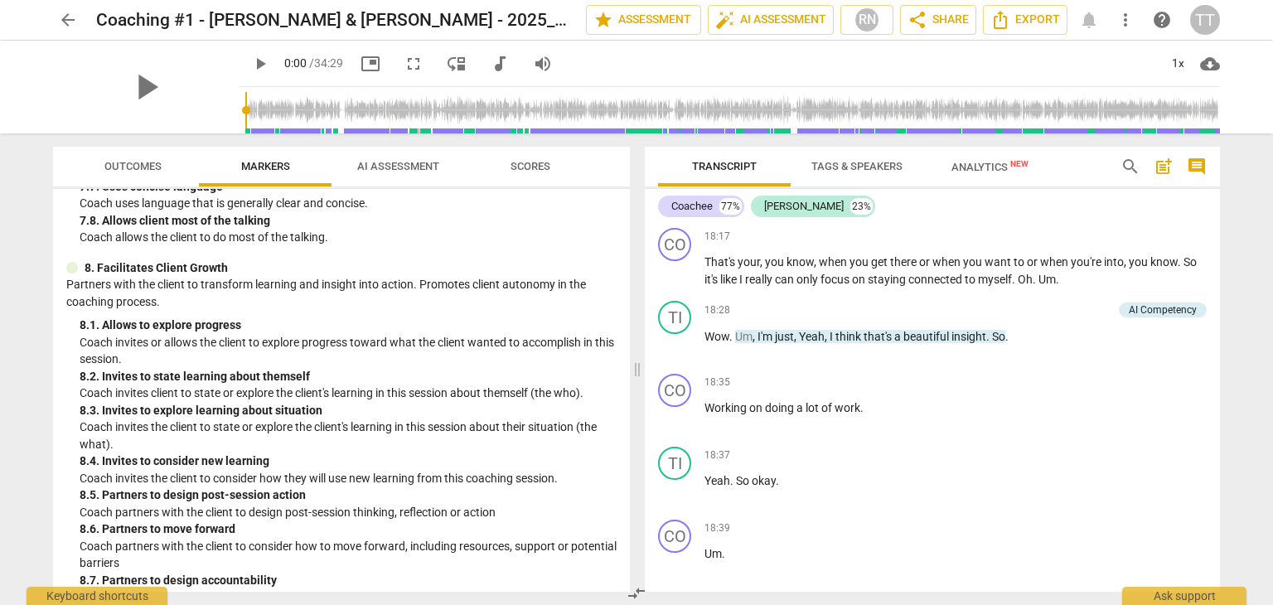
scroll to position [1849, 0]
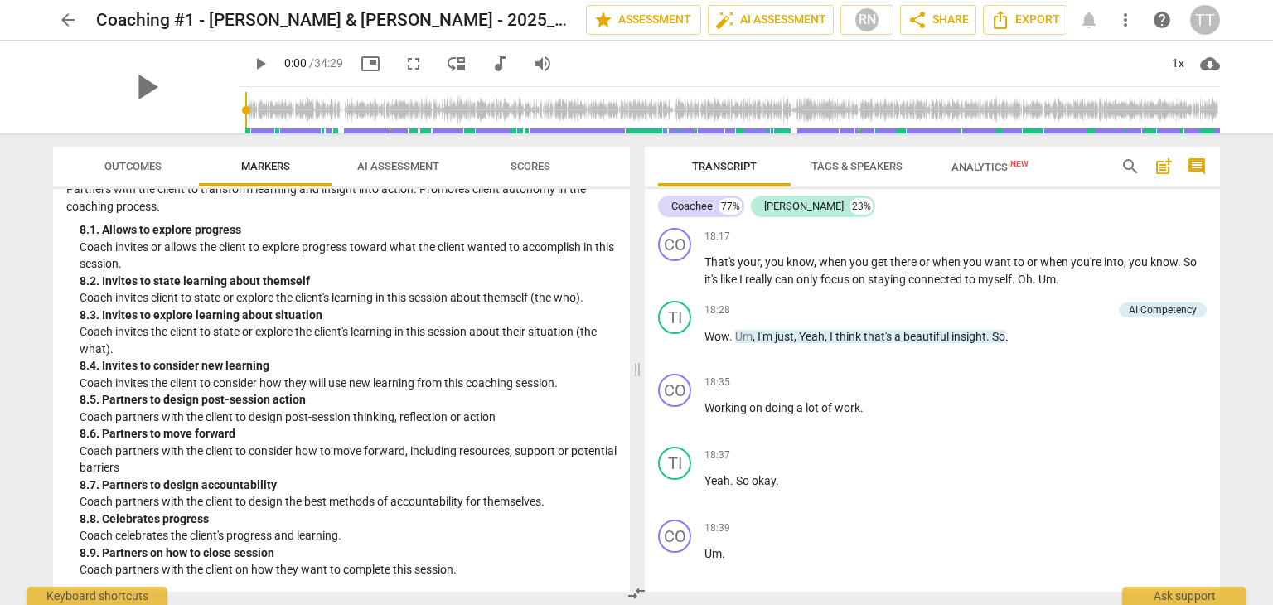
click at [164, 183] on button "Outcomes" at bounding box center [132, 167] width 133 height 40
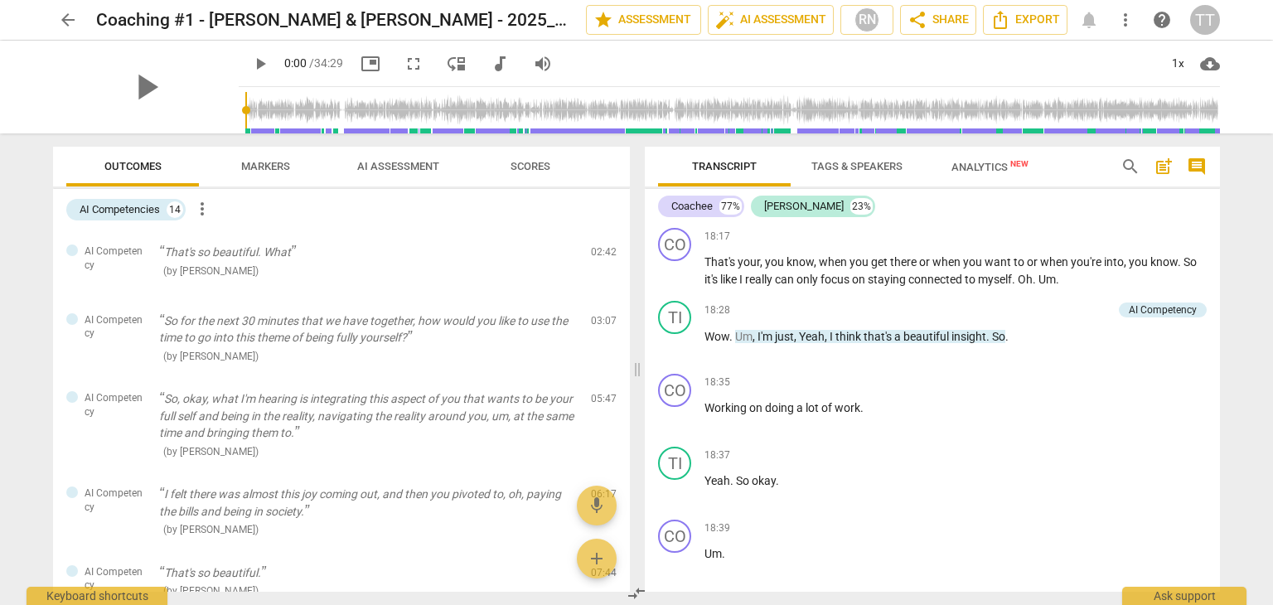
click at [369, 171] on span "AI Assessment" at bounding box center [398, 166] width 82 height 12
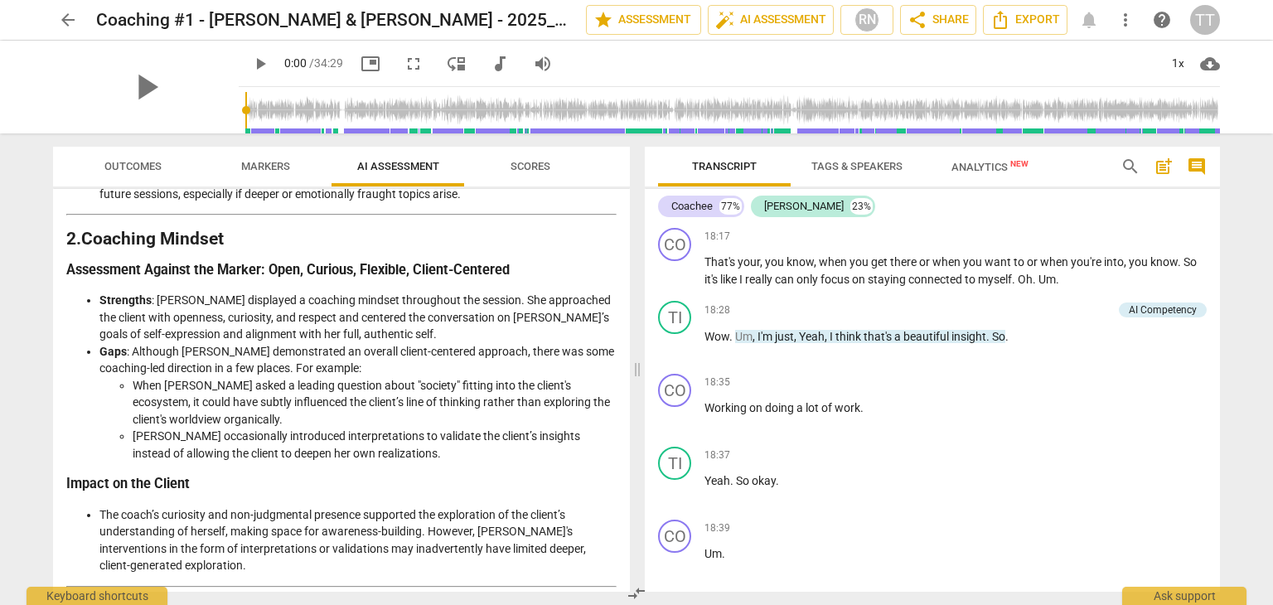
scroll to position [443, 0]
click at [965, 165] on span "Analytics New" at bounding box center [990, 167] width 77 height 12
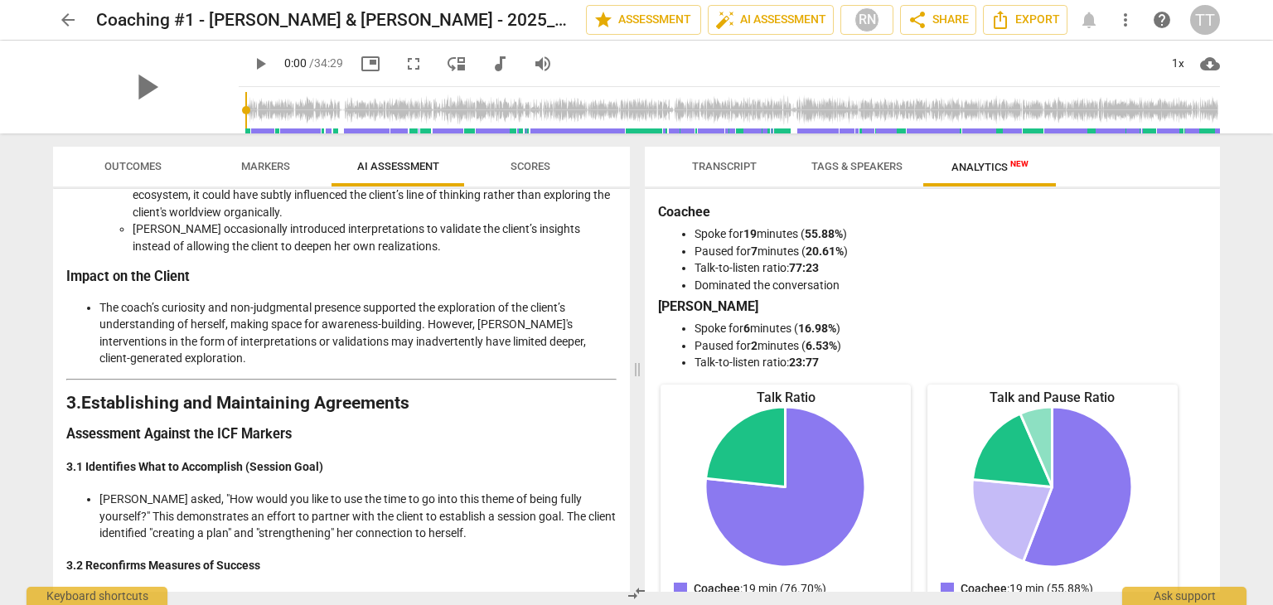
scroll to position [653, 0]
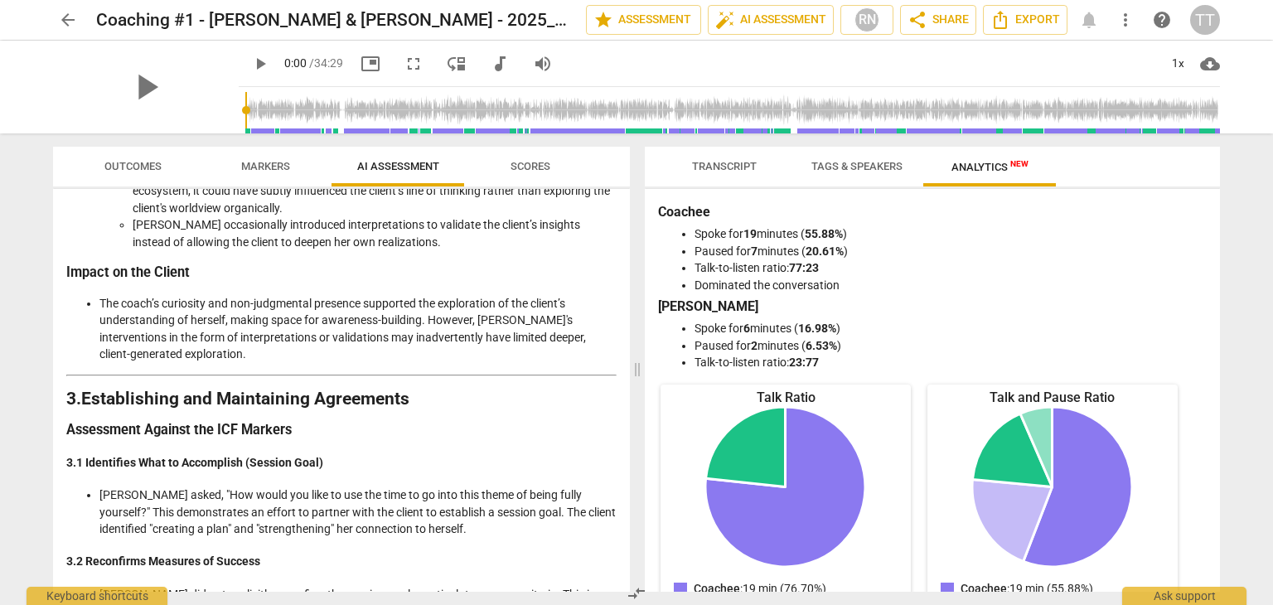
click at [270, 177] on span "Markers" at bounding box center [265, 167] width 89 height 22
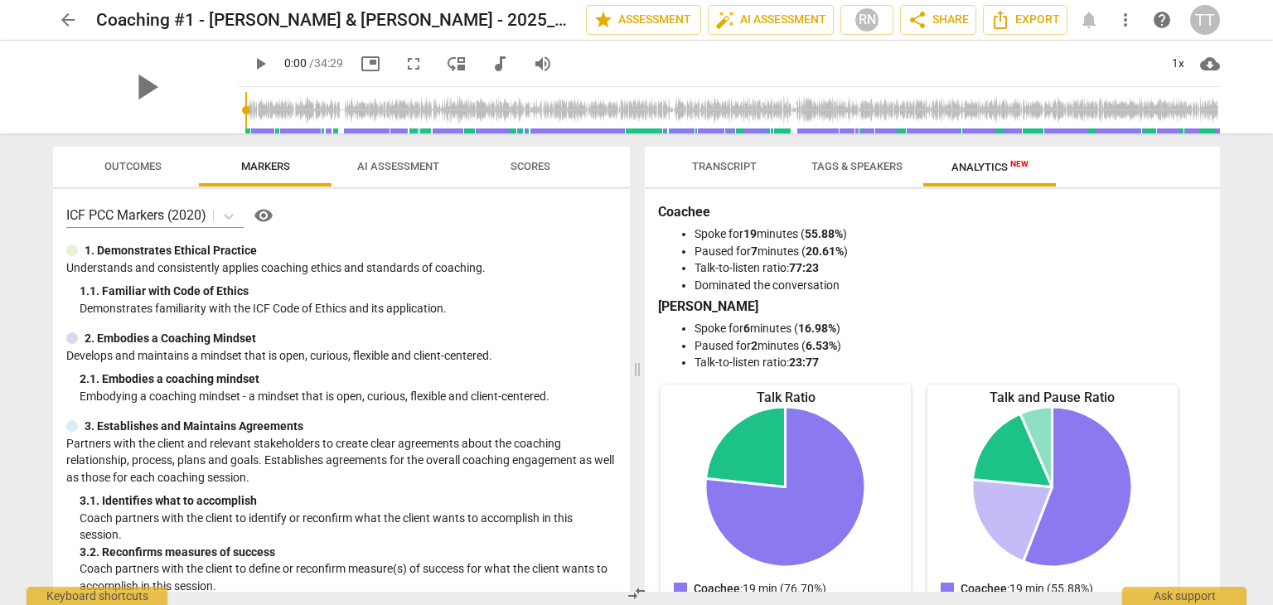
click at [159, 174] on span "Outcomes" at bounding box center [133, 167] width 97 height 22
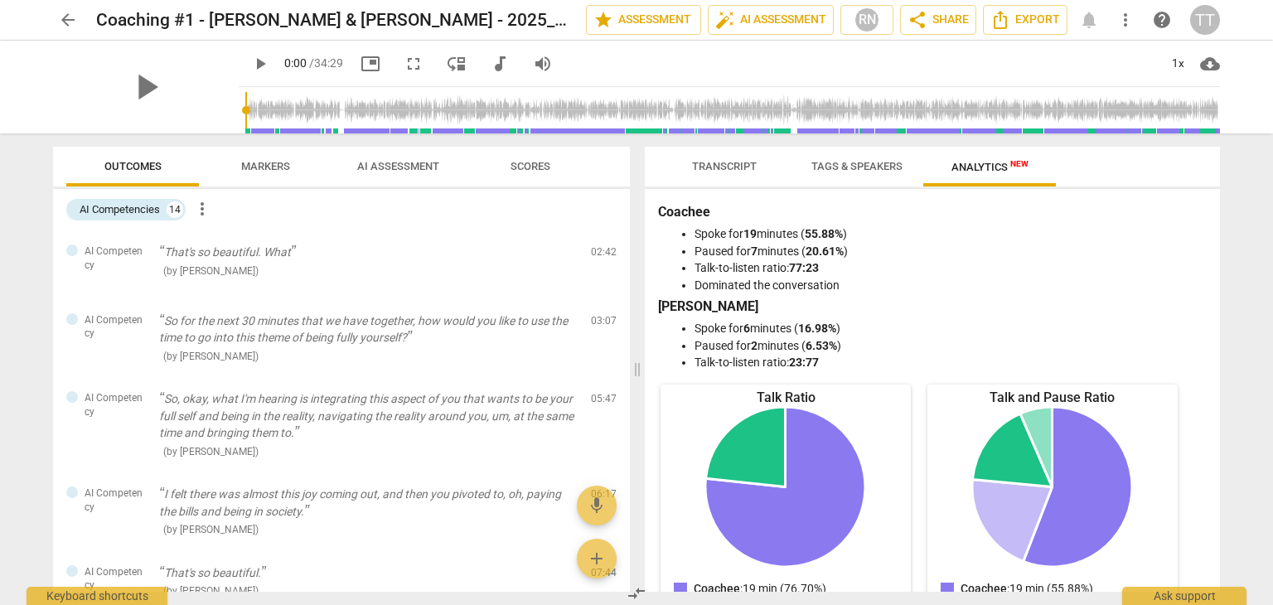
click at [376, 153] on button "AI Assessment" at bounding box center [398, 167] width 133 height 40
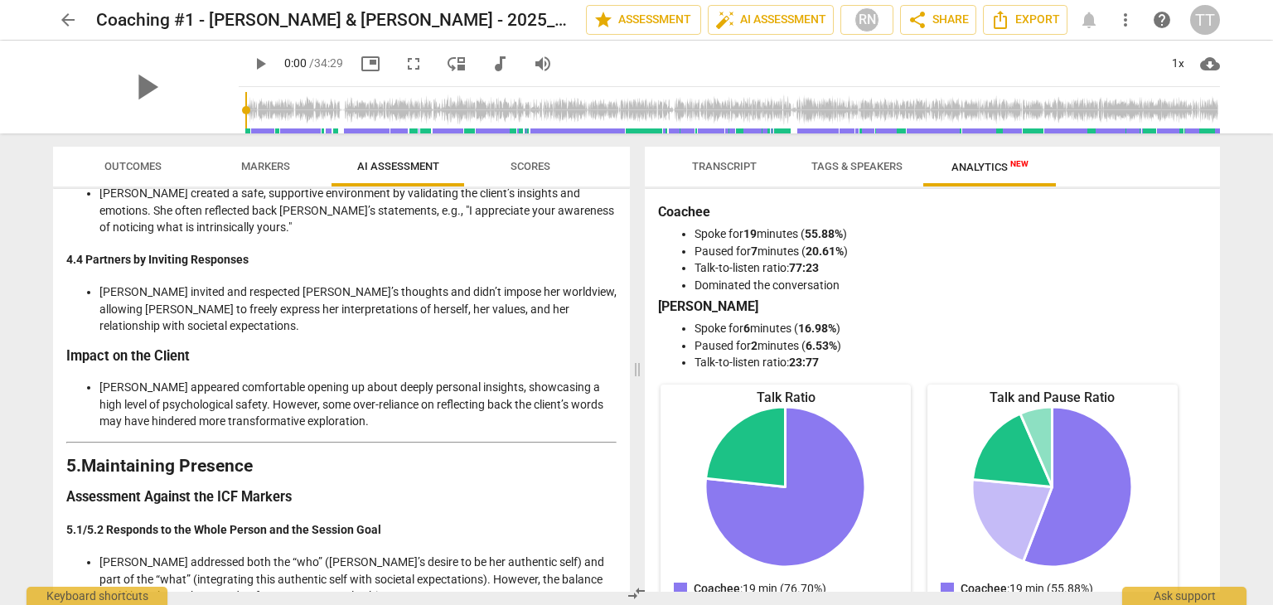
scroll to position [1472, 0]
click at [310, 469] on h2 "5. Maintaining Presence" at bounding box center [341, 464] width 550 height 17
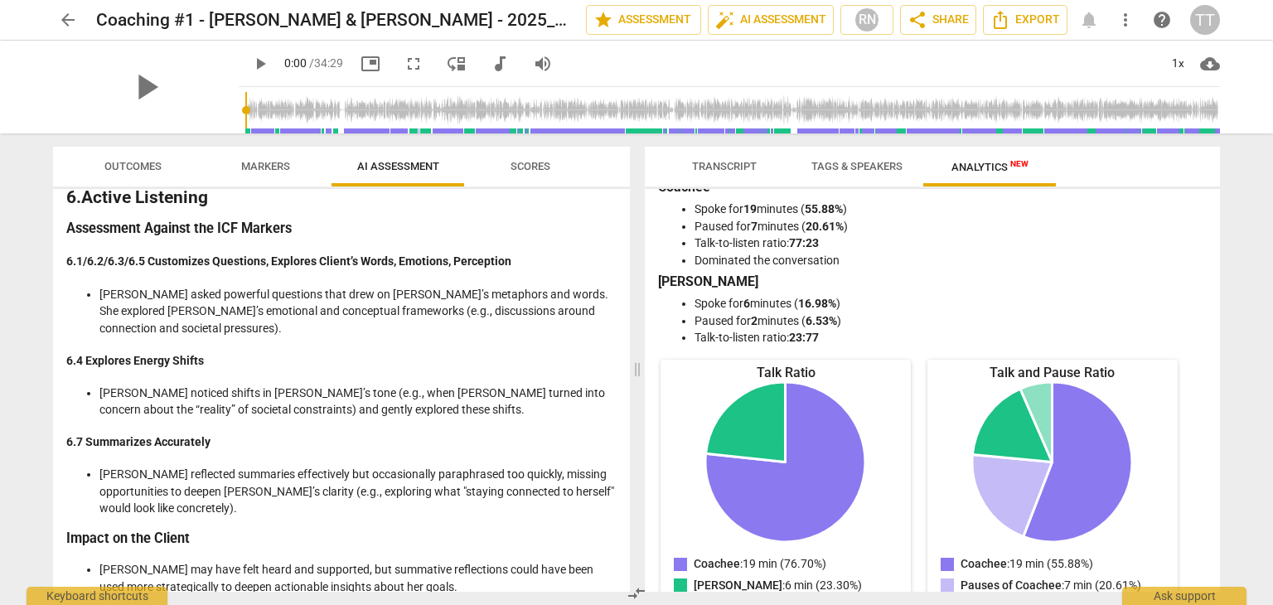
scroll to position [28, 0]
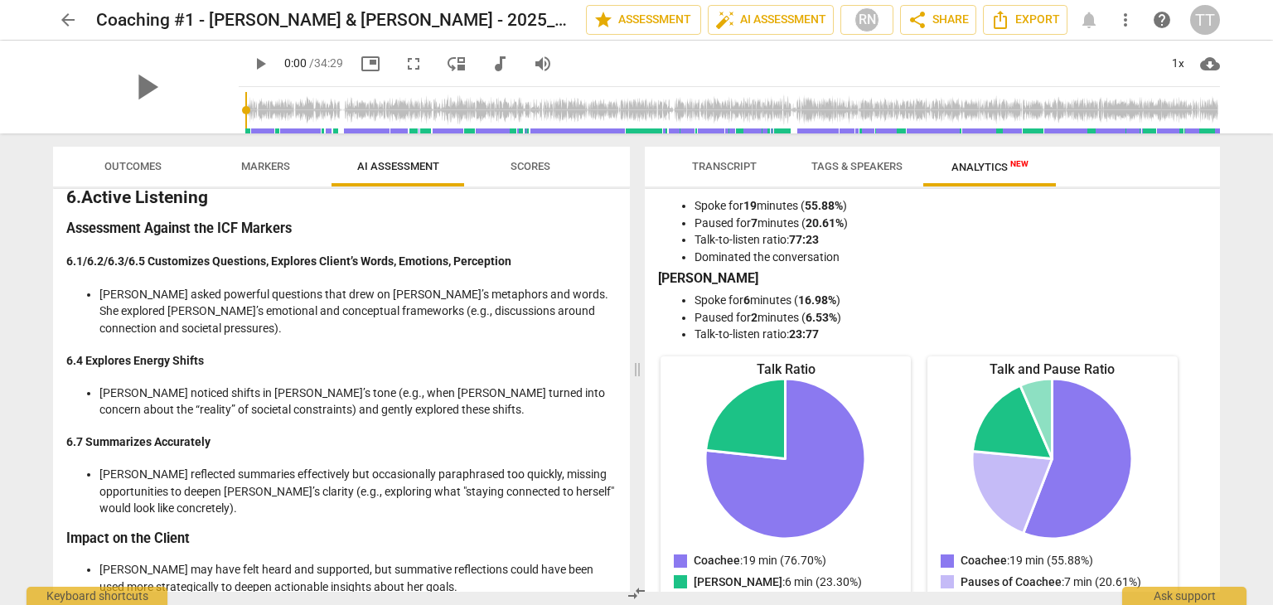
click at [700, 175] on span "Transcript" at bounding box center [724, 167] width 104 height 22
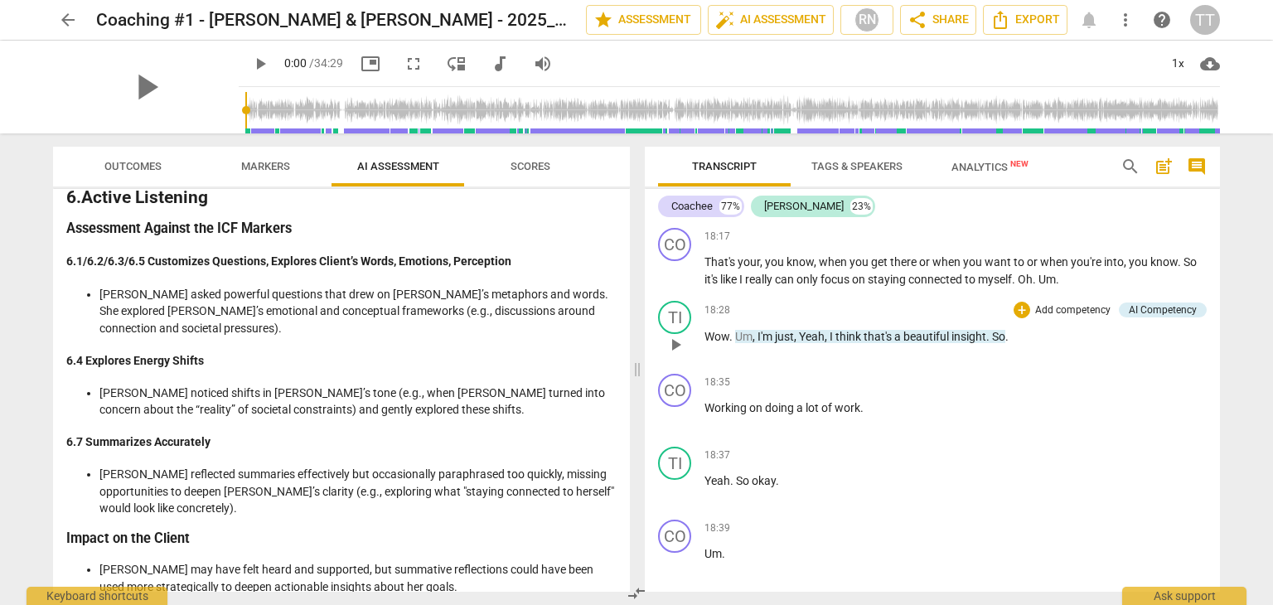
click at [780, 358] on div "18:28 + Add competency AI Competency keyboard_arrow_right Wow . Um , I'm just ,…" at bounding box center [956, 331] width 502 height 60
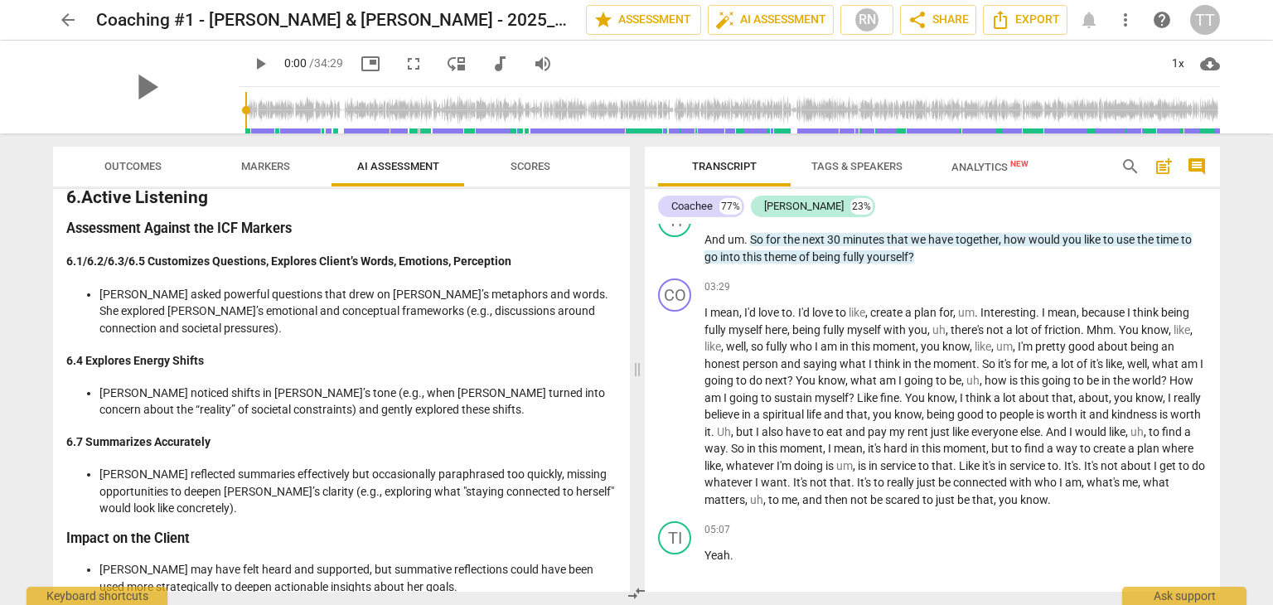
scroll to position [961, 0]
